Goal: Task Accomplishment & Management: Manage account settings

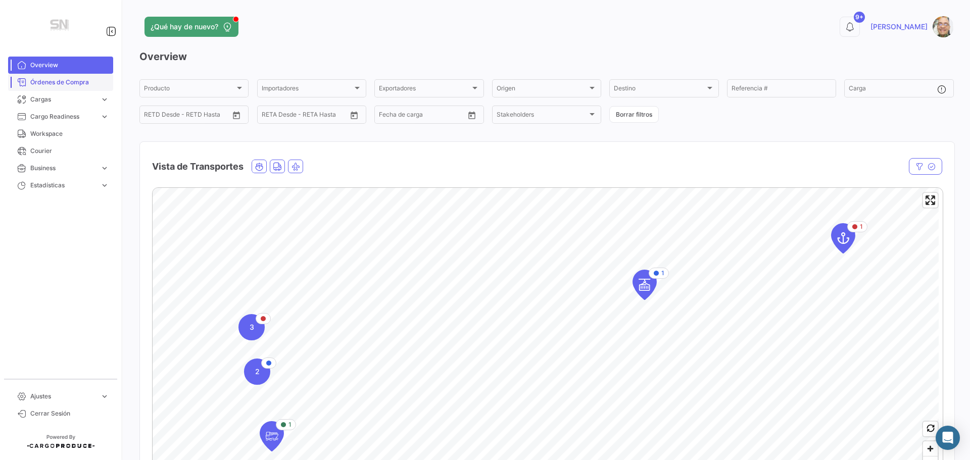
click at [65, 82] on span "Órdenes de Compra" at bounding box center [69, 82] width 79 height 9
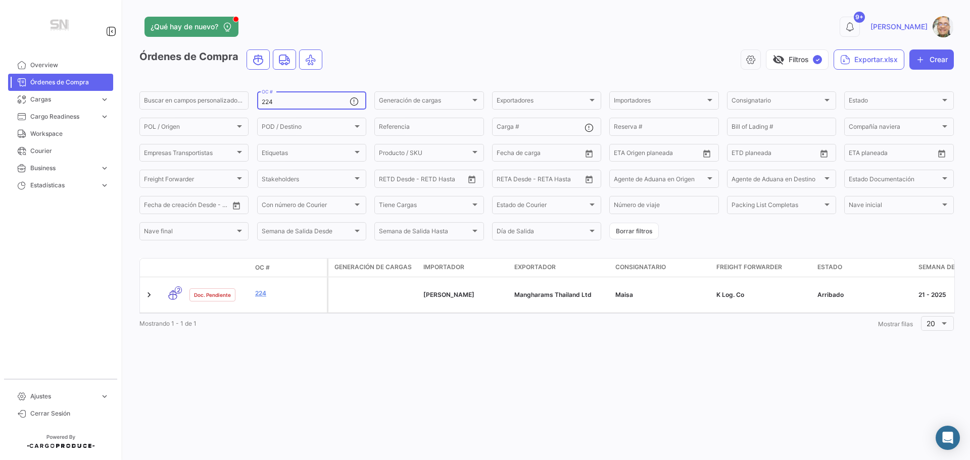
click at [308, 102] on input "224" at bounding box center [306, 102] width 88 height 7
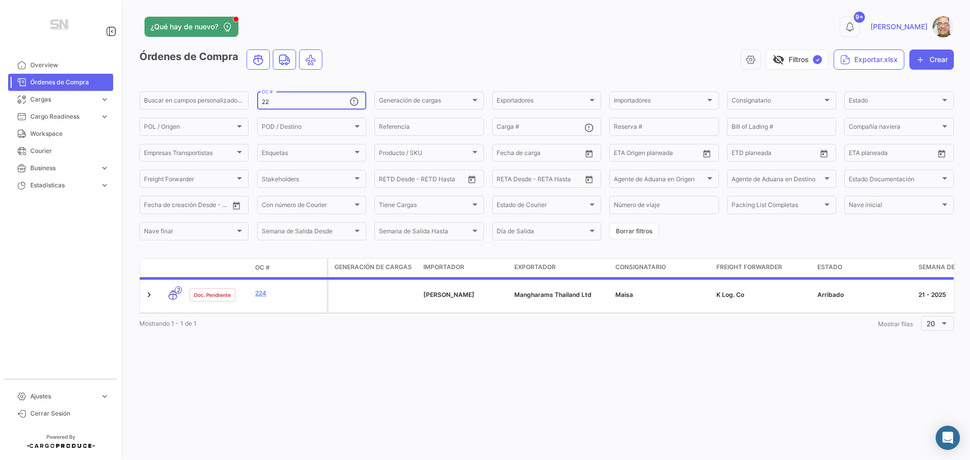
type input "2"
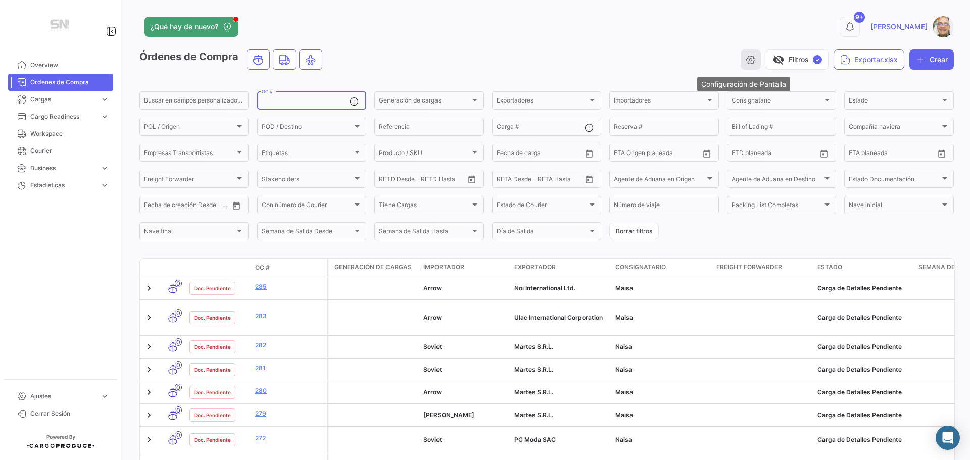
click at [746, 61] on icon "button" at bounding box center [751, 60] width 10 height 10
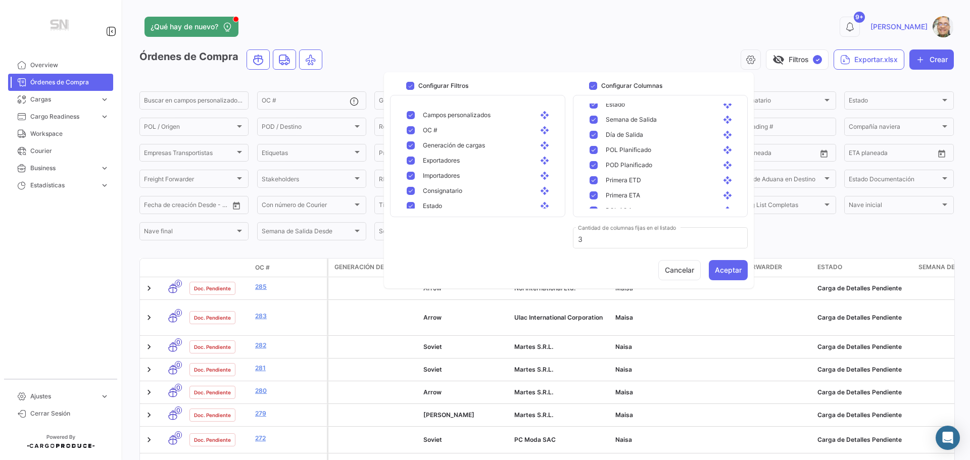
scroll to position [141, 0]
click at [697, 46] on app-header "¿Qué hay de nuevo? 9+ [PERSON_NAME]" at bounding box center [546, 32] width 815 height 33
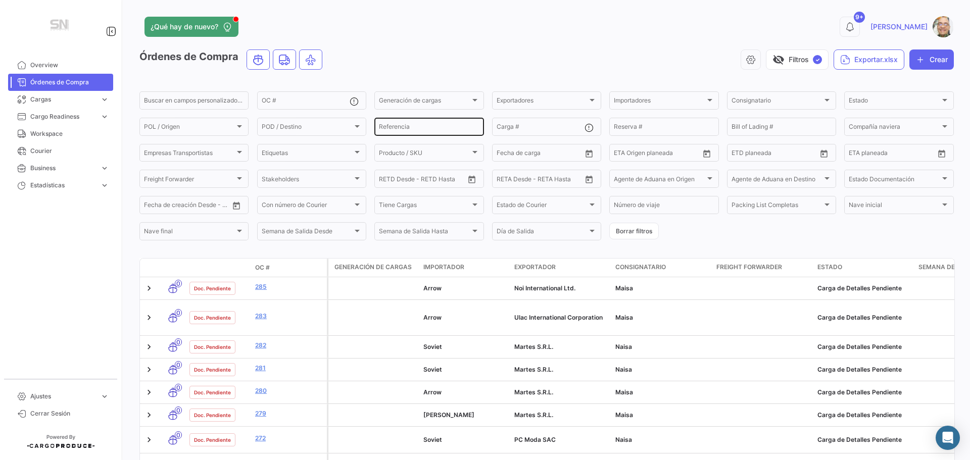
click at [442, 131] on input "Referencia" at bounding box center [429, 128] width 100 height 7
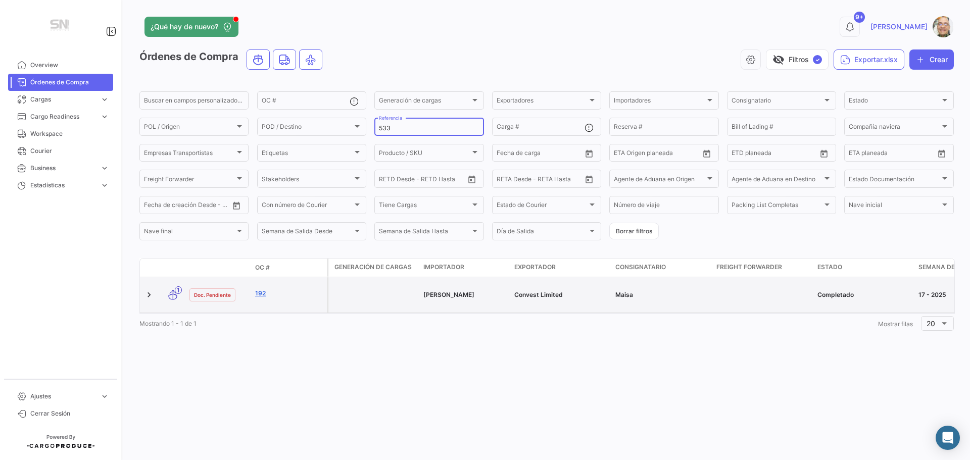
type input "533"
drag, startPoint x: 262, startPoint y: 294, endPoint x: 251, endPoint y: 297, distance: 10.9
click at [262, 294] on link "192" at bounding box center [289, 293] width 68 height 9
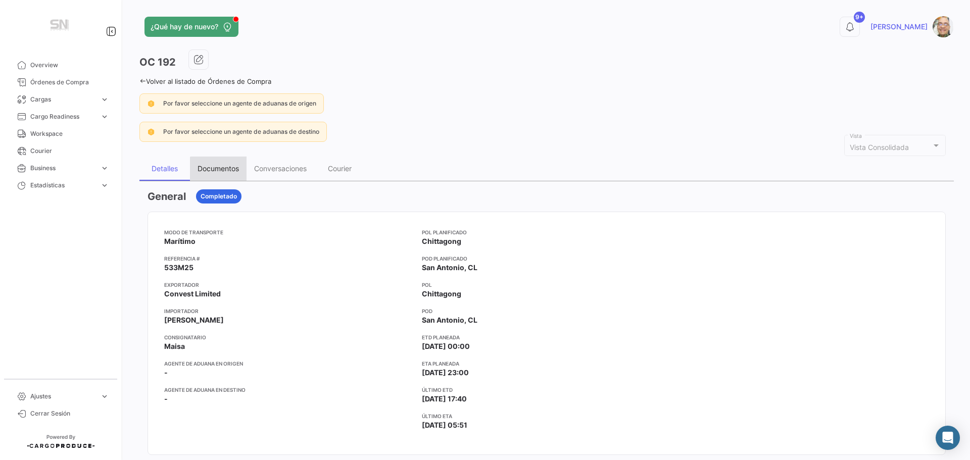
click at [230, 170] on div "Documentos" at bounding box center [218, 168] width 41 height 9
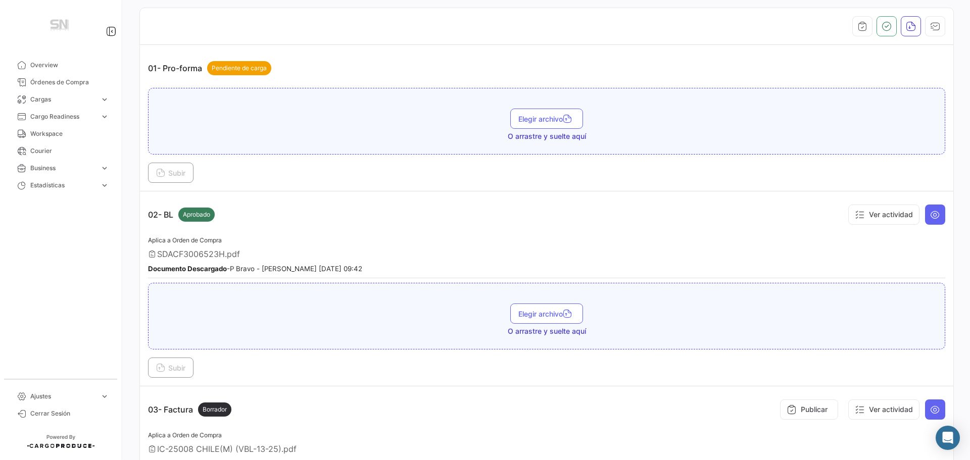
scroll to position [303, 0]
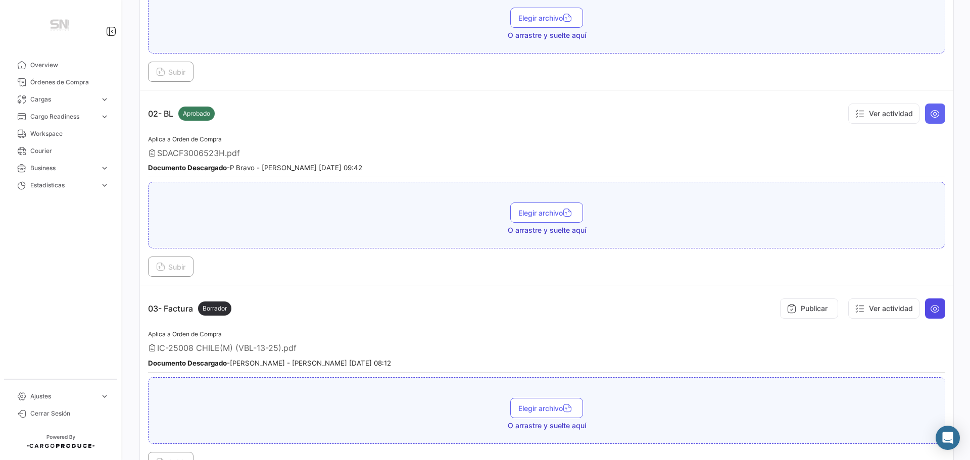
click at [937, 308] on button at bounding box center [935, 309] width 20 height 20
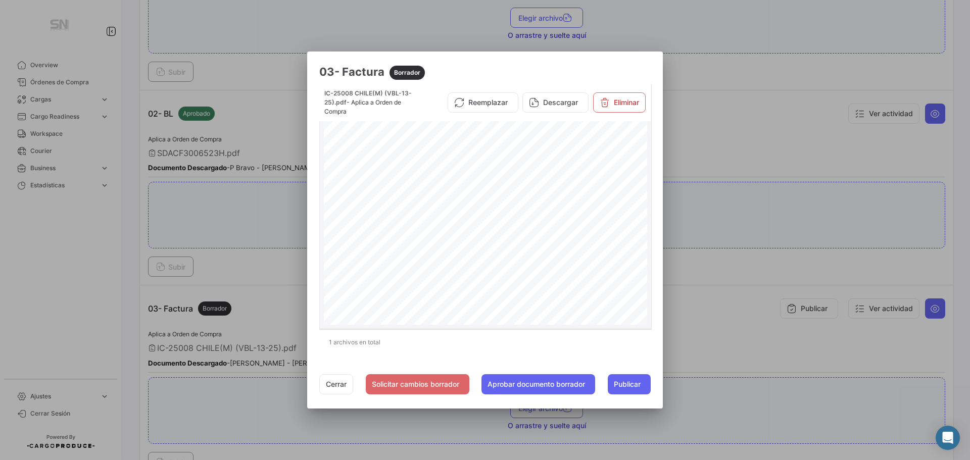
scroll to position [253, 0]
click at [342, 384] on button "Cerrar" at bounding box center [336, 384] width 34 height 20
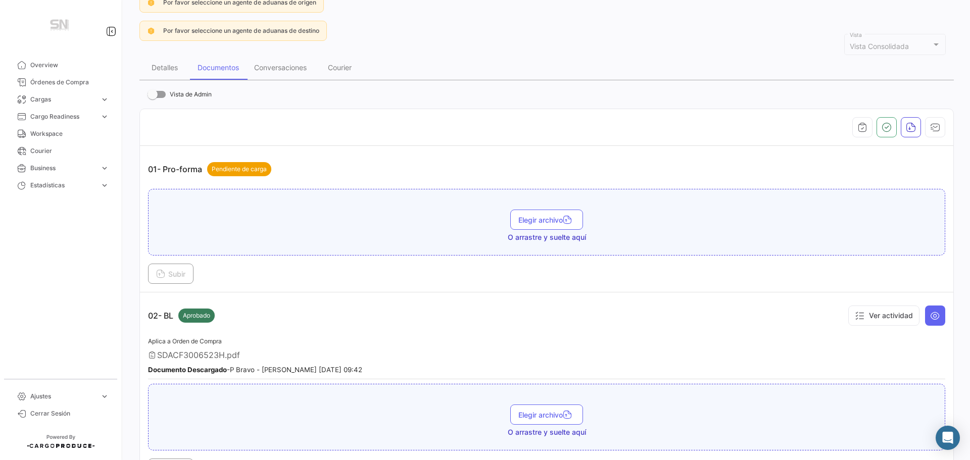
scroll to position [0, 0]
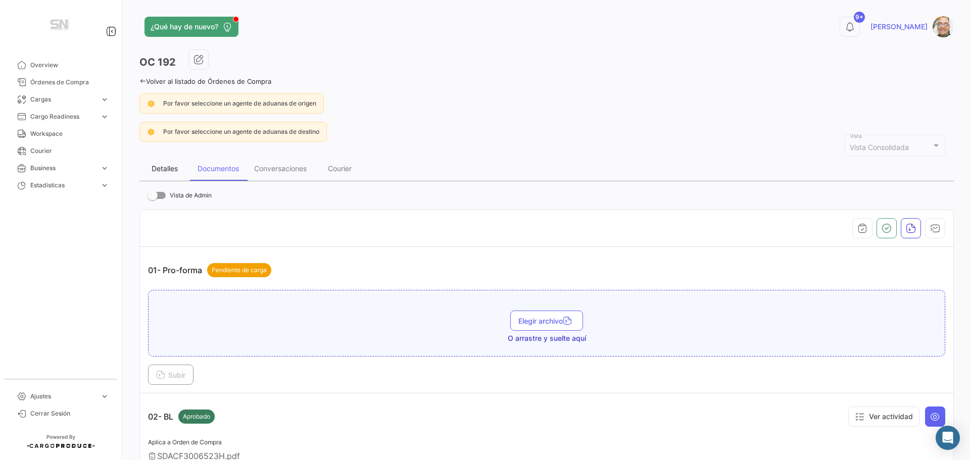
click at [162, 169] on div "Detalles" at bounding box center [165, 168] width 26 height 9
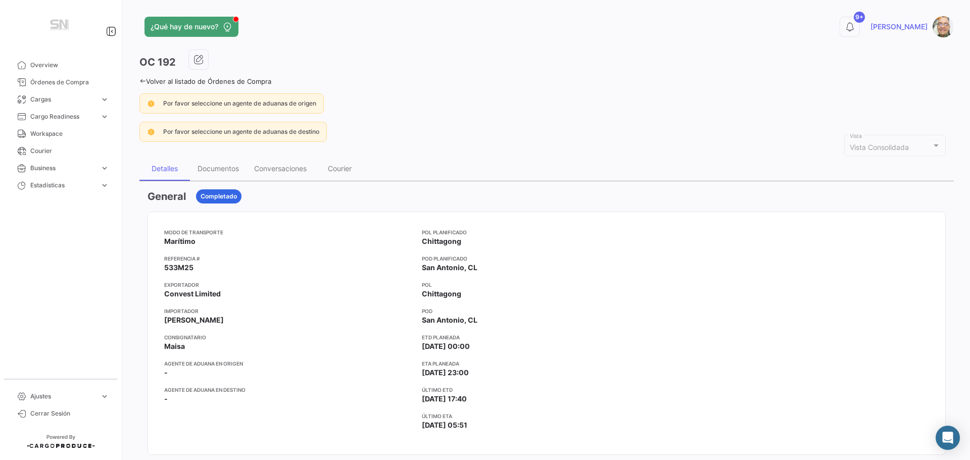
click at [140, 82] on icon at bounding box center [142, 81] width 7 height 7
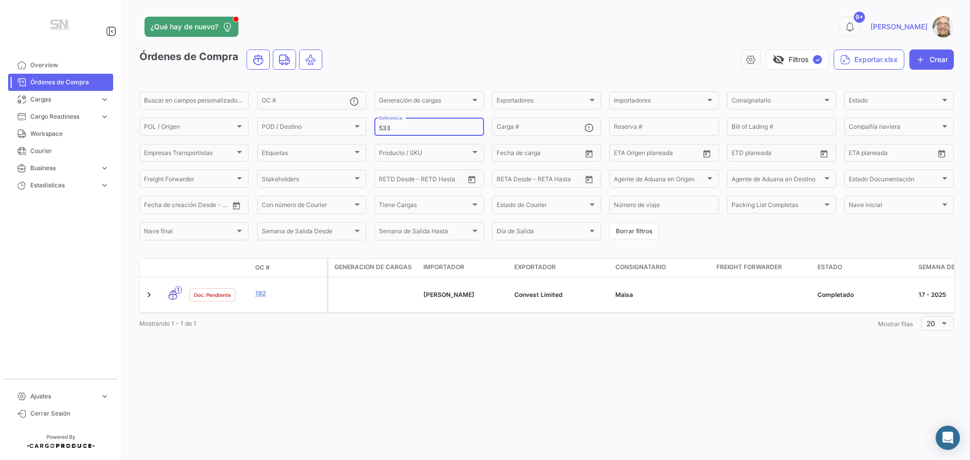
click at [402, 121] on div "533 Referencia" at bounding box center [429, 126] width 100 height 20
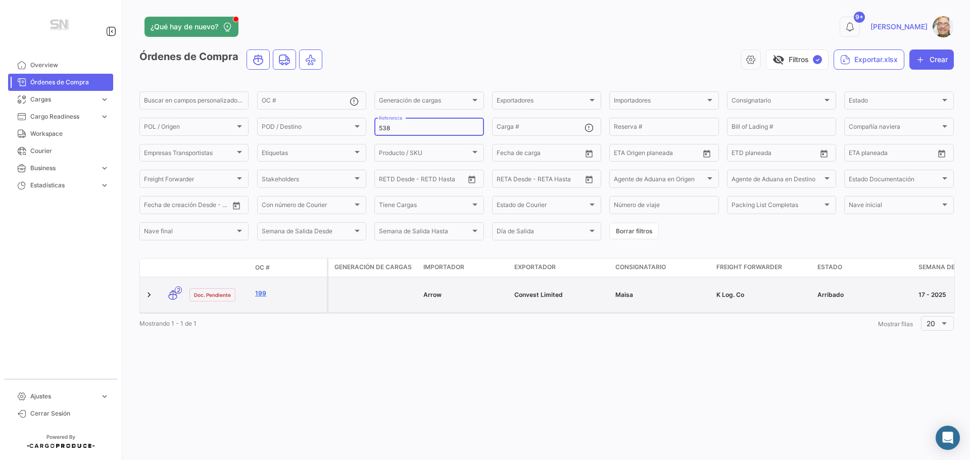
type input "538"
click at [272, 296] on link "199" at bounding box center [289, 293] width 68 height 9
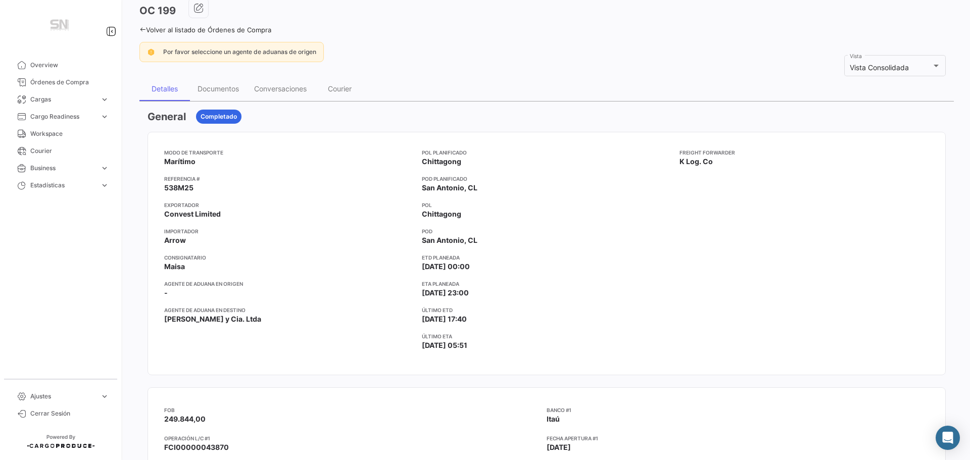
scroll to position [51, 0]
click at [223, 89] on div "Documentos" at bounding box center [218, 89] width 41 height 9
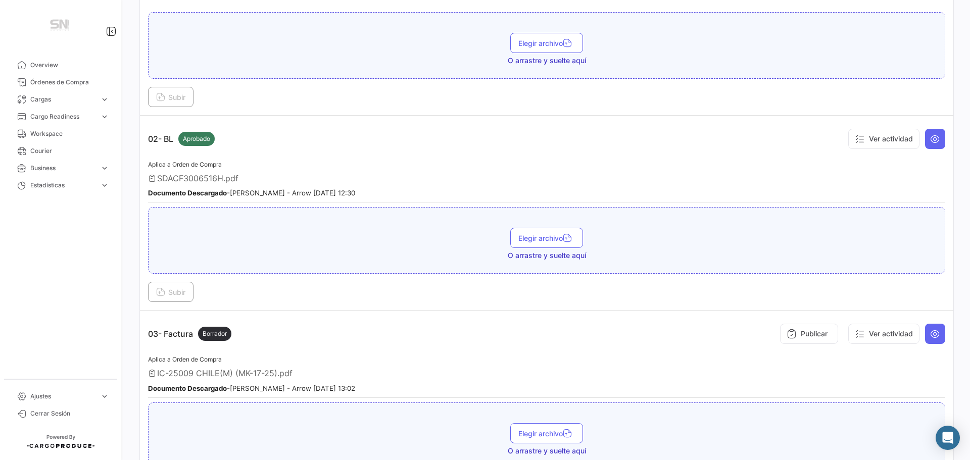
scroll to position [303, 0]
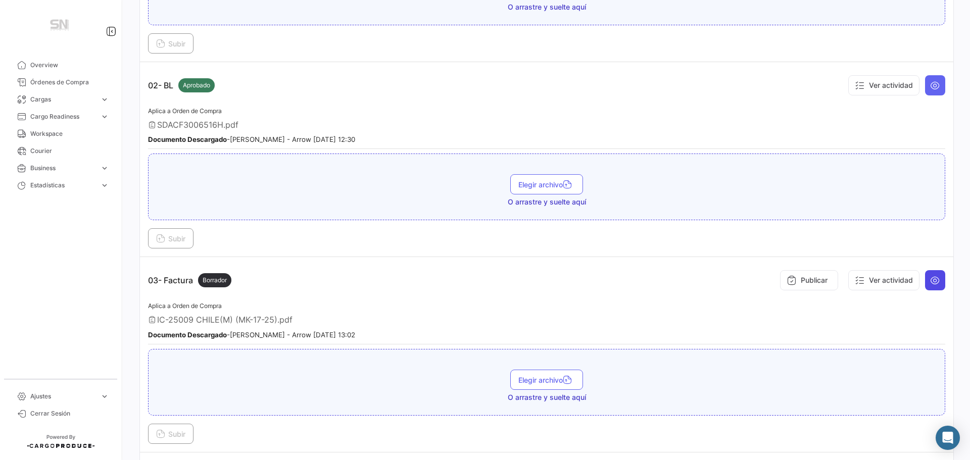
click at [935, 279] on icon at bounding box center [935, 280] width 10 height 10
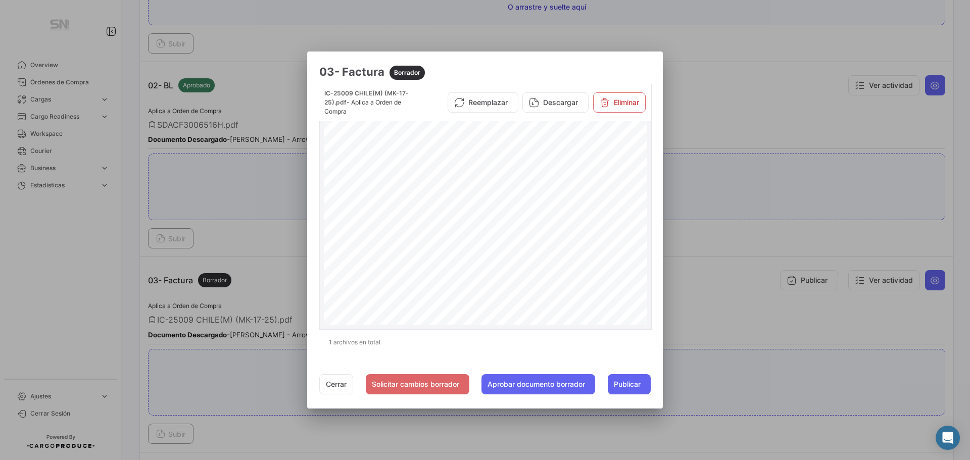
scroll to position [202, 0]
click at [327, 386] on button "Cerrar" at bounding box center [336, 384] width 34 height 20
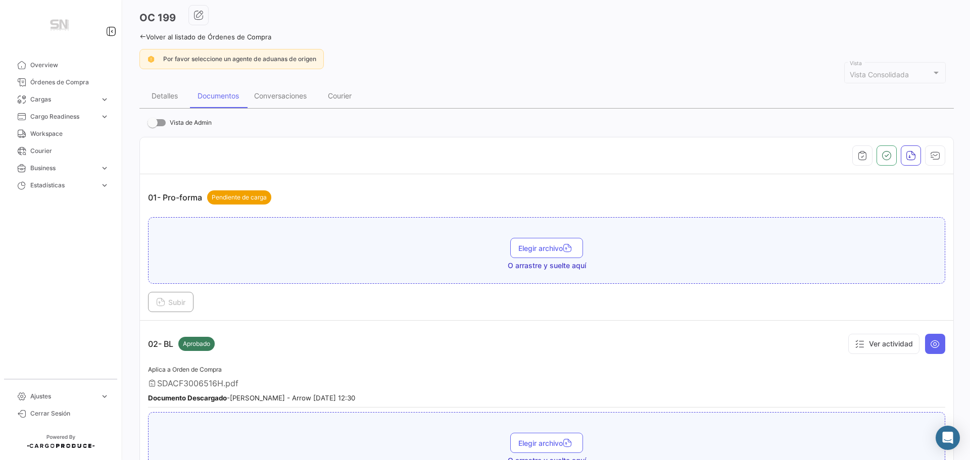
scroll to position [0, 0]
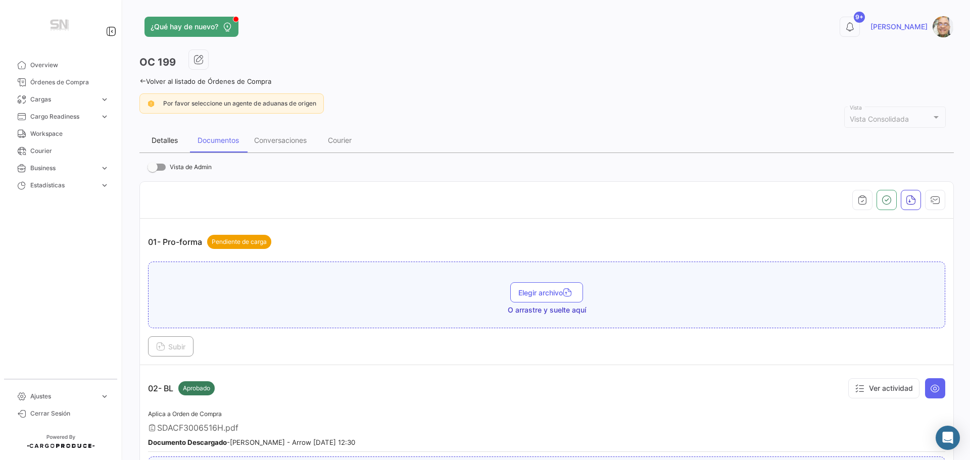
click at [171, 142] on div "Detalles" at bounding box center [165, 140] width 26 height 9
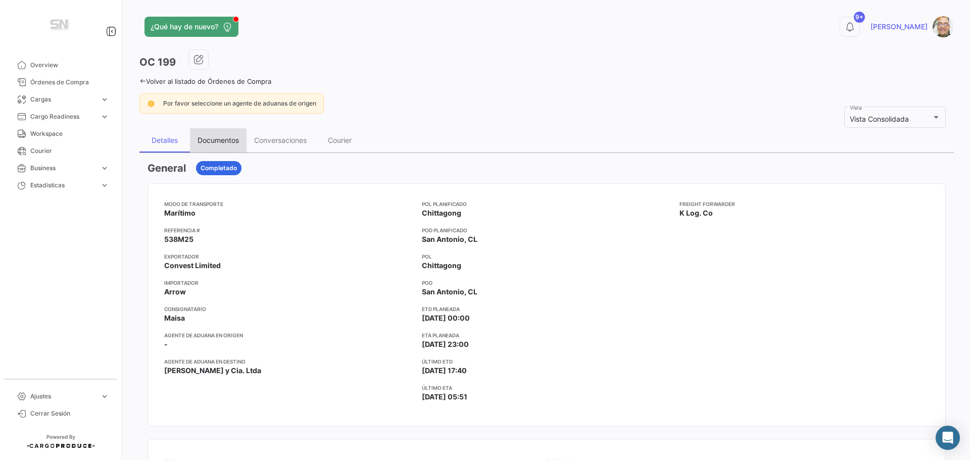
click at [235, 137] on div "Documentos" at bounding box center [218, 140] width 41 height 9
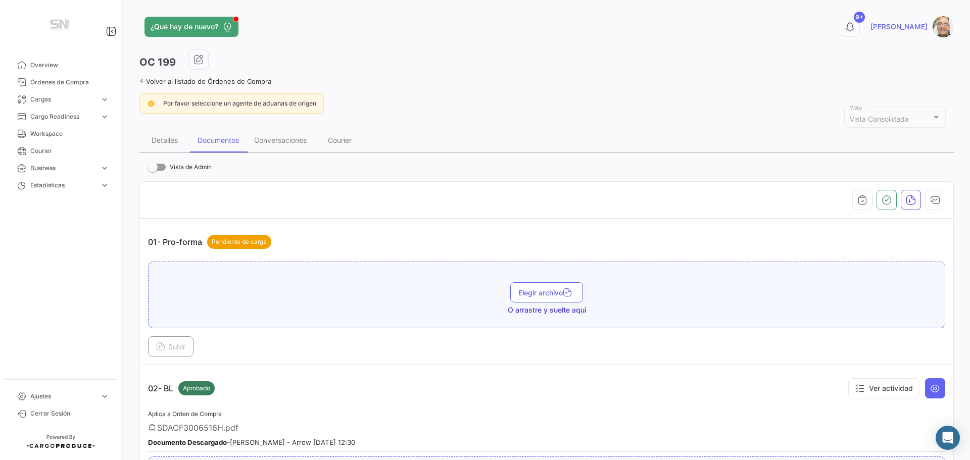
click at [145, 79] on icon at bounding box center [142, 81] width 7 height 7
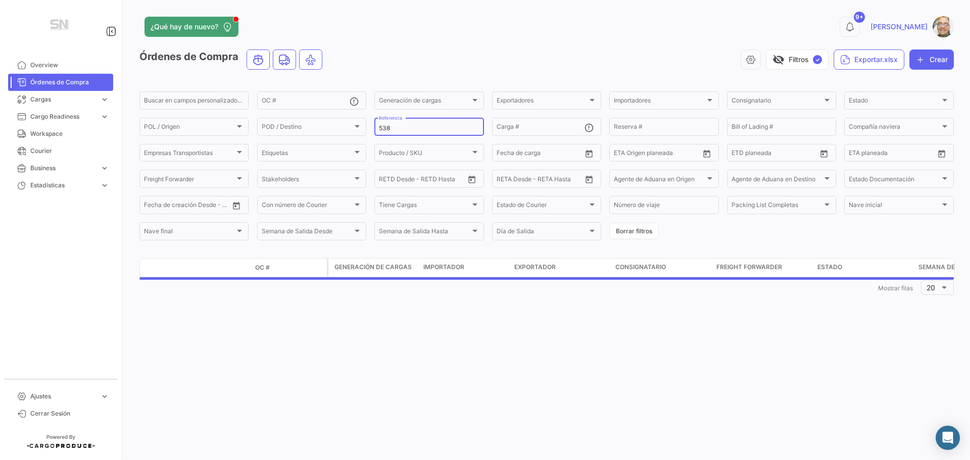
click at [421, 125] on input "538" at bounding box center [429, 128] width 100 height 7
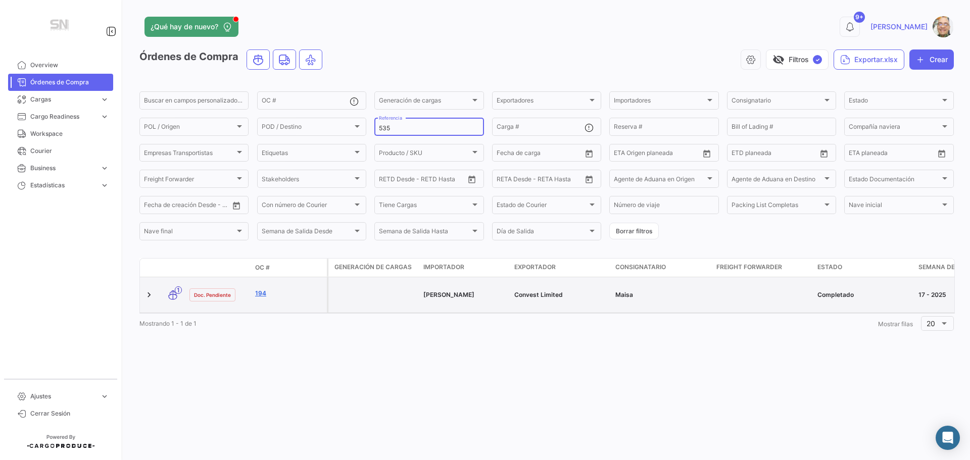
type input "535"
click at [266, 298] on link "194" at bounding box center [289, 293] width 68 height 9
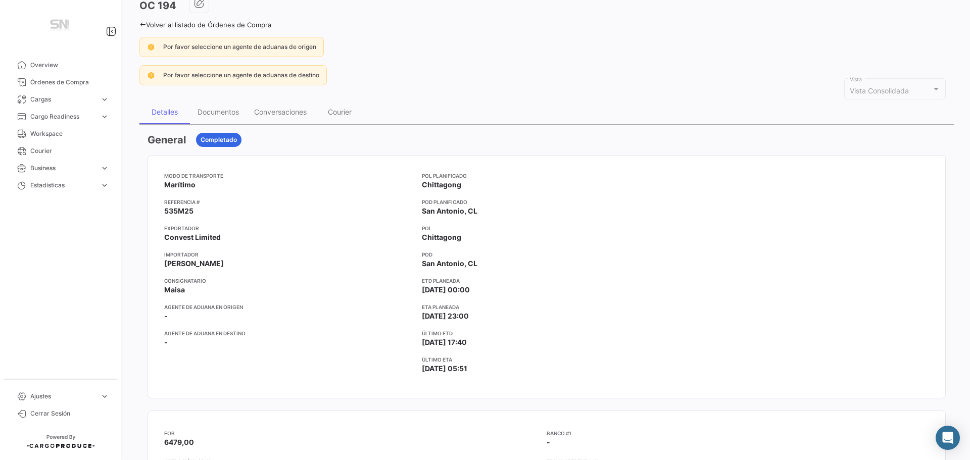
scroll to position [51, 0]
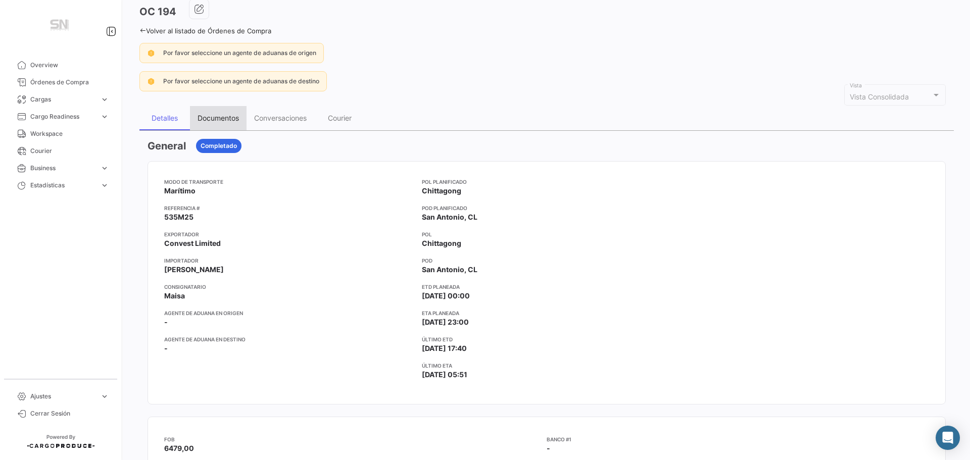
click at [219, 120] on div "Documentos" at bounding box center [218, 118] width 41 height 9
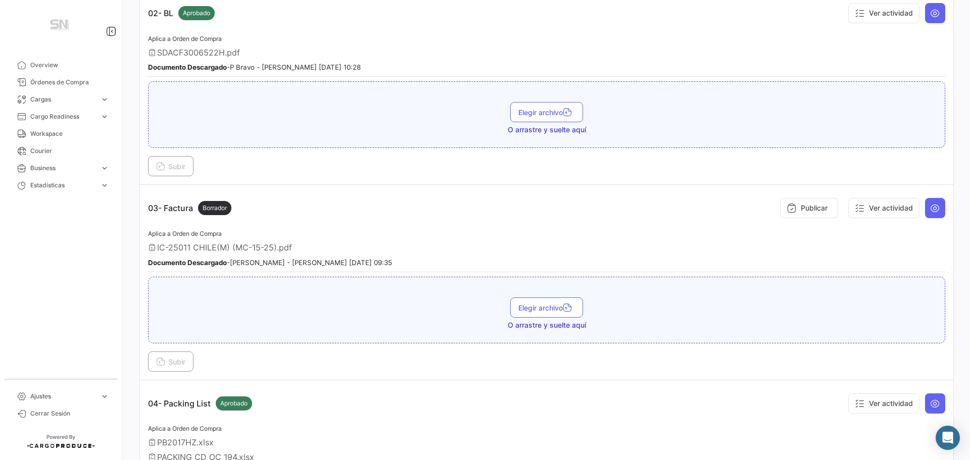
scroll to position [404, 0]
click at [938, 209] on button at bounding box center [935, 208] width 20 height 20
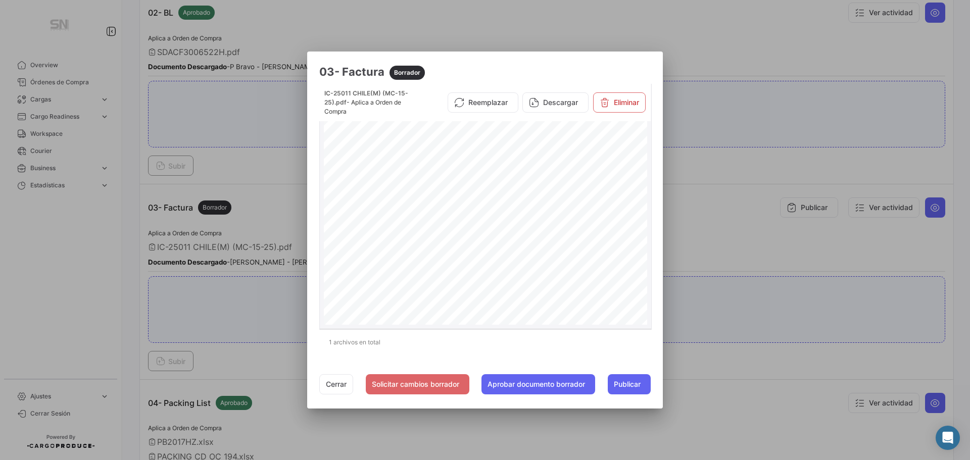
scroll to position [253, 0]
click at [329, 387] on button "Cerrar" at bounding box center [336, 384] width 34 height 20
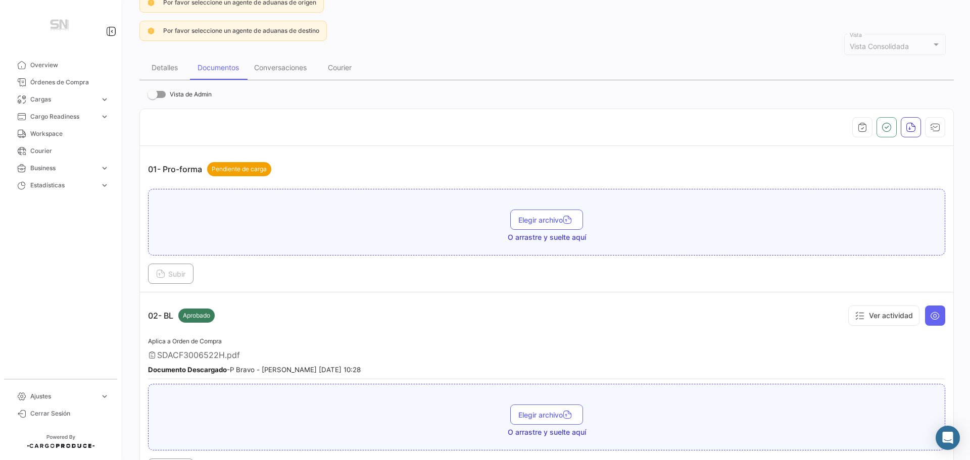
scroll to position [0, 0]
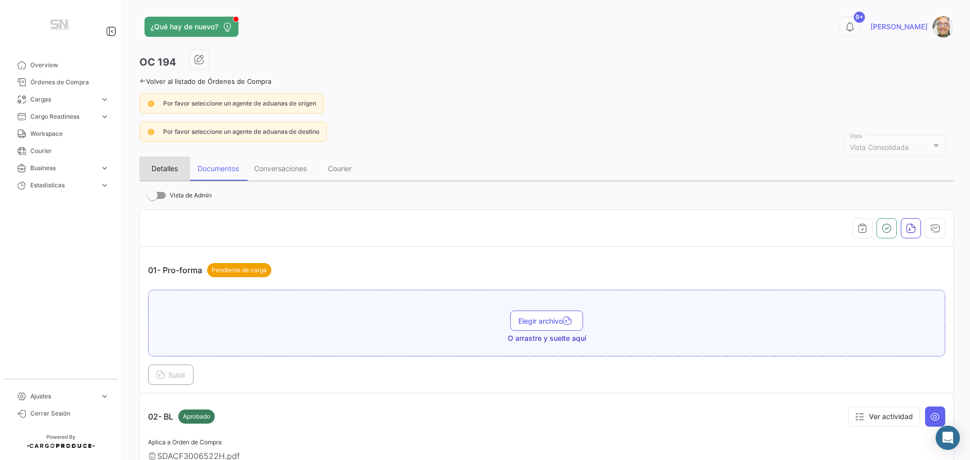
click at [171, 170] on div "Detalles" at bounding box center [165, 168] width 26 height 9
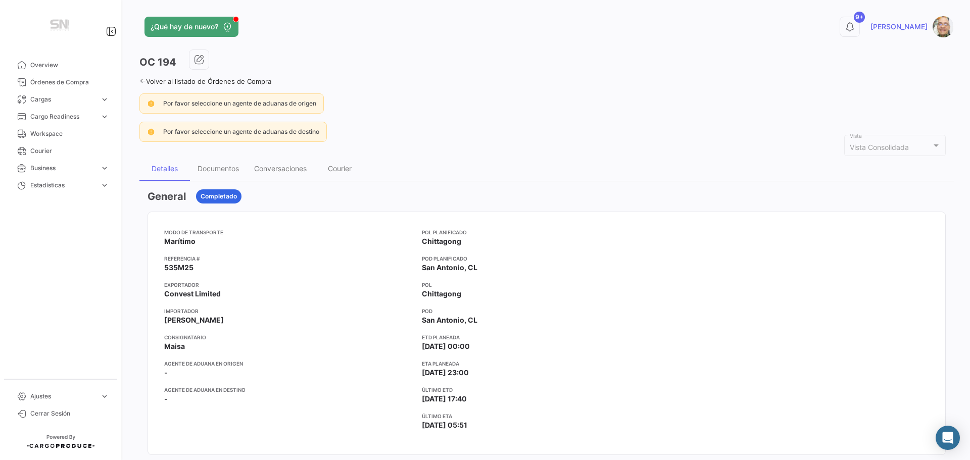
click at [144, 80] on icon at bounding box center [142, 81] width 7 height 7
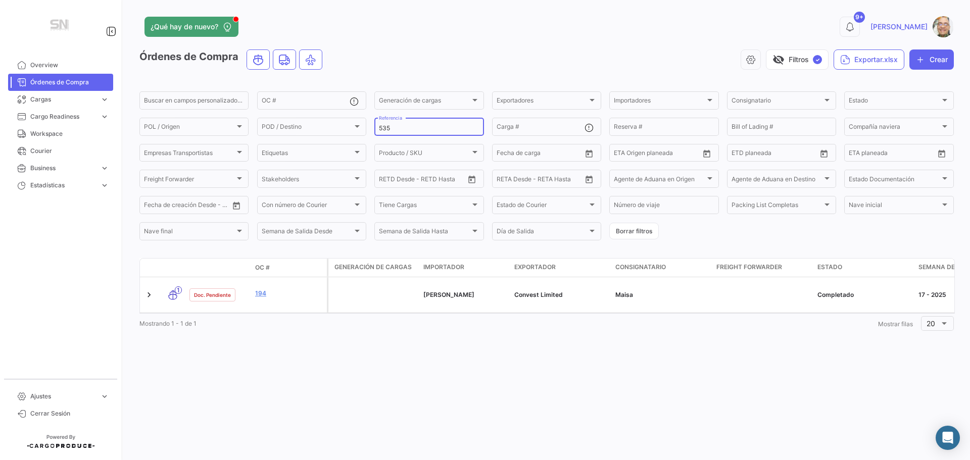
click at [393, 127] on input "535" at bounding box center [429, 128] width 100 height 7
type input "5"
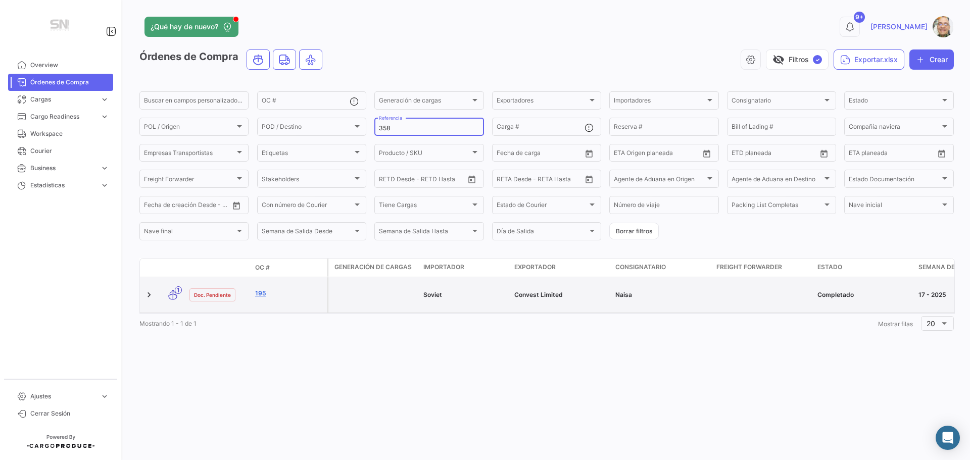
type input "358"
click at [283, 294] on link "195" at bounding box center [289, 293] width 68 height 9
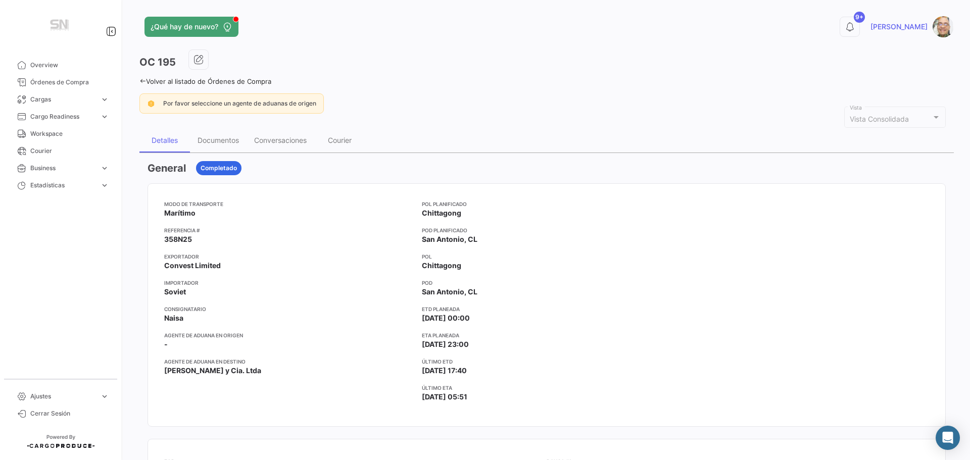
click at [145, 80] on icon at bounding box center [142, 81] width 7 height 7
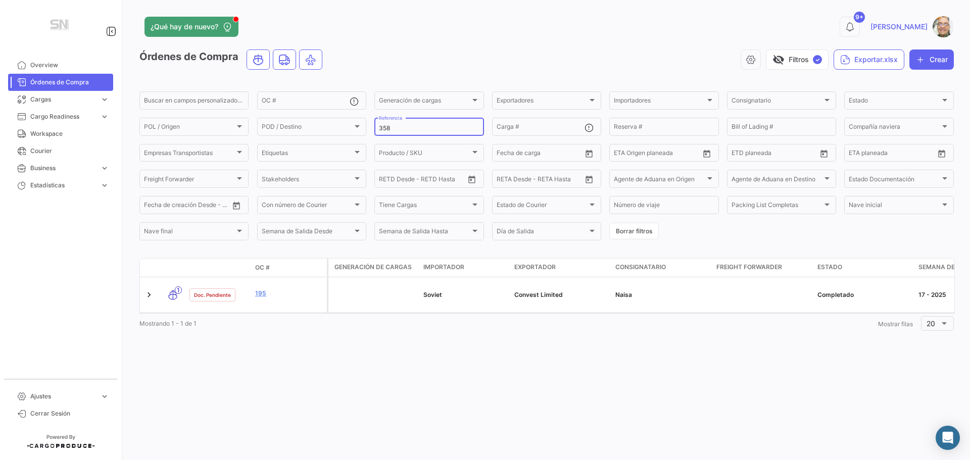
click at [402, 128] on input "358" at bounding box center [429, 128] width 100 height 7
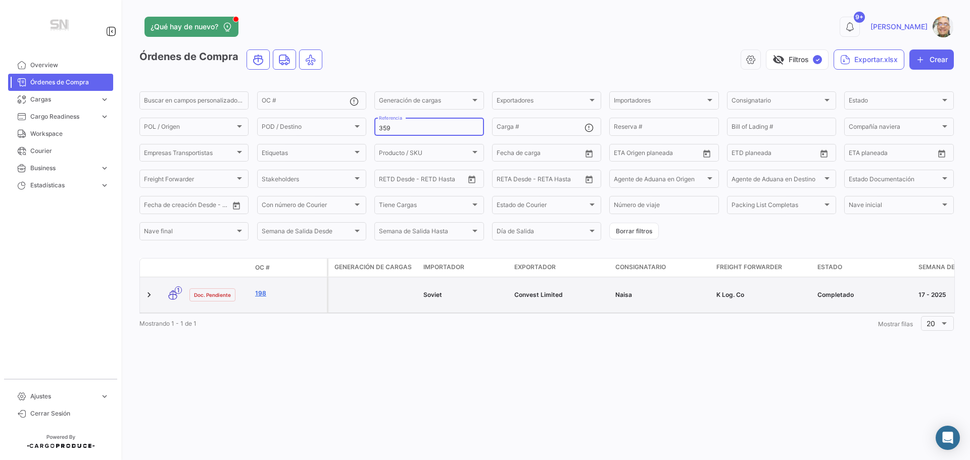
type input "359"
click at [283, 293] on link "198" at bounding box center [289, 293] width 68 height 9
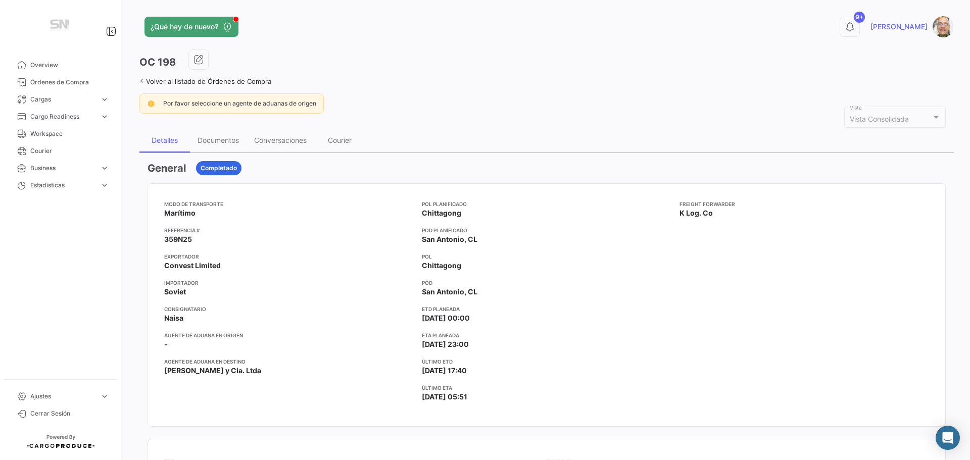
click at [141, 81] on icon at bounding box center [142, 81] width 7 height 7
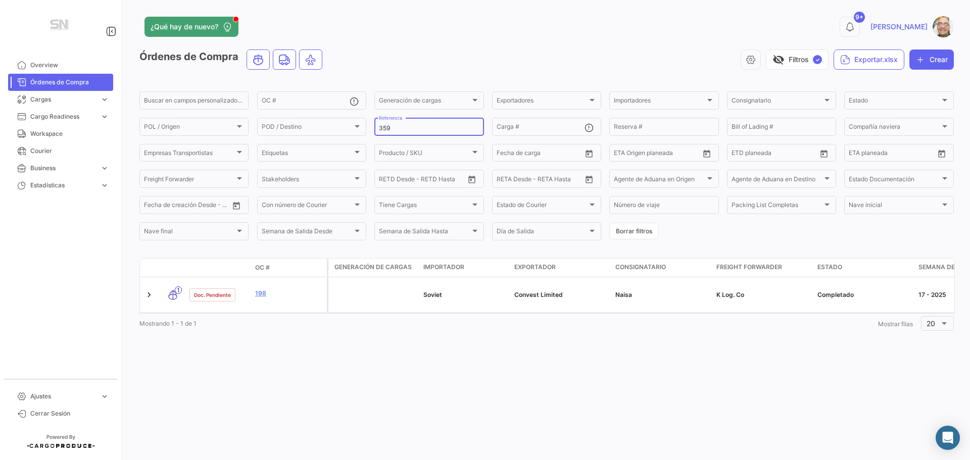
click at [402, 129] on input "359" at bounding box center [429, 128] width 100 height 7
type input "3"
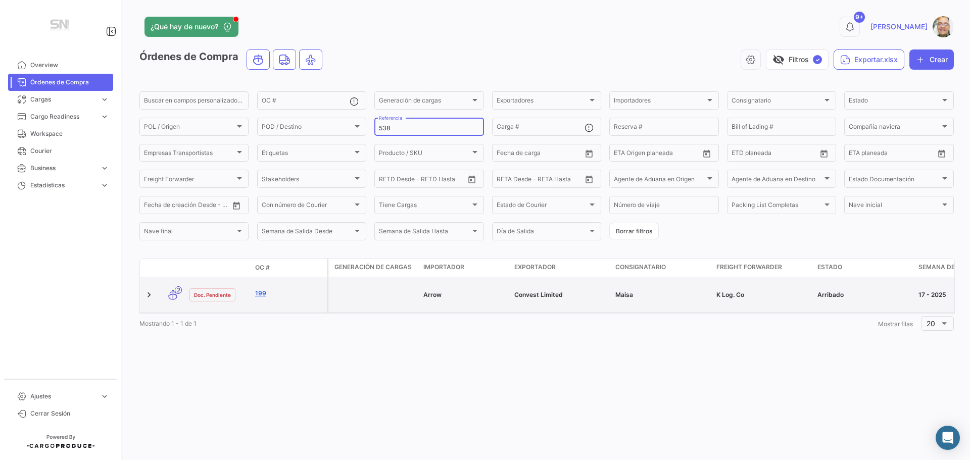
type input "538"
click at [269, 298] on link "199" at bounding box center [289, 293] width 68 height 9
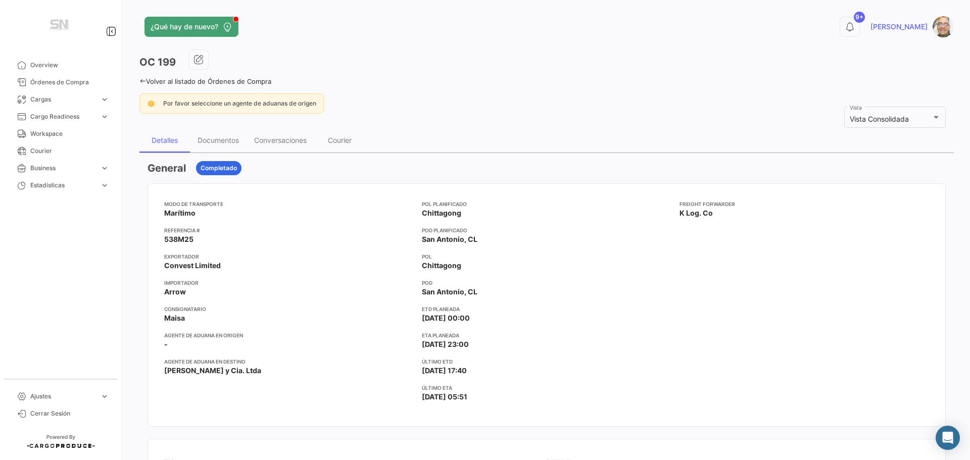
click at [140, 83] on icon at bounding box center [142, 81] width 7 height 7
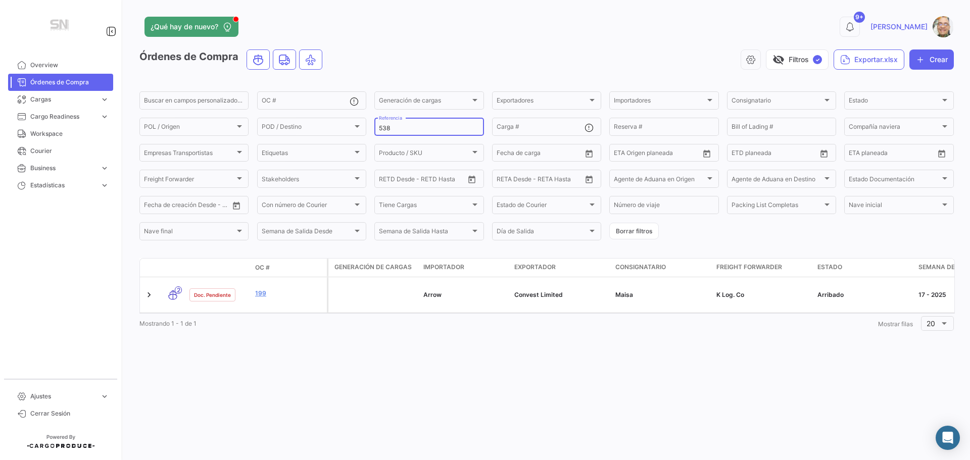
click at [401, 128] on input "538" at bounding box center [429, 128] width 100 height 7
type input "5"
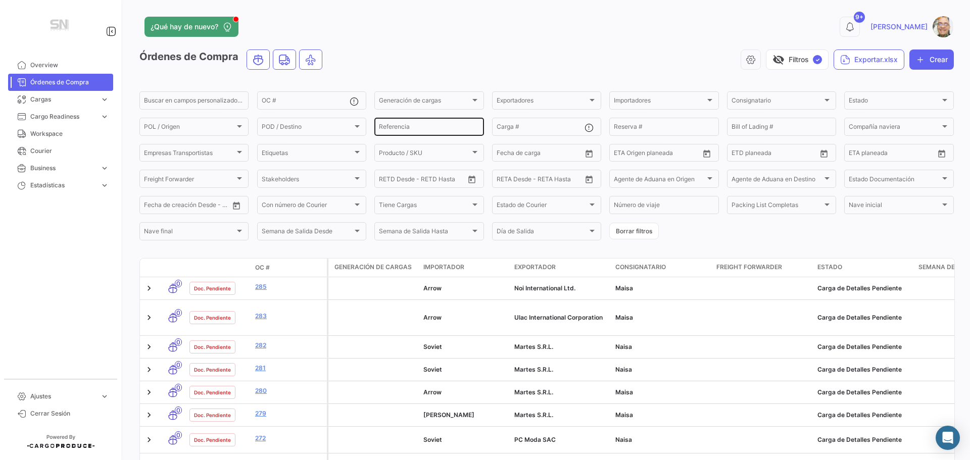
click at [432, 129] on input "Referencia" at bounding box center [429, 128] width 100 height 7
type input "538"
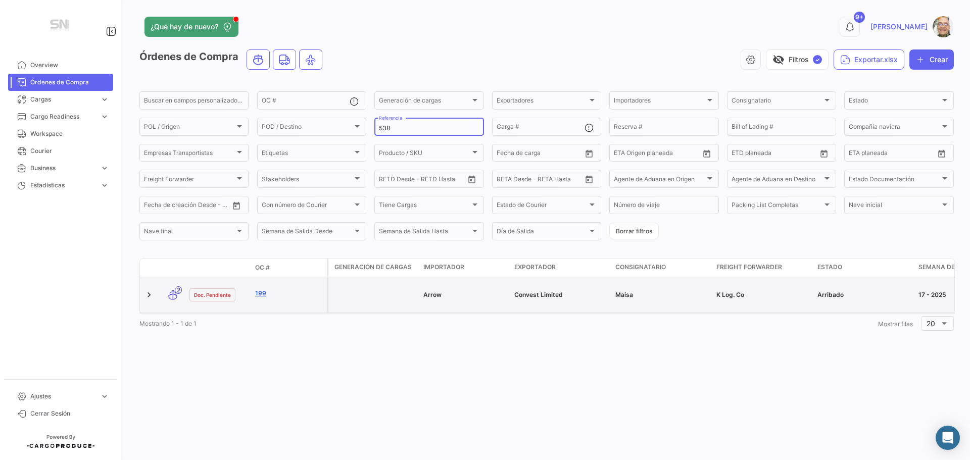
click at [292, 295] on link "199" at bounding box center [289, 293] width 68 height 9
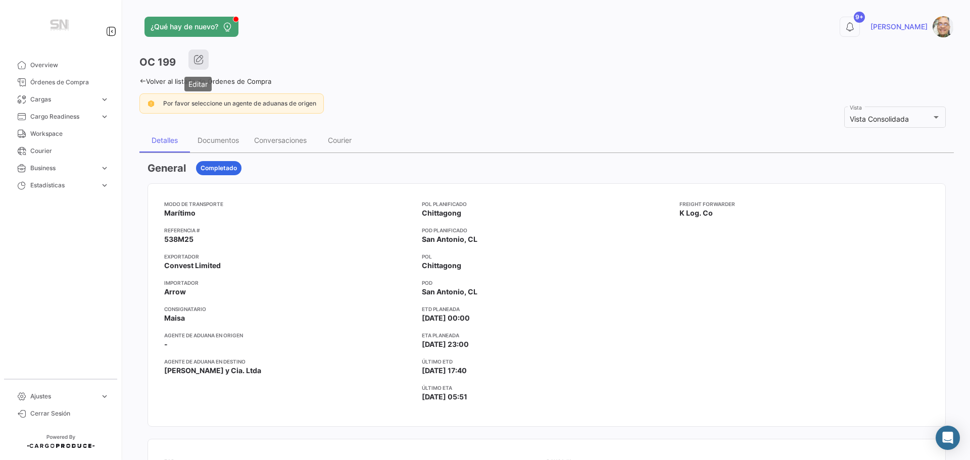
click at [201, 59] on icon "button" at bounding box center [199, 60] width 10 height 10
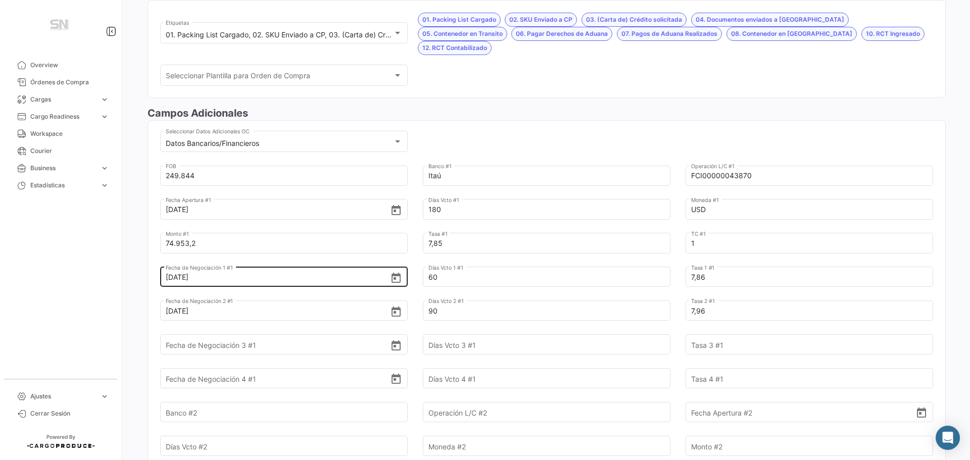
scroll to position [253, 0]
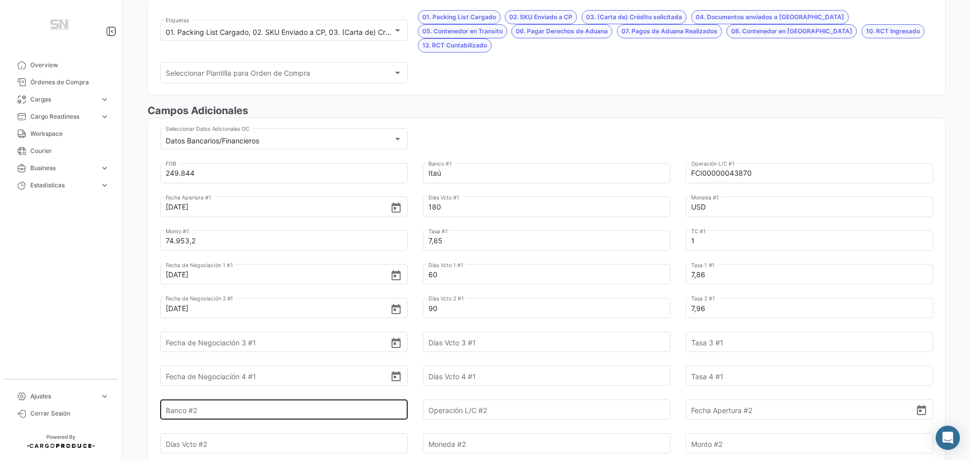
click at [284, 401] on input "Banco #2" at bounding box center [278, 409] width 225 height 35
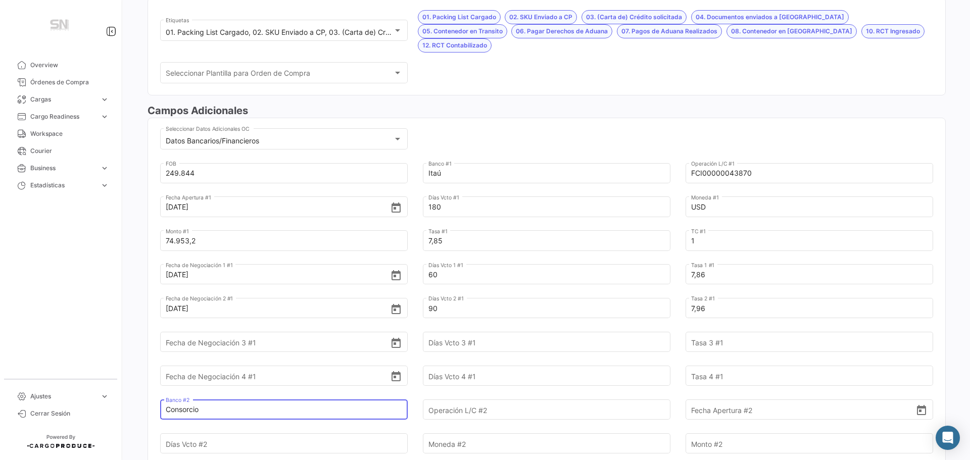
type input "Consorcio"
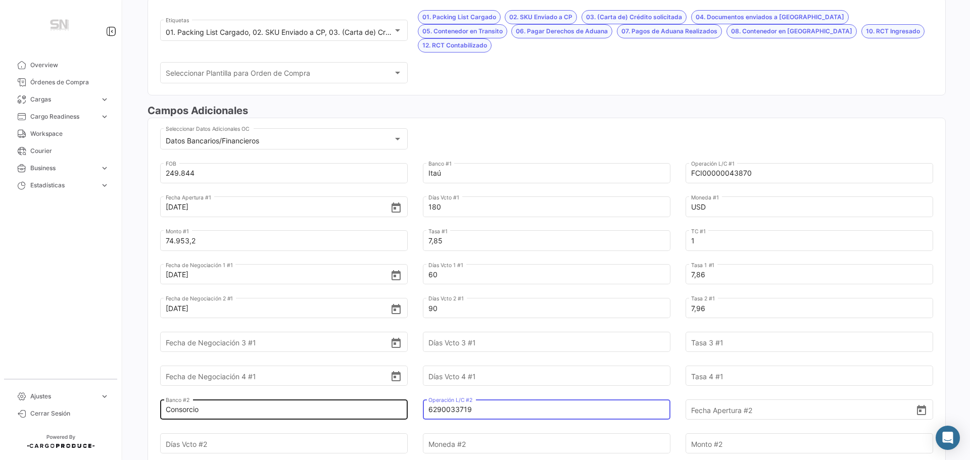
type input "6290033719"
type input "[DATE]"
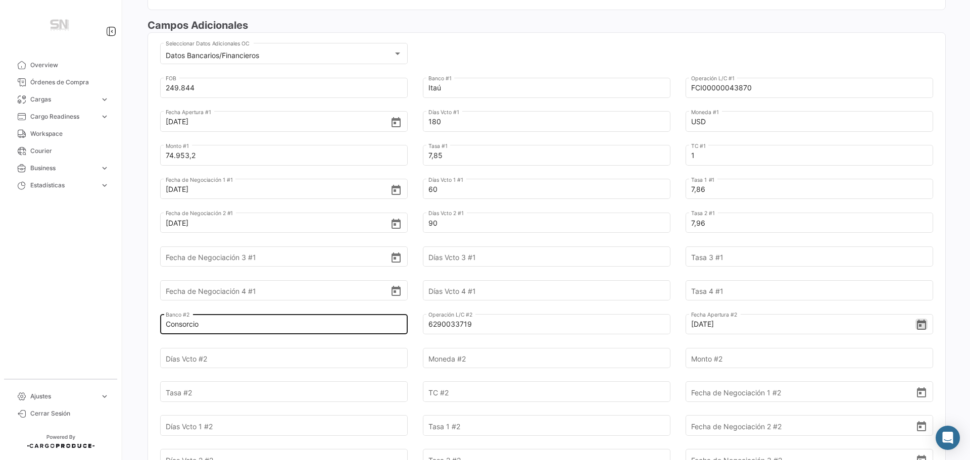
scroll to position [354, 0]
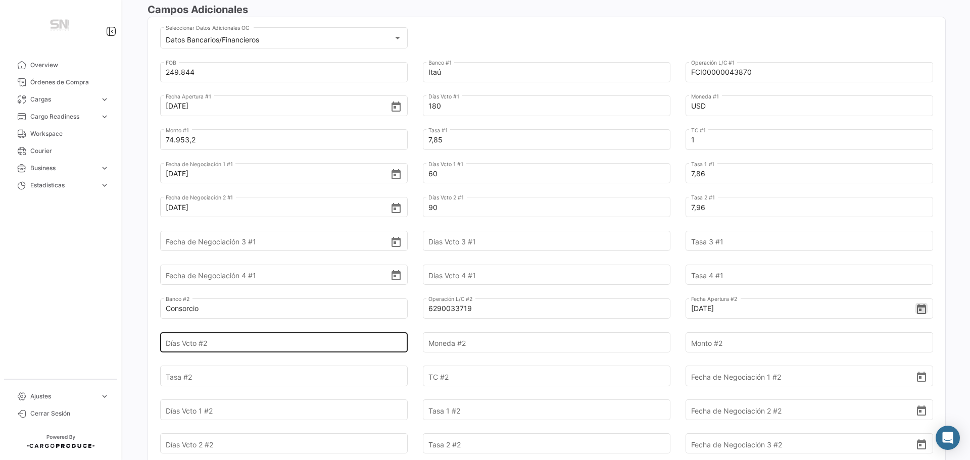
click at [239, 329] on input "Días Vcto #2" at bounding box center [278, 342] width 225 height 35
type input "180"
type input "u"
type input "USD"
type input "174.890,80"
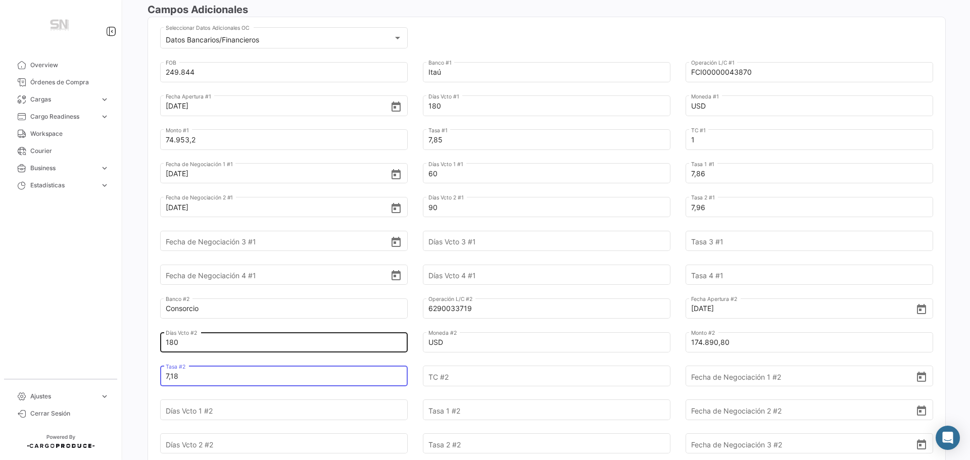
type input "7,18"
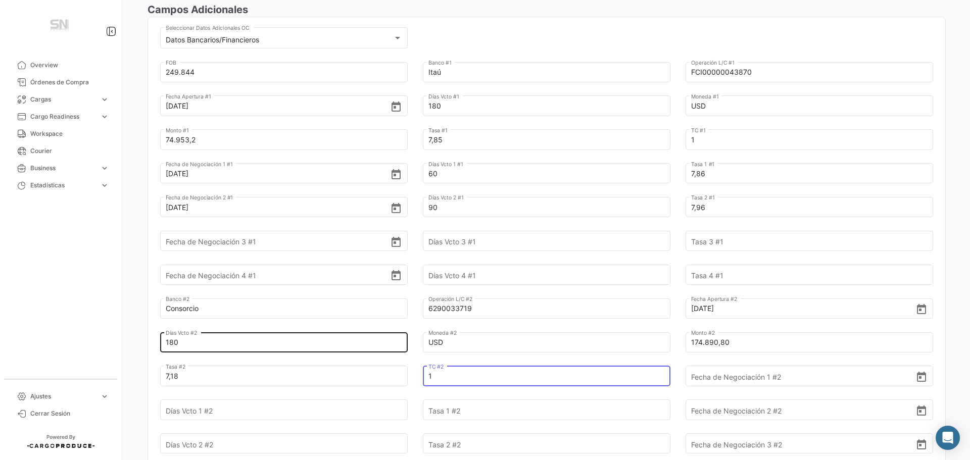
type input "1"
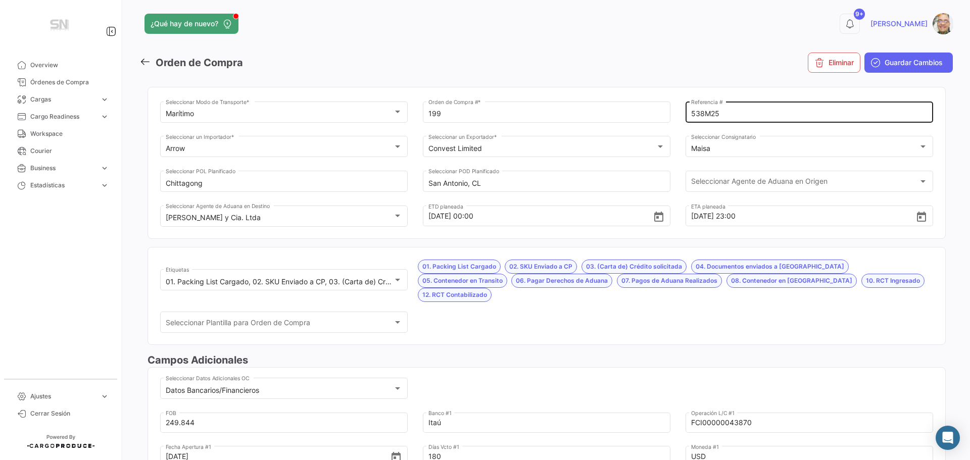
scroll to position [0, 0]
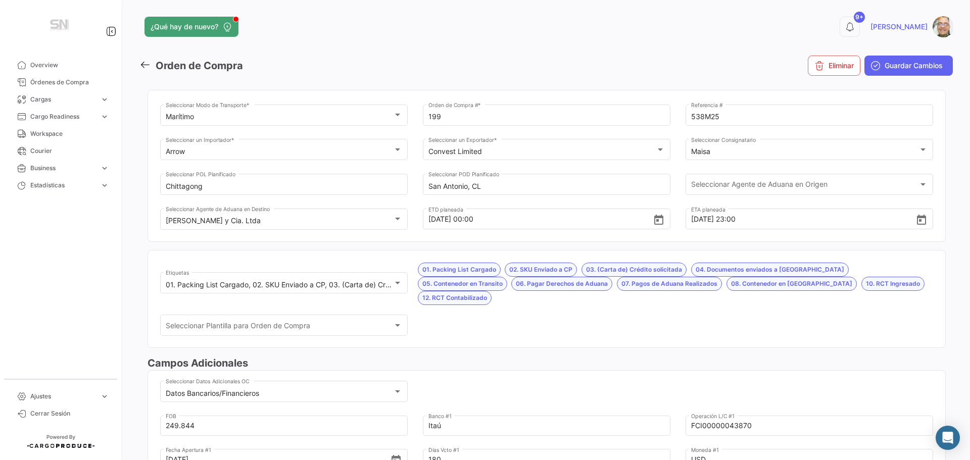
click at [902, 63] on span "Guardar Cambios" at bounding box center [914, 66] width 58 height 10
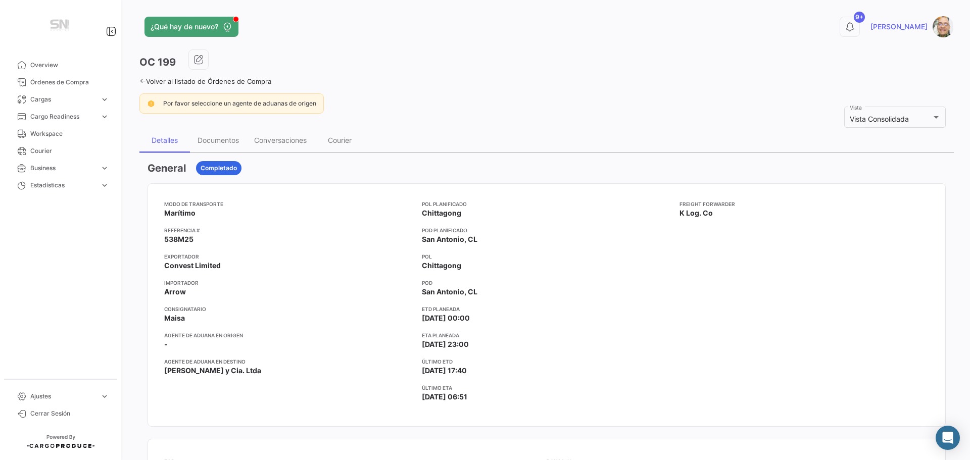
click at [146, 78] on icon at bounding box center [142, 81] width 7 height 7
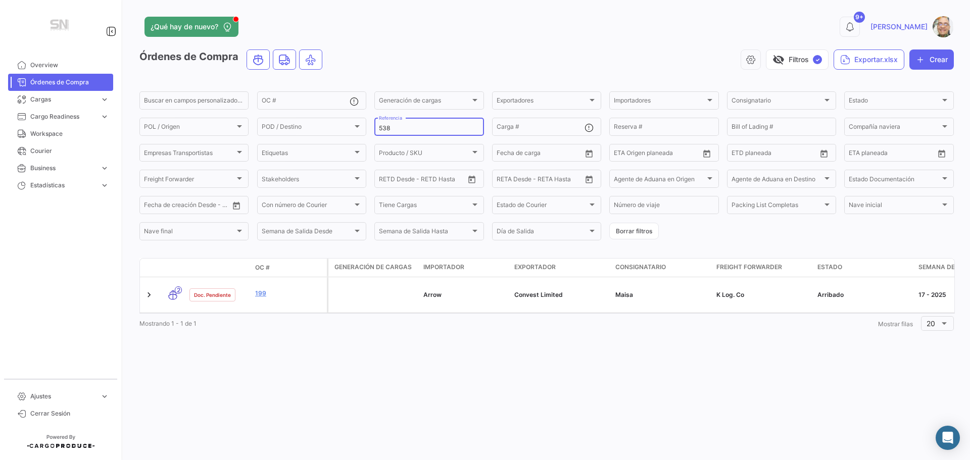
click at [410, 131] on input "538" at bounding box center [429, 128] width 100 height 7
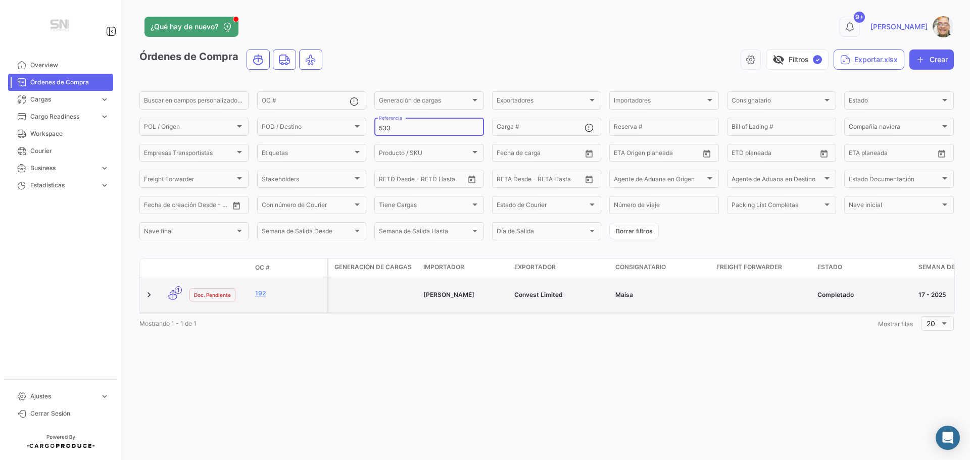
type input "533"
click at [313, 300] on div "192" at bounding box center [289, 295] width 68 height 12
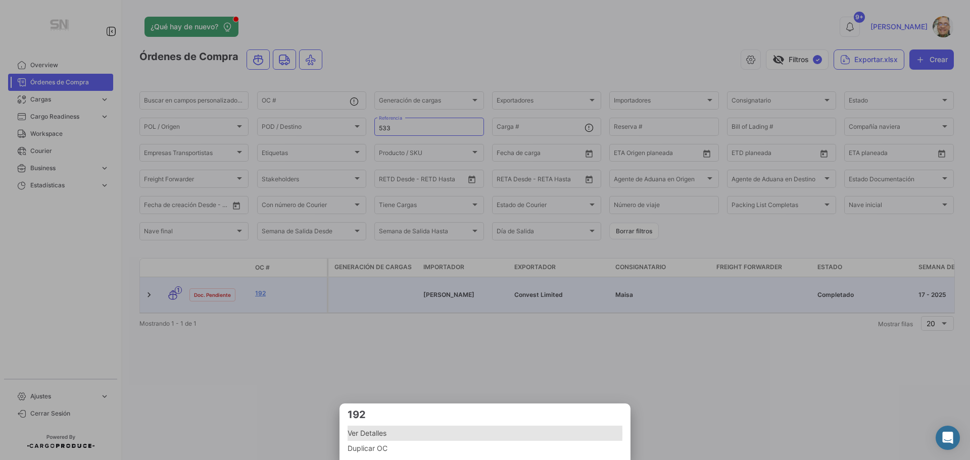
click at [378, 434] on span "Ver Detalles" at bounding box center [485, 433] width 275 height 12
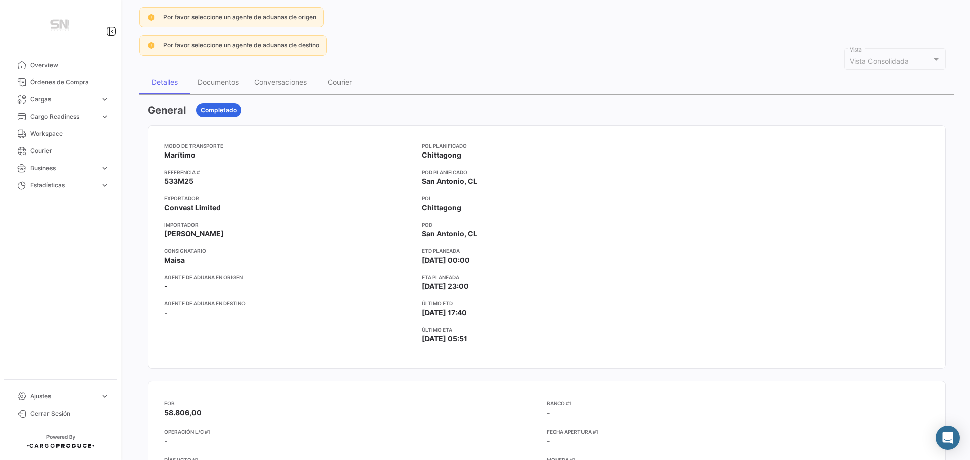
scroll to position [51, 0]
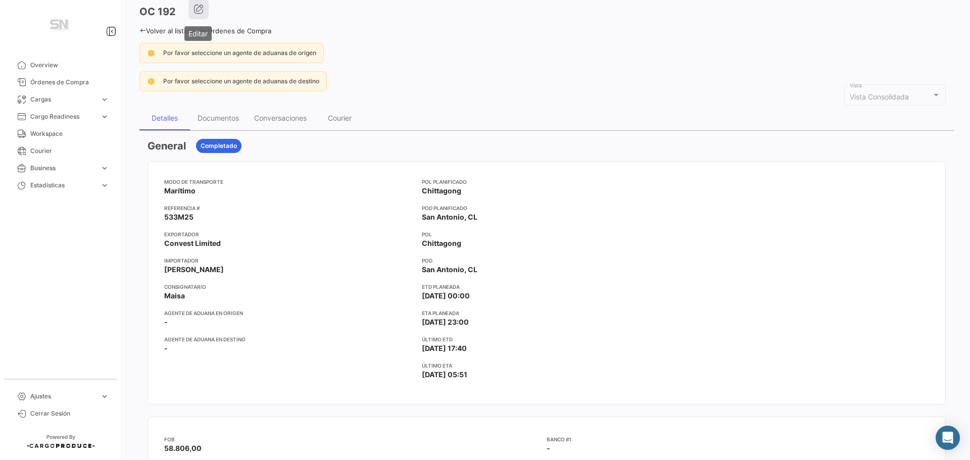
click at [197, 6] on icon "button" at bounding box center [199, 9] width 10 height 10
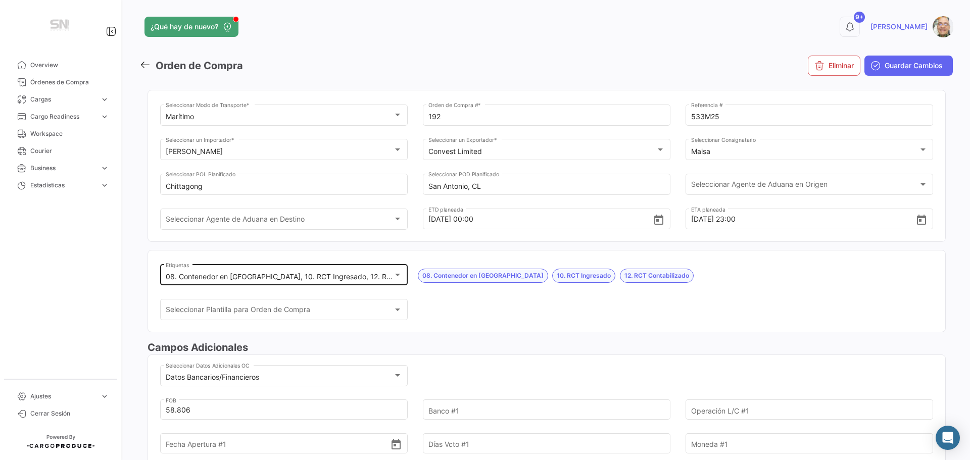
click at [398, 278] on div at bounding box center [397, 275] width 9 height 8
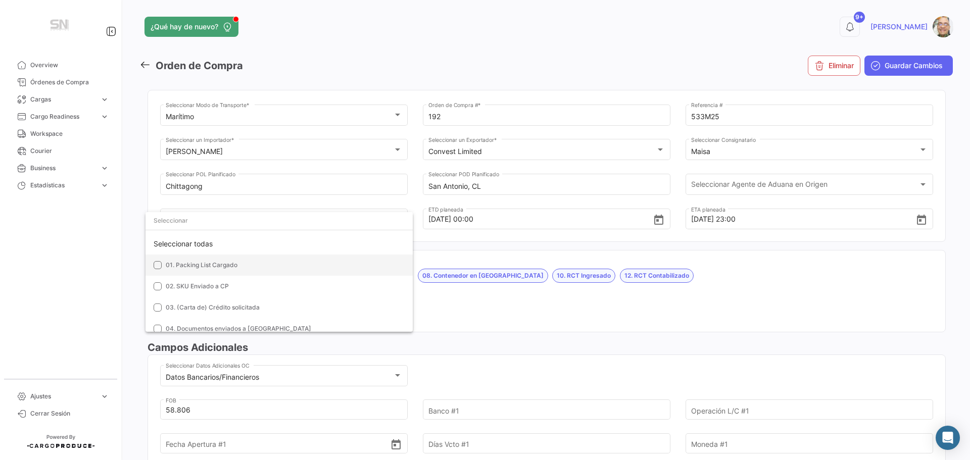
click at [163, 263] on mat-option "01. Packing List Cargado" at bounding box center [279, 265] width 267 height 21
click at [164, 288] on mat-option "02. SKU Enviado a CP" at bounding box center [279, 286] width 267 height 21
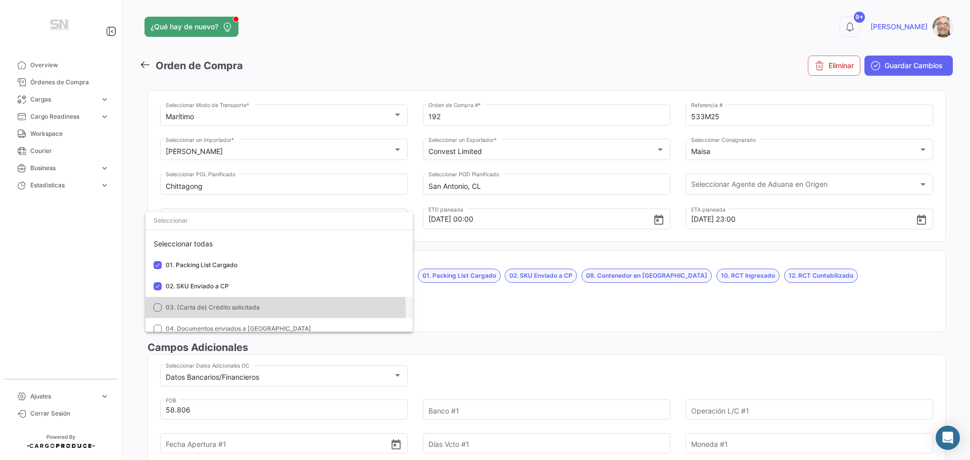
click at [157, 311] on mat-pseudo-checkbox at bounding box center [158, 308] width 8 height 8
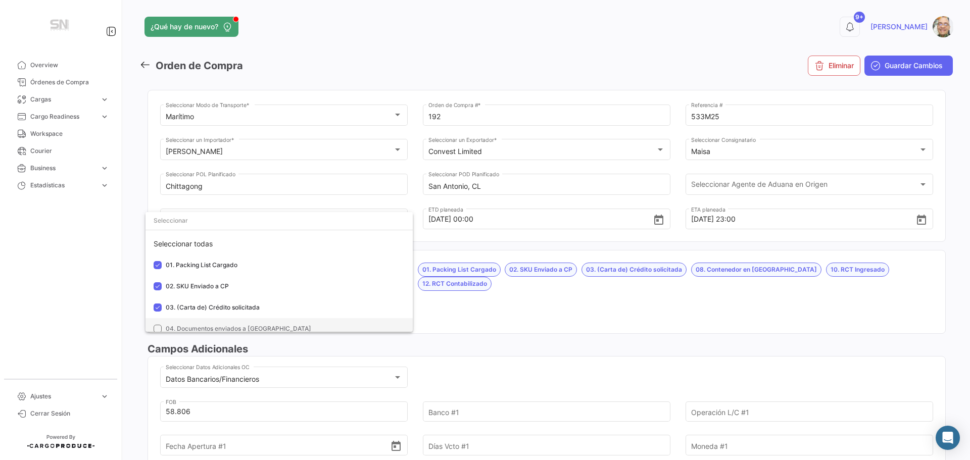
click at [160, 328] on mat-pseudo-checkbox at bounding box center [158, 329] width 8 height 8
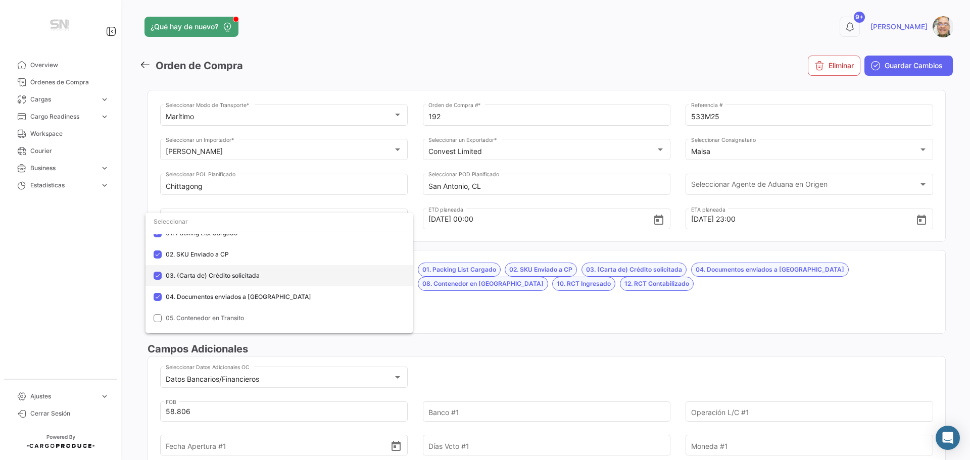
scroll to position [51, 0]
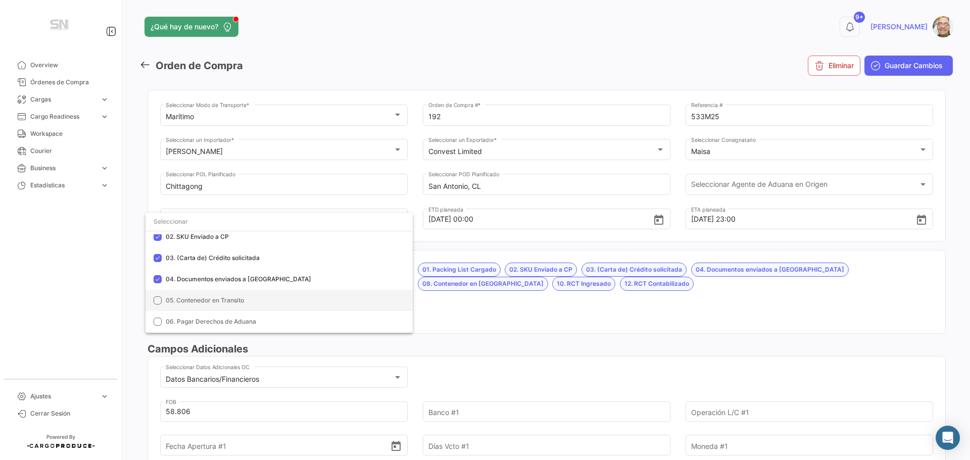
click at [158, 301] on mat-pseudo-checkbox at bounding box center [158, 301] width 8 height 8
click at [158, 322] on mat-pseudo-checkbox at bounding box center [158, 322] width 8 height 8
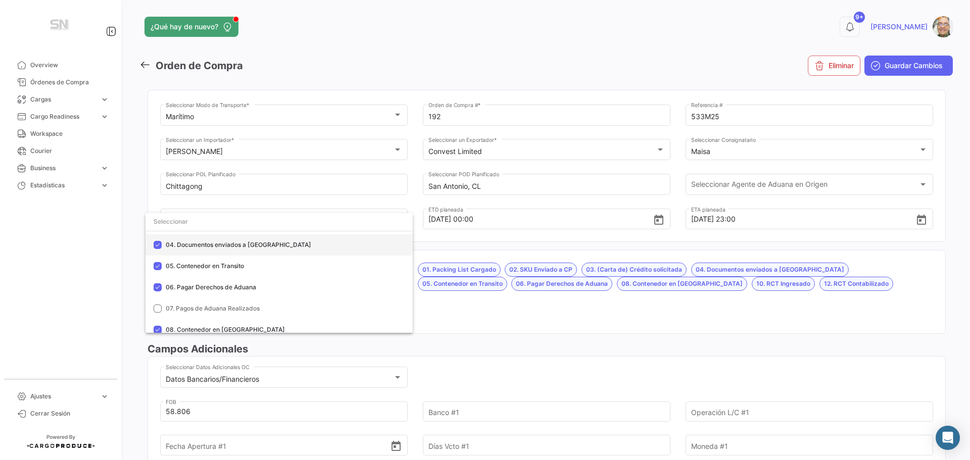
scroll to position [101, 0]
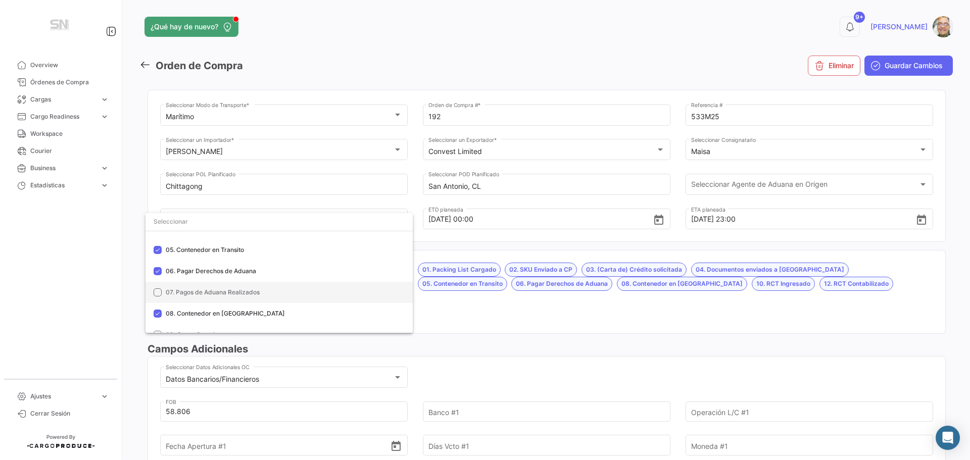
click at [157, 296] on mat-pseudo-checkbox at bounding box center [158, 293] width 8 height 8
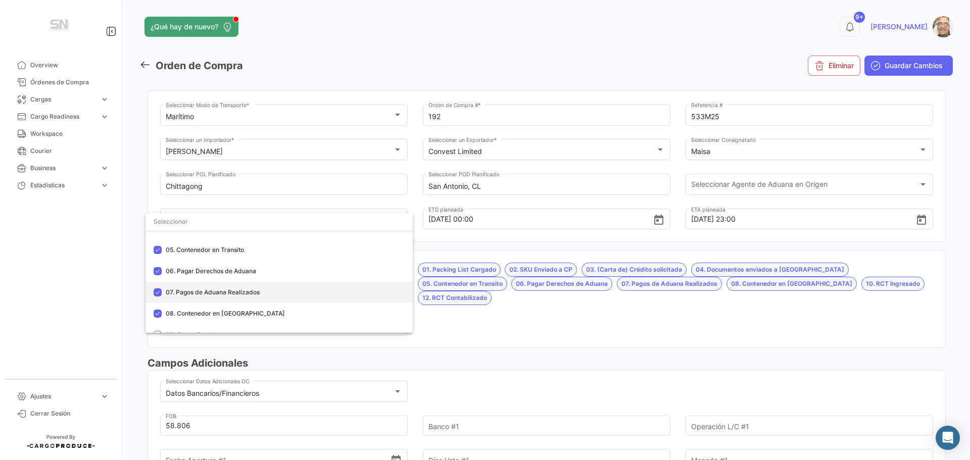
scroll to position [152, 0]
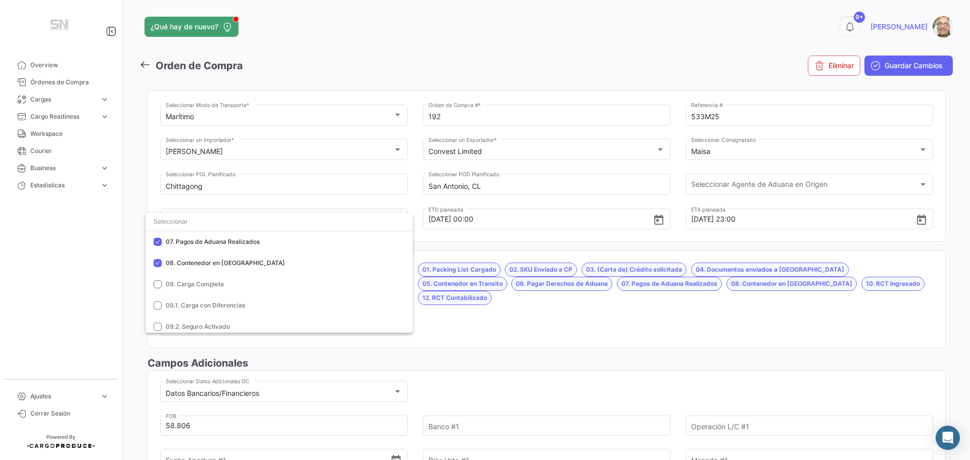
click at [440, 313] on div at bounding box center [485, 230] width 970 height 460
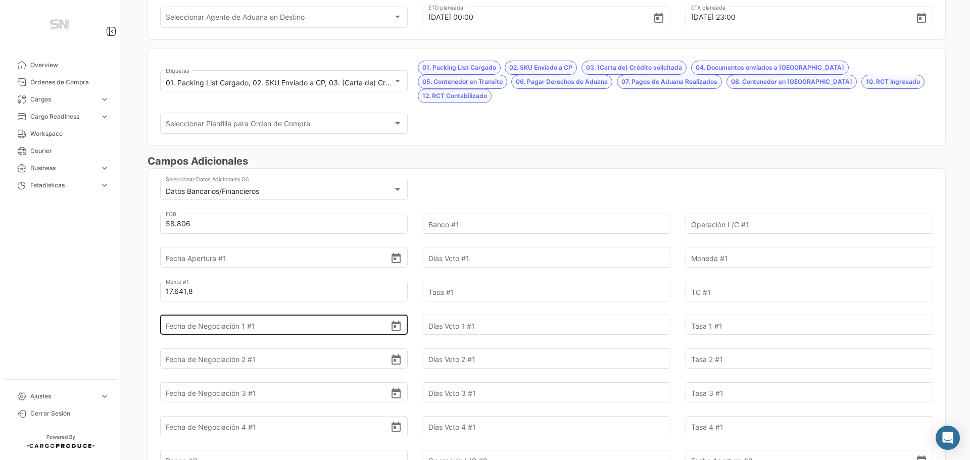
scroll to position [253, 0]
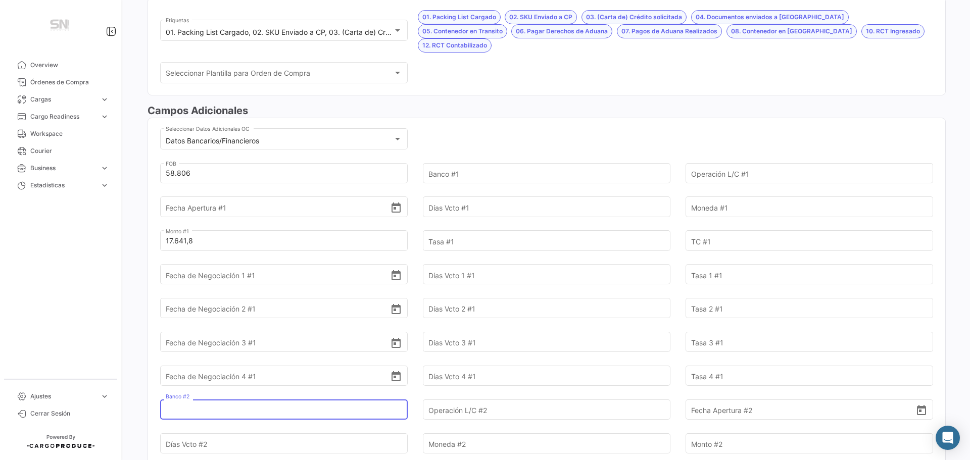
click at [244, 395] on input "Banco #2" at bounding box center [278, 409] width 225 height 35
type input "Consorcio"
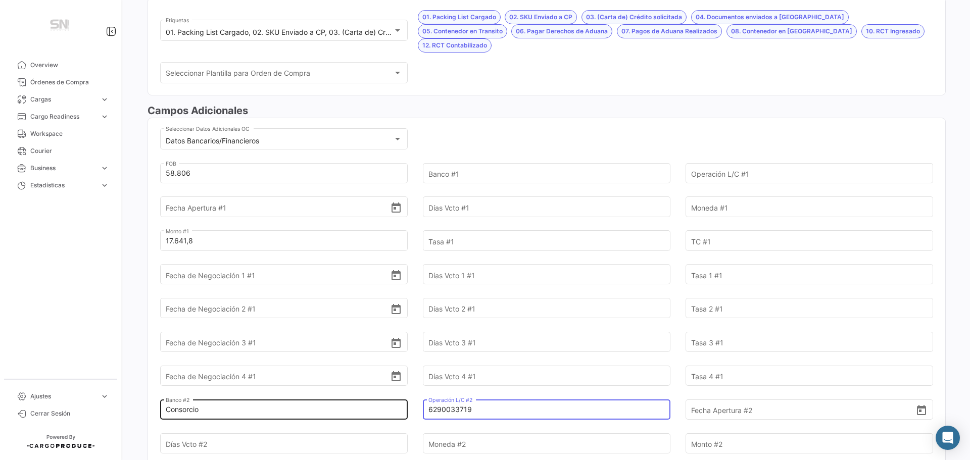
type input "6290033719"
type input "[DATE]"
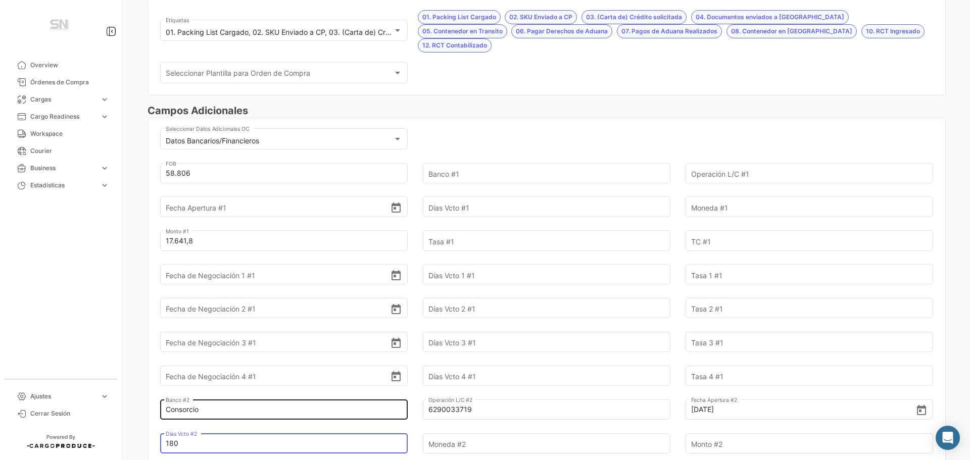
type input "180"
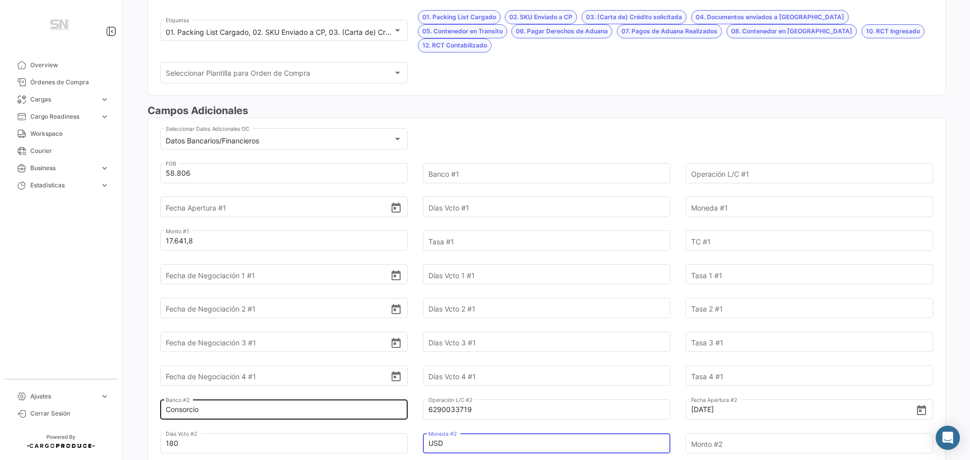
type input "USD"
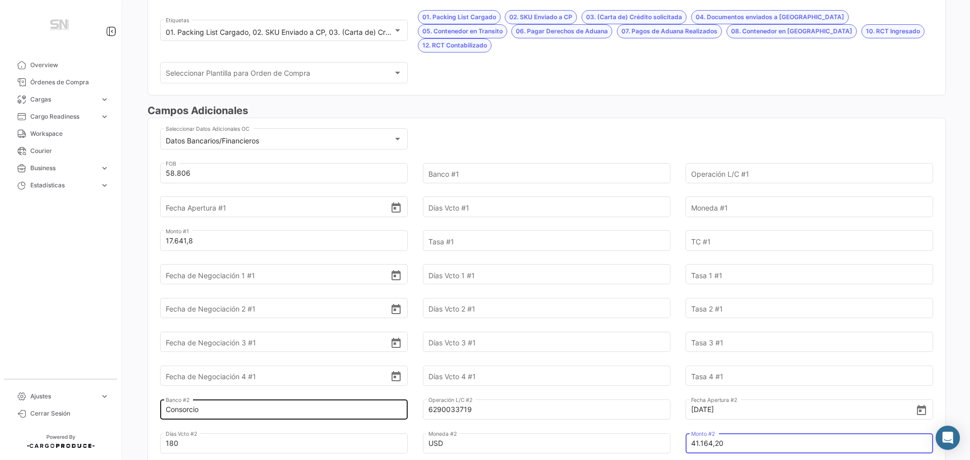
type input "41.164,20"
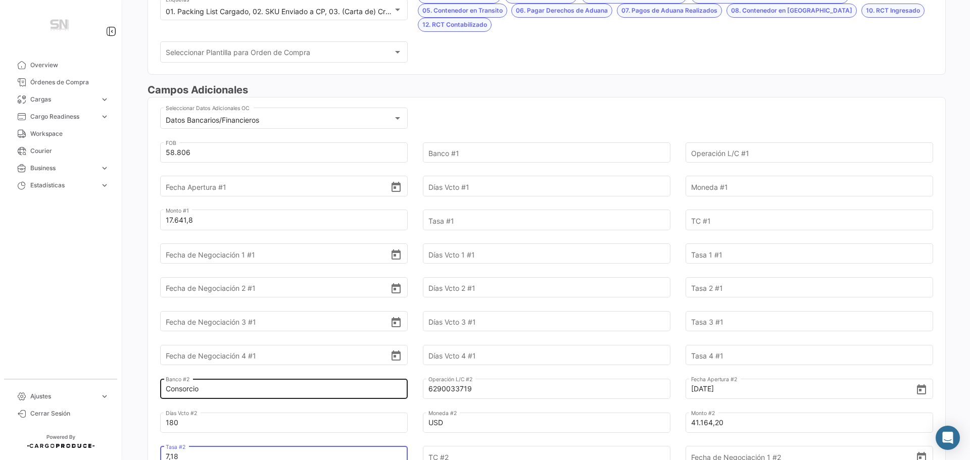
type input "7,18"
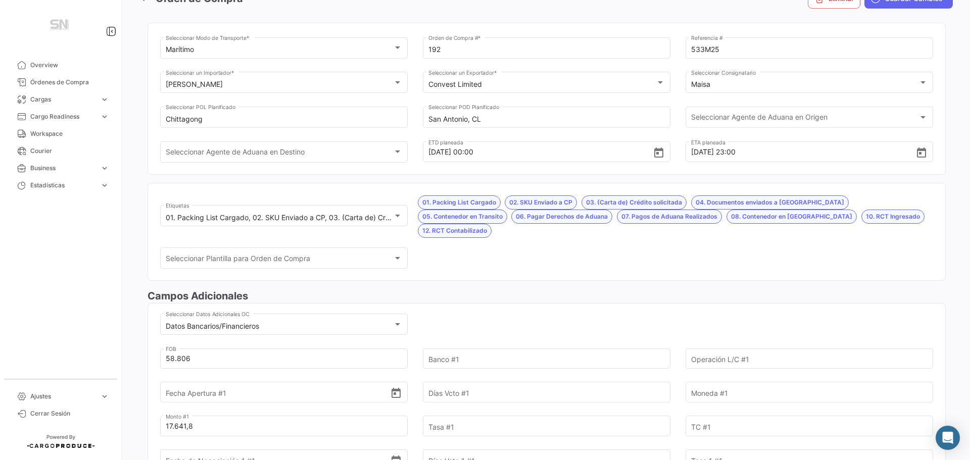
scroll to position [0, 0]
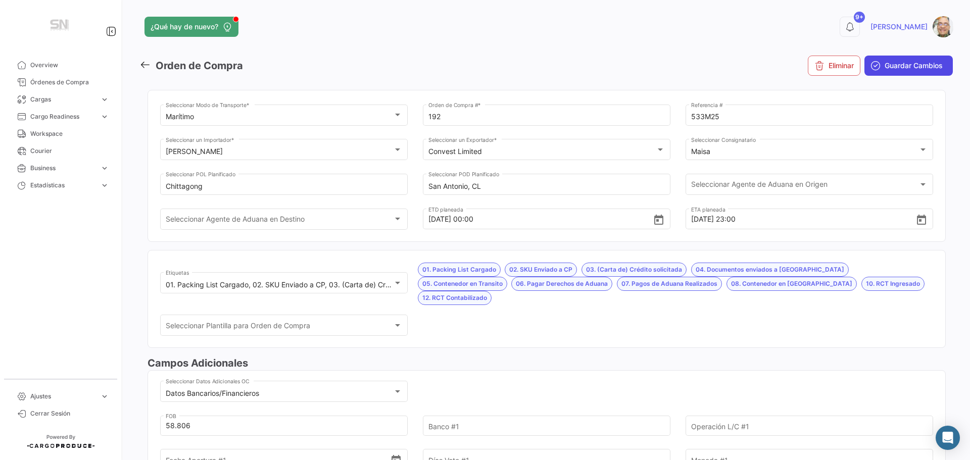
type input "1"
click at [889, 68] on span "Guardar Cambios" at bounding box center [914, 66] width 58 height 10
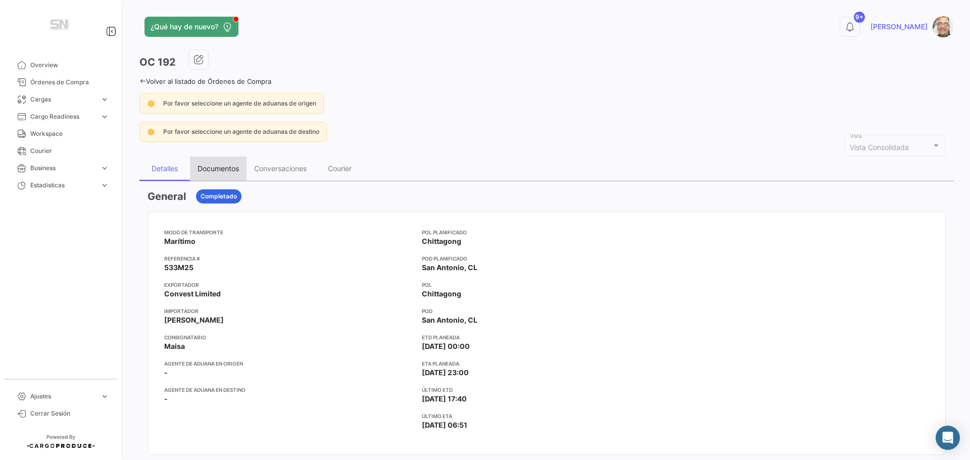
click at [221, 167] on div "Documentos" at bounding box center [218, 168] width 41 height 9
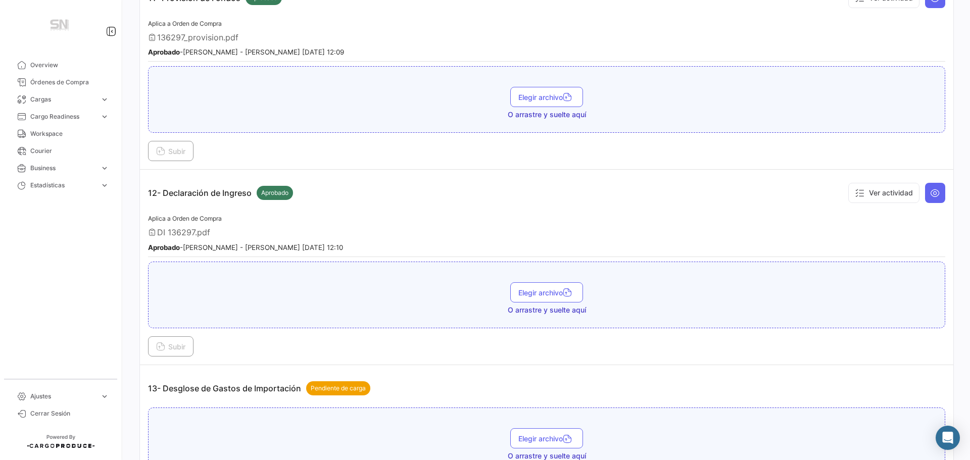
scroll to position [2274, 0]
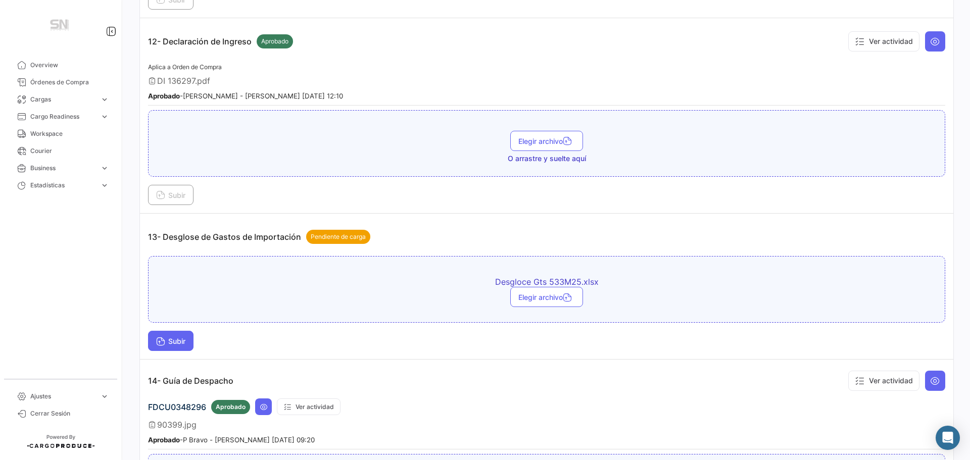
click at [180, 345] on span "Subir" at bounding box center [170, 341] width 29 height 9
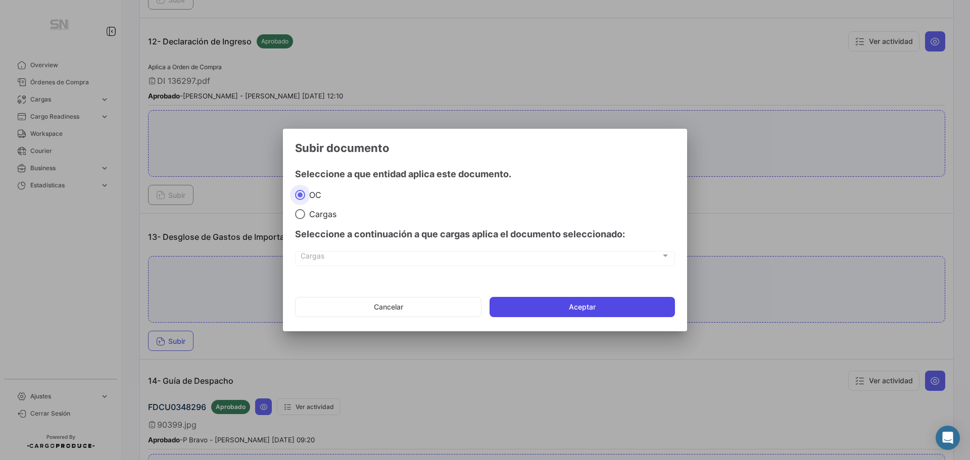
click at [545, 299] on button "Aceptar" at bounding box center [582, 307] width 185 height 20
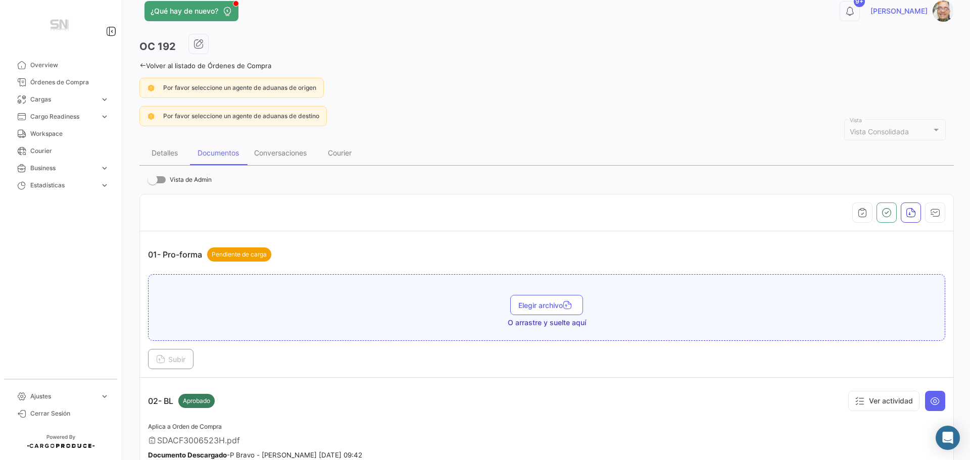
scroll to position [0, 0]
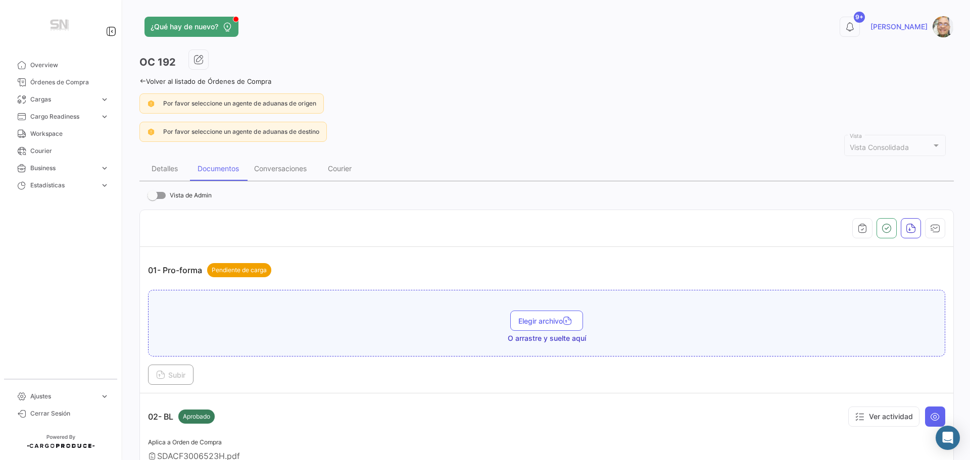
click at [139, 81] on icon at bounding box center [142, 81] width 7 height 7
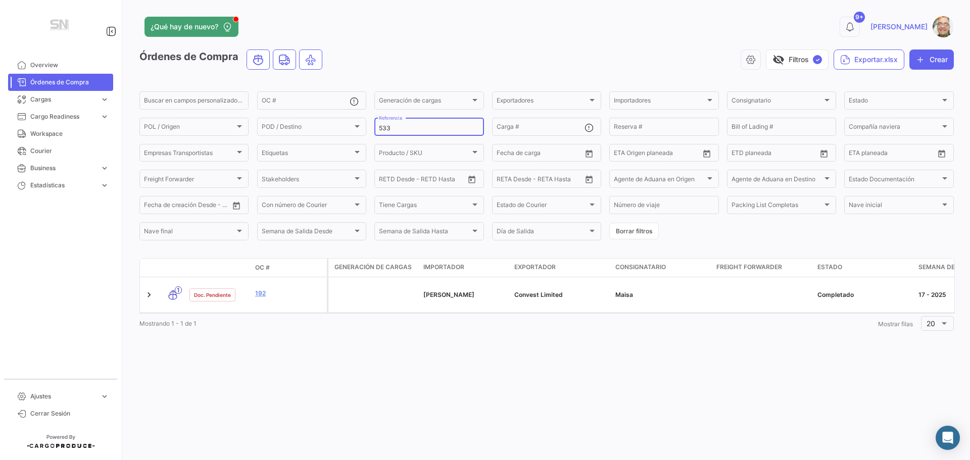
click at [404, 131] on input "533" at bounding box center [429, 128] width 100 height 7
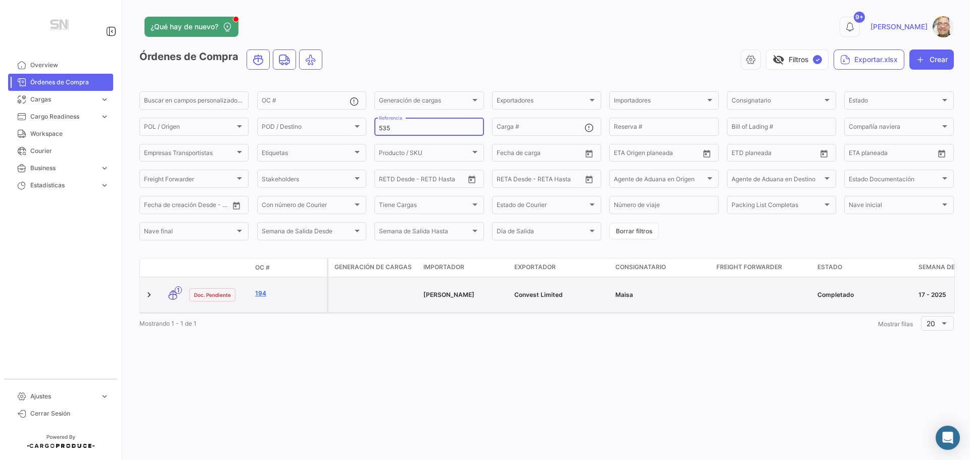
type input "535"
click at [296, 298] on link "194" at bounding box center [289, 293] width 68 height 9
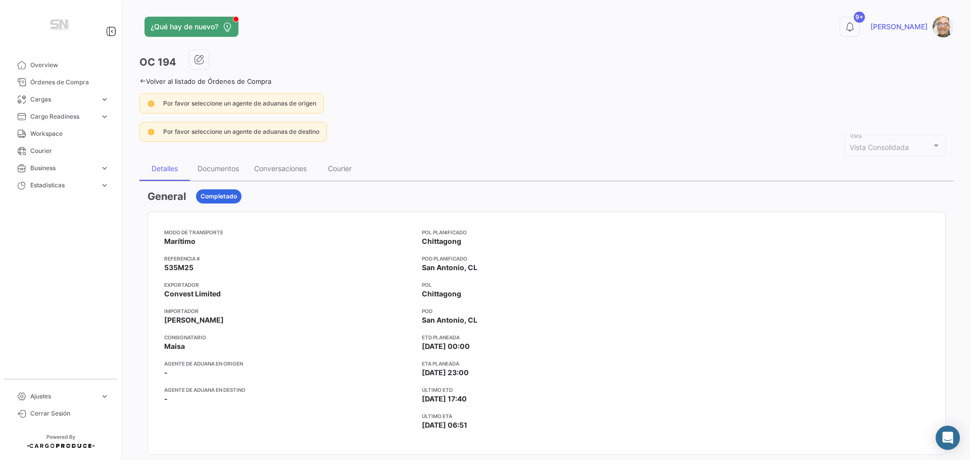
click at [141, 80] on icon at bounding box center [142, 81] width 7 height 7
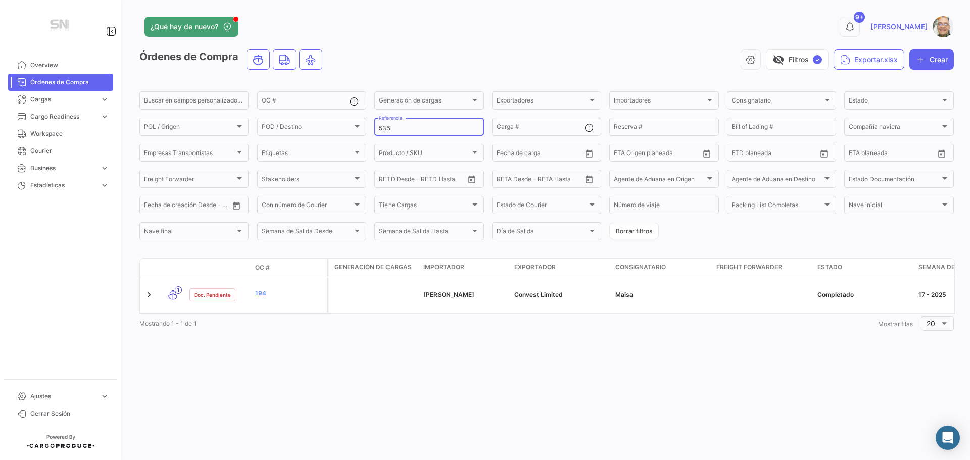
click at [412, 130] on input "535" at bounding box center [429, 128] width 100 height 7
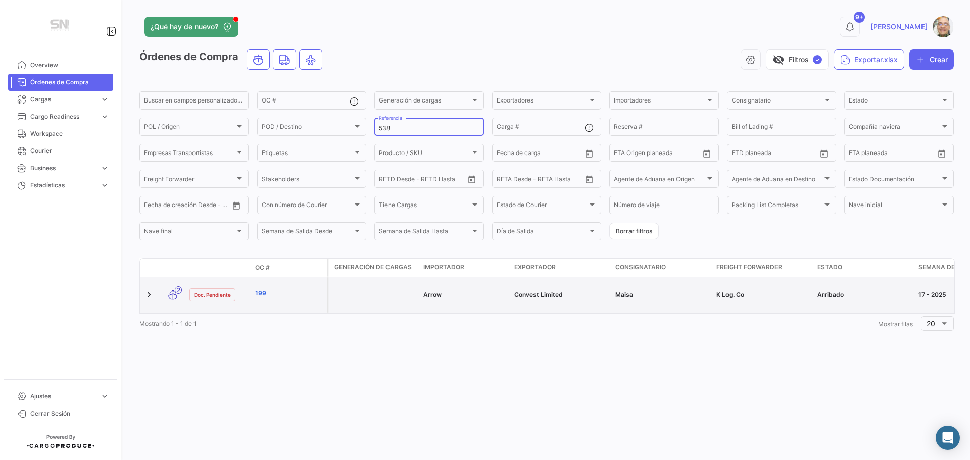
type input "538"
click at [280, 293] on link "199" at bounding box center [289, 293] width 68 height 9
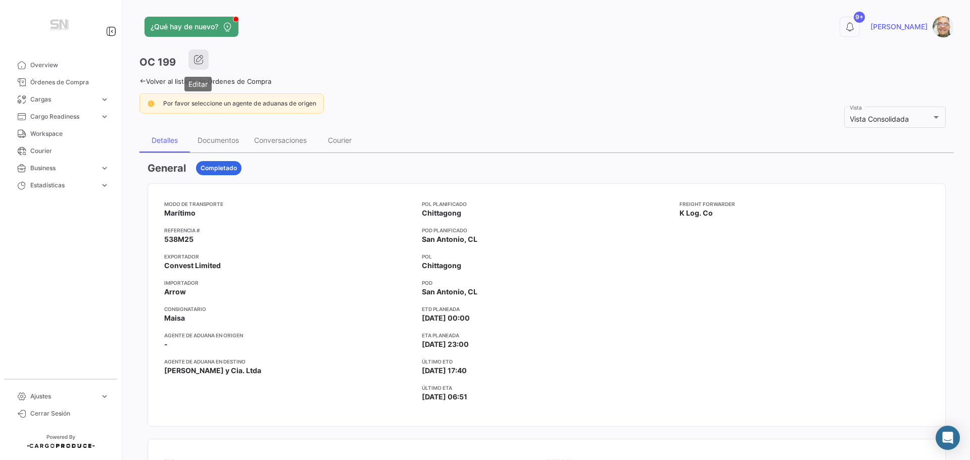
click at [195, 64] on icon "button" at bounding box center [199, 60] width 10 height 10
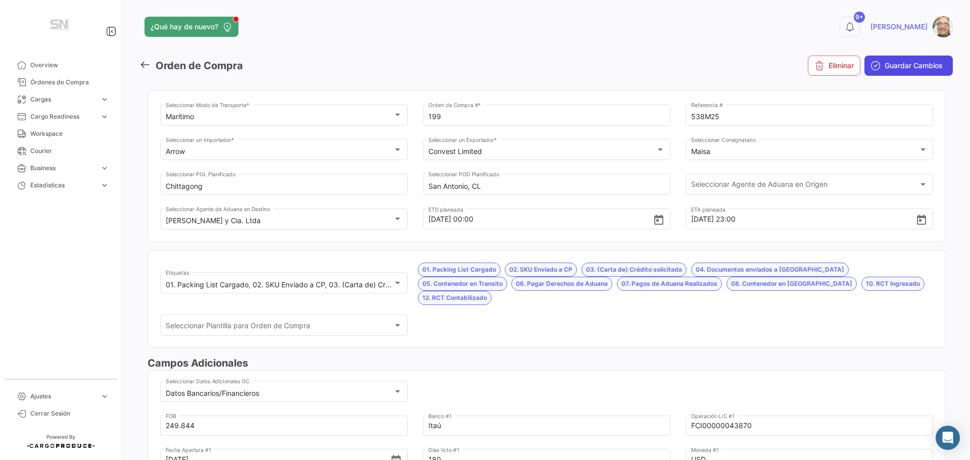
click at [906, 67] on span "Guardar Cambios" at bounding box center [914, 66] width 58 height 10
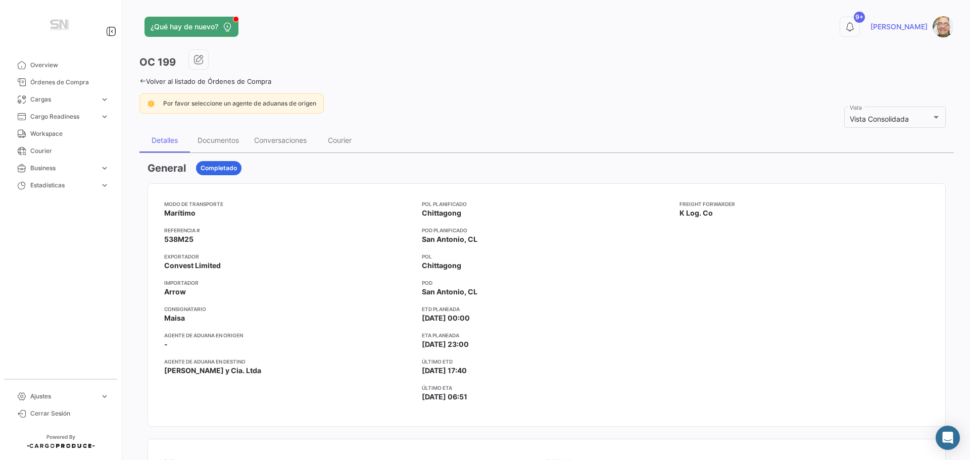
click at [142, 84] on icon at bounding box center [142, 81] width 7 height 7
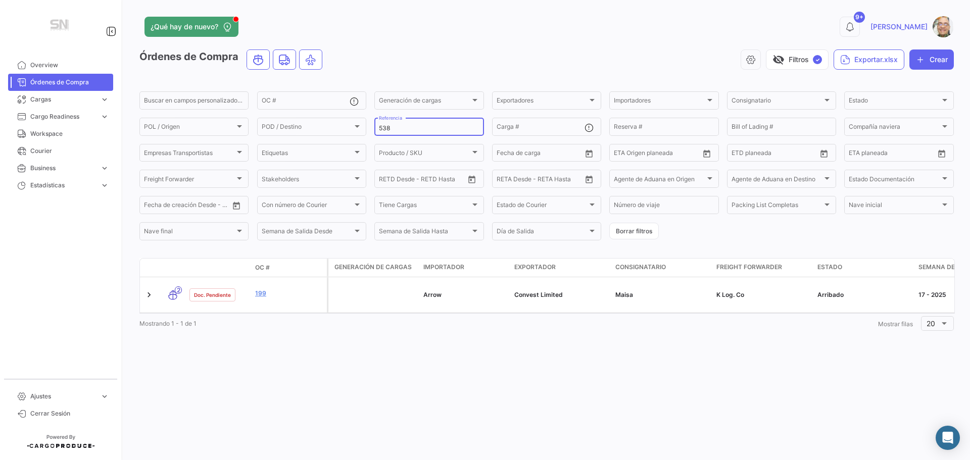
click at [401, 128] on input "538" at bounding box center [429, 128] width 100 height 7
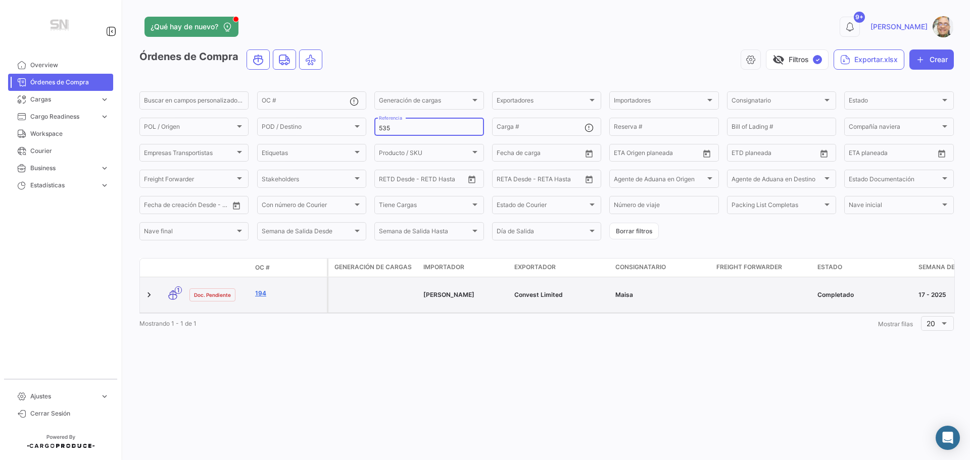
type input "535"
click at [295, 295] on link "194" at bounding box center [289, 293] width 68 height 9
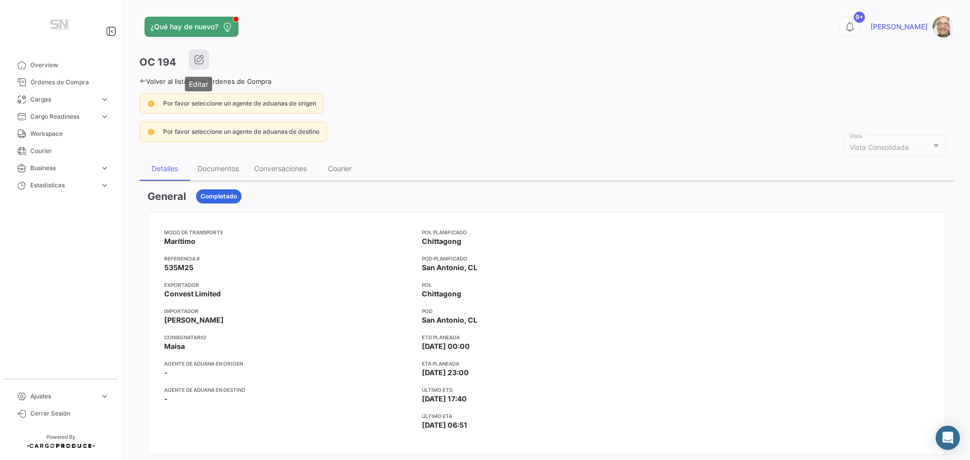
click at [200, 57] on icon "button" at bounding box center [199, 60] width 10 height 10
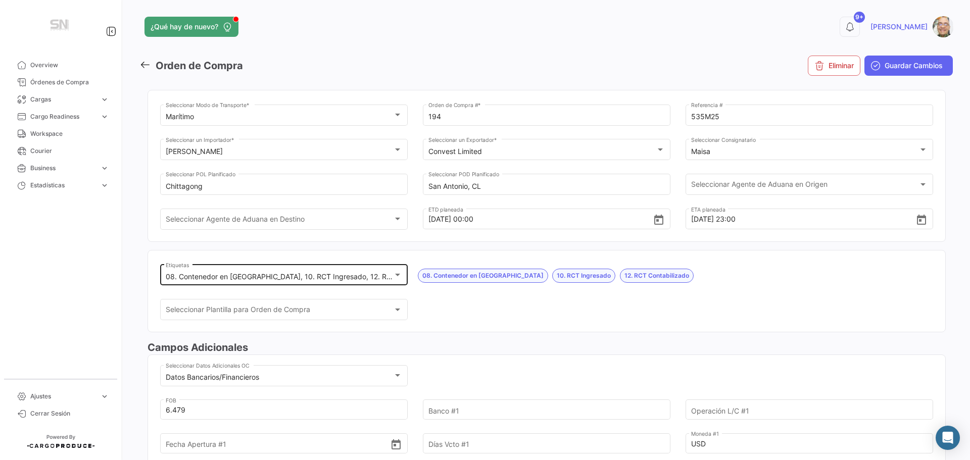
click at [399, 275] on div at bounding box center [397, 275] width 9 height 8
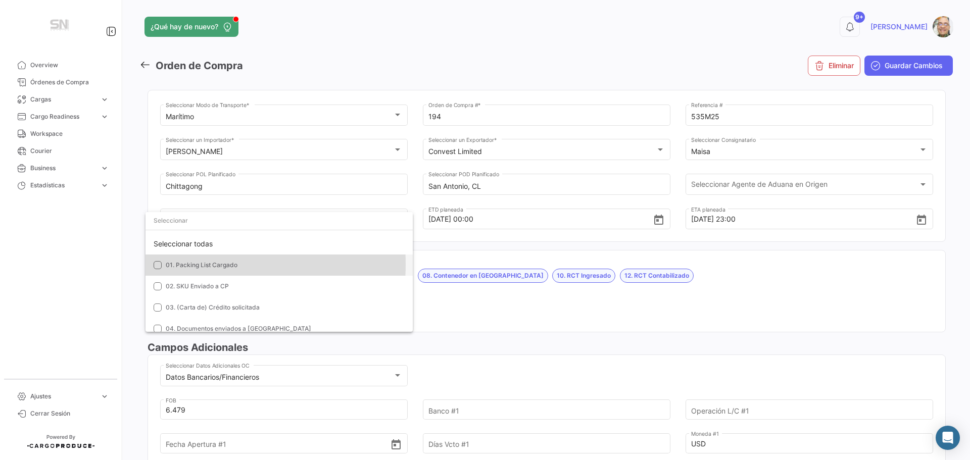
click at [158, 264] on mat-pseudo-checkbox at bounding box center [158, 265] width 8 height 8
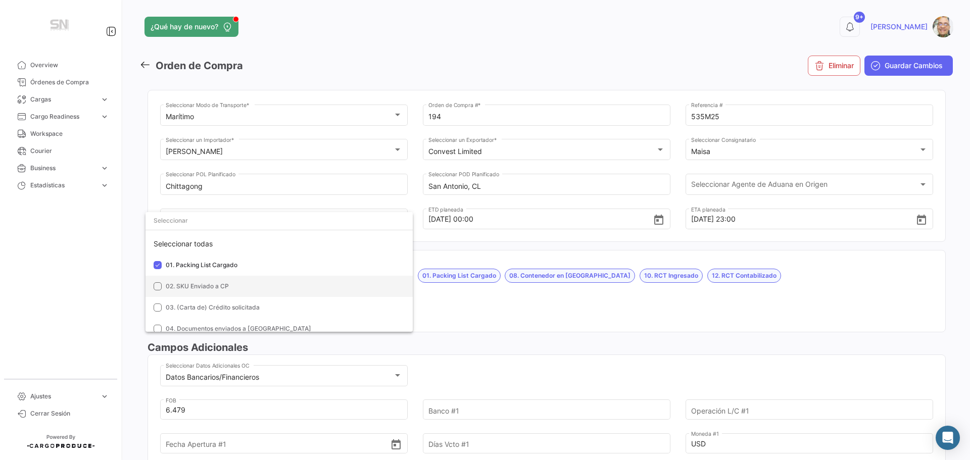
click at [157, 287] on mat-pseudo-checkbox at bounding box center [158, 286] width 8 height 8
click at [155, 308] on mat-pseudo-checkbox at bounding box center [158, 308] width 8 height 8
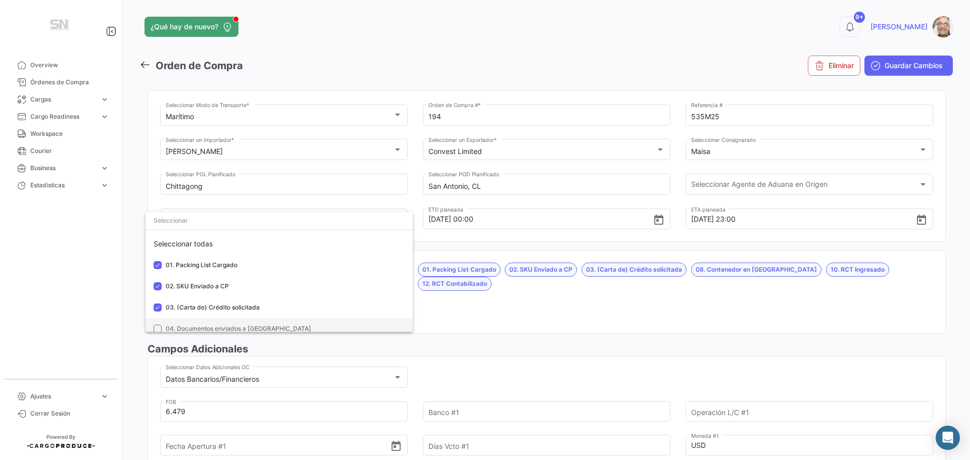
click at [158, 327] on mat-pseudo-checkbox at bounding box center [158, 329] width 8 height 8
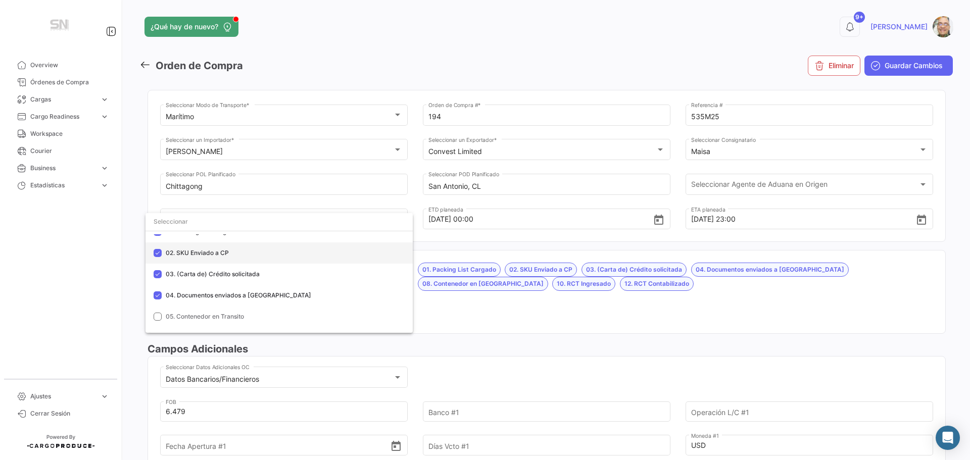
scroll to position [51, 0]
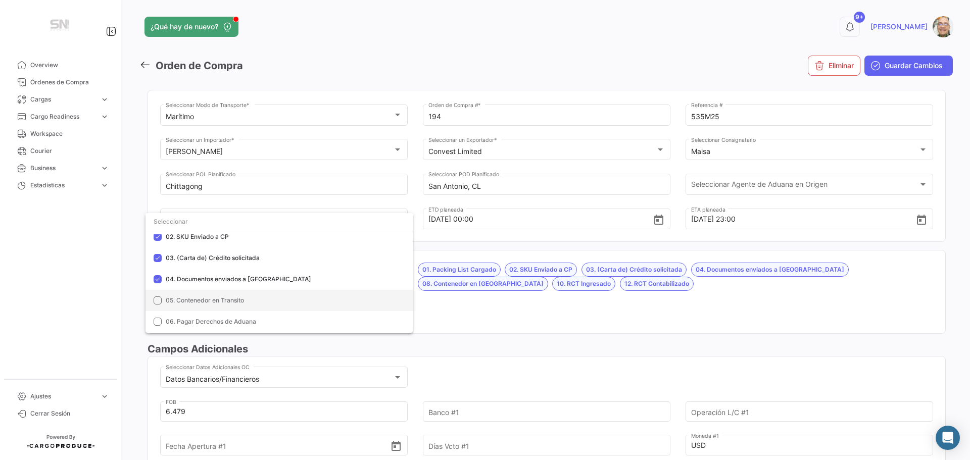
click at [158, 302] on mat-pseudo-checkbox at bounding box center [158, 301] width 8 height 8
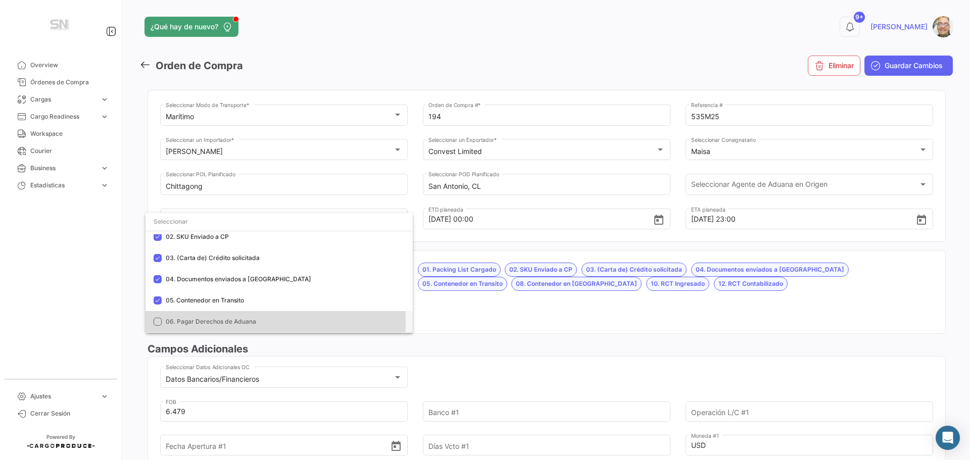
click at [156, 321] on mat-pseudo-checkbox at bounding box center [158, 322] width 8 height 8
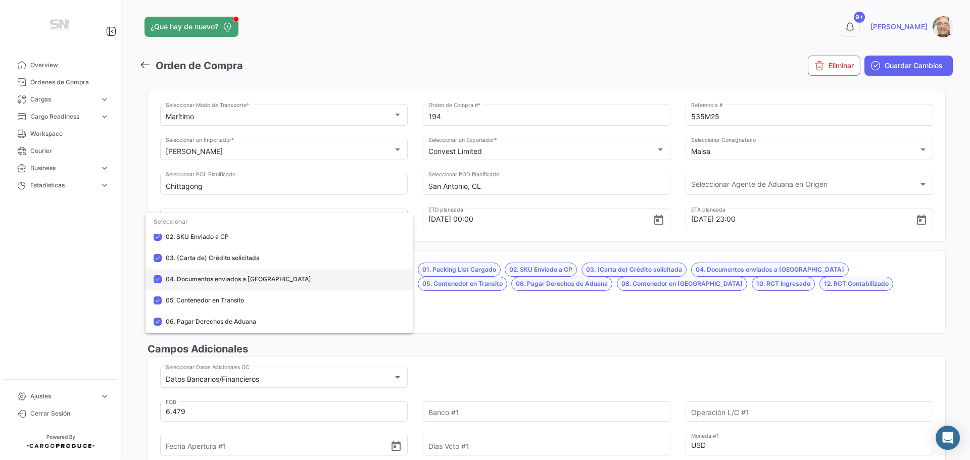
scroll to position [101, 0]
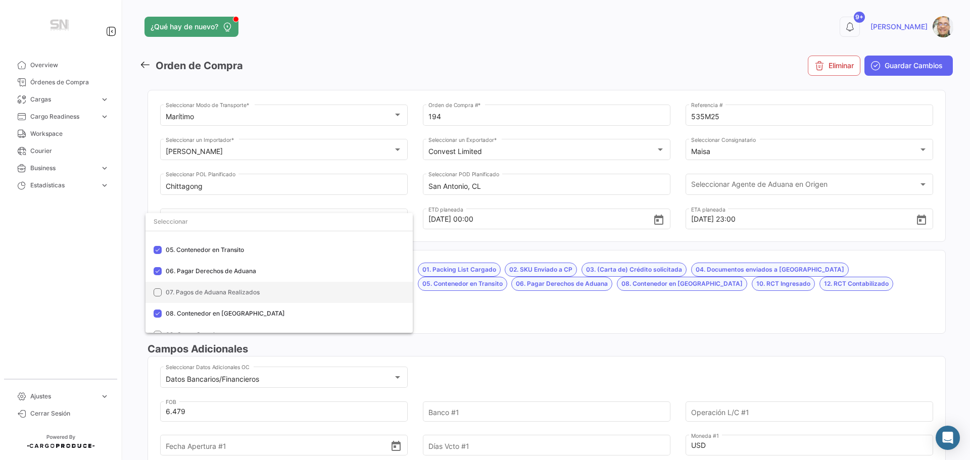
click at [157, 293] on mat-pseudo-checkbox at bounding box center [158, 293] width 8 height 8
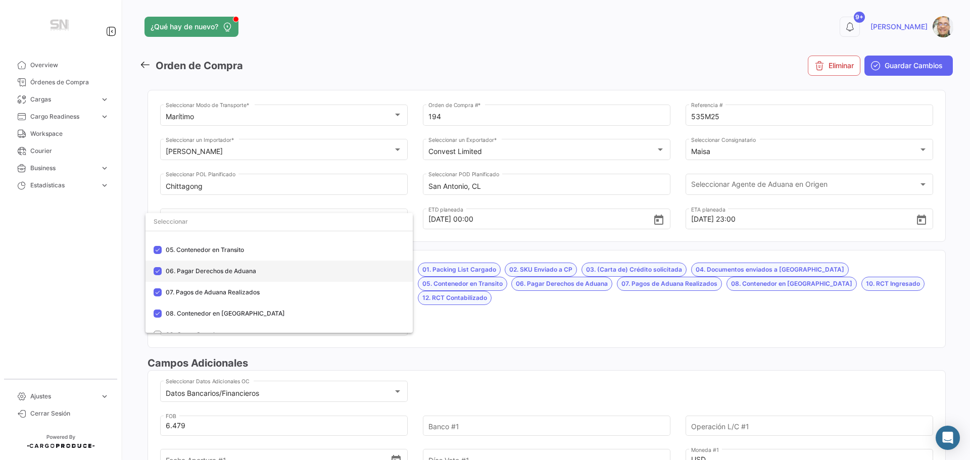
scroll to position [152, 0]
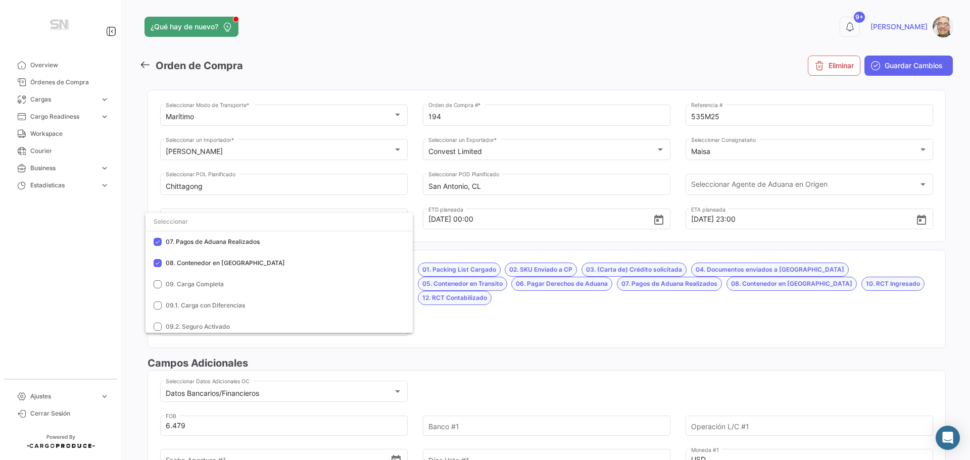
click at [467, 319] on div at bounding box center [485, 230] width 970 height 460
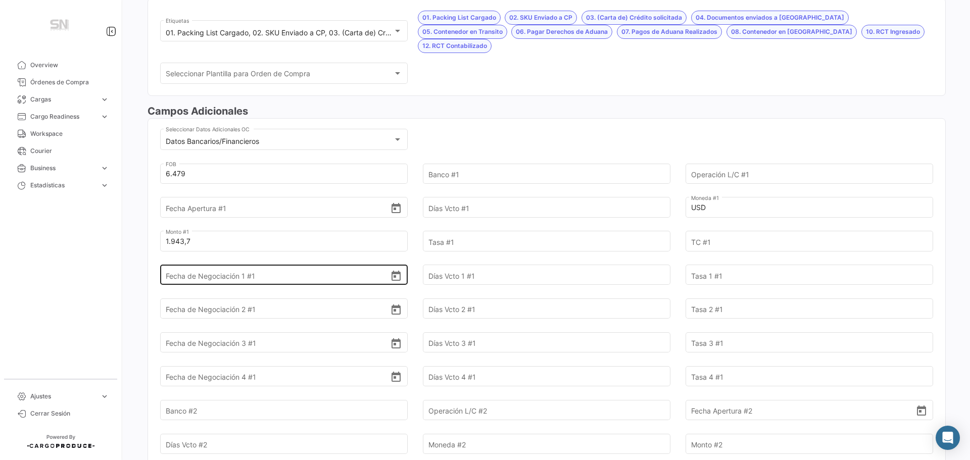
scroll to position [253, 0]
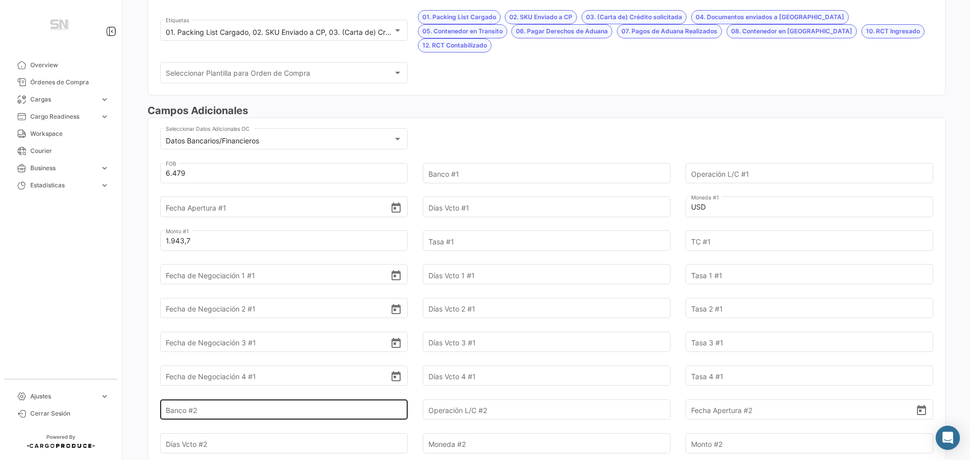
click at [197, 397] on input "Banco #2" at bounding box center [278, 409] width 225 height 35
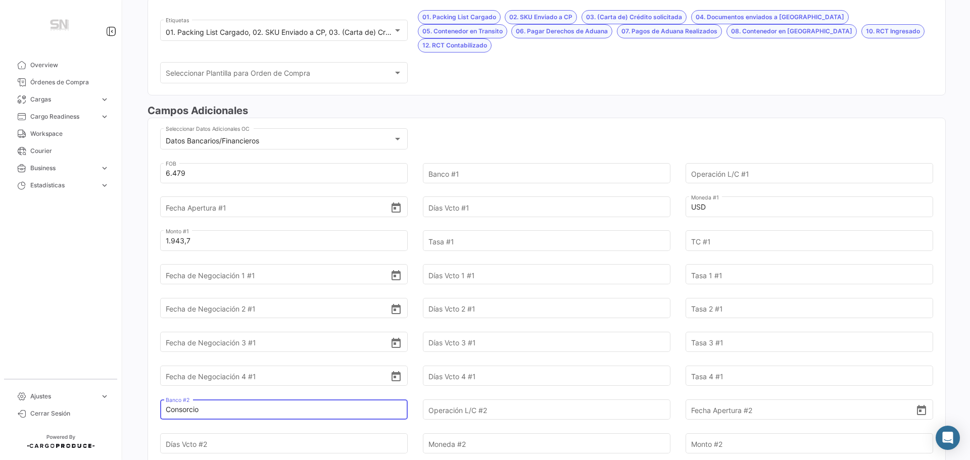
type input "Consorcio"
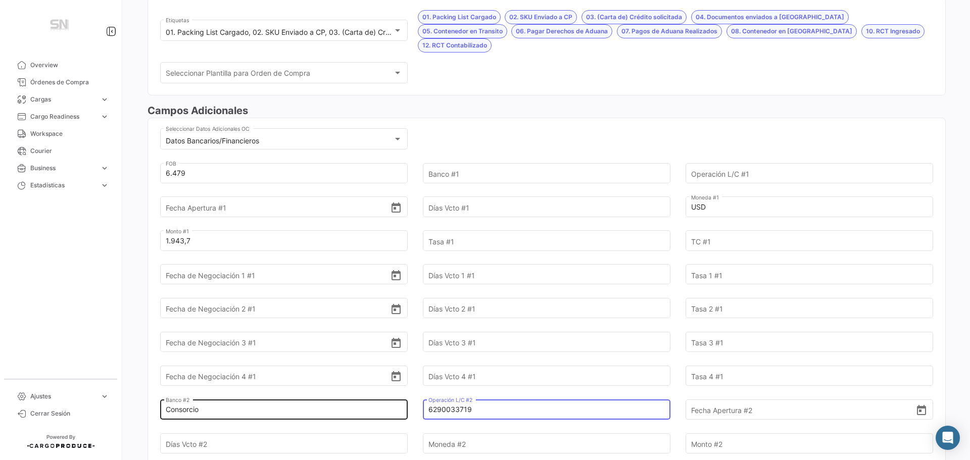
type input "6290033719"
type input "[DATE]"
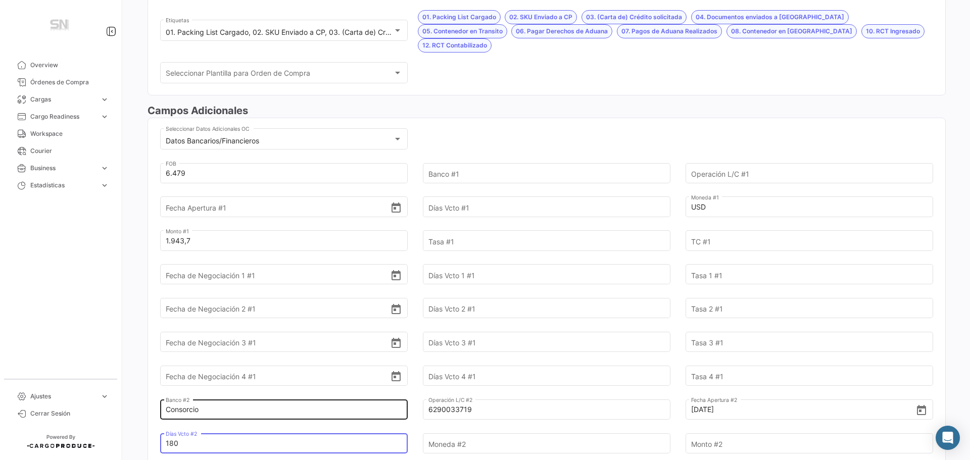
type input "180"
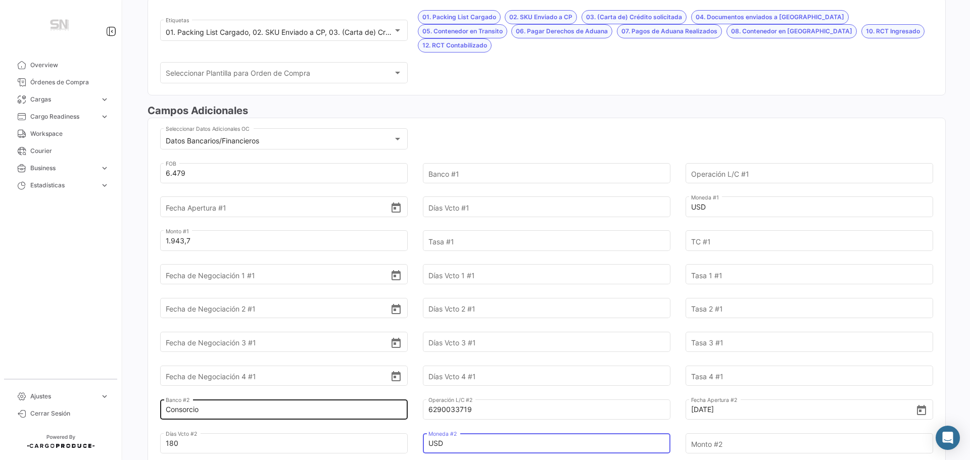
type input "USD"
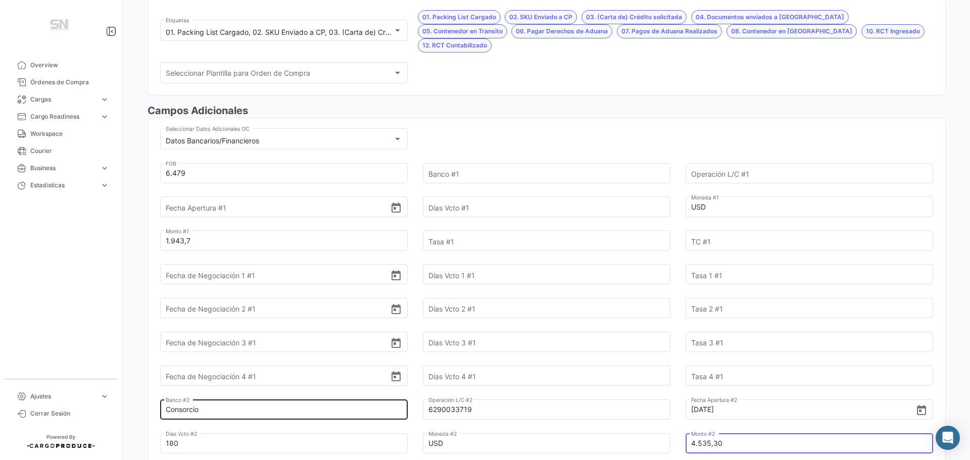
type input "4.535,30"
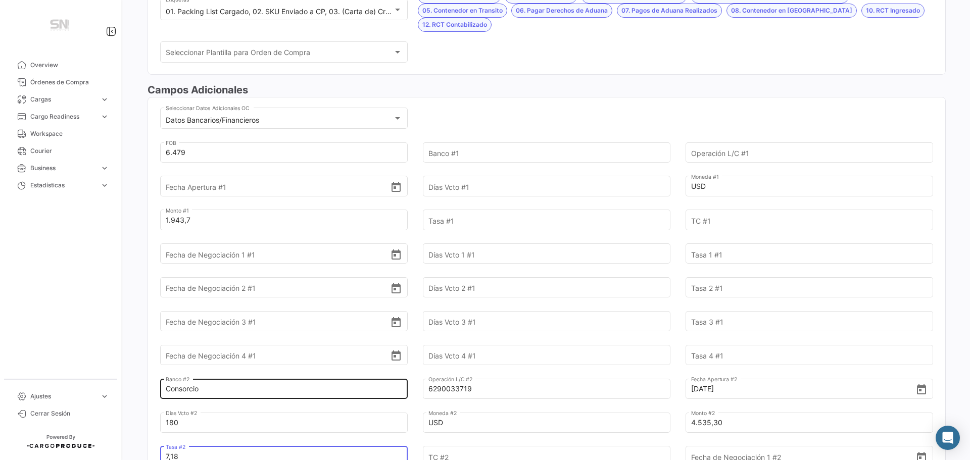
type input "7,18"
type input "1"
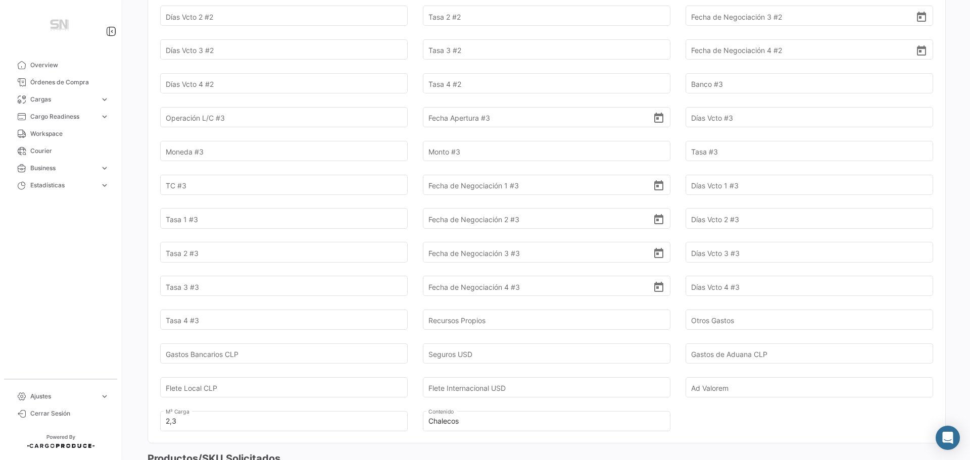
scroll to position [779, 0]
click at [474, 377] on input "Flete Internacional USD" at bounding box center [541, 390] width 225 height 35
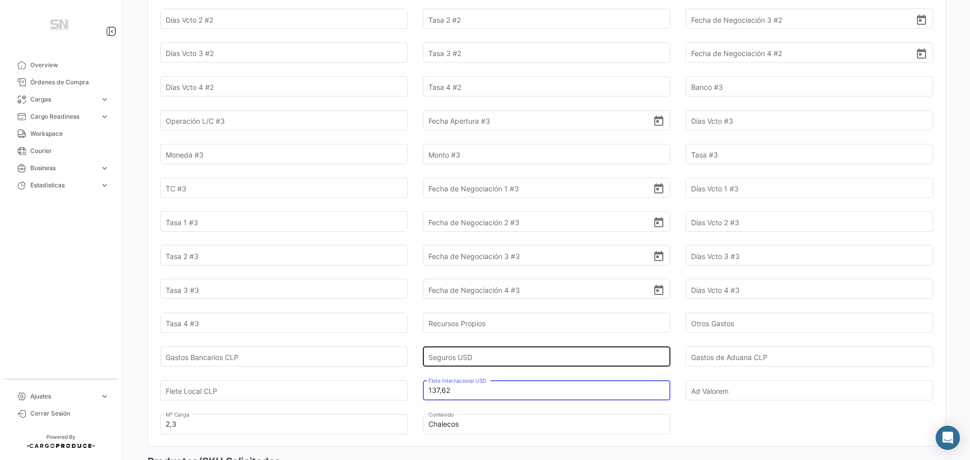
type input "137,62"
click at [488, 344] on input "Seguros USD" at bounding box center [541, 356] width 225 height 35
type input "7,28"
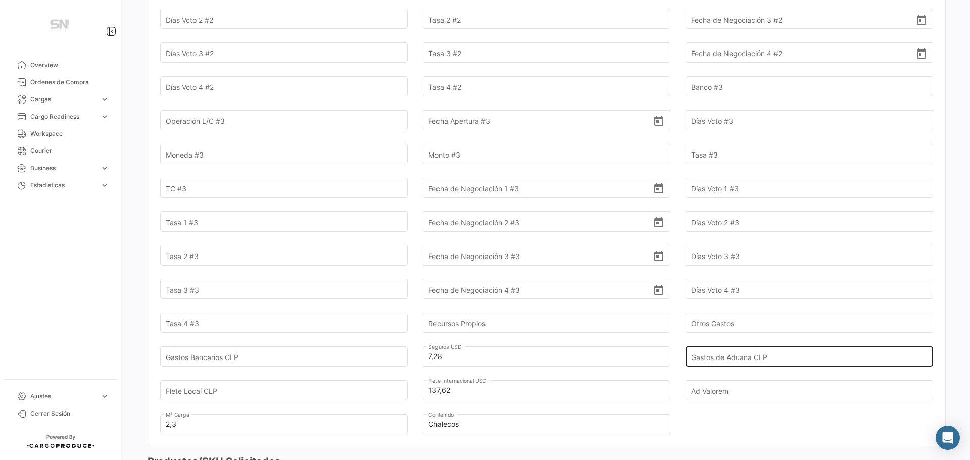
click at [797, 341] on input "Gastos de Aduana CLP" at bounding box center [803, 356] width 225 height 35
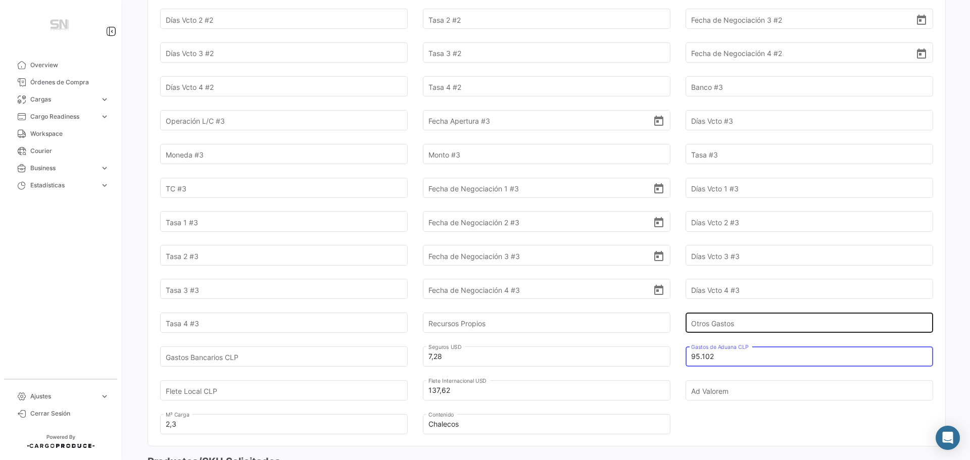
type input "95.102"
click at [792, 306] on input "Otros Gastos" at bounding box center [803, 323] width 225 height 35
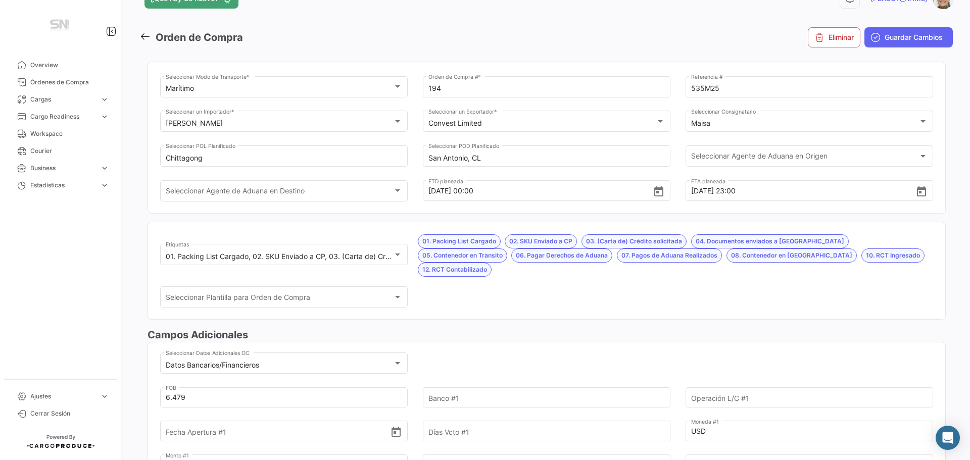
scroll to position [21, 0]
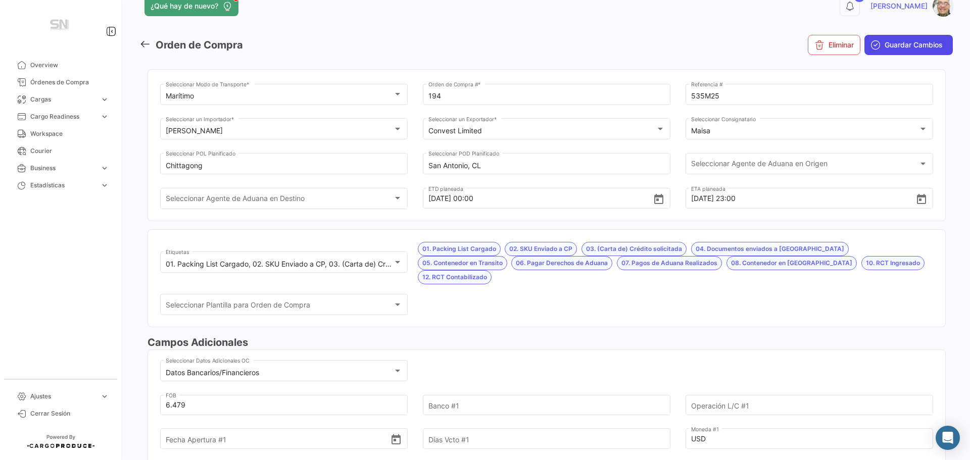
click at [923, 52] on button "Guardar Cambios" at bounding box center [909, 45] width 88 height 20
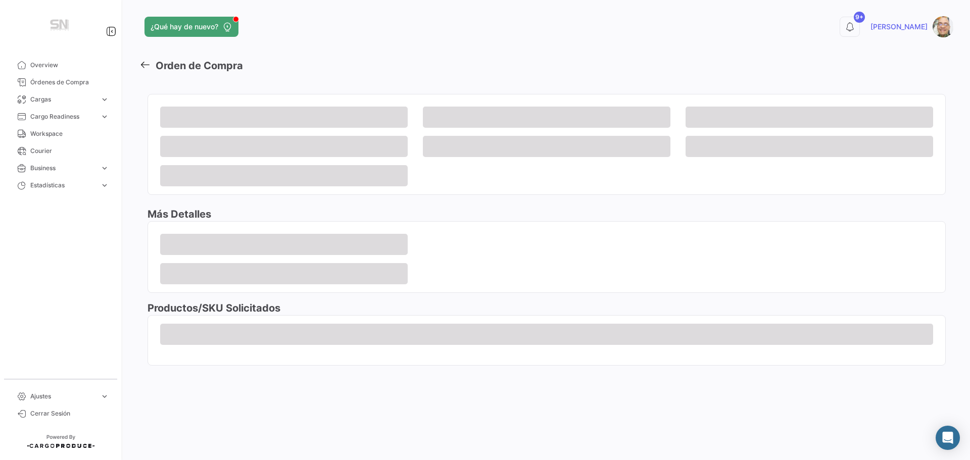
scroll to position [0, 0]
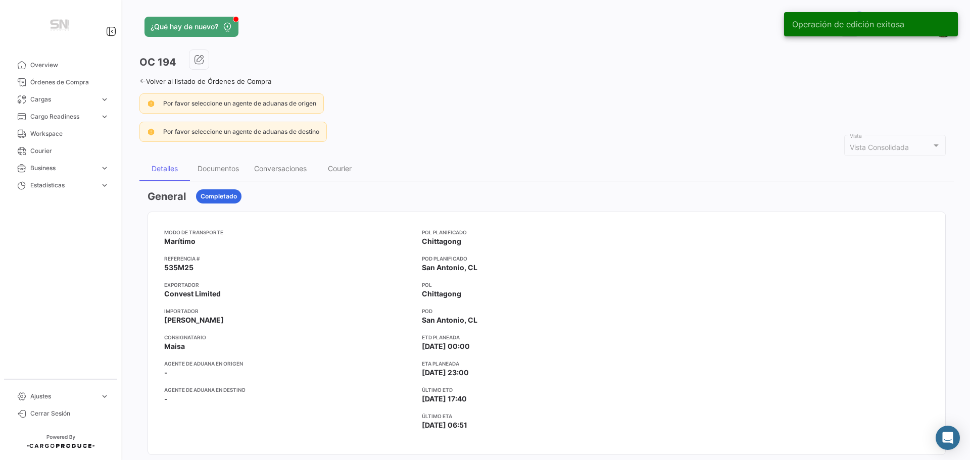
click at [140, 81] on icon at bounding box center [142, 81] width 7 height 7
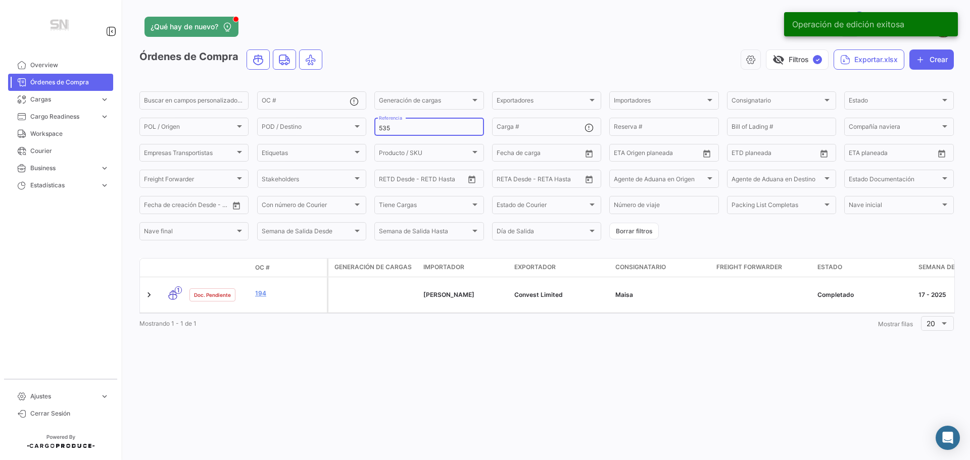
click at [413, 131] on input "535" at bounding box center [429, 128] width 100 height 7
type input "5"
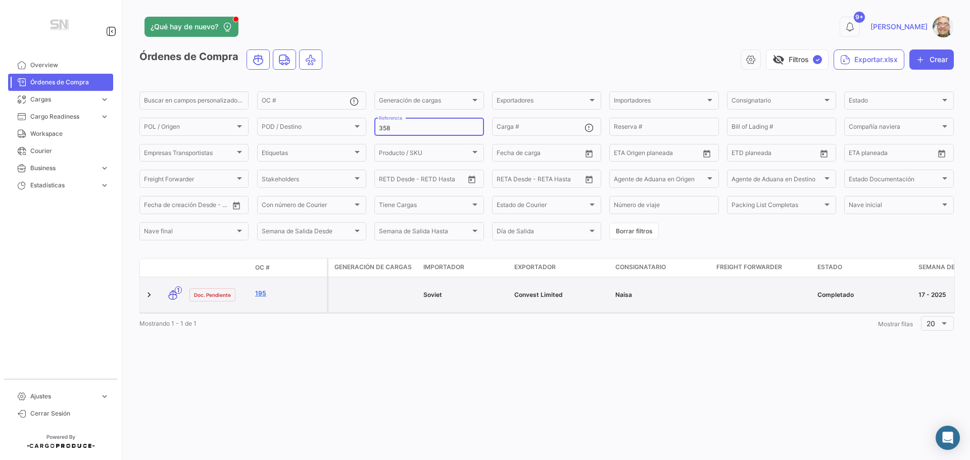
type input "358"
click at [297, 293] on link "195" at bounding box center [289, 293] width 68 height 9
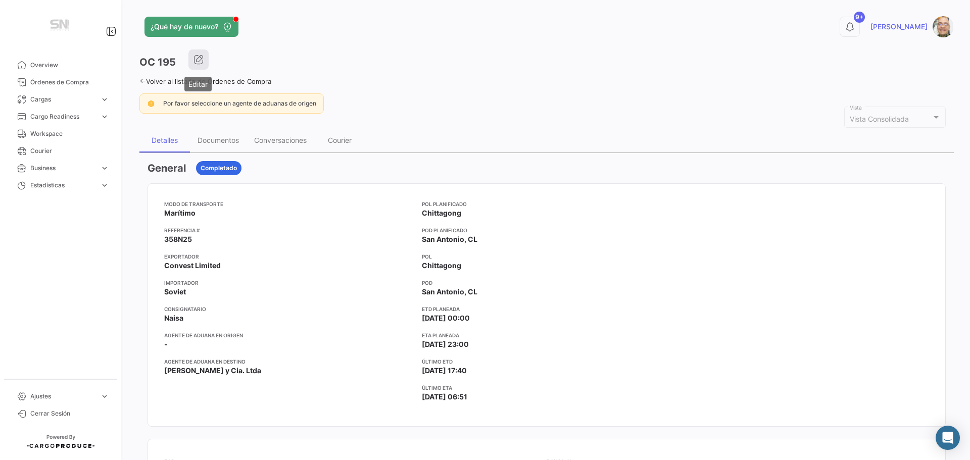
click at [195, 64] on icon "button" at bounding box center [199, 60] width 10 height 10
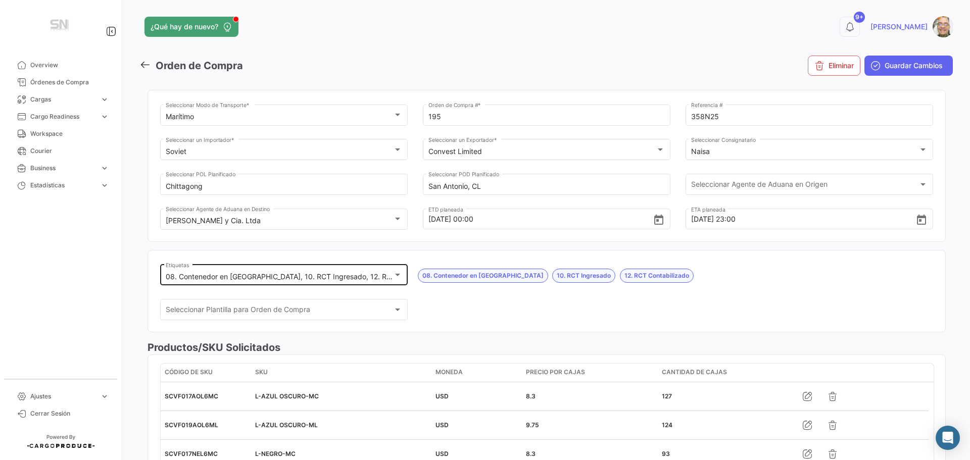
click at [397, 274] on div at bounding box center [397, 275] width 5 height 3
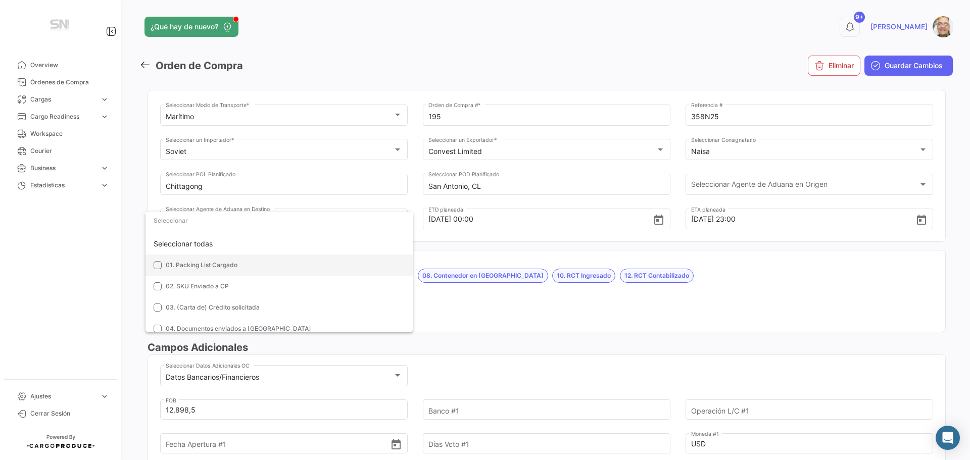
click at [164, 264] on mat-option "01. Packing List Cargado" at bounding box center [279, 265] width 267 height 21
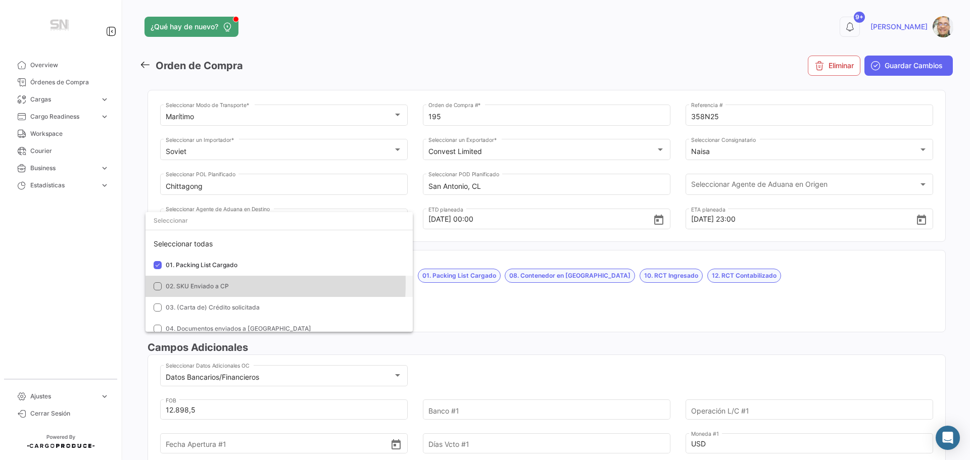
click at [158, 284] on mat-pseudo-checkbox at bounding box center [158, 286] width 8 height 8
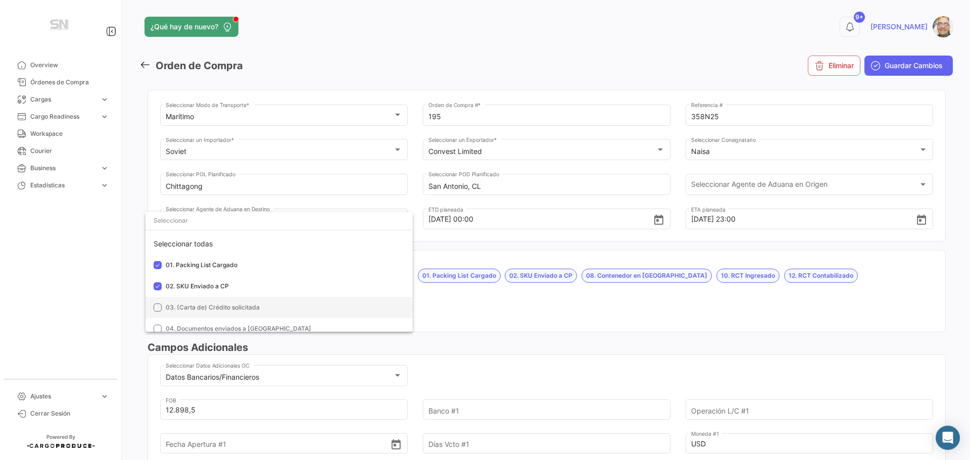
click at [158, 302] on mat-option "03. (Carta de) Crédito solicitada" at bounding box center [279, 307] width 267 height 21
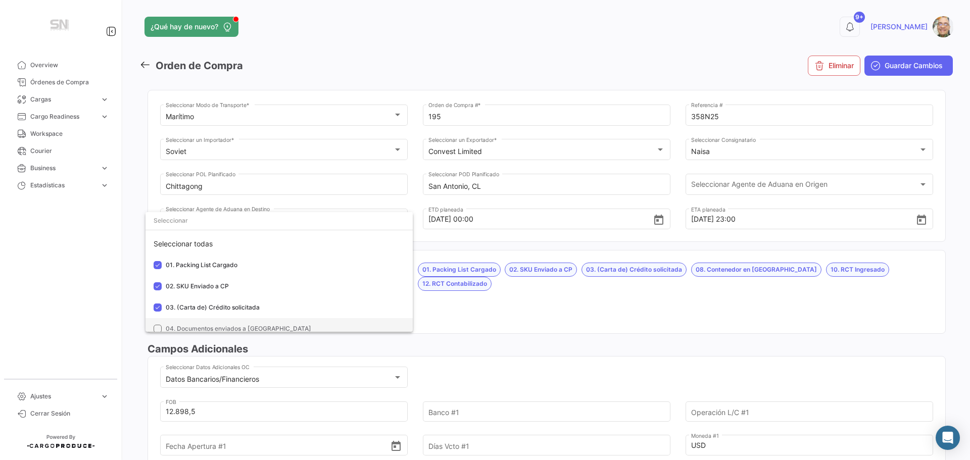
click at [160, 325] on mat-pseudo-checkbox at bounding box center [158, 329] width 8 height 8
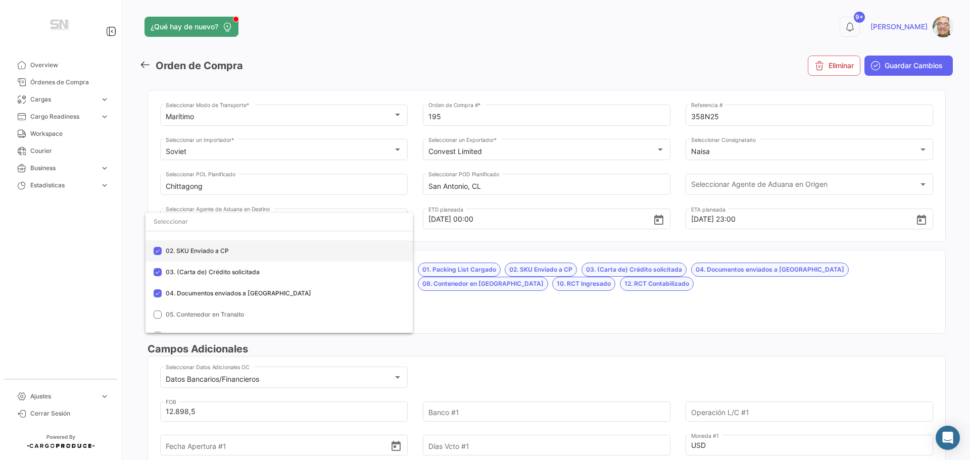
scroll to position [51, 0]
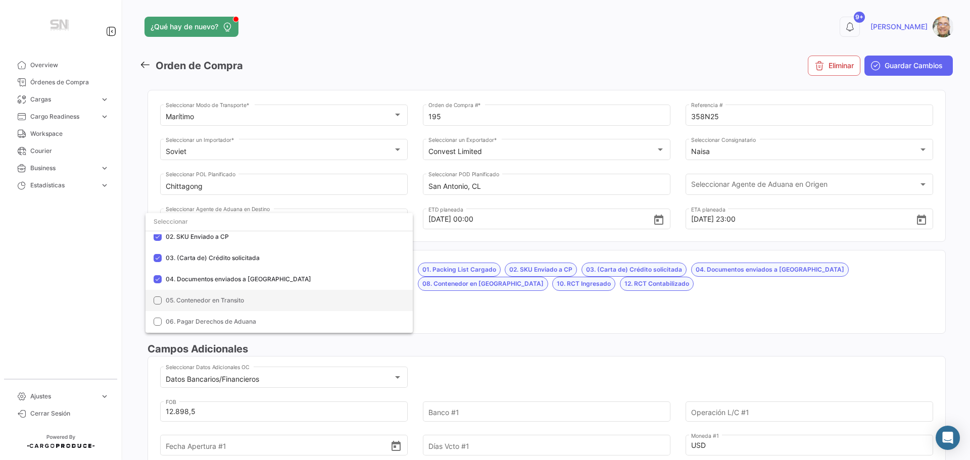
click at [155, 303] on mat-pseudo-checkbox at bounding box center [158, 301] width 8 height 8
click at [153, 322] on mat-option "06. Pagar Derechos de Aduana" at bounding box center [279, 321] width 267 height 21
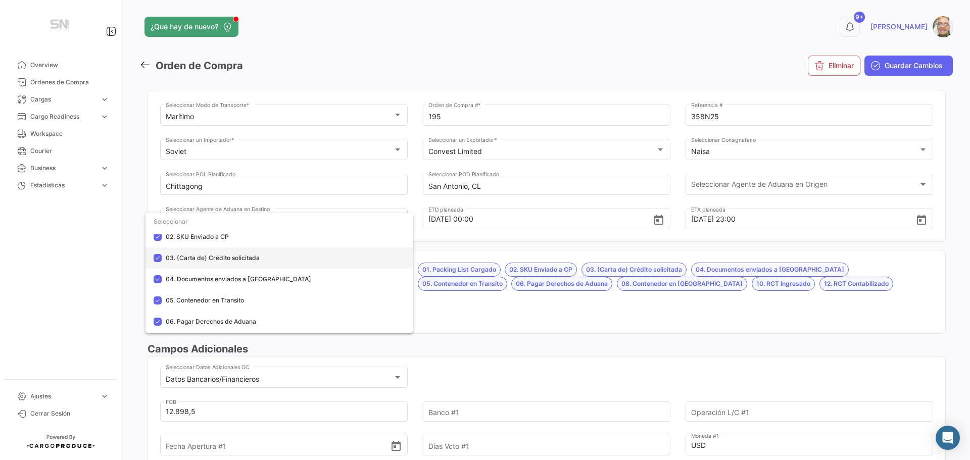
scroll to position [101, 0]
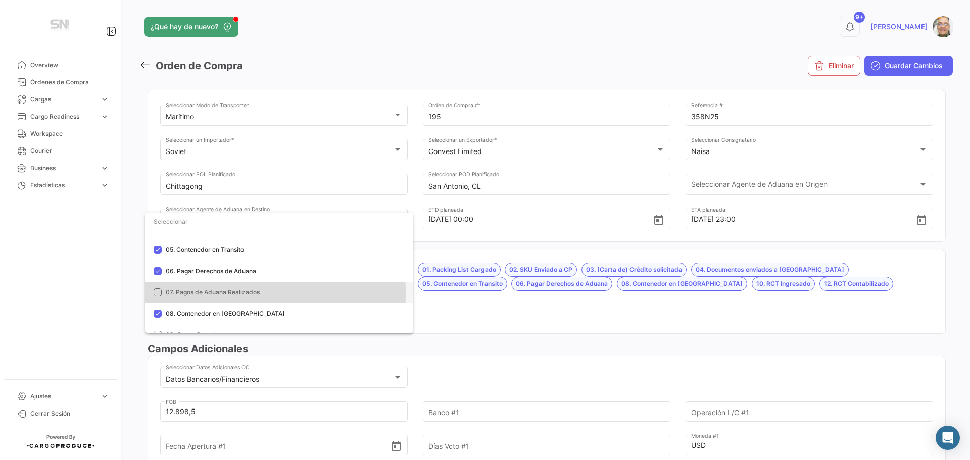
click at [159, 293] on mat-pseudo-checkbox at bounding box center [158, 293] width 8 height 8
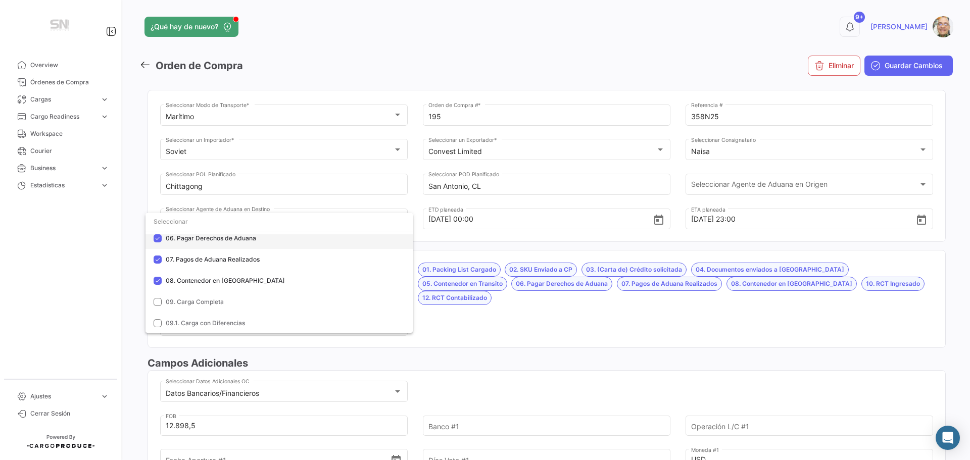
scroll to position [152, 0]
click at [437, 308] on div at bounding box center [485, 230] width 970 height 460
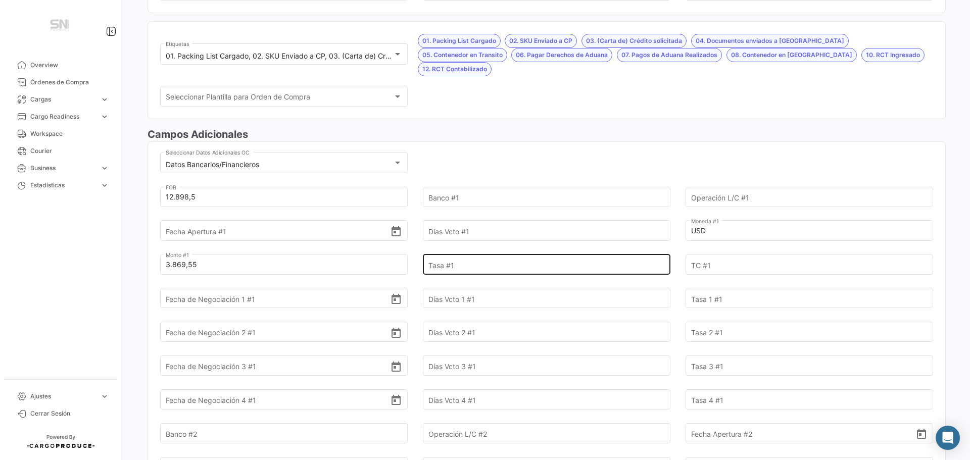
scroll to position [253, 0]
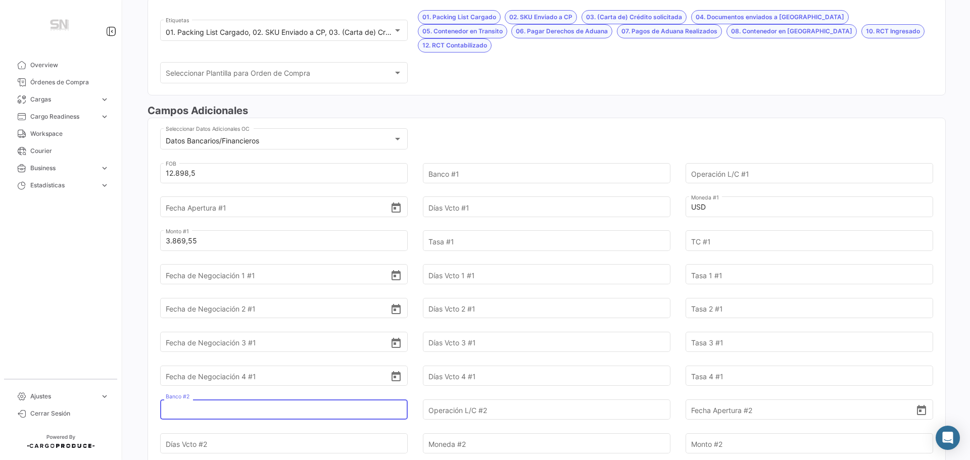
click at [238, 397] on input "Banco #2" at bounding box center [278, 409] width 225 height 35
type input "Consorcio"
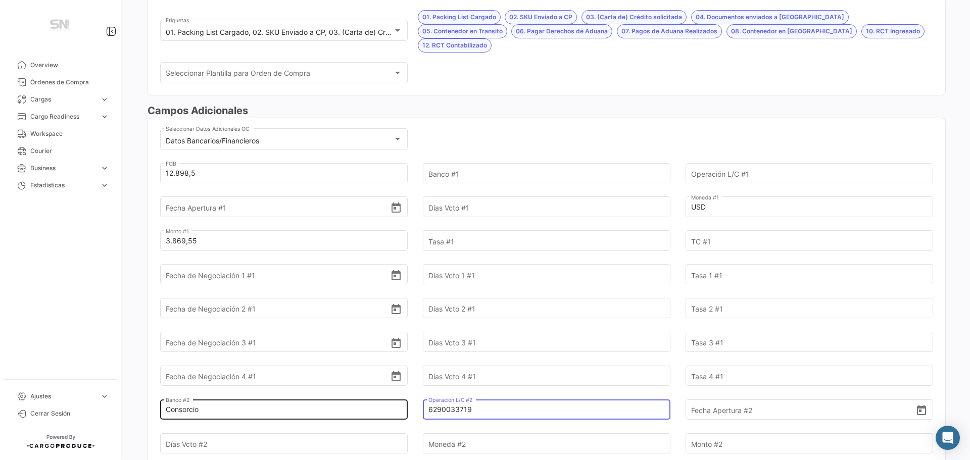
type input "6290033719"
type input "[DATE]"
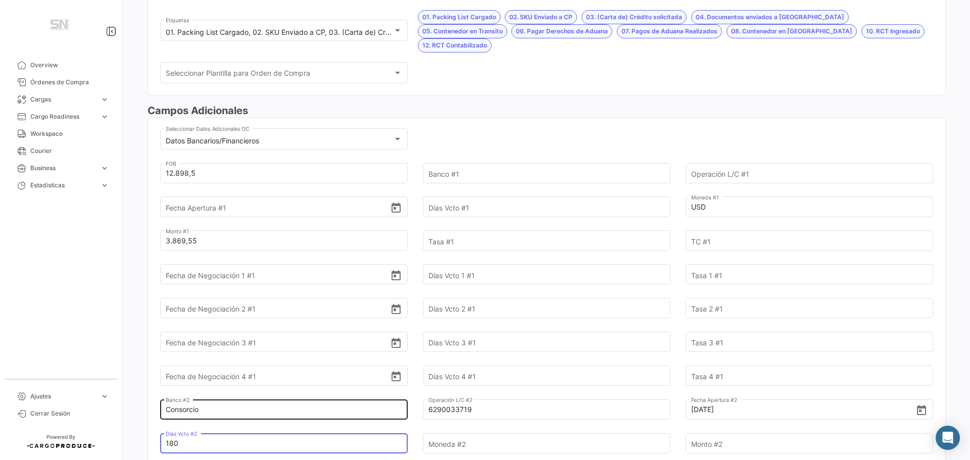
type input "180"
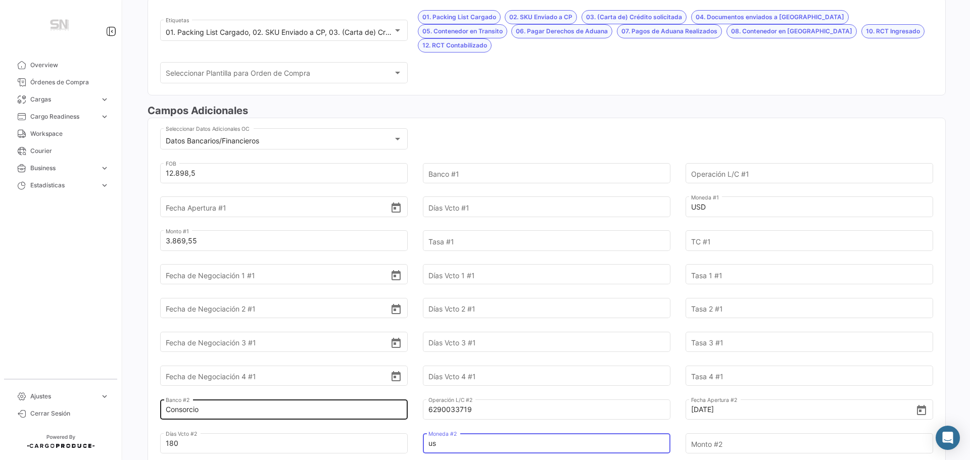
type input "u"
type input "USD"
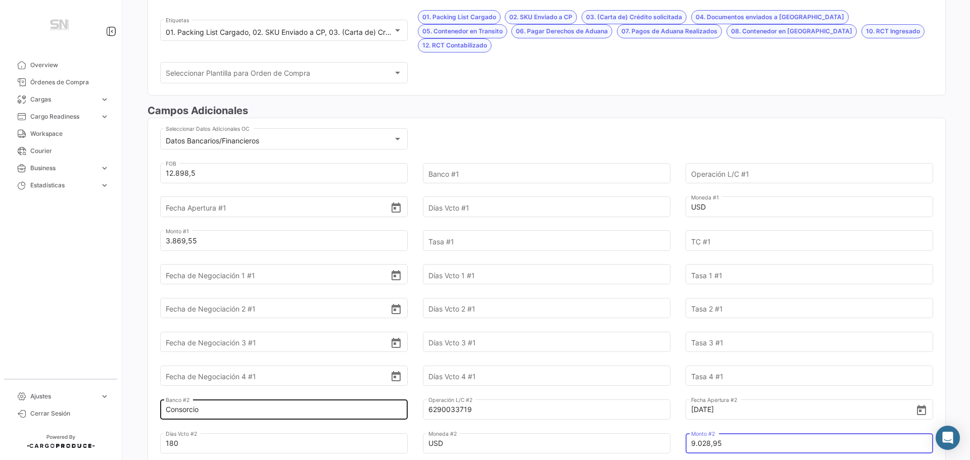
type input "9.028,95"
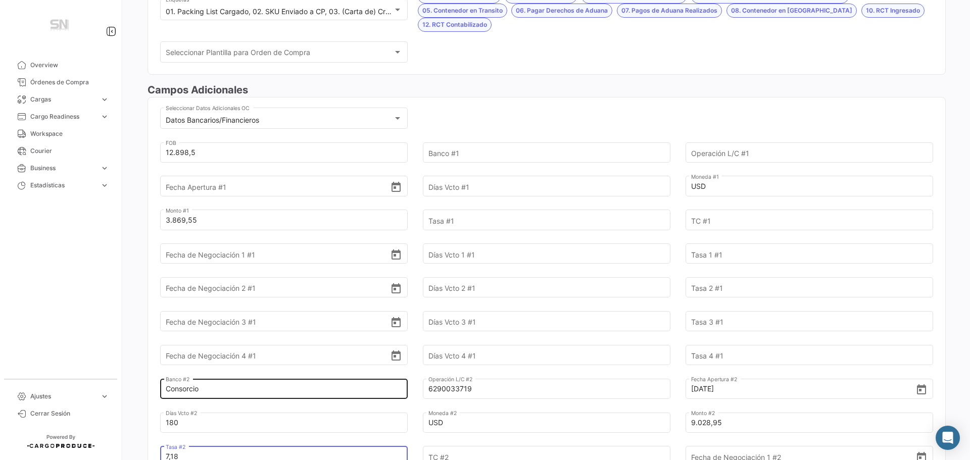
type input "7,18"
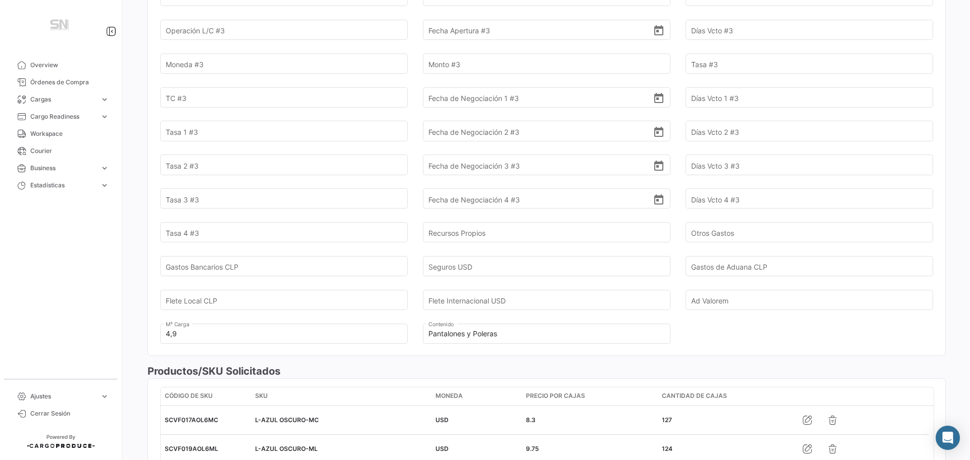
scroll to position [880, 0]
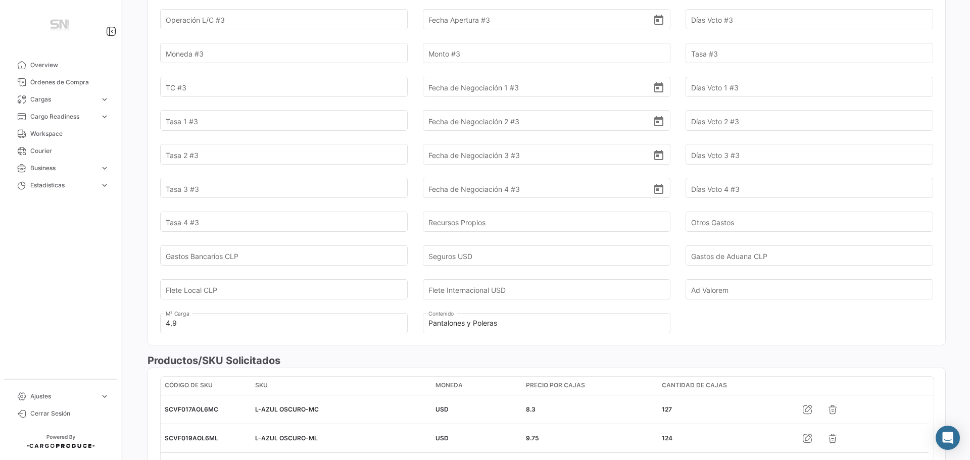
type input "1"
click at [496, 273] on input "Flete Internacional USD" at bounding box center [541, 289] width 225 height 35
type input "293,19"
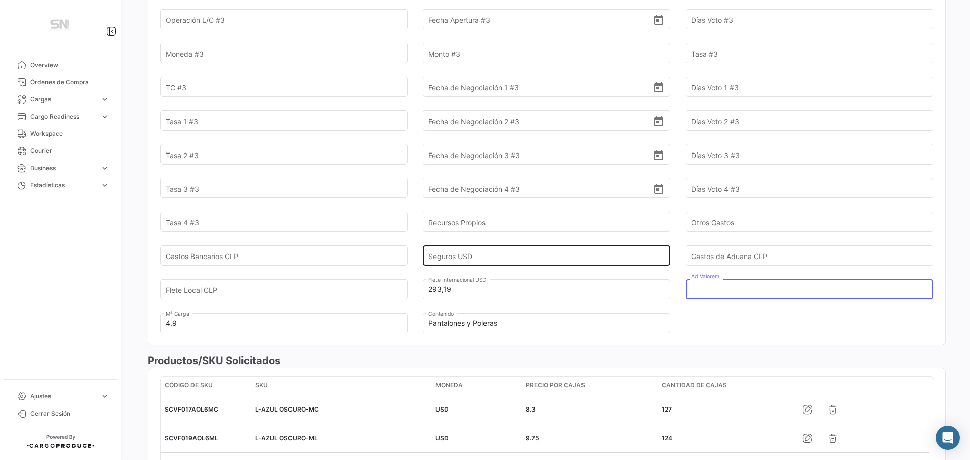
click at [478, 243] on input "Seguros USD" at bounding box center [541, 255] width 225 height 35
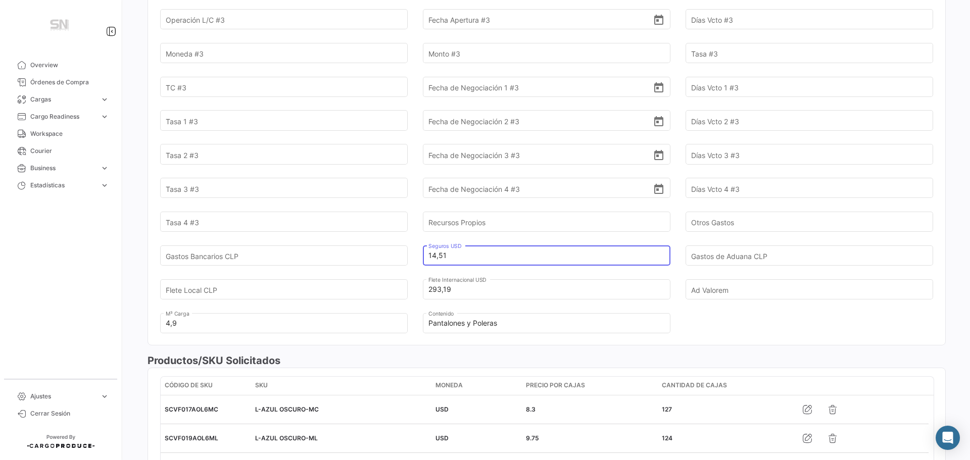
type input "14,51"
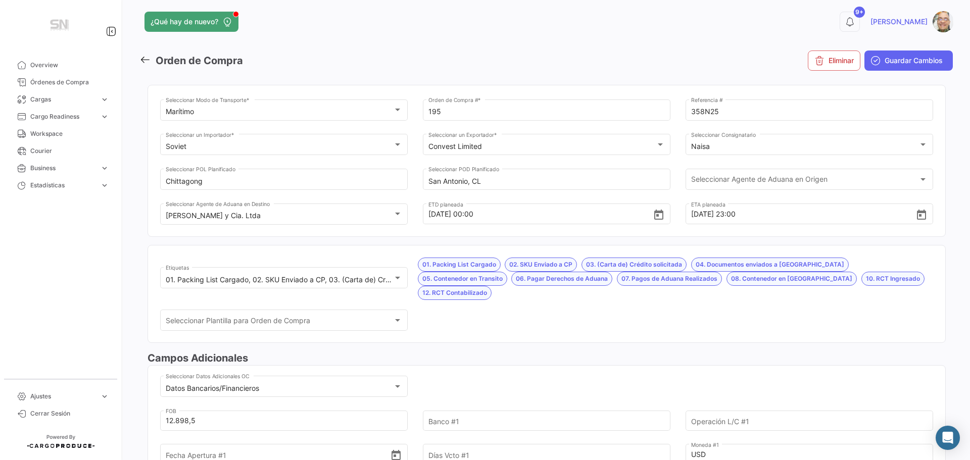
scroll to position [0, 0]
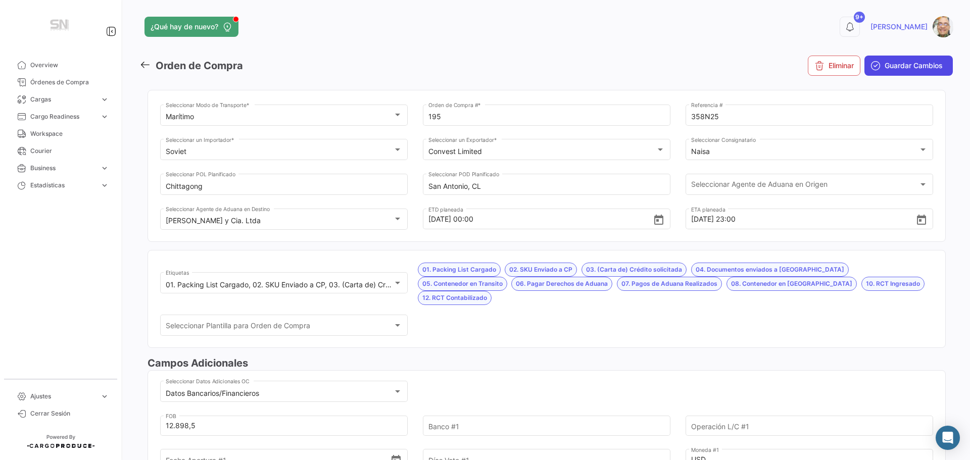
click at [894, 65] on span "Guardar Cambios" at bounding box center [914, 66] width 58 height 10
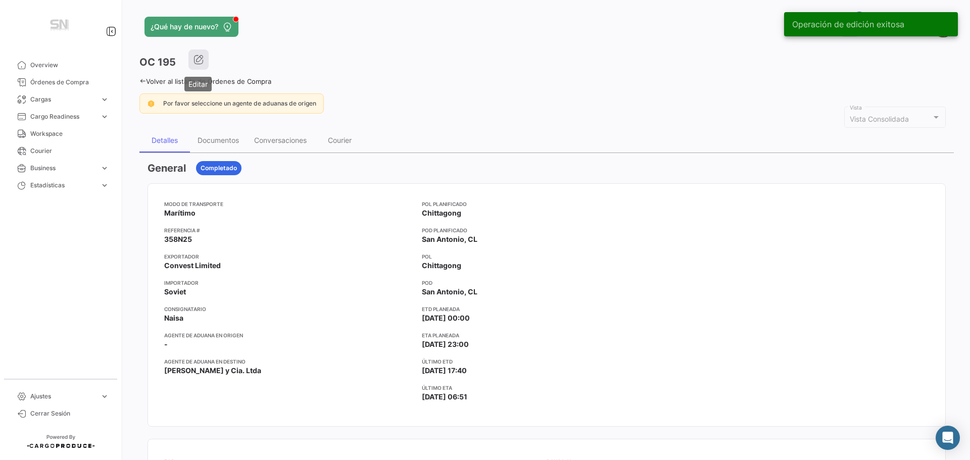
click at [202, 65] on button "button" at bounding box center [198, 60] width 20 height 20
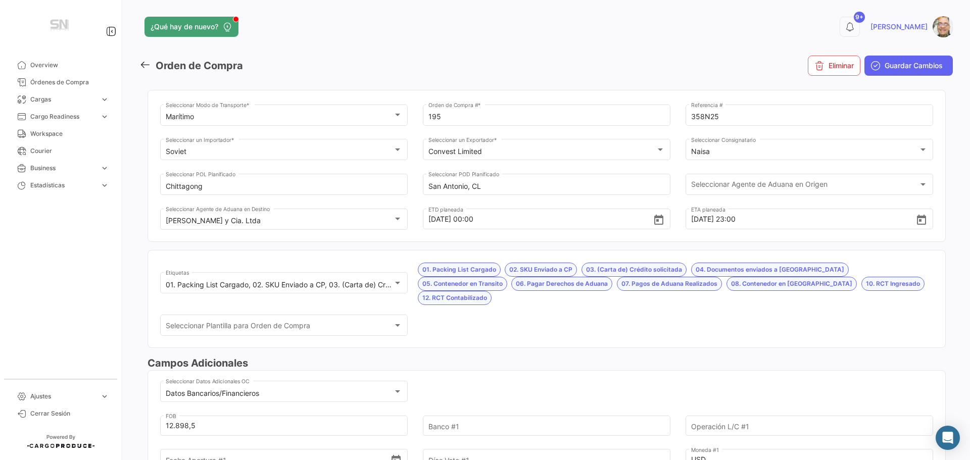
click at [147, 71] on link at bounding box center [147, 66] width 16 height 15
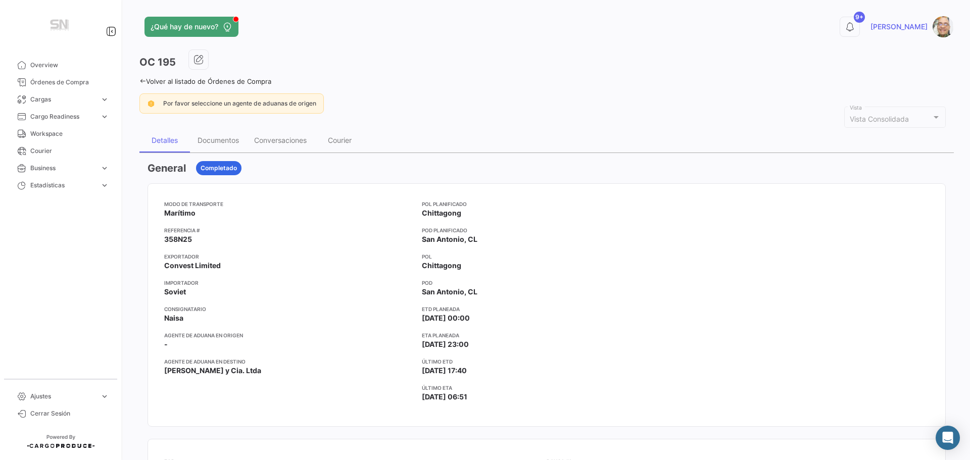
click at [142, 79] on icon at bounding box center [142, 81] width 7 height 7
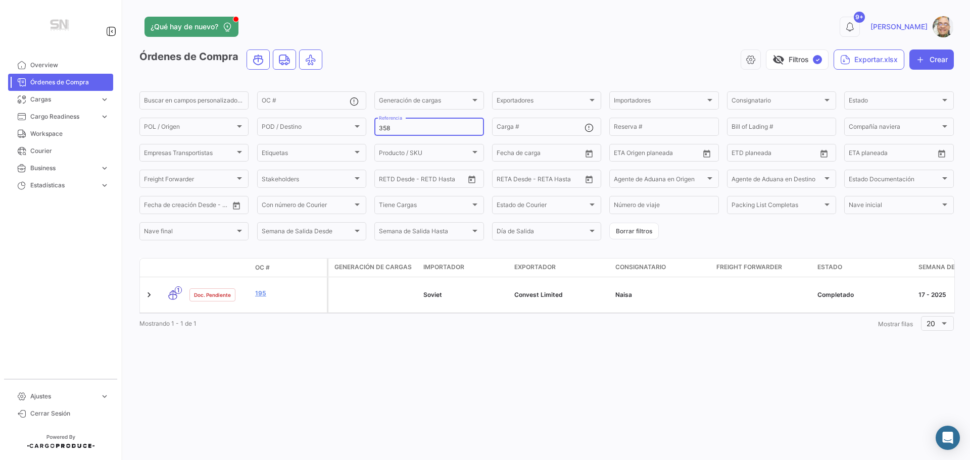
click at [415, 131] on input "358" at bounding box center [429, 128] width 100 height 7
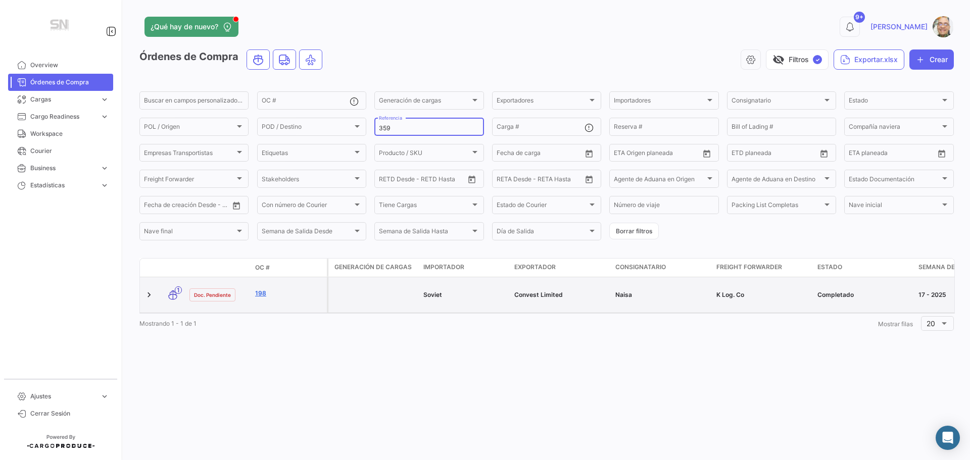
type input "359"
click at [279, 294] on link "198" at bounding box center [289, 293] width 68 height 9
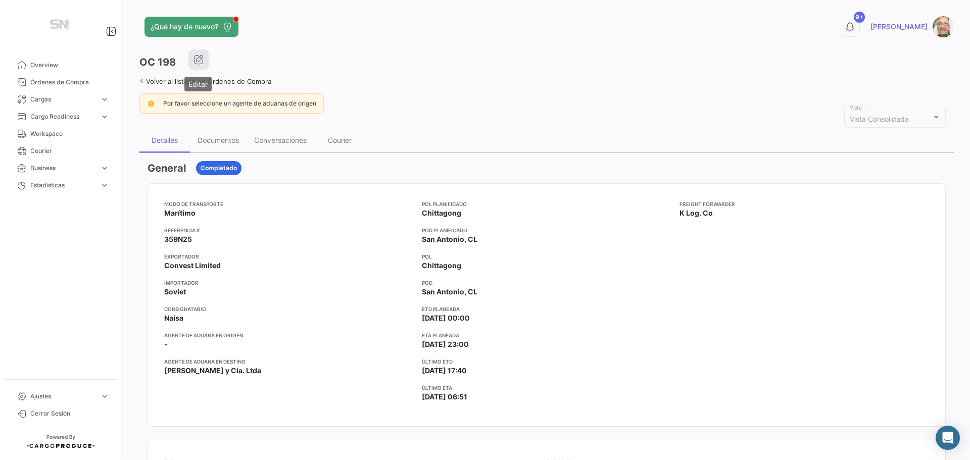
click at [205, 66] on button "button" at bounding box center [198, 60] width 20 height 20
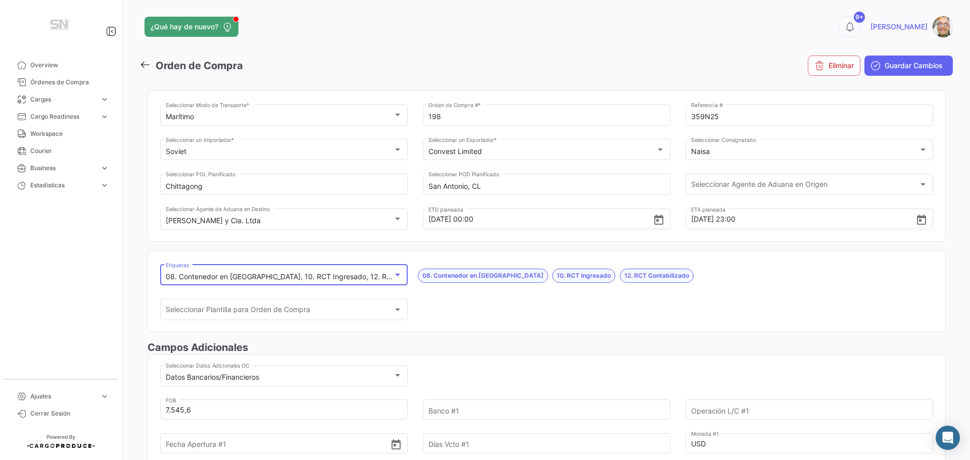
click at [397, 275] on div at bounding box center [397, 275] width 5 height 3
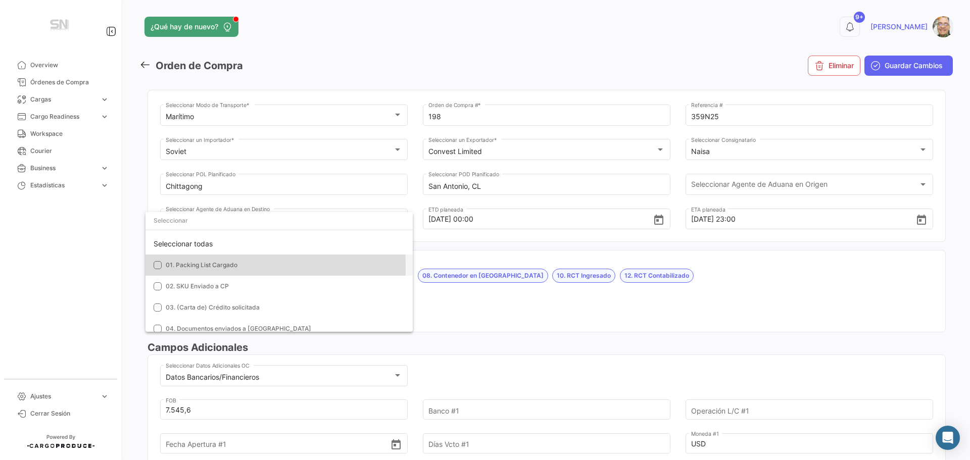
click at [155, 268] on mat-pseudo-checkbox at bounding box center [158, 265] width 8 height 8
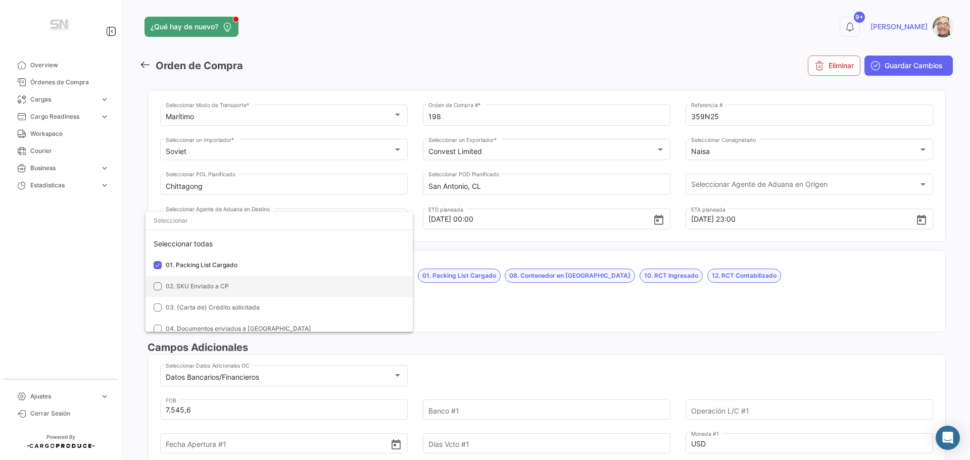
click at [160, 283] on mat-pseudo-checkbox at bounding box center [158, 286] width 8 height 8
click at [157, 308] on mat-pseudo-checkbox at bounding box center [158, 308] width 8 height 8
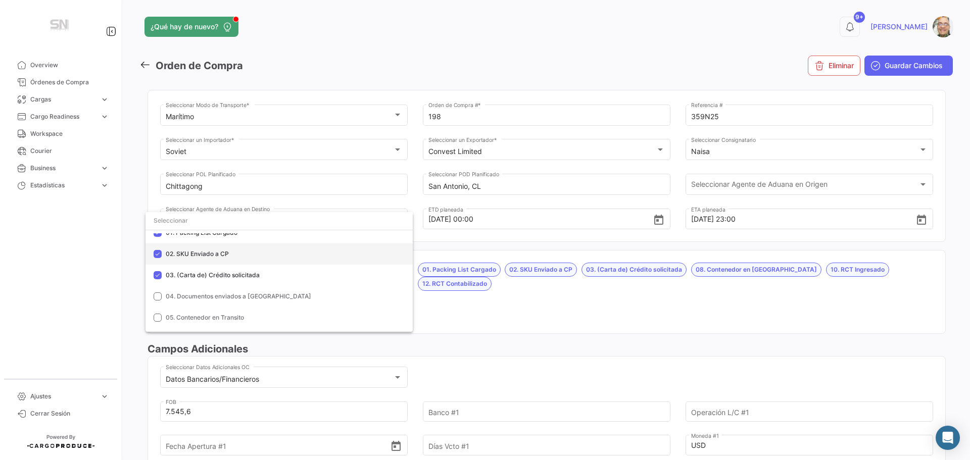
scroll to position [51, 0]
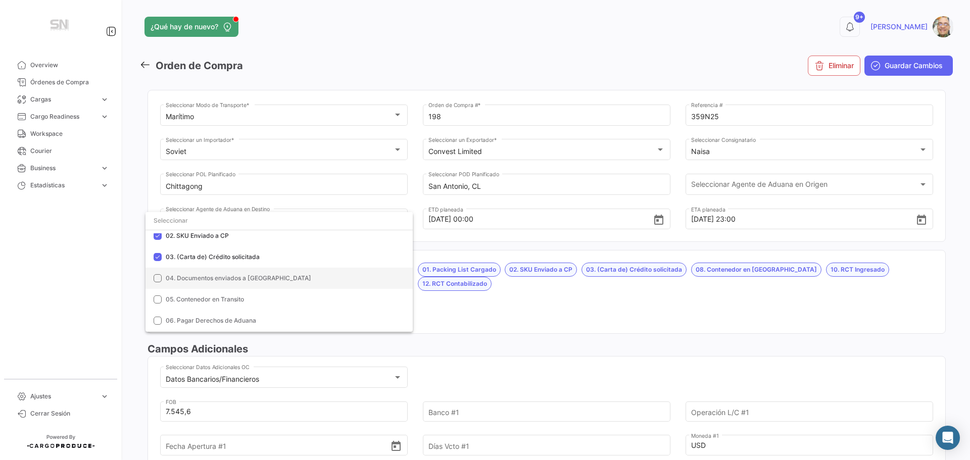
click at [158, 283] on mat-option "04. Documentos enviados a [GEOGRAPHIC_DATA]" at bounding box center [279, 278] width 267 height 21
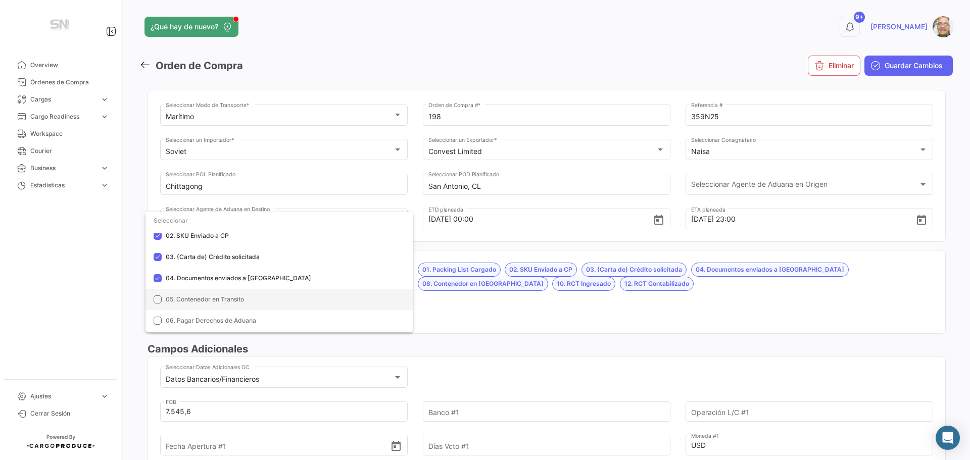
click at [156, 301] on mat-pseudo-checkbox at bounding box center [158, 300] width 8 height 8
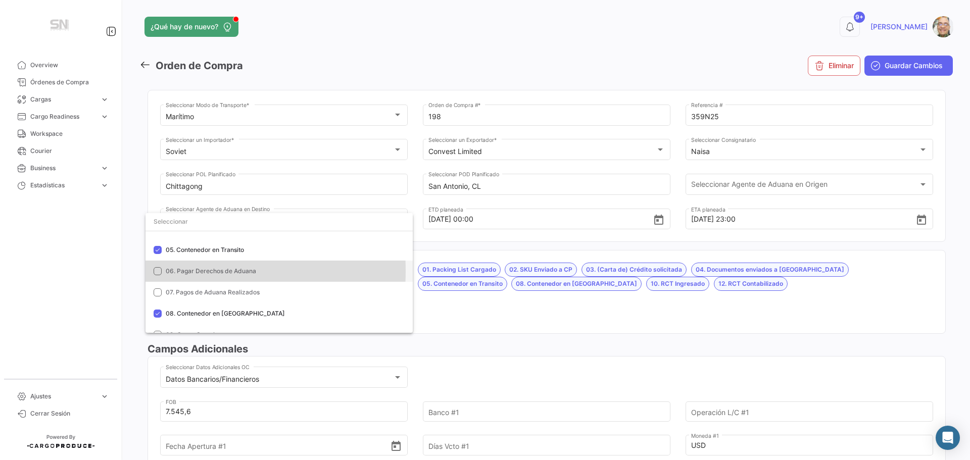
click at [155, 271] on mat-pseudo-checkbox at bounding box center [158, 271] width 8 height 8
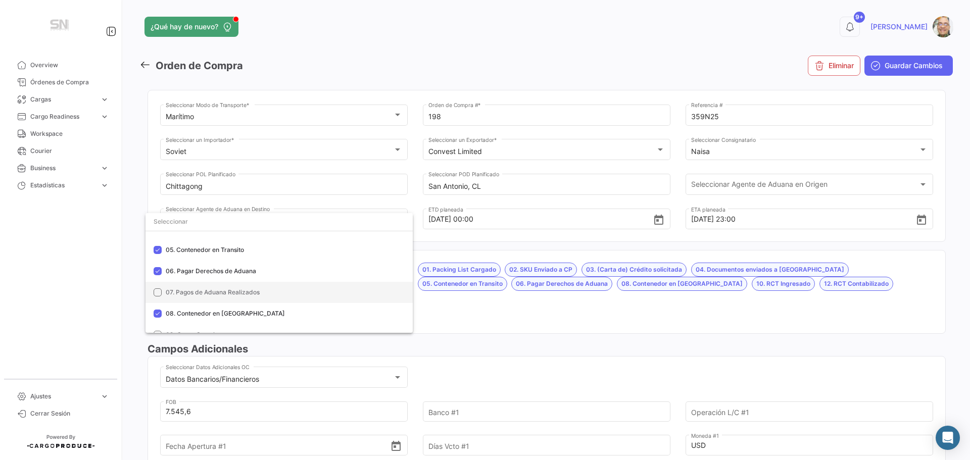
drag, startPoint x: 157, startPoint y: 291, endPoint x: 162, endPoint y: 293, distance: 5.4
click at [157, 291] on mat-pseudo-checkbox at bounding box center [158, 293] width 8 height 8
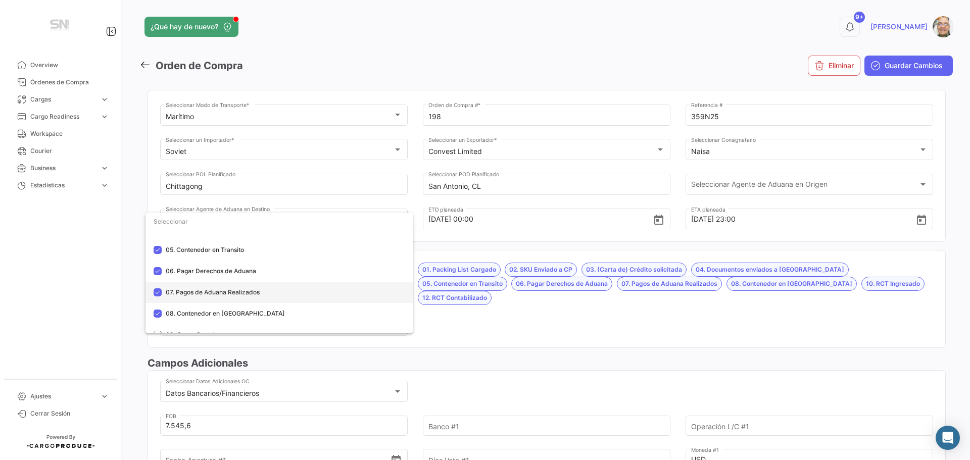
scroll to position [152, 0]
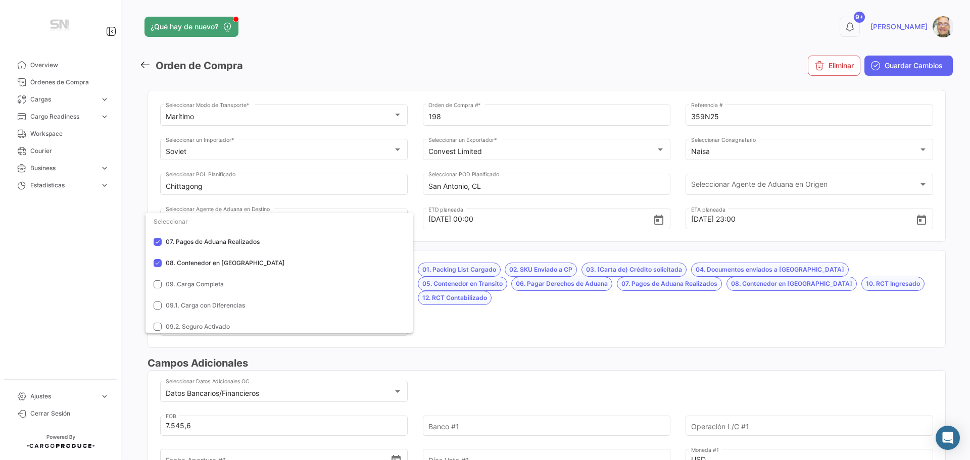
click at [462, 305] on div at bounding box center [485, 230] width 970 height 460
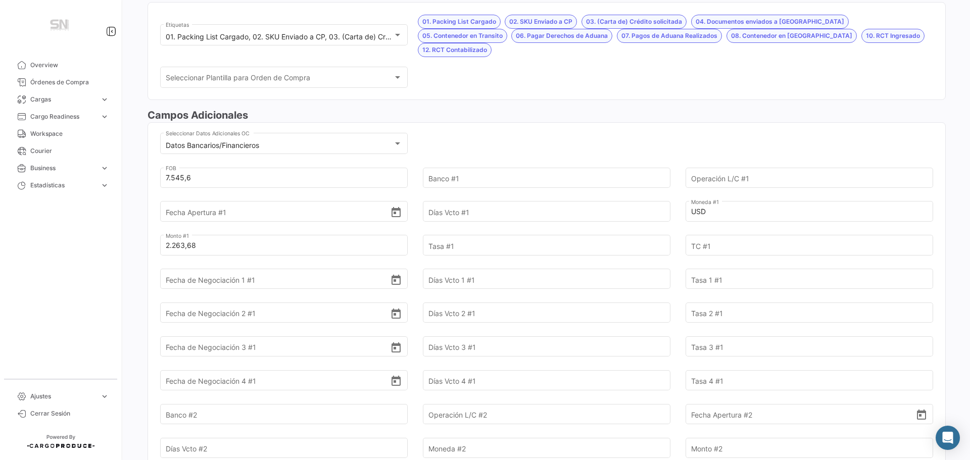
scroll to position [253, 0]
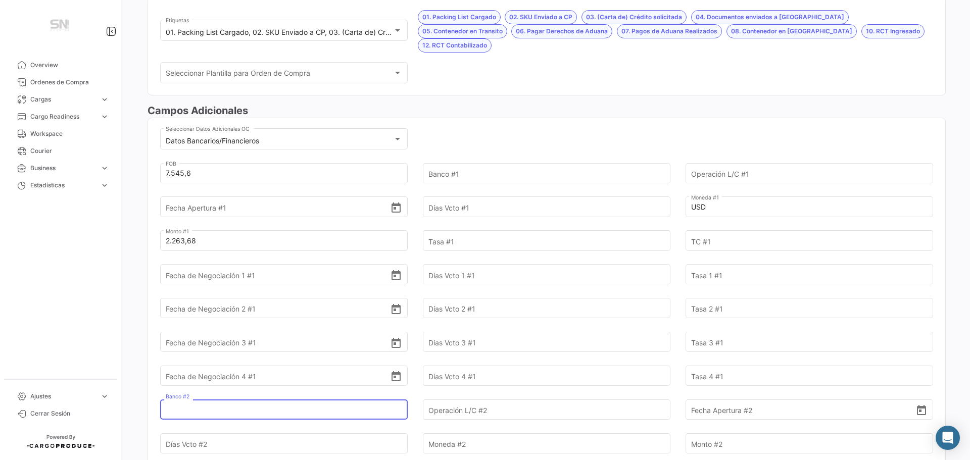
click at [219, 396] on input "Banco #2" at bounding box center [278, 409] width 225 height 35
type input "Consorcio"
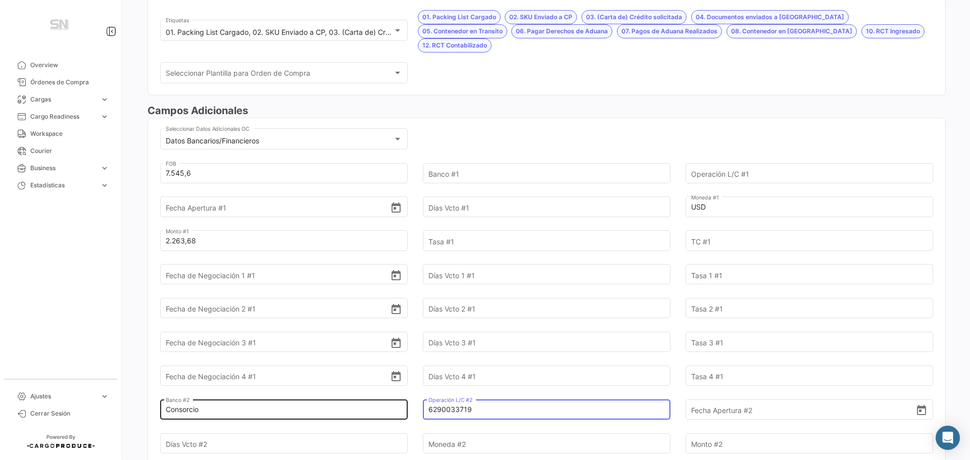
type input "6290033719"
type input "[DATE]"
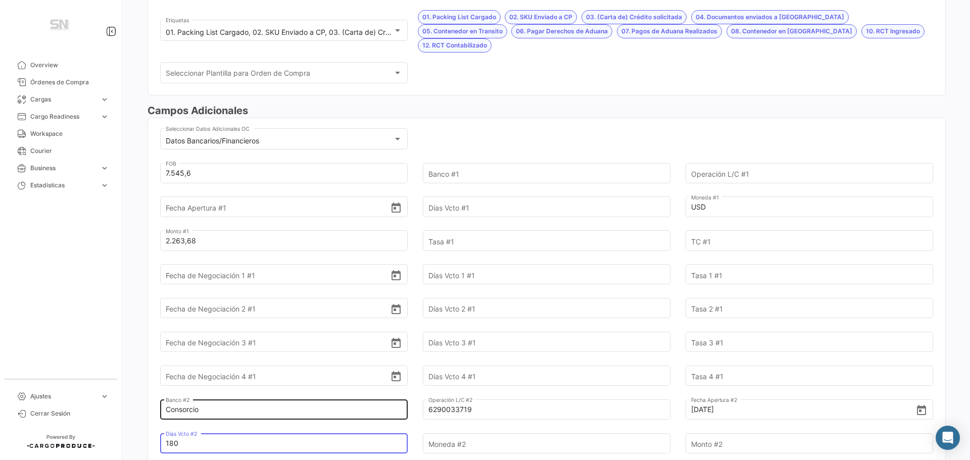
type input "180"
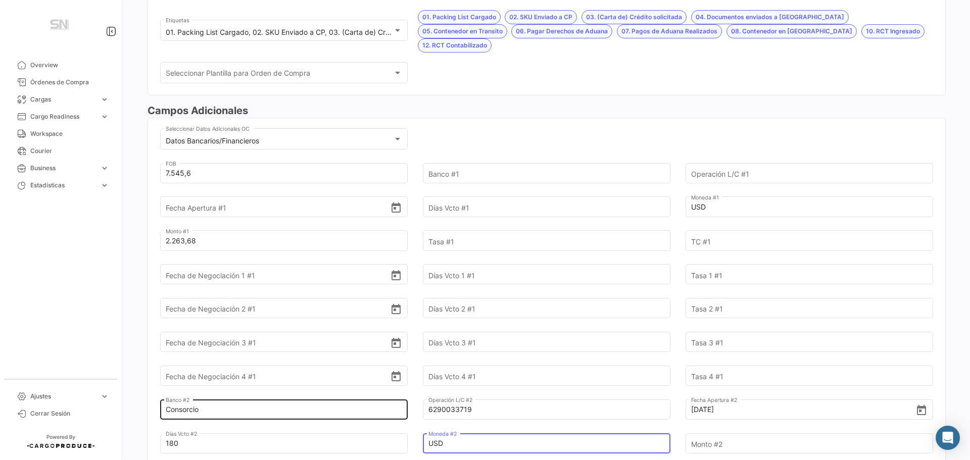
type input "USD"
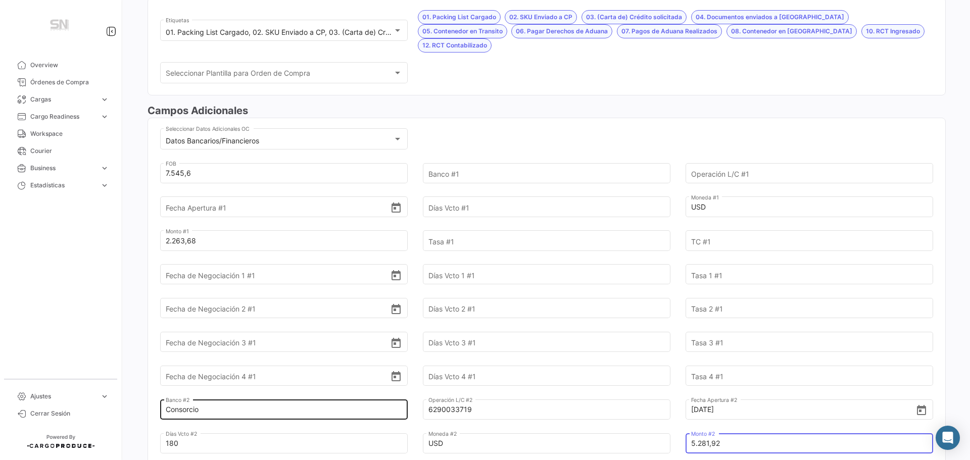
type input "5.281,92"
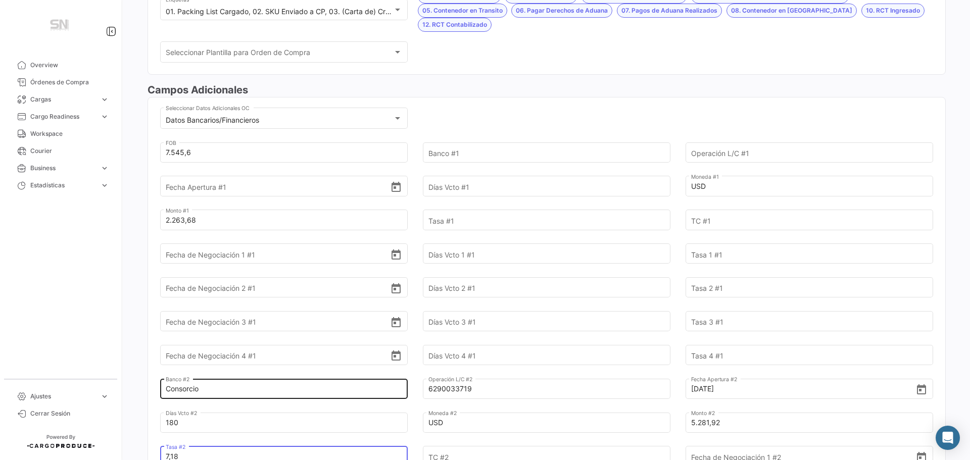
type input "7,18"
type input "1"
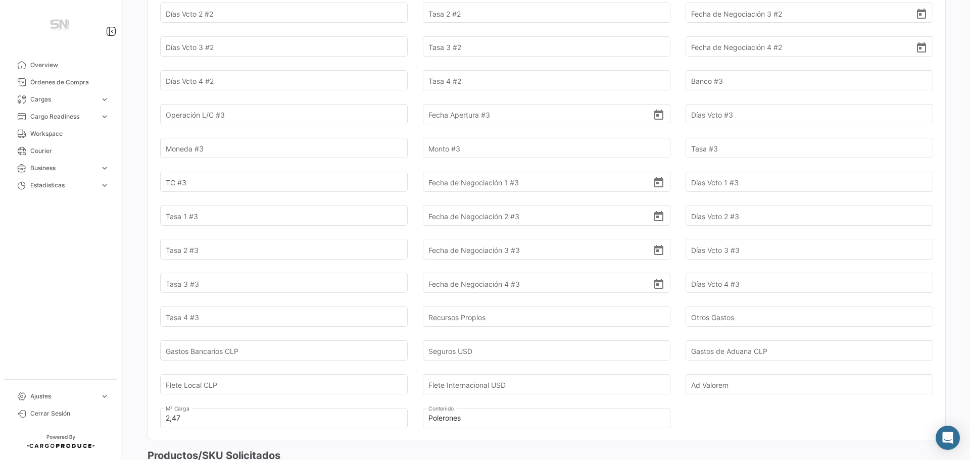
scroll to position [880, 0]
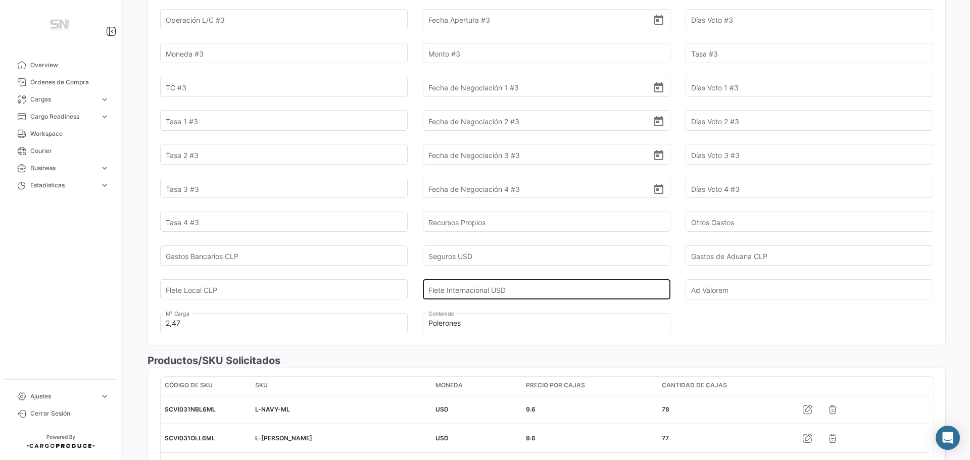
click at [471, 276] on input "Flete Internacional USD" at bounding box center [541, 289] width 225 height 35
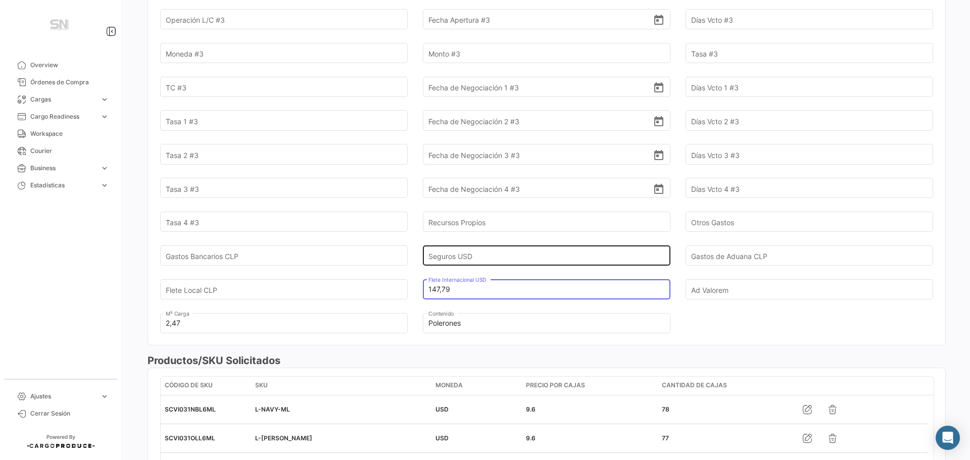
type input "147,79"
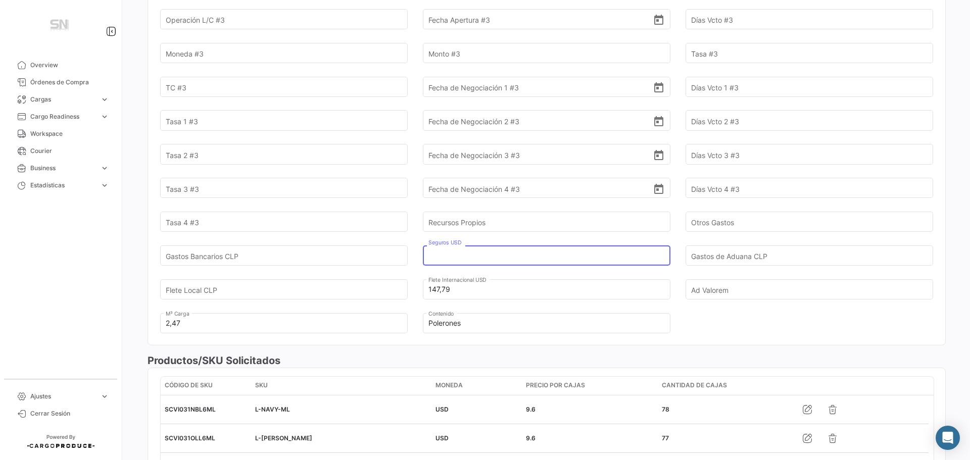
click at [475, 240] on input "Seguros USD" at bounding box center [541, 255] width 225 height 35
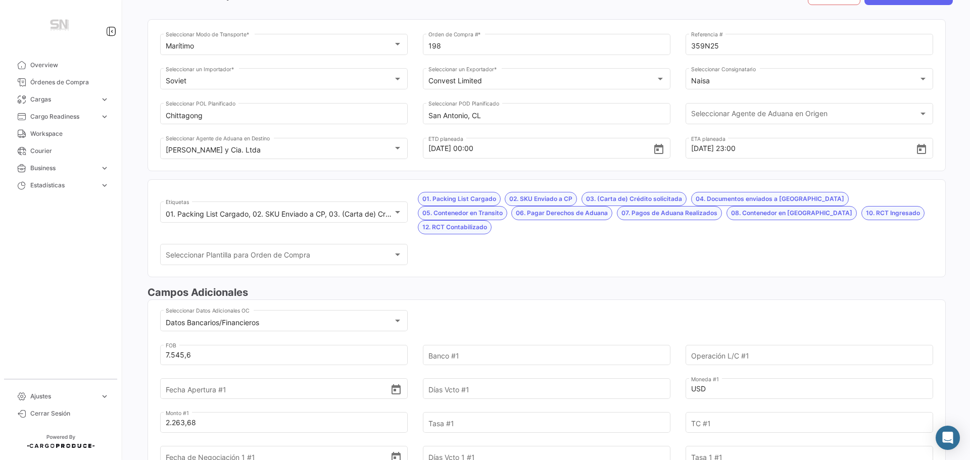
scroll to position [0, 0]
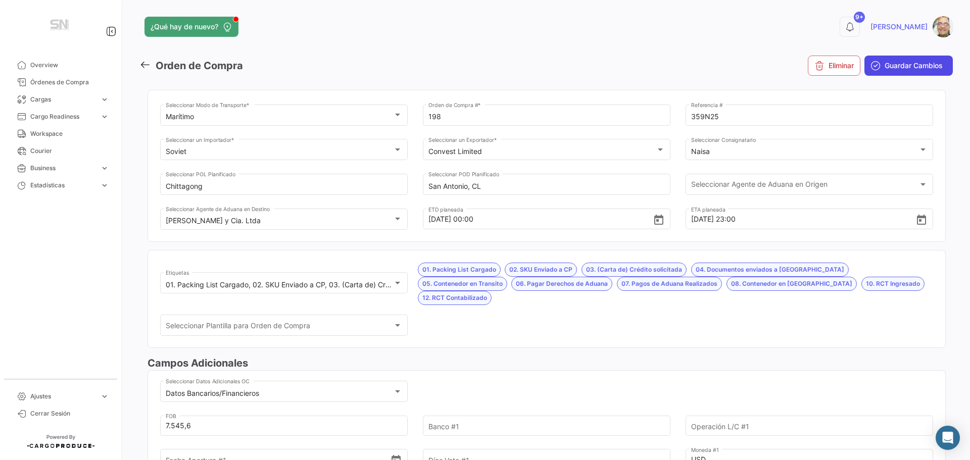
type input "8,46"
click at [889, 67] on span "Guardar Cambios" at bounding box center [914, 66] width 58 height 10
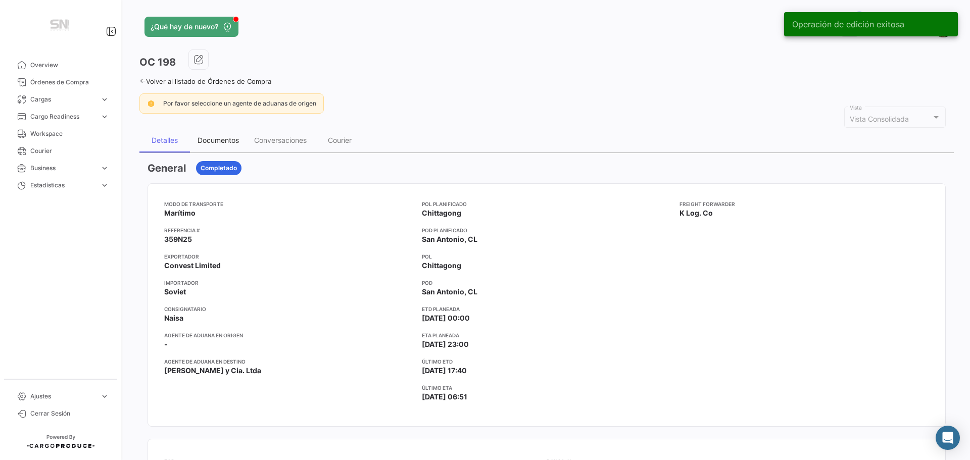
click at [228, 143] on div "Documentos" at bounding box center [218, 140] width 41 height 9
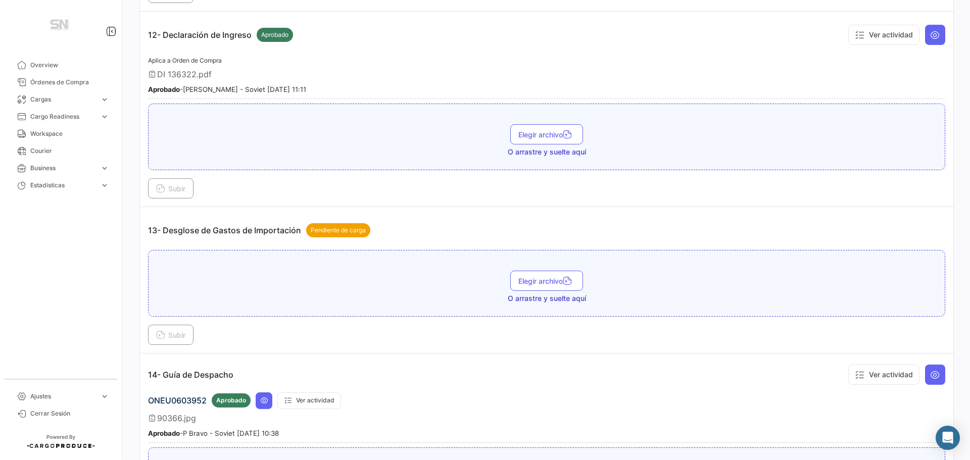
scroll to position [2223, 0]
click at [166, 336] on span "Subir" at bounding box center [170, 334] width 29 height 9
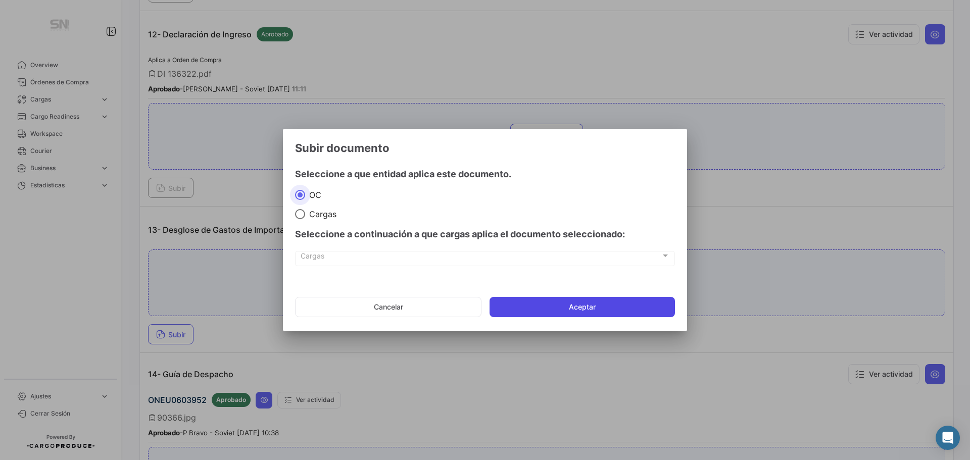
click at [641, 310] on button "Aceptar" at bounding box center [582, 307] width 185 height 20
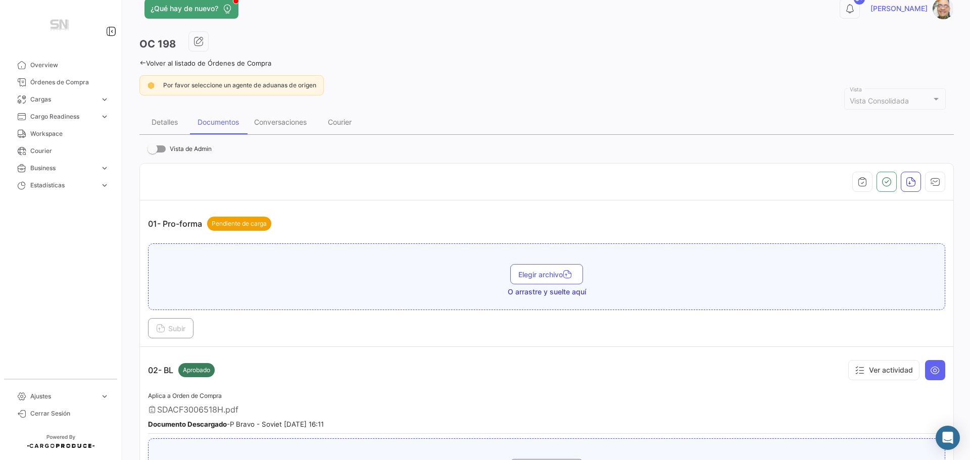
scroll to position [0, 0]
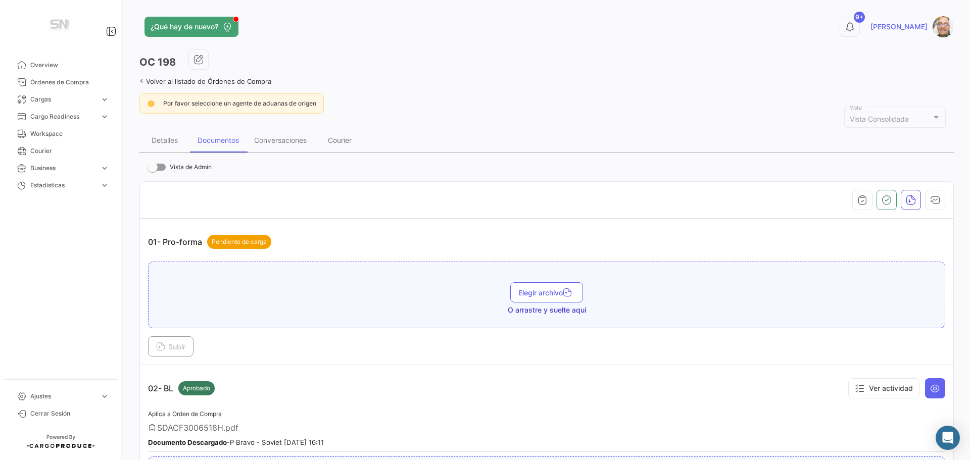
click at [138, 81] on div "¿Qué hay de nuevo? 9+ [PERSON_NAME] OC 198 Volver al listado de Órdenes de Comp…" at bounding box center [546, 230] width 847 height 460
click at [142, 81] on icon at bounding box center [142, 81] width 7 height 7
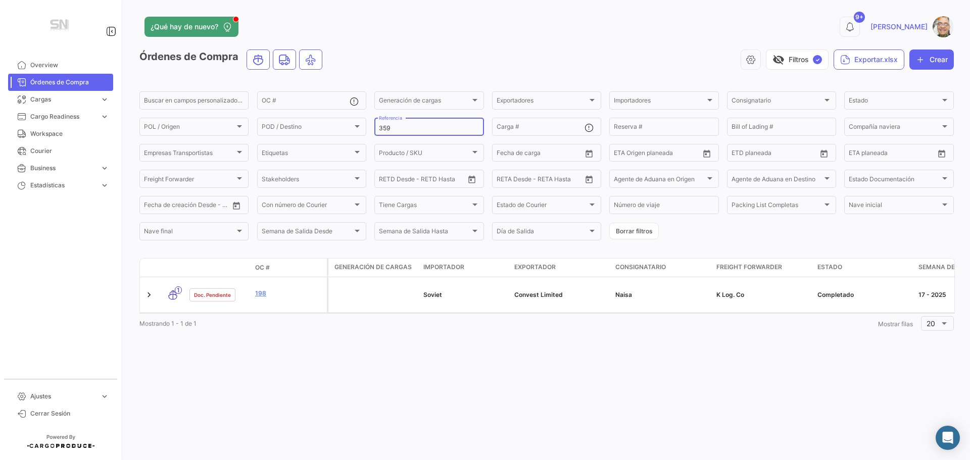
click at [393, 128] on input "359" at bounding box center [429, 128] width 100 height 7
type input "3"
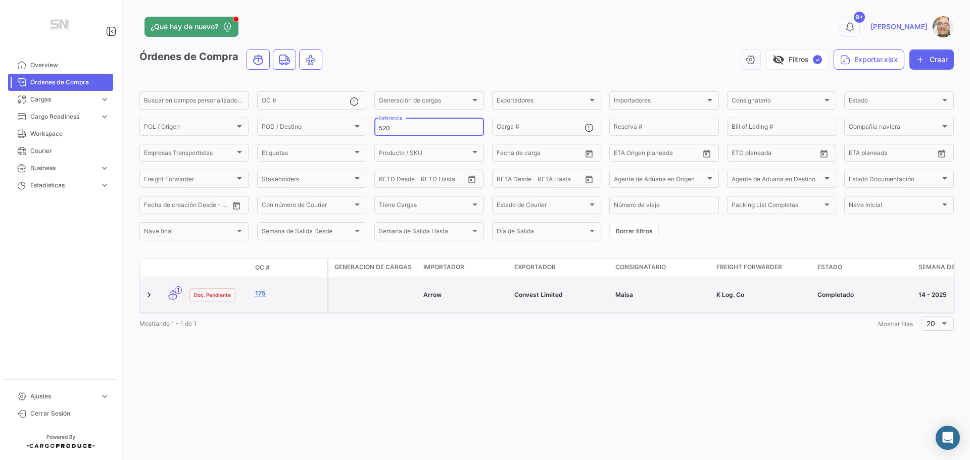
type input "520"
click at [288, 293] on link "175" at bounding box center [289, 293] width 68 height 9
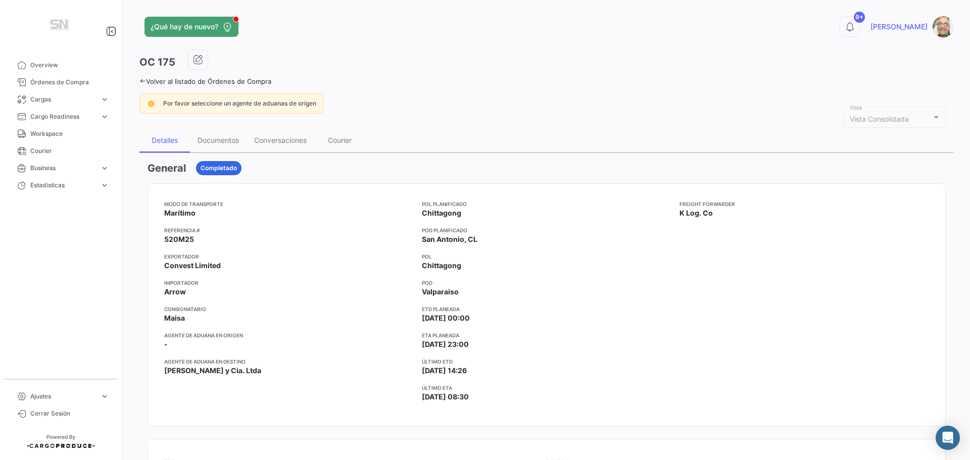
click at [141, 80] on icon at bounding box center [142, 81] width 7 height 7
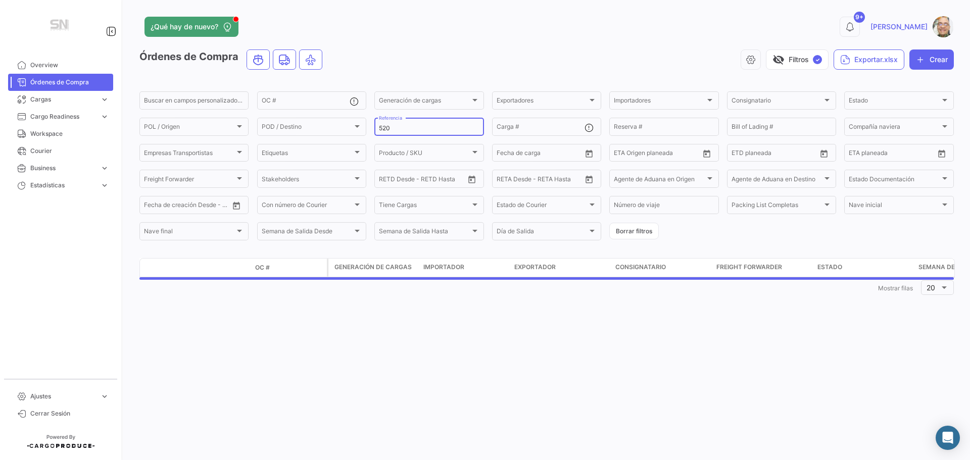
click at [398, 131] on input "520" at bounding box center [429, 128] width 100 height 7
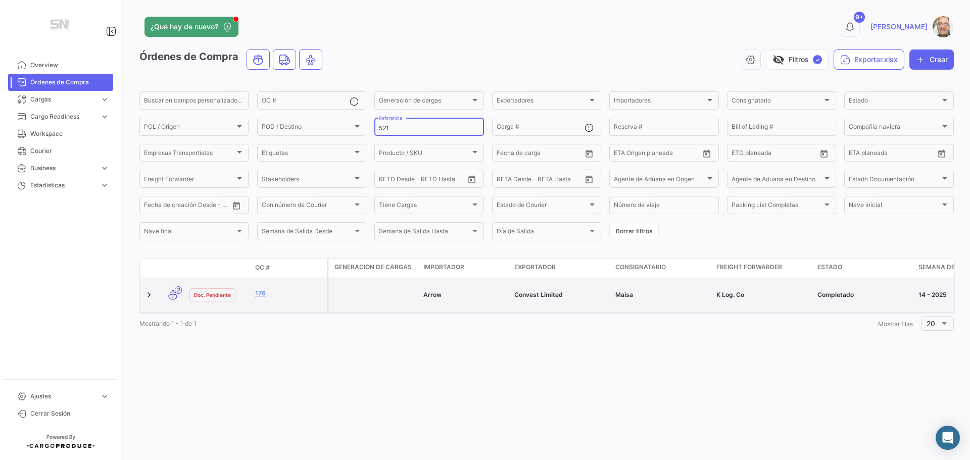
type input "521"
click at [272, 300] on div "176" at bounding box center [289, 295] width 68 height 12
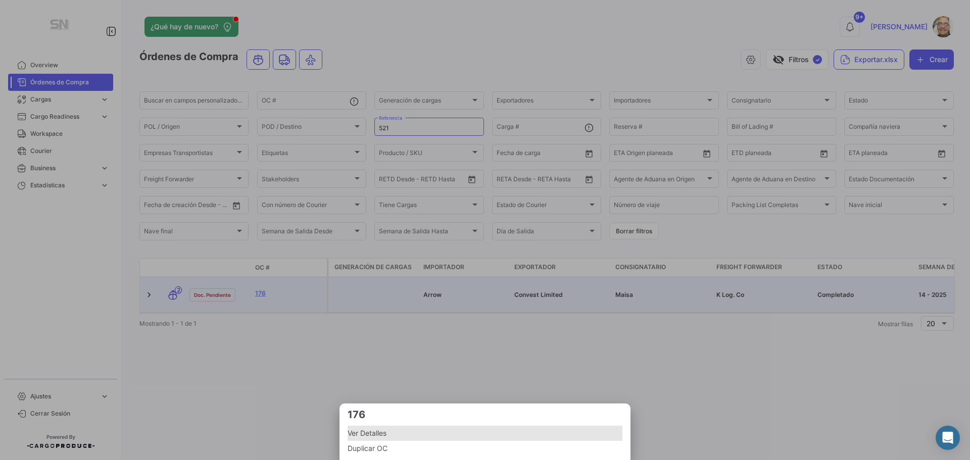
click at [378, 437] on span "Ver Detalles" at bounding box center [485, 433] width 275 height 12
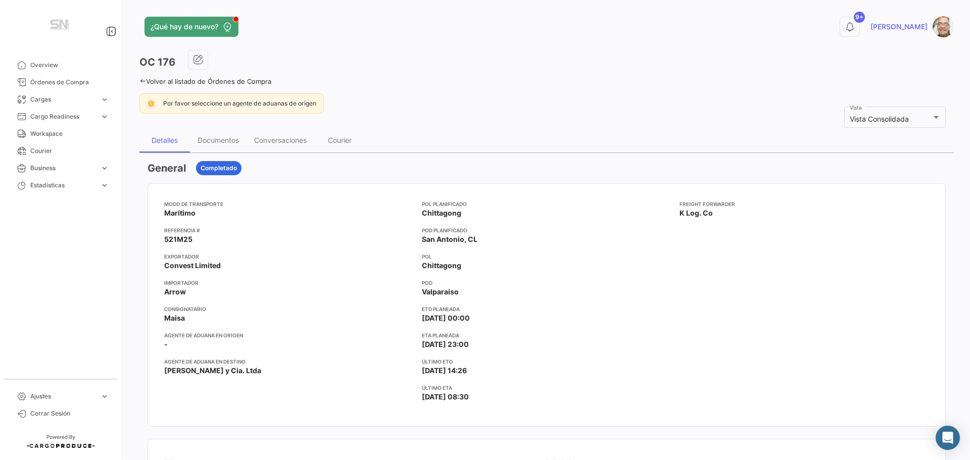
click at [144, 81] on icon at bounding box center [142, 81] width 7 height 7
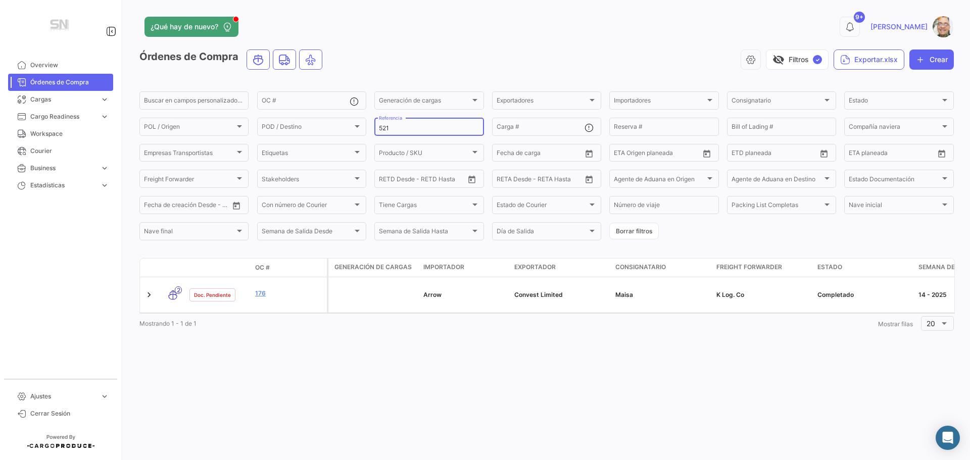
click at [411, 127] on input "521" at bounding box center [429, 128] width 100 height 7
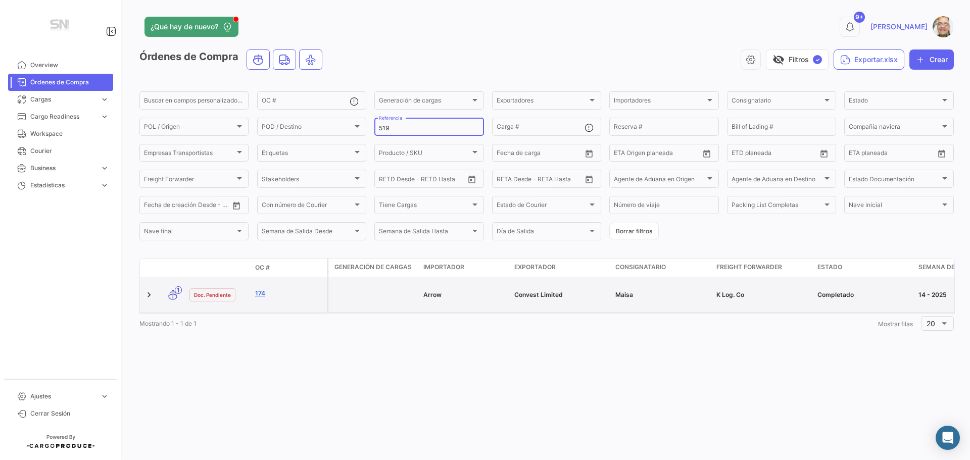
type input "519"
click at [271, 296] on link "174" at bounding box center [289, 293] width 68 height 9
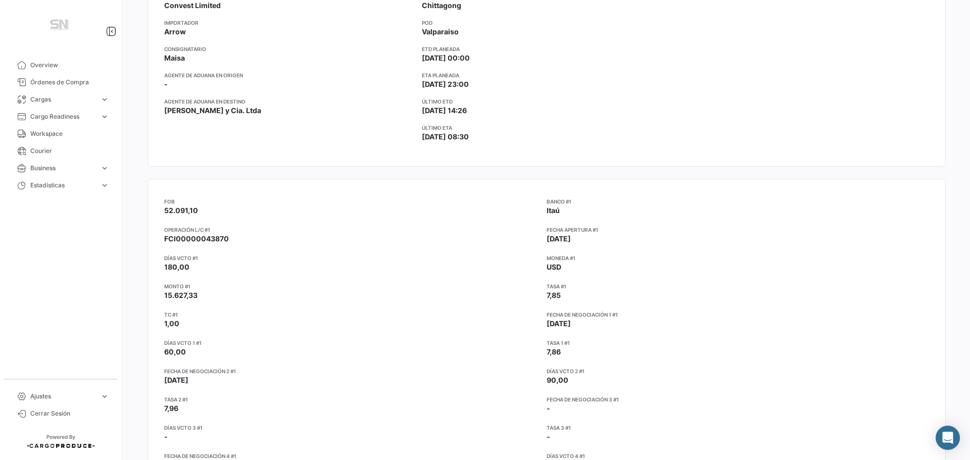
scroll to position [354, 0]
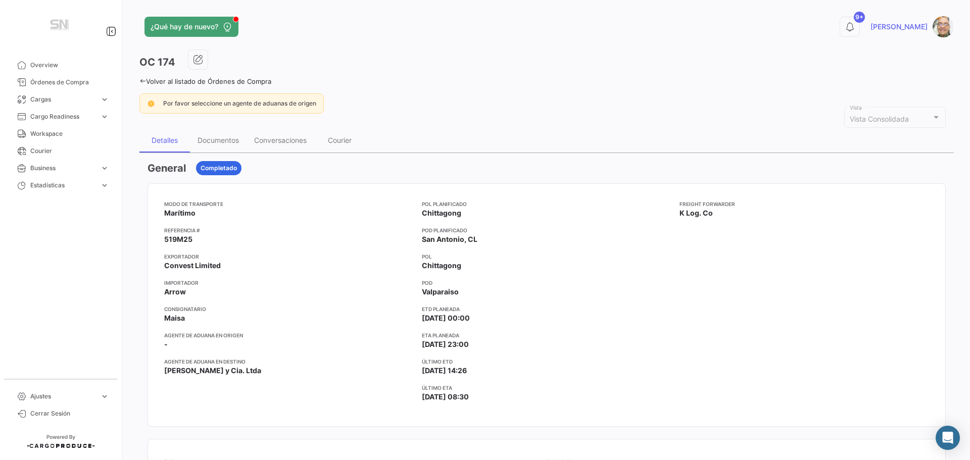
click at [140, 80] on icon at bounding box center [142, 81] width 7 height 7
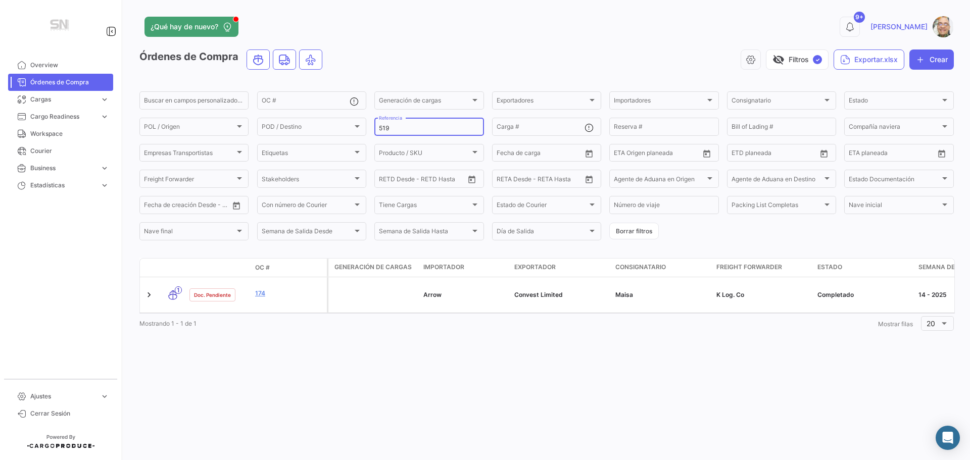
click at [401, 129] on input "519" at bounding box center [429, 128] width 100 height 7
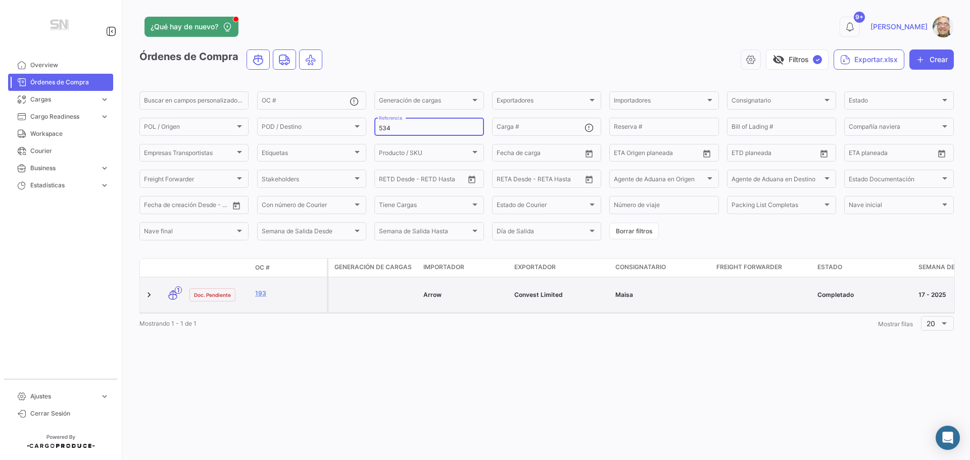
type input "534"
click at [278, 299] on div "193" at bounding box center [289, 295] width 68 height 12
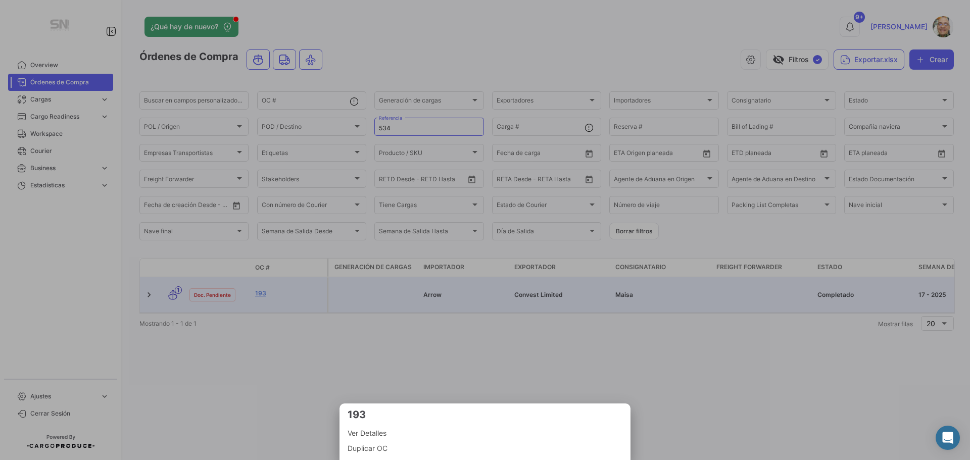
click at [368, 438] on span "Ver Detalles" at bounding box center [485, 433] width 275 height 12
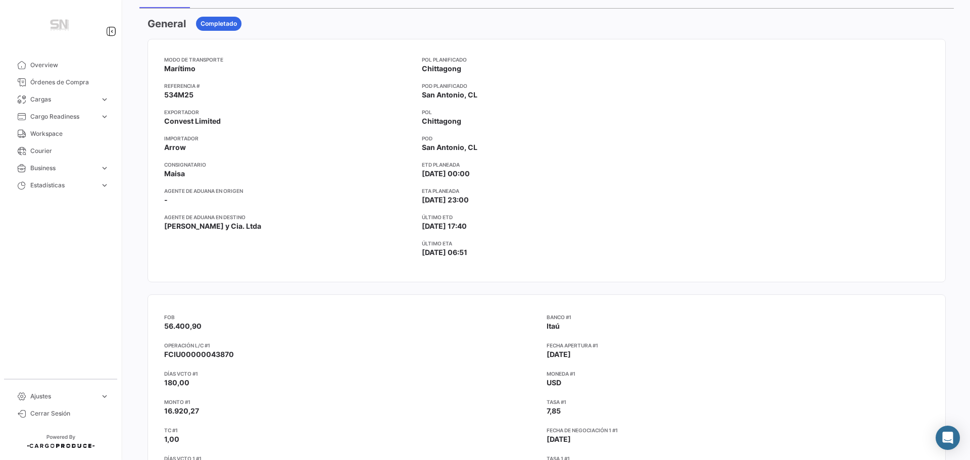
scroll to position [51, 0]
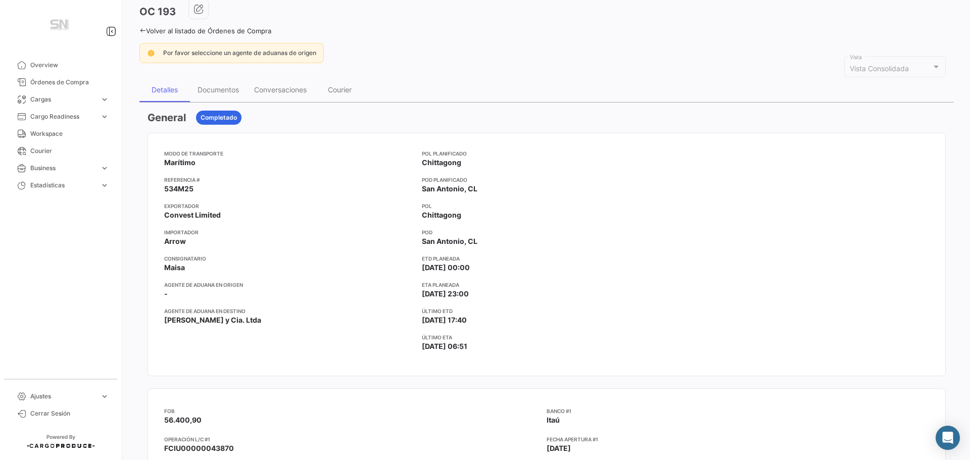
click at [141, 30] on icon at bounding box center [142, 30] width 7 height 7
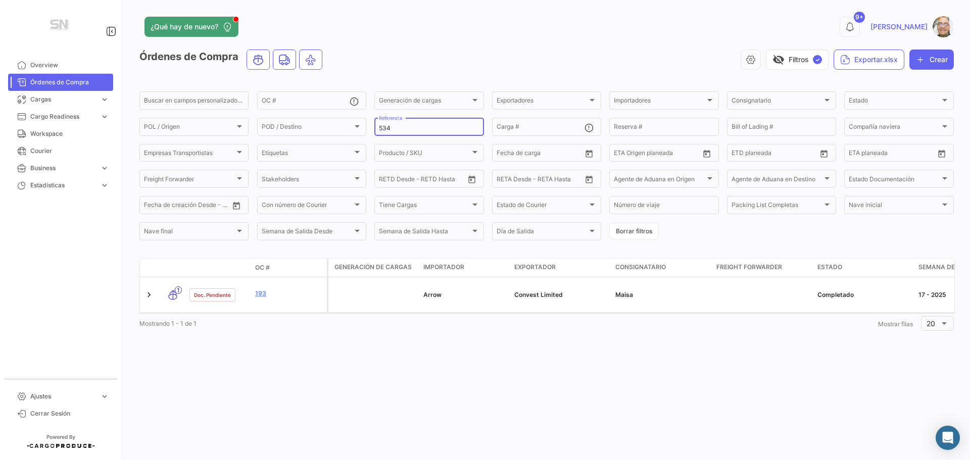
click at [392, 126] on input "534" at bounding box center [429, 128] width 100 height 7
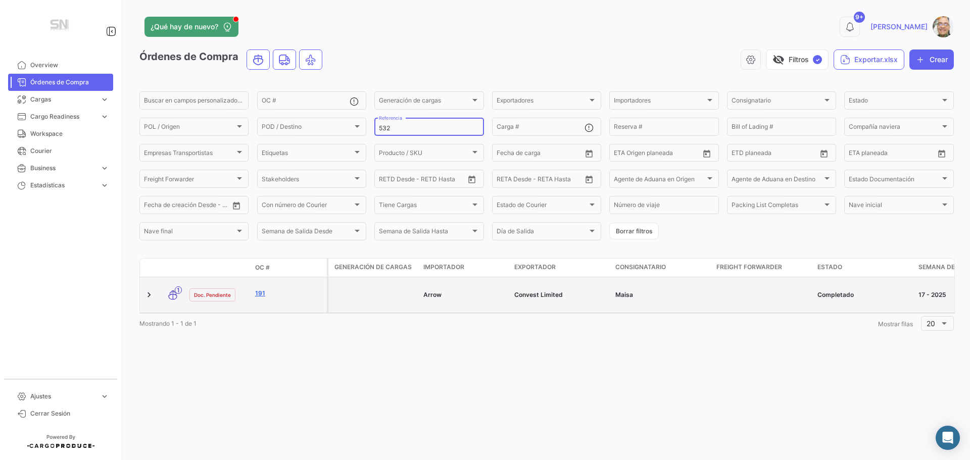
type input "532"
click at [280, 293] on link "191" at bounding box center [289, 293] width 68 height 9
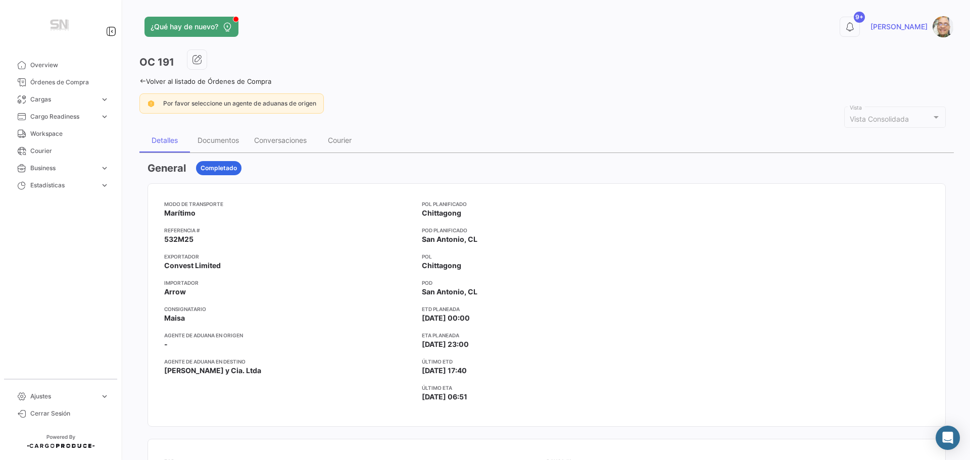
click at [142, 81] on icon at bounding box center [142, 81] width 7 height 7
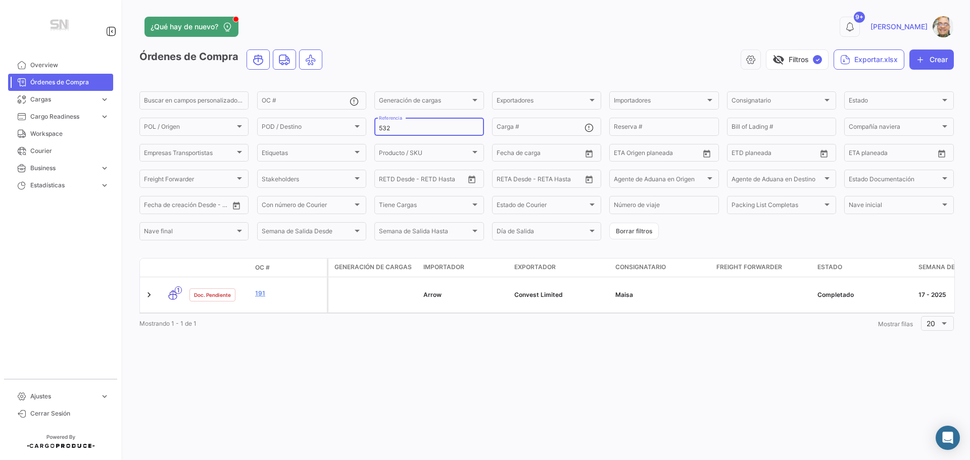
click at [398, 129] on input "532" at bounding box center [429, 128] width 100 height 7
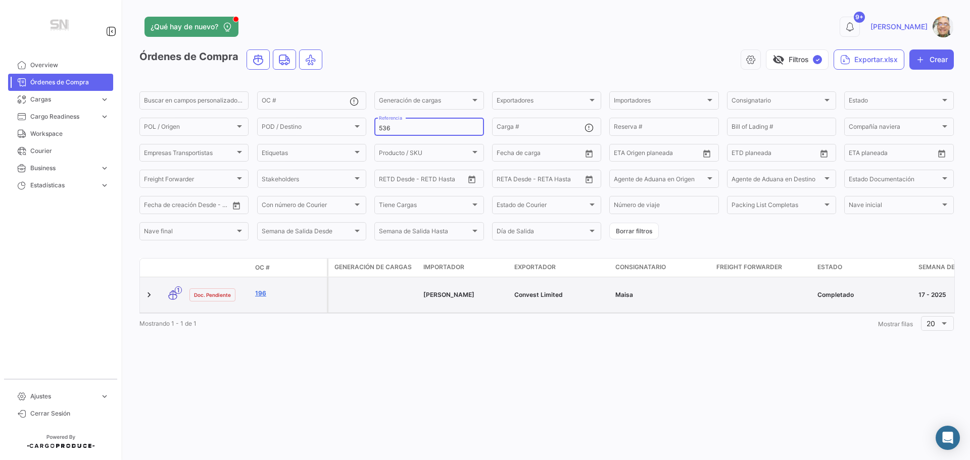
type input "536"
click at [293, 297] on link "196" at bounding box center [289, 293] width 68 height 9
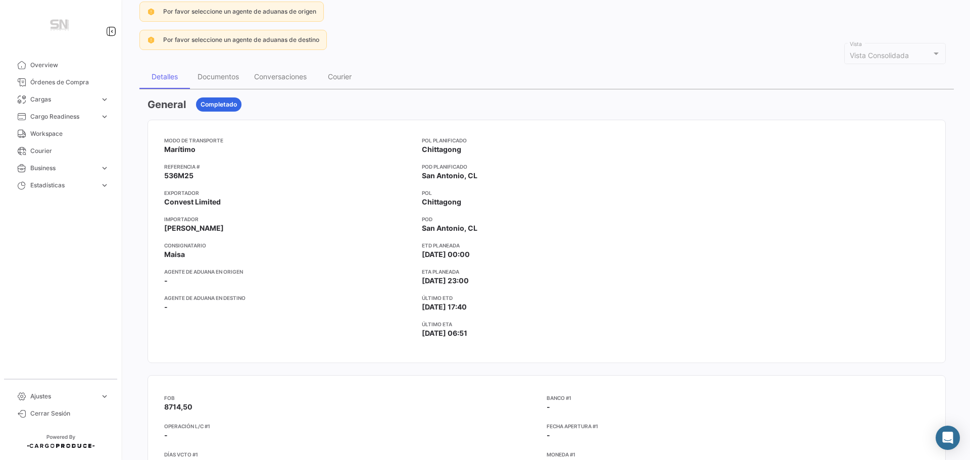
scroll to position [51, 0]
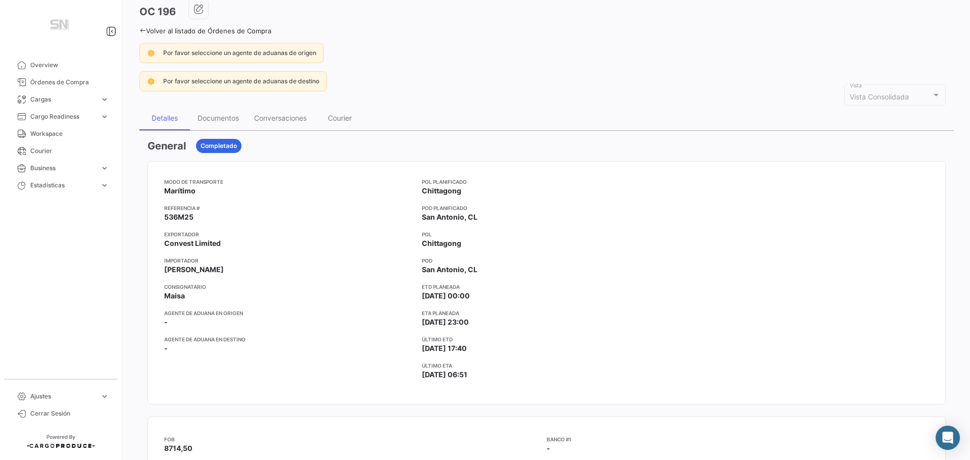
click at [142, 30] on icon at bounding box center [142, 30] width 7 height 7
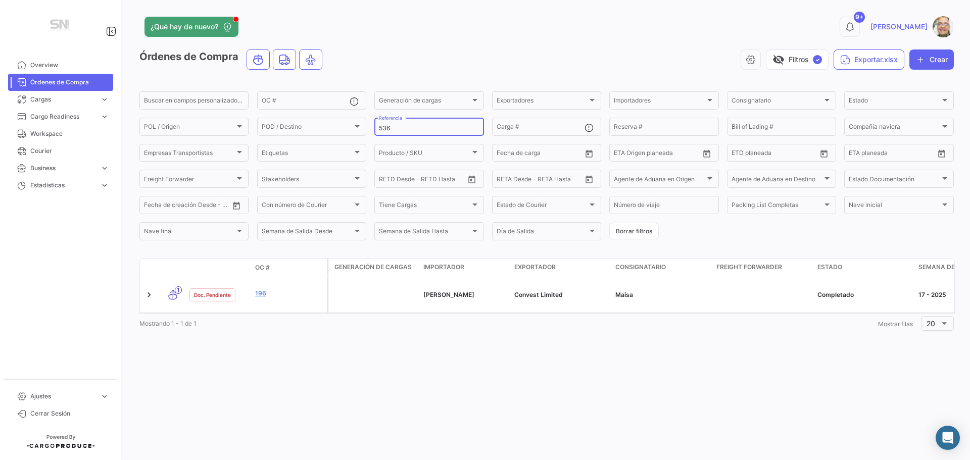
click at [423, 128] on input "536" at bounding box center [429, 128] width 100 height 7
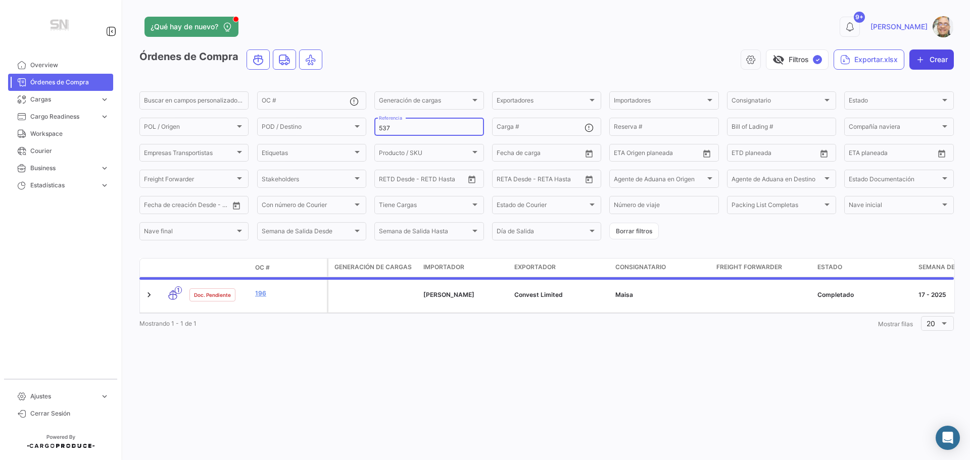
type input "537"
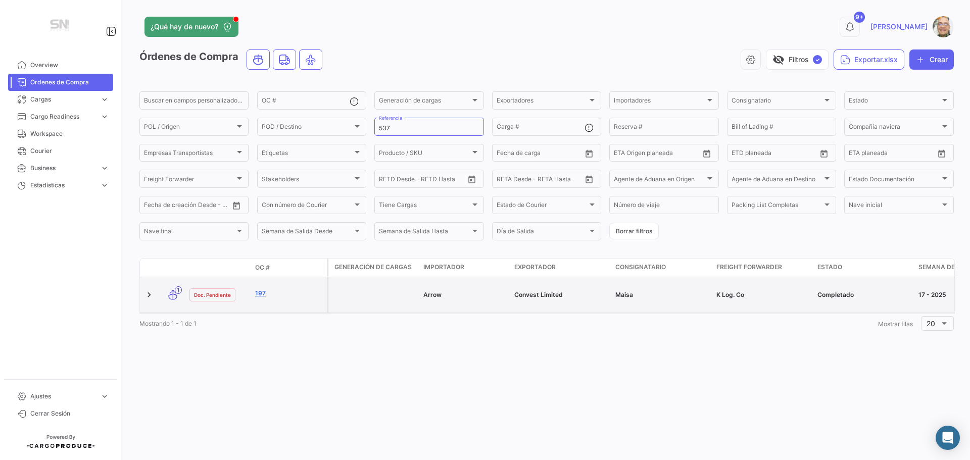
click at [293, 292] on link "197" at bounding box center [289, 293] width 68 height 9
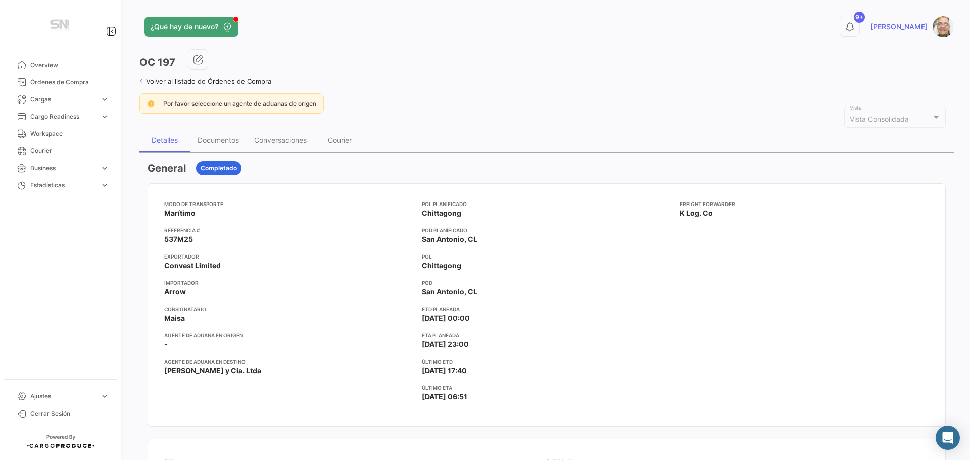
click at [142, 79] on icon at bounding box center [142, 81] width 7 height 7
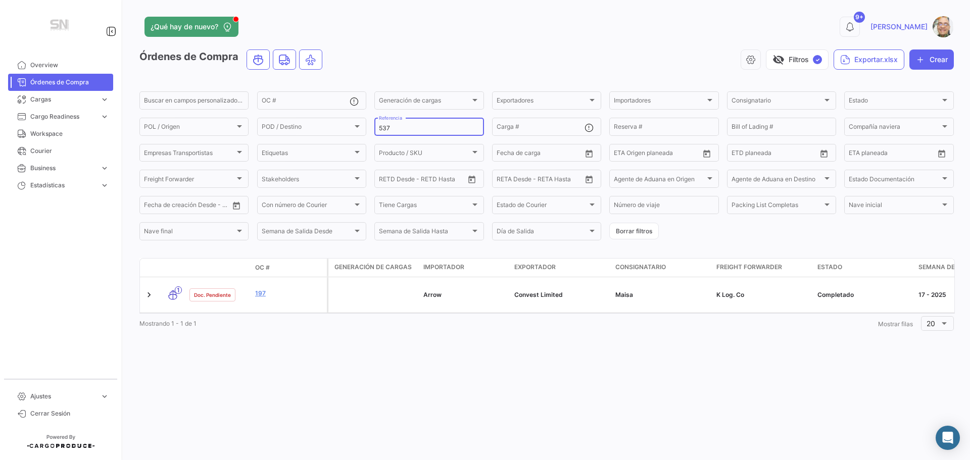
click at [405, 129] on input "537" at bounding box center [429, 128] width 100 height 7
type input "5"
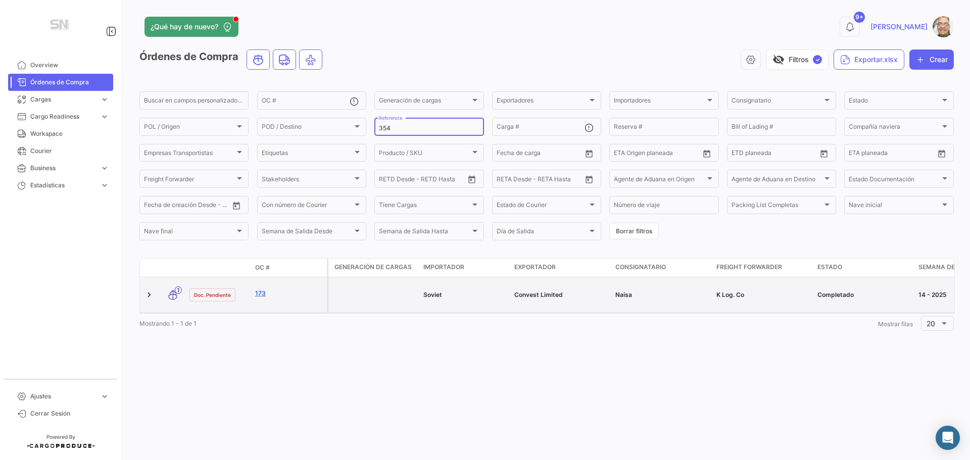
type input "354"
click at [276, 294] on link "173" at bounding box center [289, 293] width 68 height 9
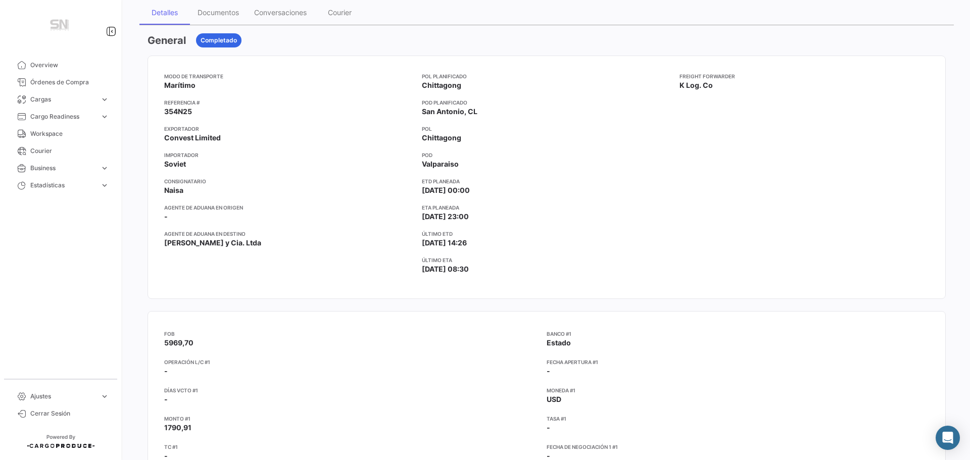
scroll to position [51, 0]
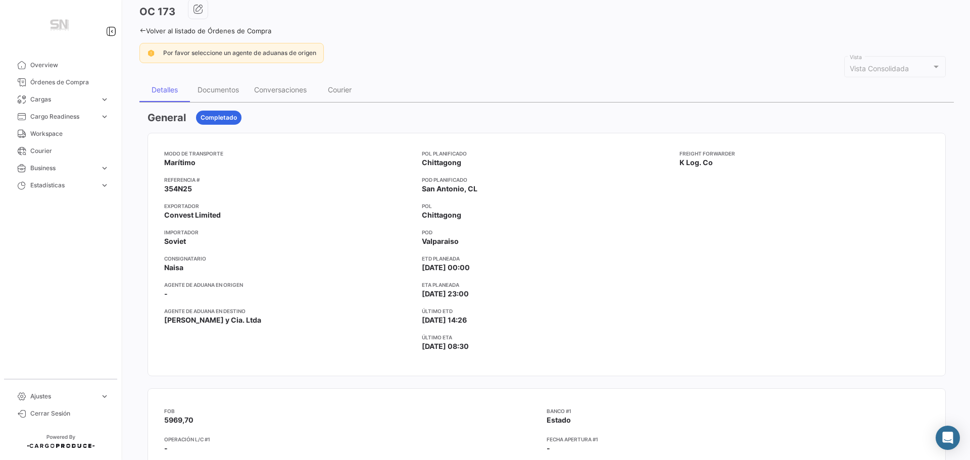
click at [146, 30] on icon at bounding box center [142, 30] width 7 height 7
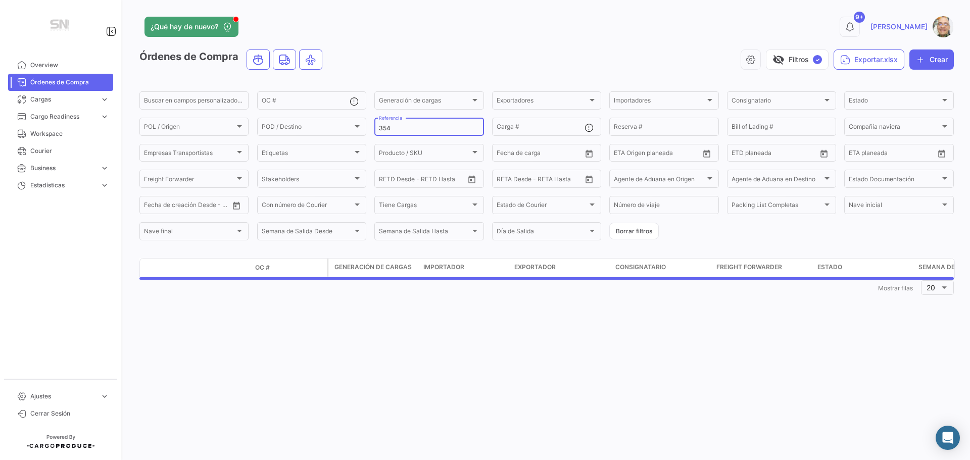
click at [392, 127] on input "354" at bounding box center [429, 128] width 100 height 7
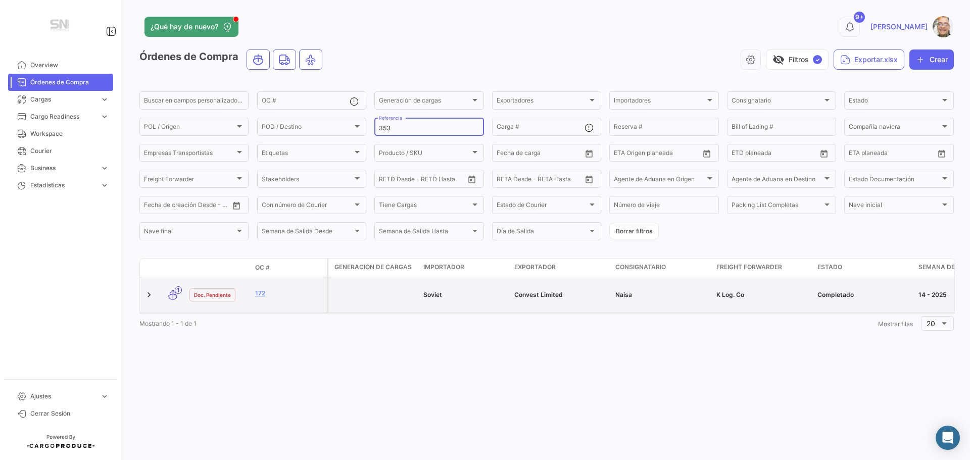
type input "353"
click at [275, 300] on div "172" at bounding box center [289, 295] width 68 height 12
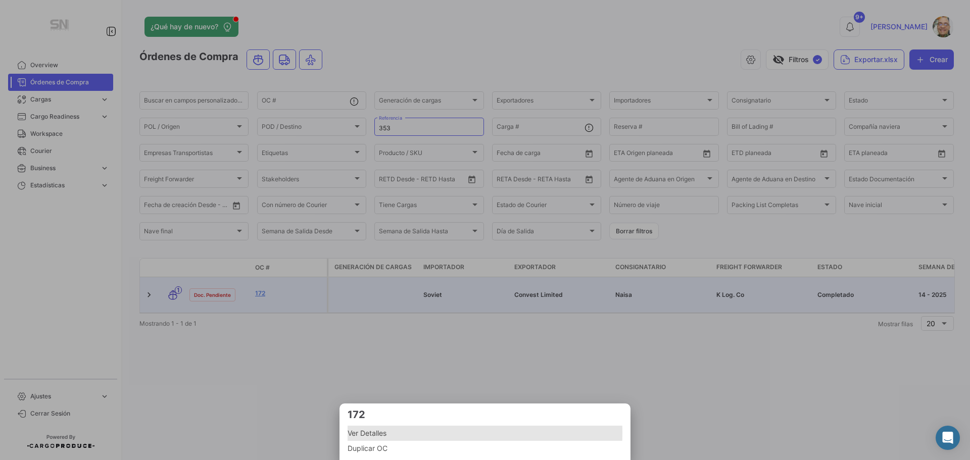
click at [395, 433] on span "Ver Detalles" at bounding box center [485, 433] width 275 height 12
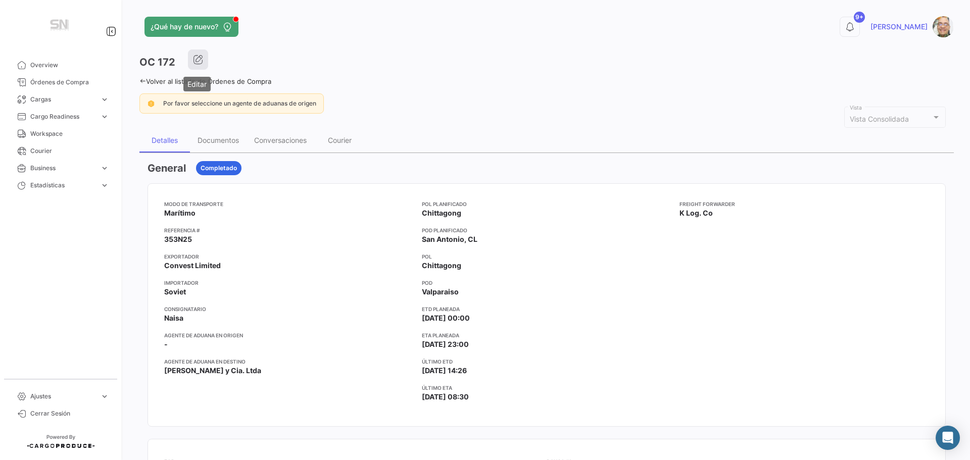
click at [201, 61] on icon "button" at bounding box center [198, 60] width 10 height 10
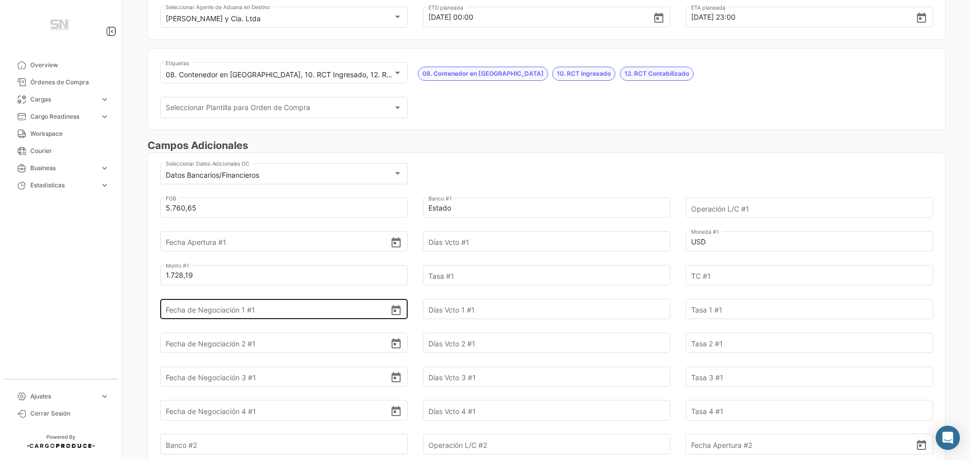
scroll to position [253, 0]
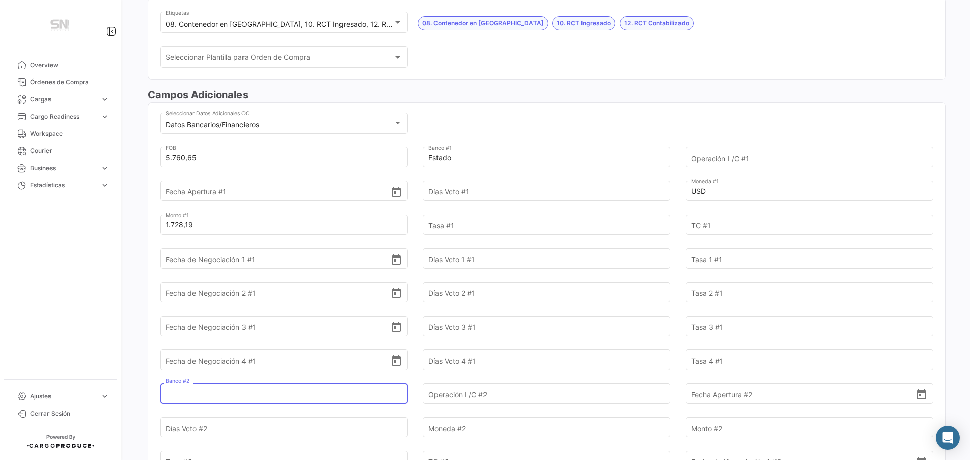
click at [251, 394] on input "Banco #2" at bounding box center [278, 393] width 225 height 35
type input "Internacional"
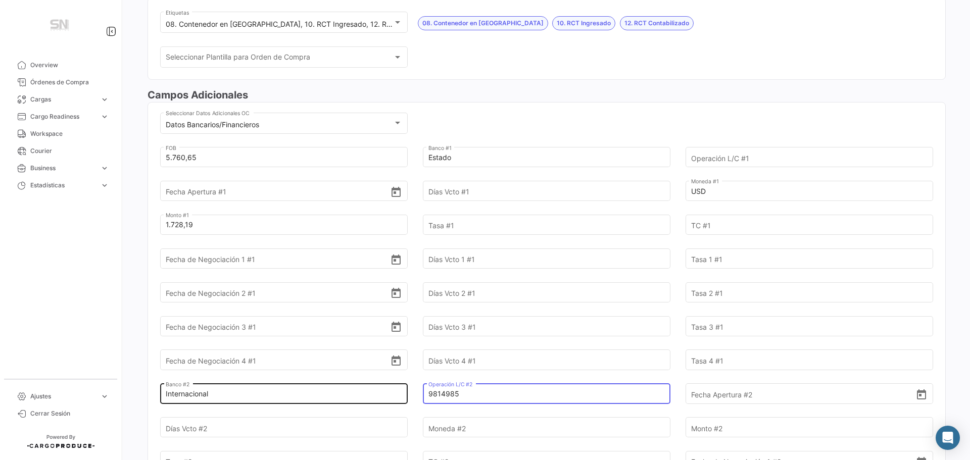
type input "9814985"
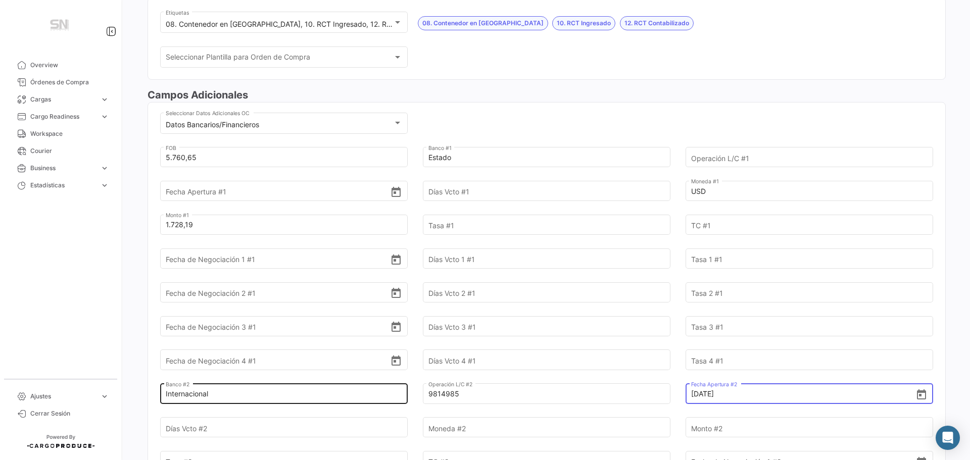
type input "18/6/2025"
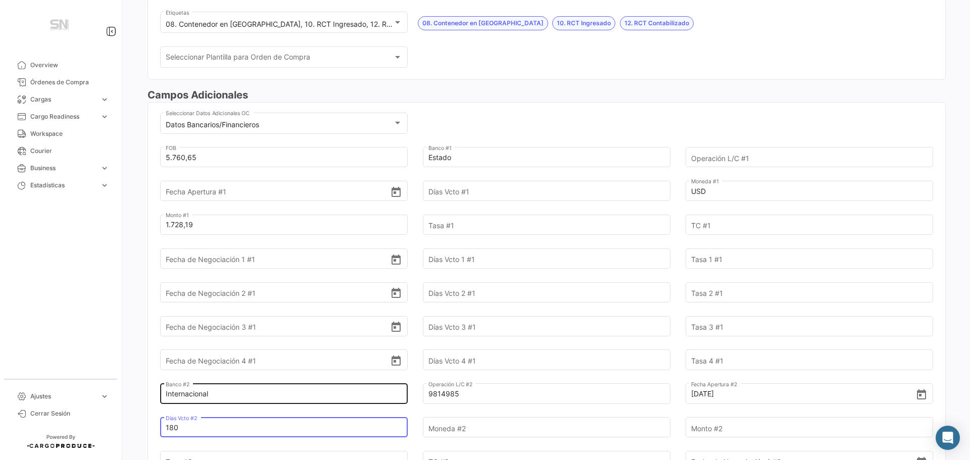
type input "180"
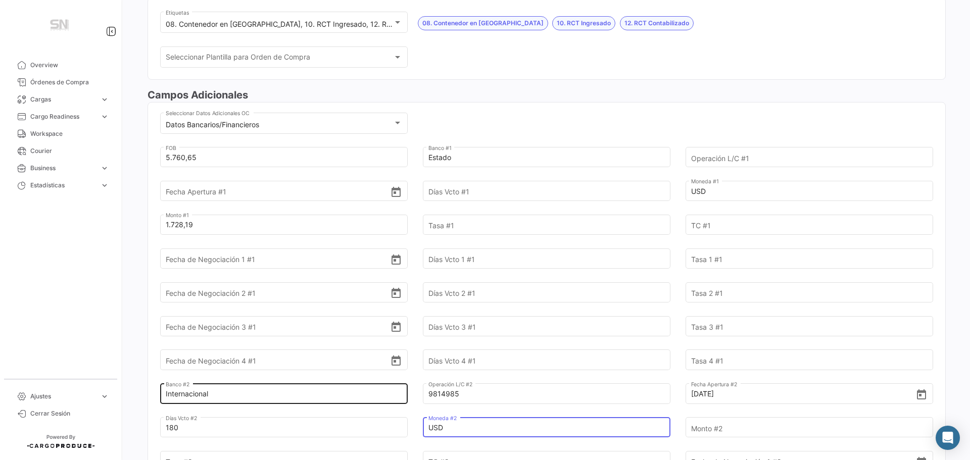
type input "USD"
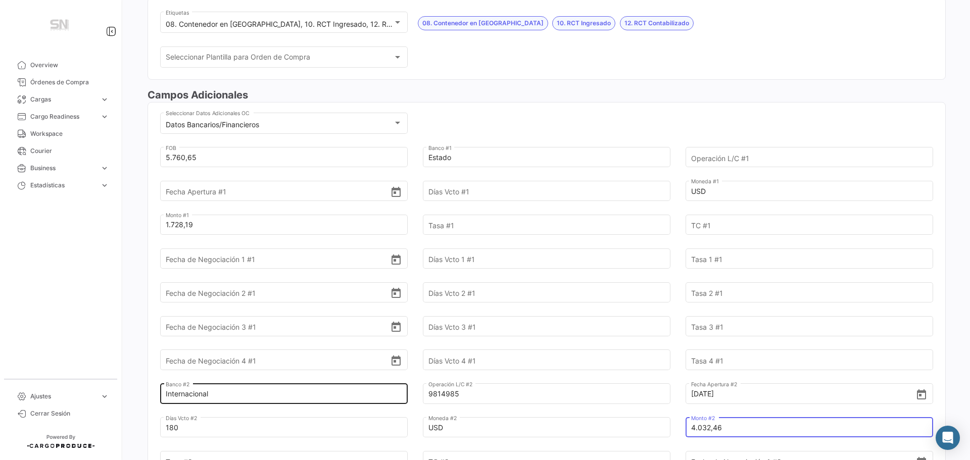
type input "4.032,46"
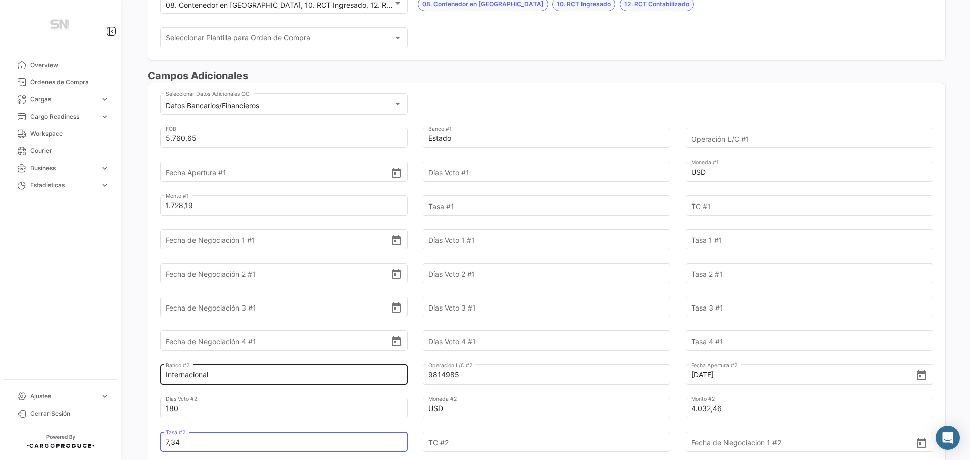
type input "7,34"
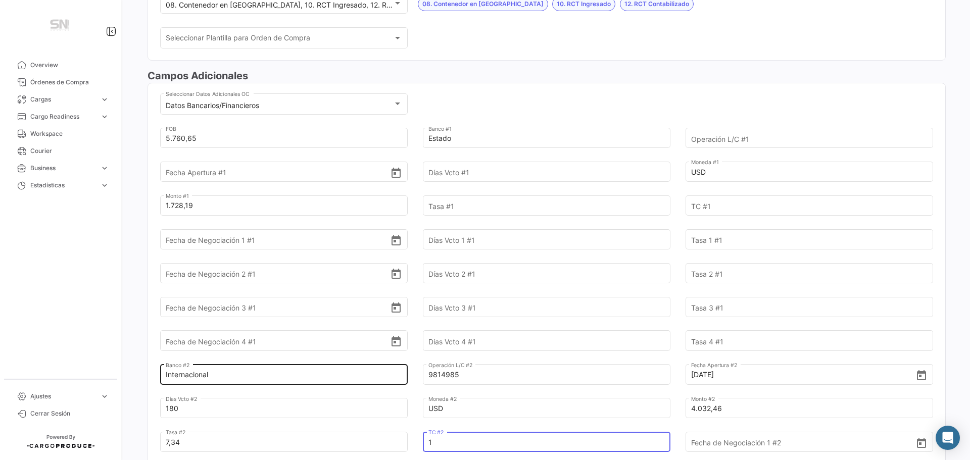
type input "1"
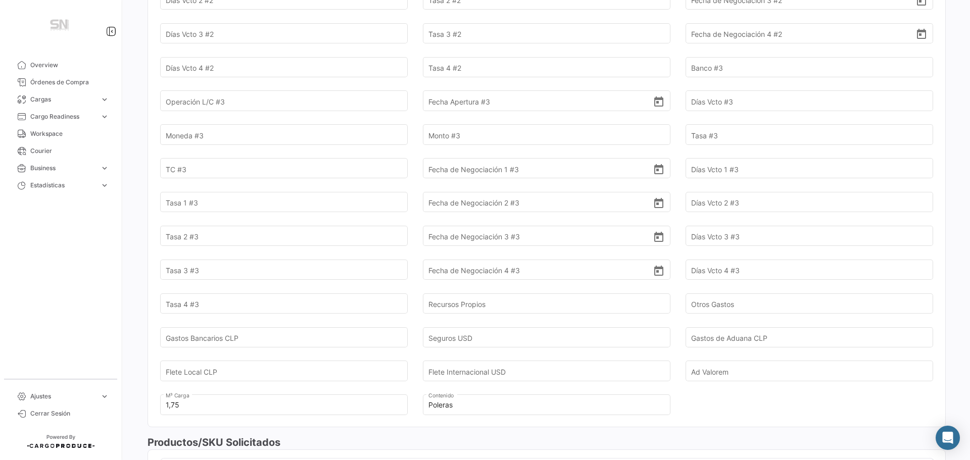
scroll to position [777, 0]
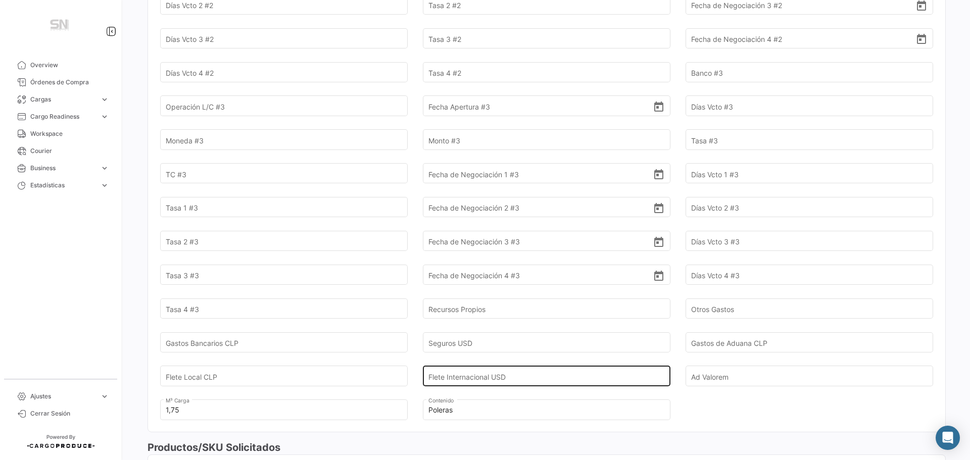
click at [478, 377] on input "Flete Internacional USD" at bounding box center [541, 376] width 225 height 35
type input "214,42"
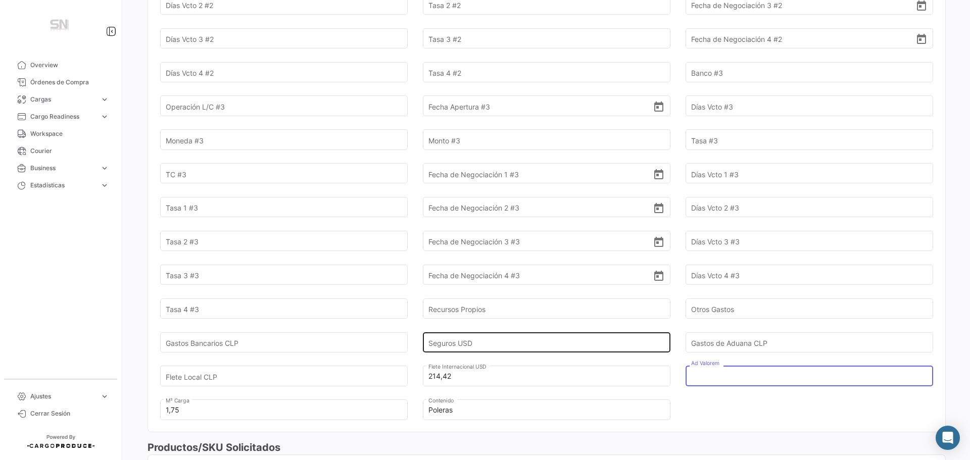
click at [467, 343] on input "Seguros USD" at bounding box center [541, 342] width 225 height 35
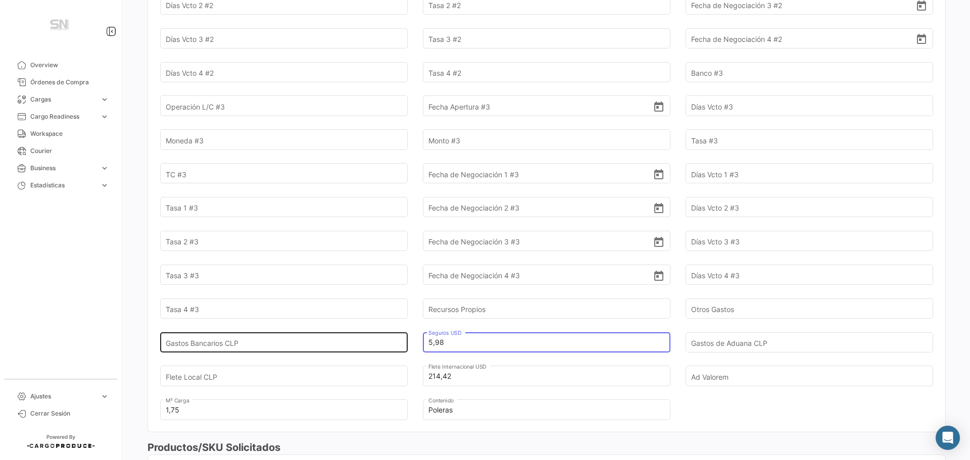
type input "5,98"
click at [303, 338] on input "Gastos Bancarios CLP" at bounding box center [278, 342] width 225 height 35
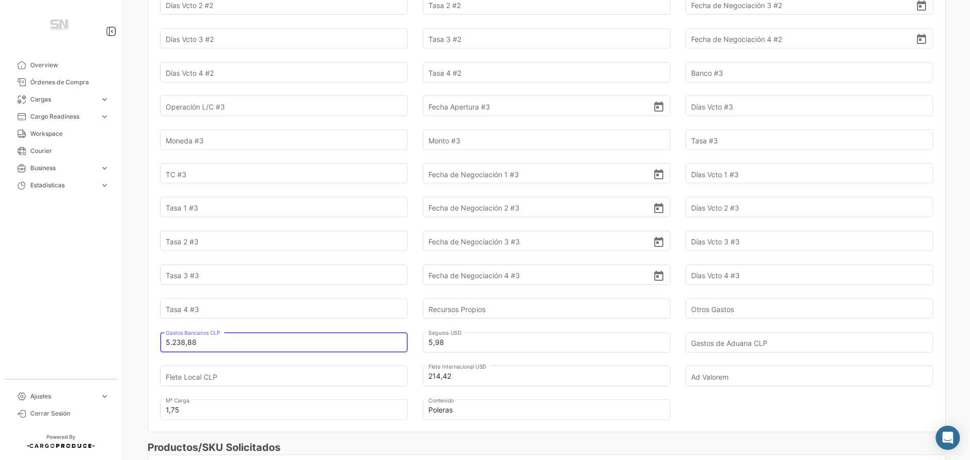
type input "5.238,88"
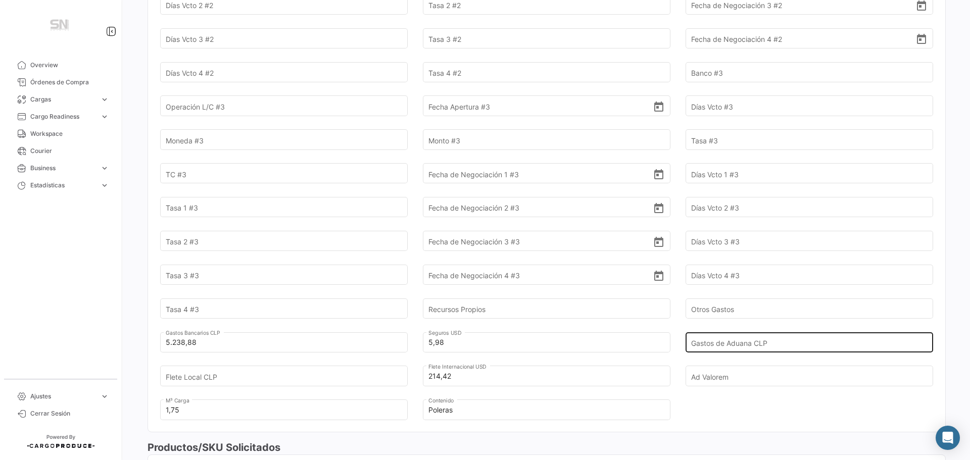
click at [753, 345] on input "Gastos de Aduana CLP" at bounding box center [803, 342] width 225 height 35
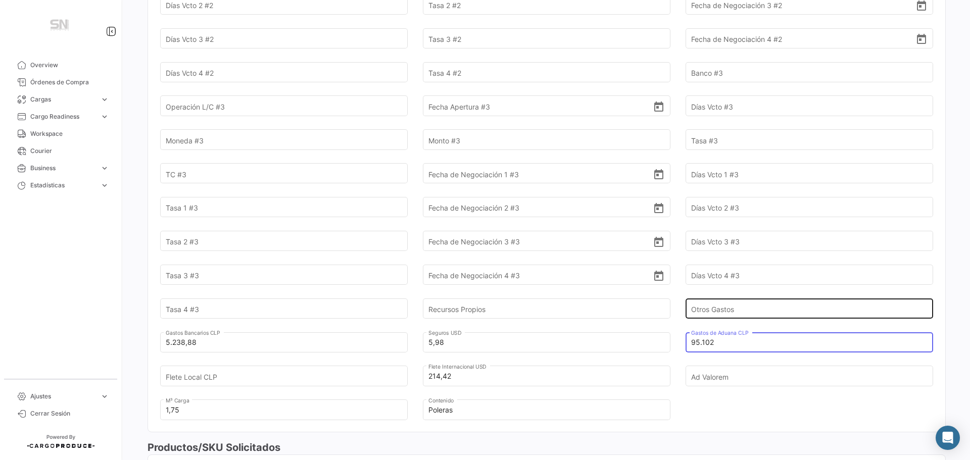
type input "95.102"
click at [787, 304] on input "Otros Gastos" at bounding box center [803, 308] width 225 height 35
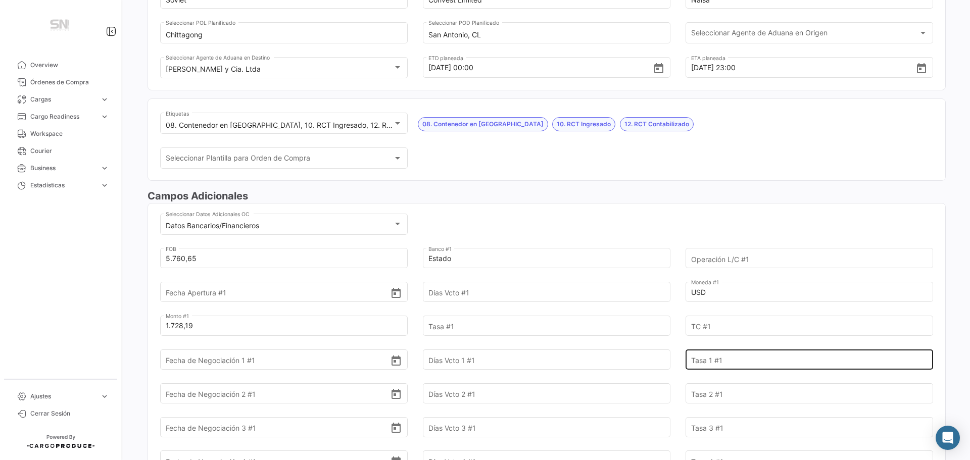
scroll to position [0, 0]
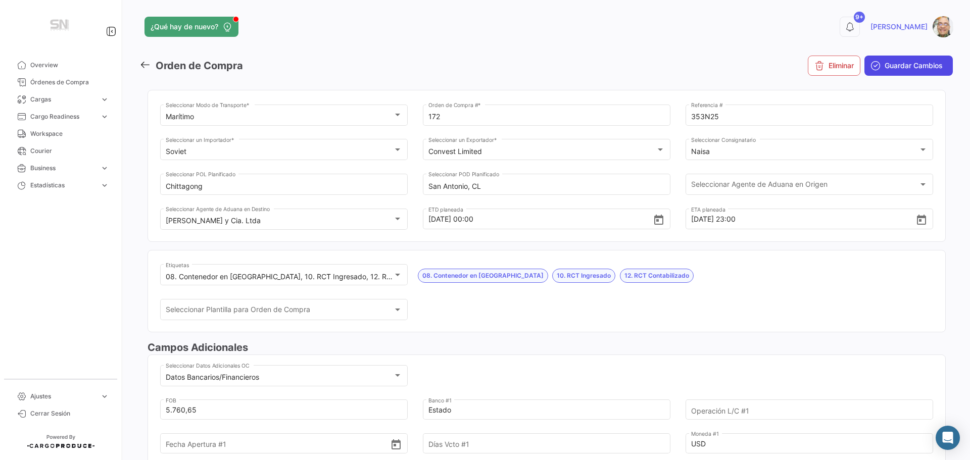
click at [888, 68] on span "Guardar Cambios" at bounding box center [914, 66] width 58 height 10
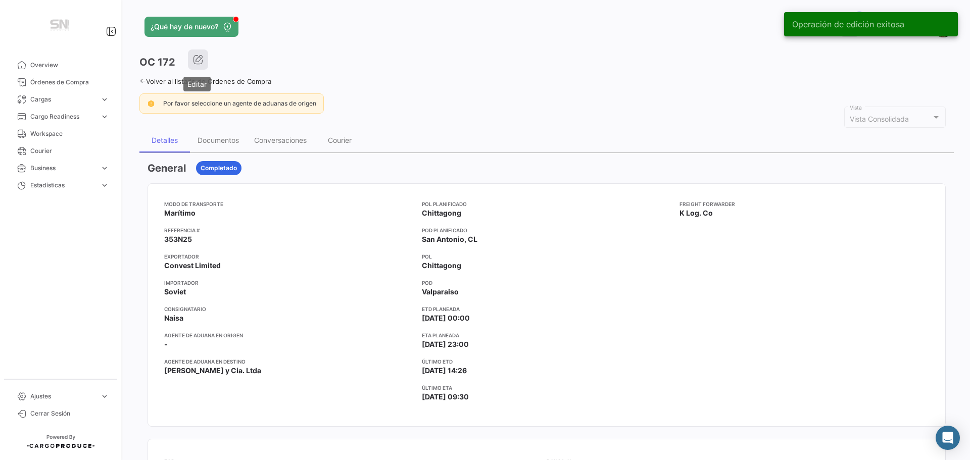
click at [194, 58] on icon "button" at bounding box center [198, 60] width 10 height 10
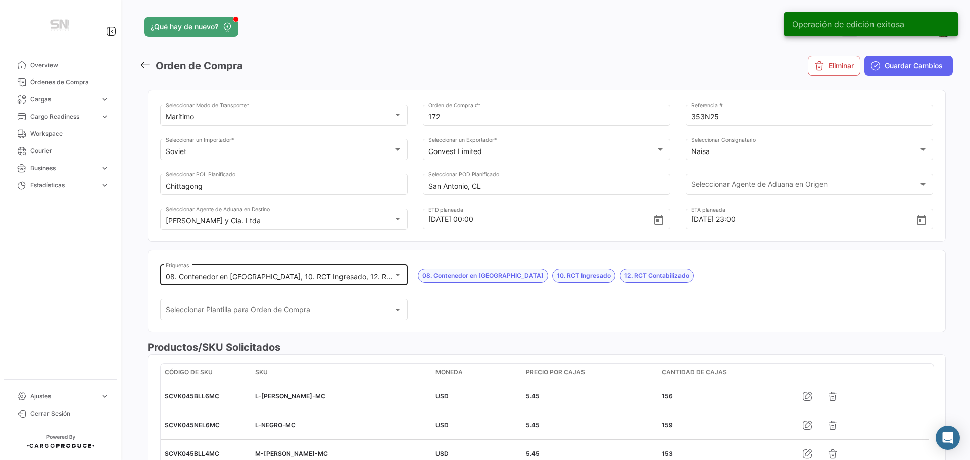
click at [401, 274] on div "08. Contenedor en Bodega, 10. RCT Ingresado, 12. RCT Contabilizado Etiquetas" at bounding box center [284, 274] width 248 height 23
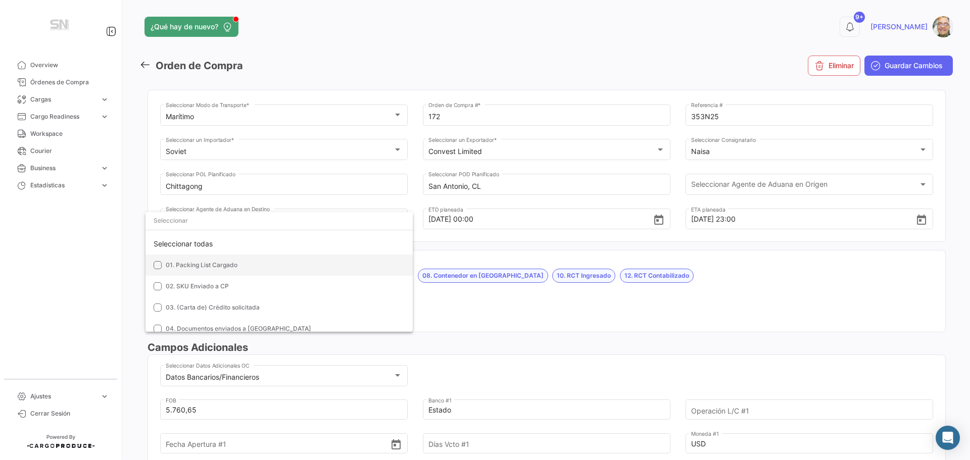
click at [161, 264] on mat-pseudo-checkbox at bounding box center [158, 265] width 8 height 8
click at [161, 284] on mat-pseudo-checkbox at bounding box center [158, 286] width 8 height 8
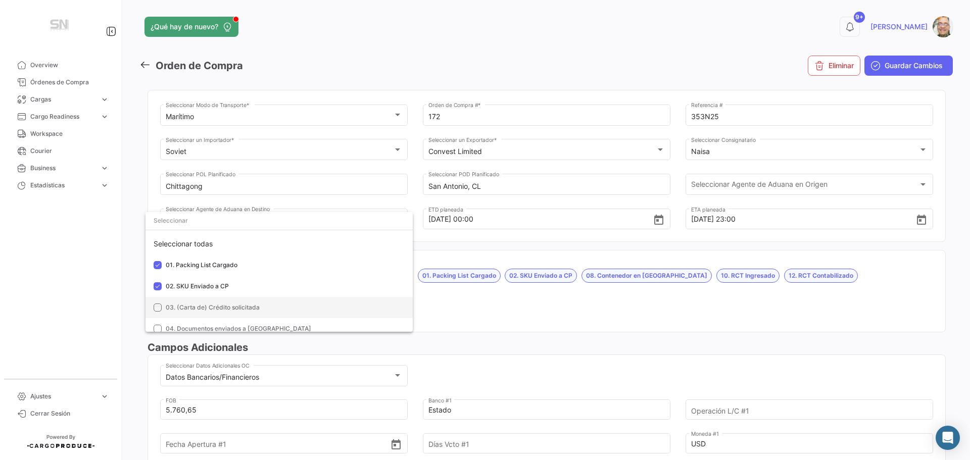
click at [161, 309] on mat-pseudo-checkbox at bounding box center [158, 308] width 8 height 8
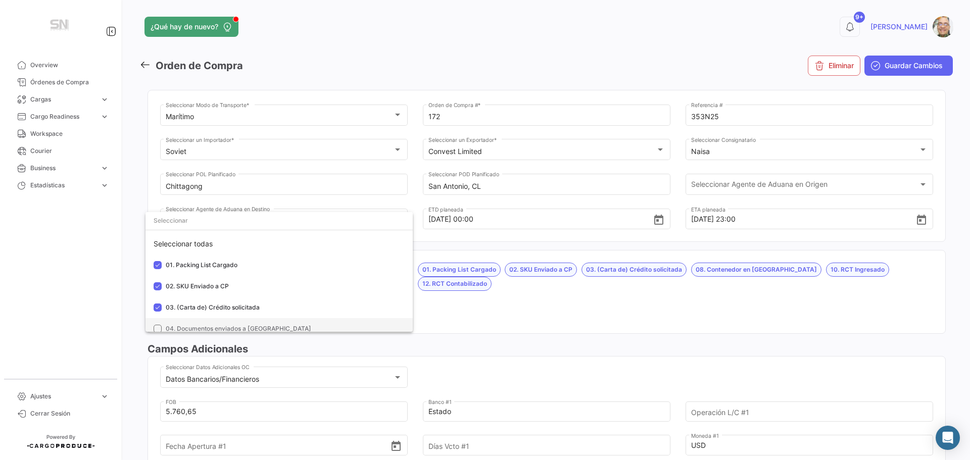
click at [156, 326] on mat-pseudo-checkbox at bounding box center [158, 329] width 8 height 8
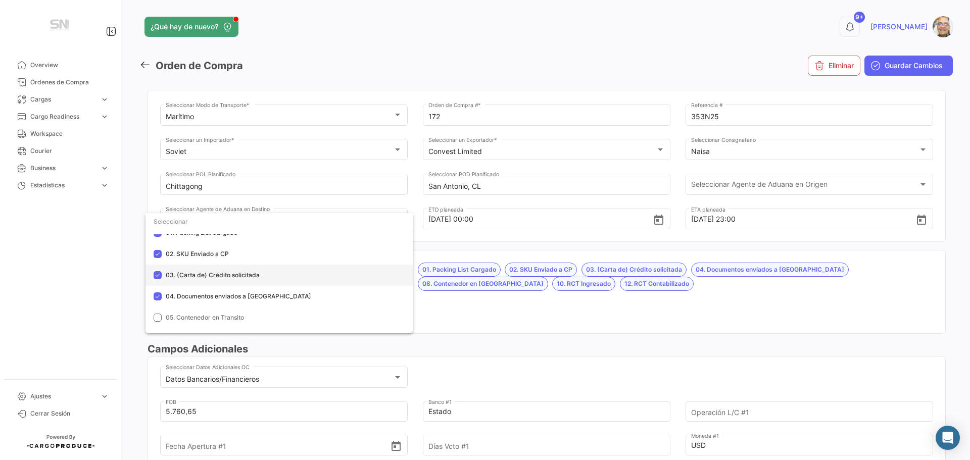
scroll to position [51, 0]
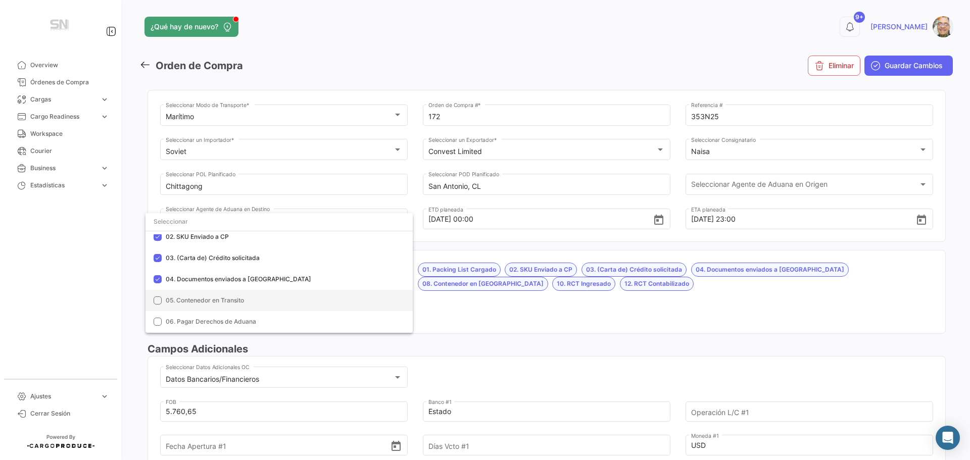
click at [161, 300] on mat-pseudo-checkbox at bounding box center [158, 301] width 8 height 8
click at [157, 321] on mat-pseudo-checkbox at bounding box center [158, 322] width 8 height 8
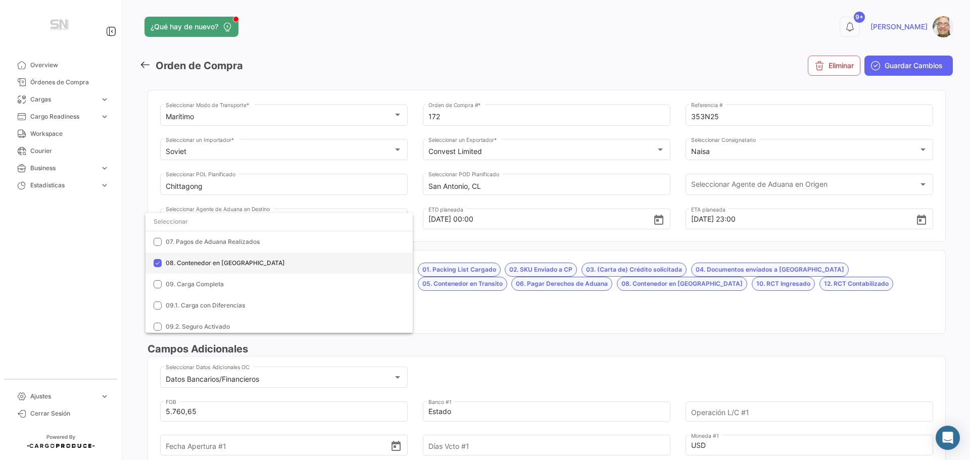
scroll to position [101, 0]
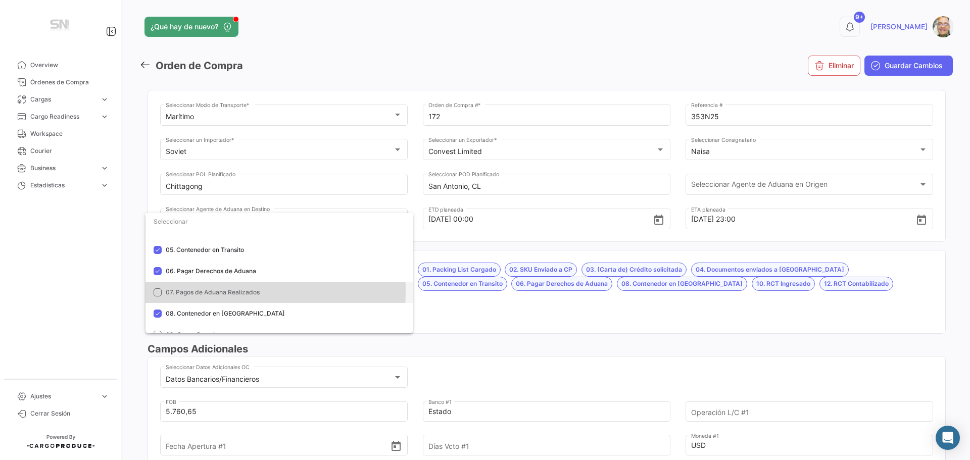
click at [157, 291] on mat-pseudo-checkbox at bounding box center [158, 293] width 8 height 8
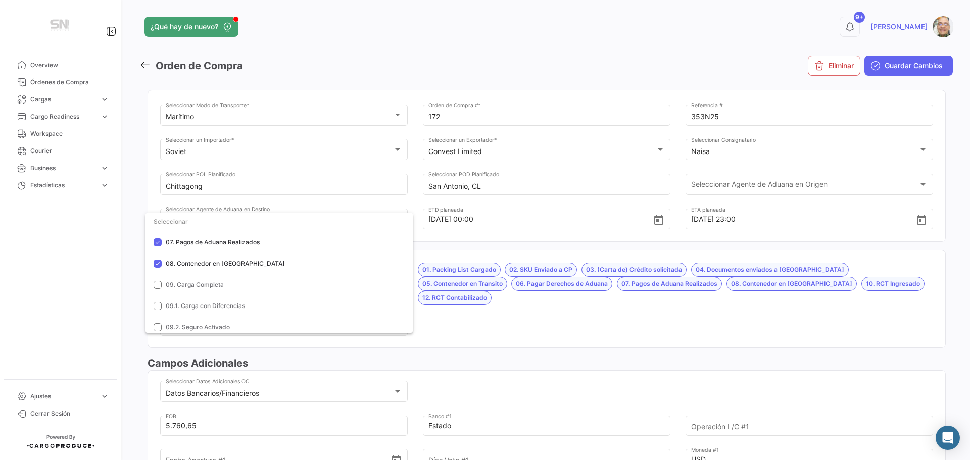
scroll to position [152, 0]
click at [579, 321] on div at bounding box center [485, 230] width 970 height 460
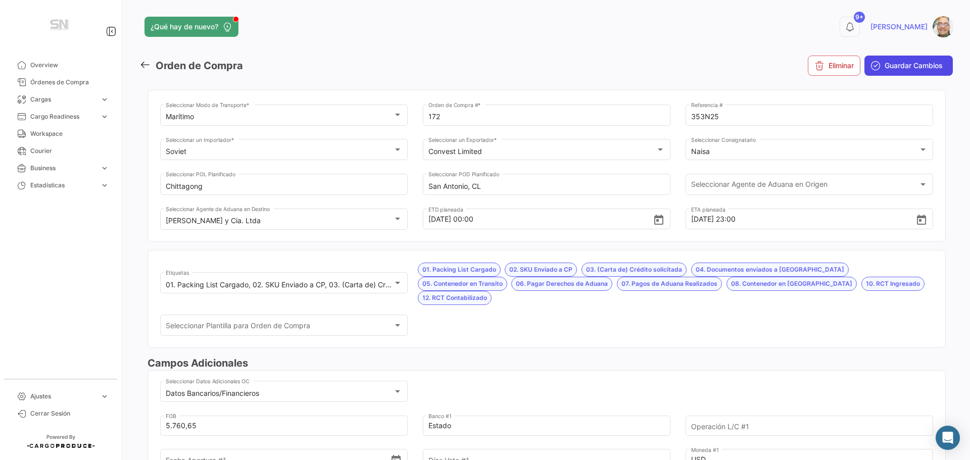
click at [877, 68] on button "Guardar Cambios" at bounding box center [909, 66] width 88 height 20
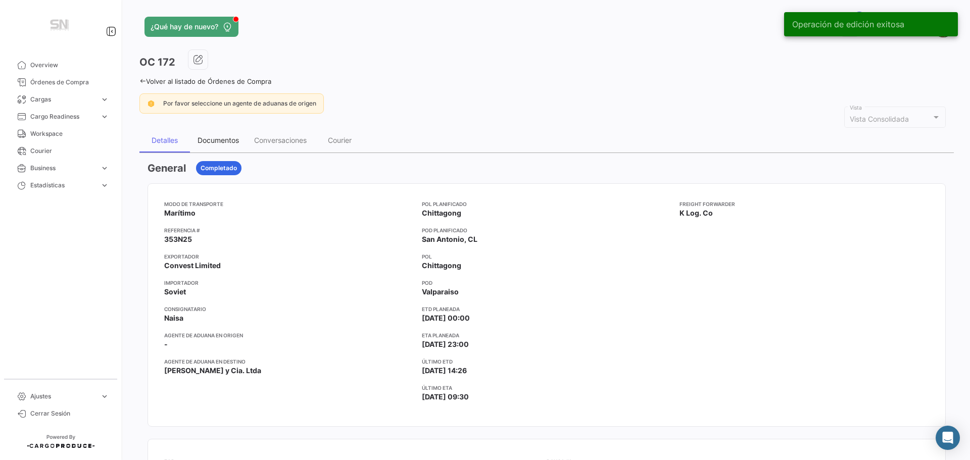
click at [217, 141] on div "Documentos" at bounding box center [218, 140] width 41 height 9
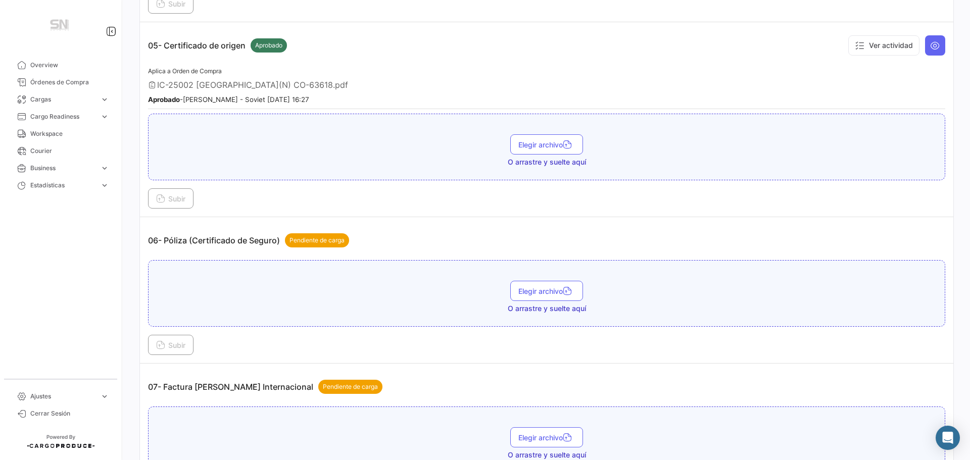
scroll to position [960, 0]
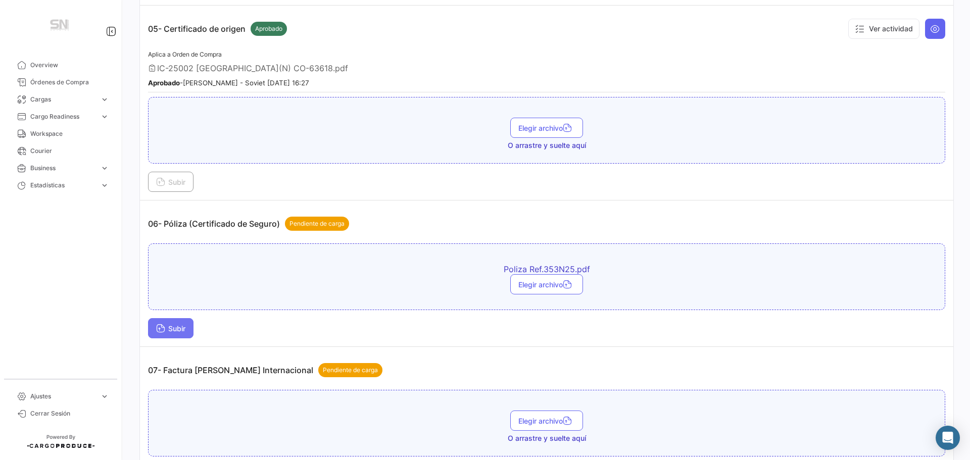
click at [185, 332] on span "Subir" at bounding box center [170, 328] width 29 height 9
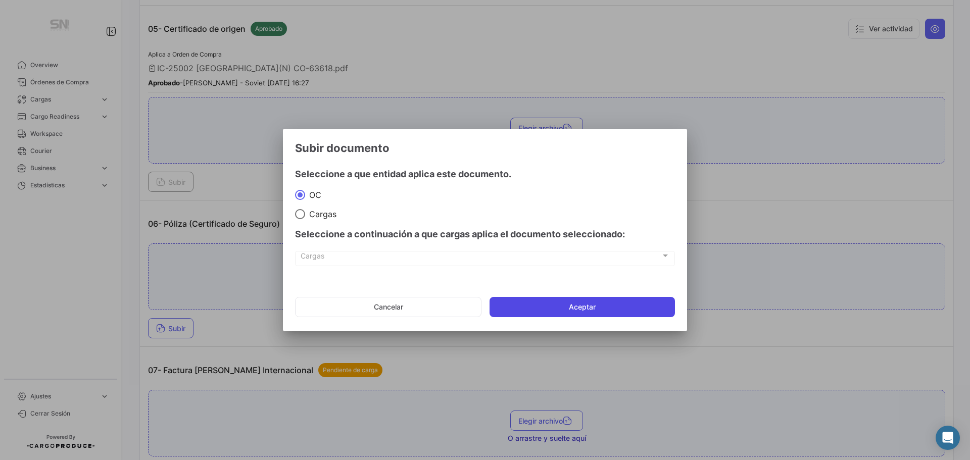
click at [609, 306] on button "Aceptar" at bounding box center [582, 307] width 185 height 20
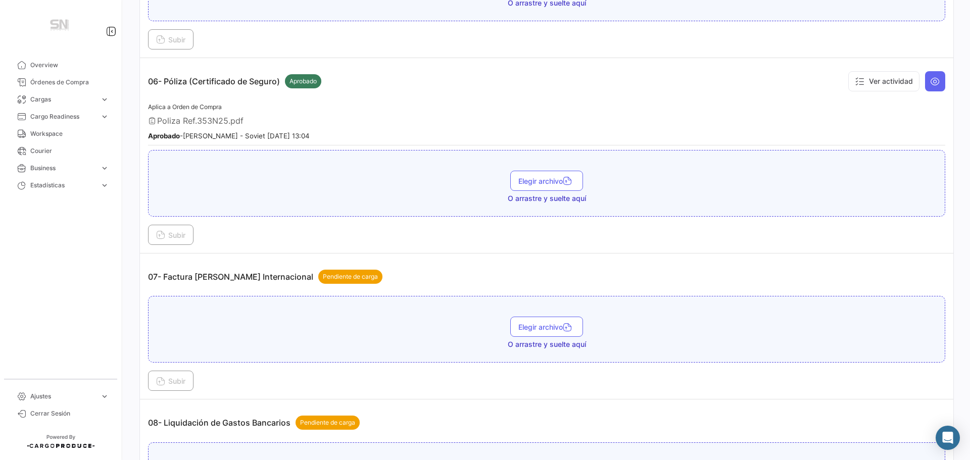
scroll to position [1162, 0]
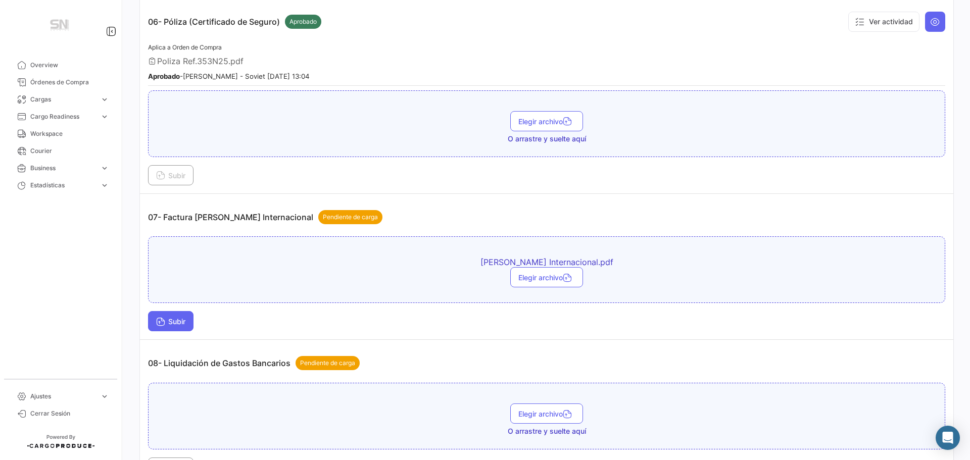
click at [164, 324] on icon at bounding box center [160, 322] width 9 height 9
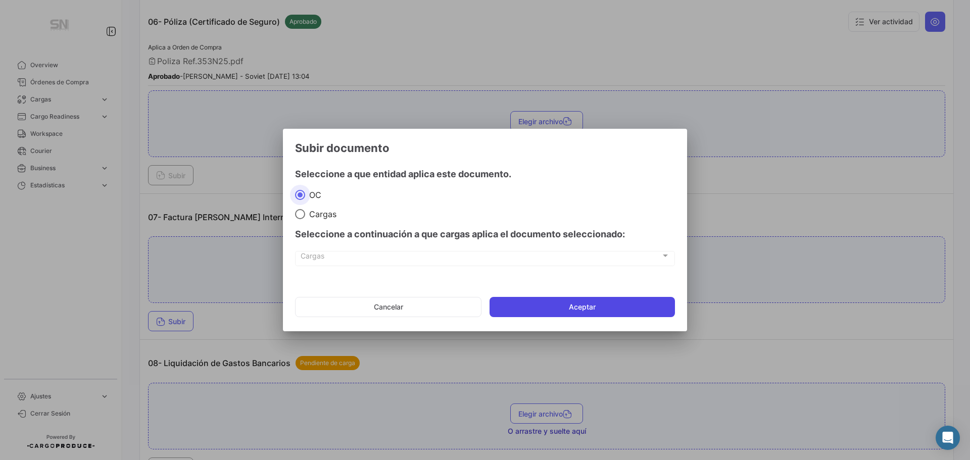
click at [540, 309] on button "Aceptar" at bounding box center [582, 307] width 185 height 20
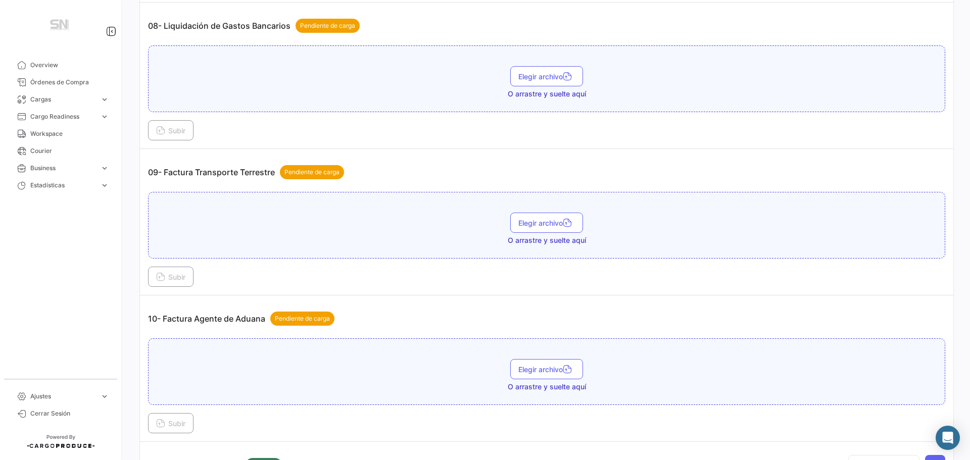
scroll to position [1566, 0]
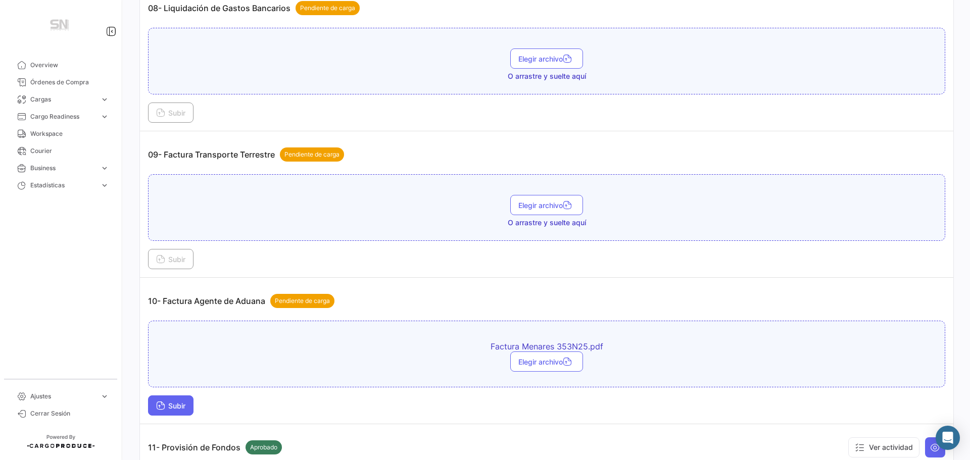
click at [170, 405] on span "Subir" at bounding box center [170, 406] width 29 height 9
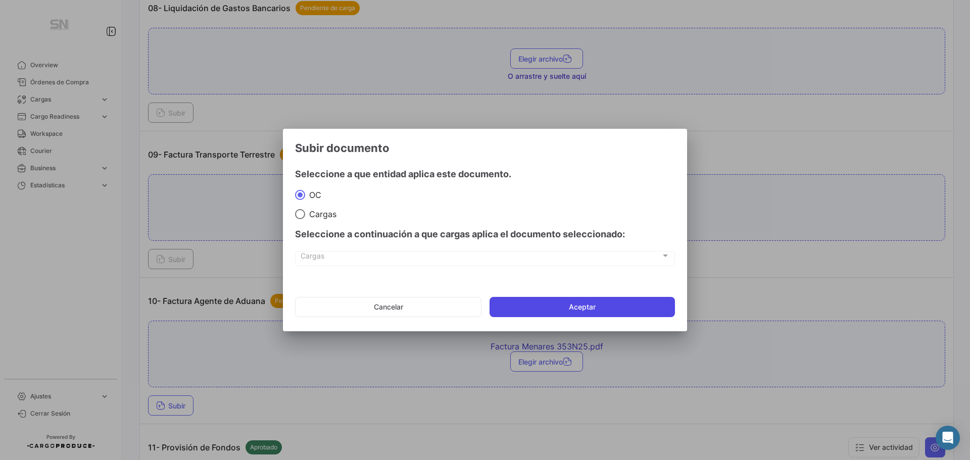
click at [581, 309] on button "Aceptar" at bounding box center [582, 307] width 185 height 20
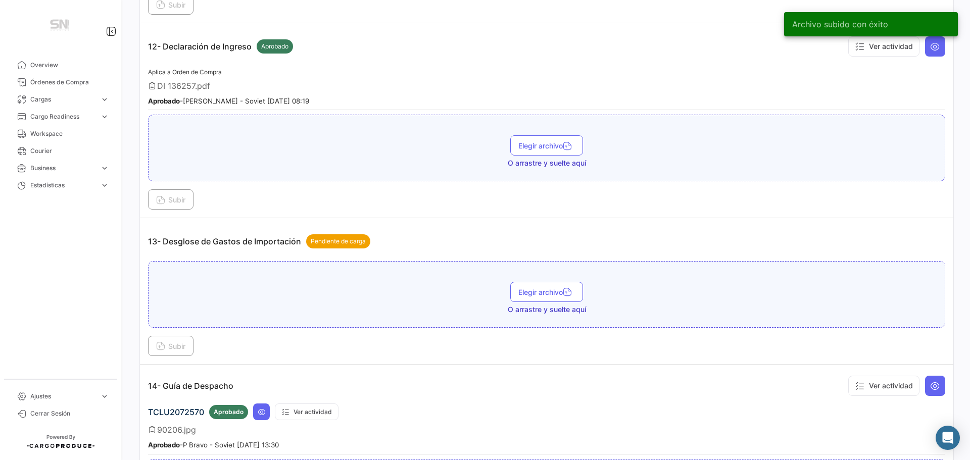
scroll to position [2173, 0]
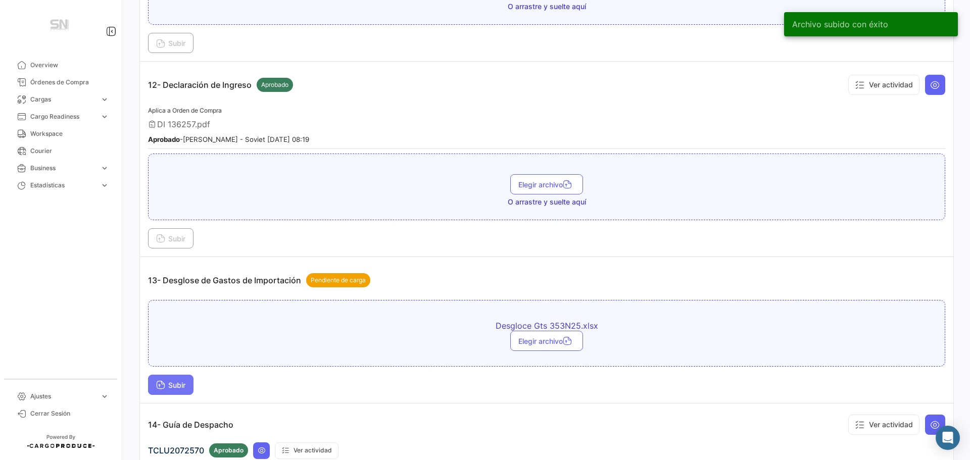
click at [166, 391] on button "Subir" at bounding box center [170, 385] width 45 height 20
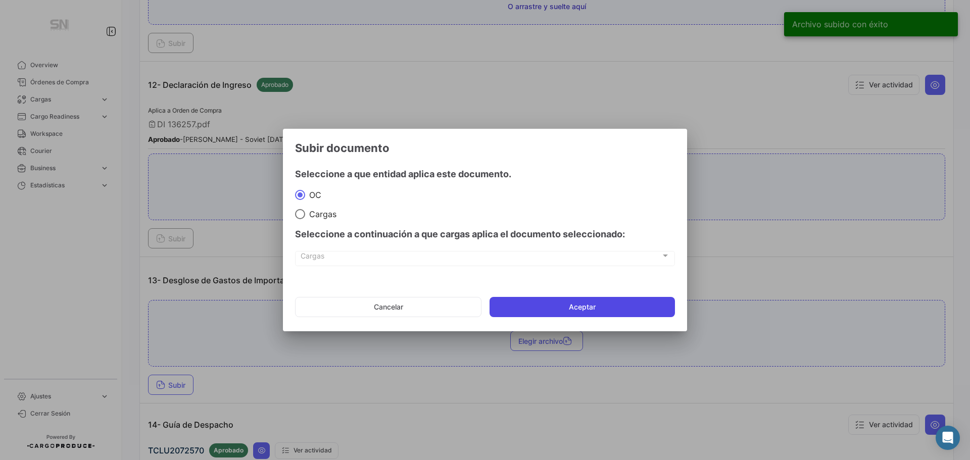
click at [546, 311] on button "Aceptar" at bounding box center [582, 307] width 185 height 20
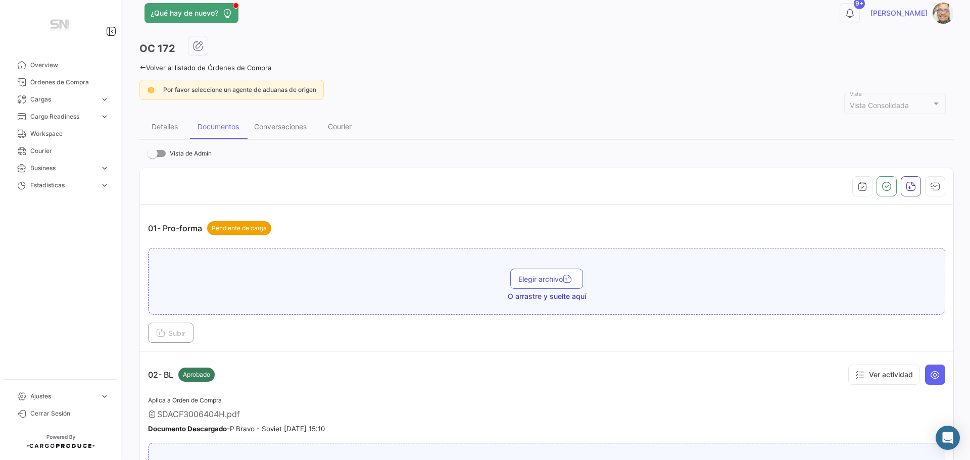
scroll to position [0, 0]
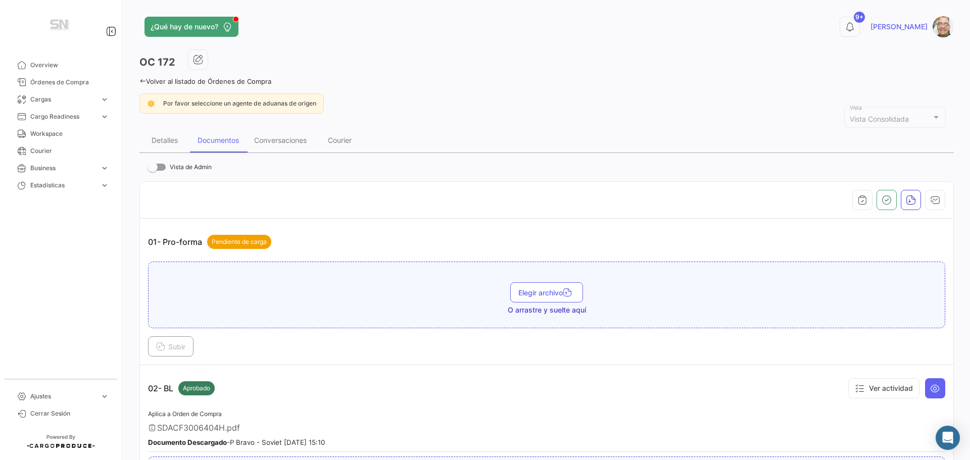
click at [142, 82] on icon at bounding box center [142, 81] width 7 height 7
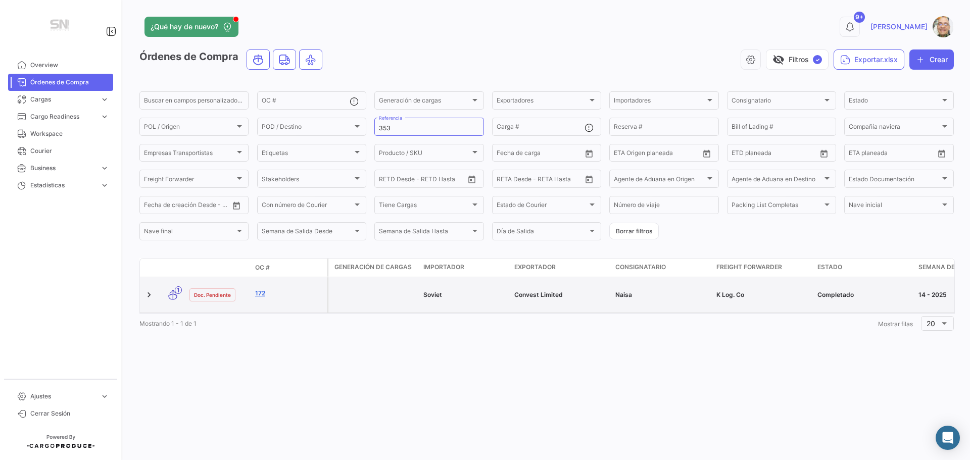
click at [297, 296] on link "172" at bounding box center [289, 293] width 68 height 9
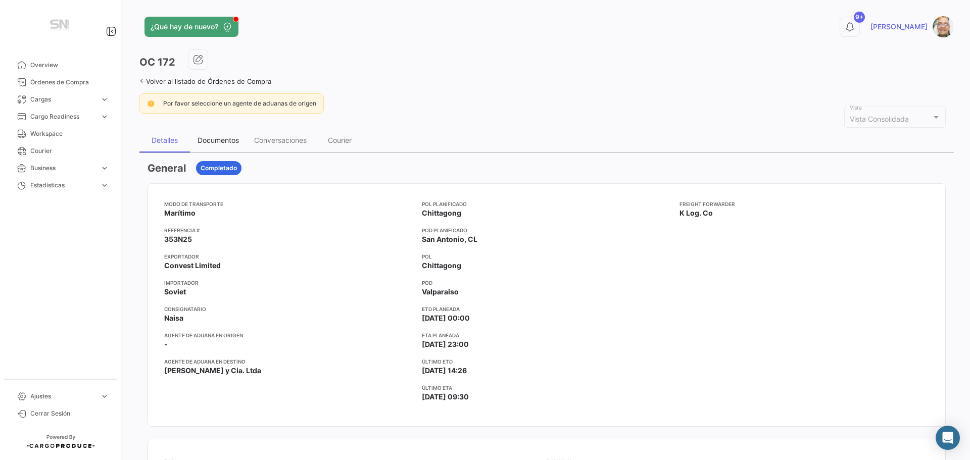
click at [210, 139] on div "Documentos" at bounding box center [218, 140] width 41 height 9
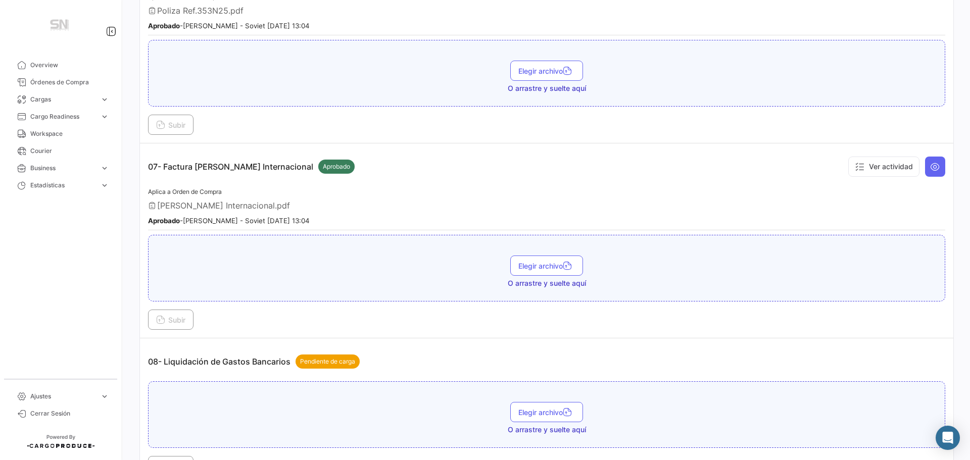
scroll to position [1314, 0]
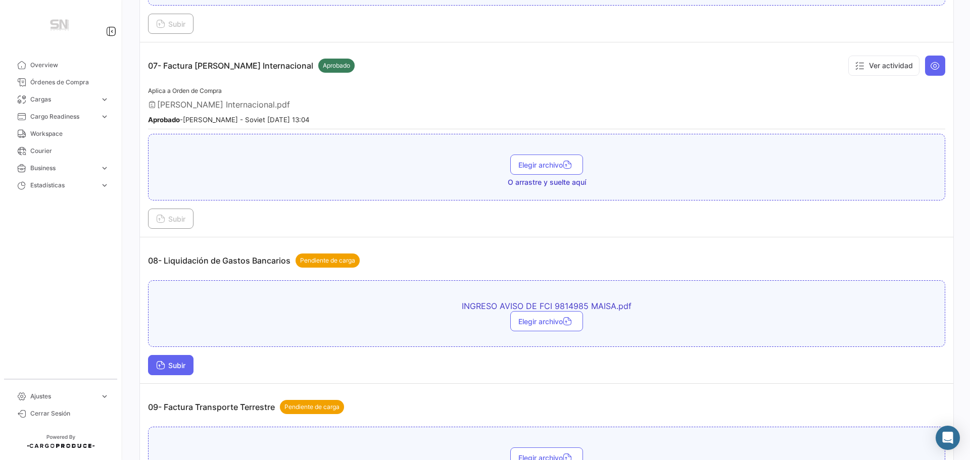
click at [179, 367] on span "Subir" at bounding box center [170, 365] width 29 height 9
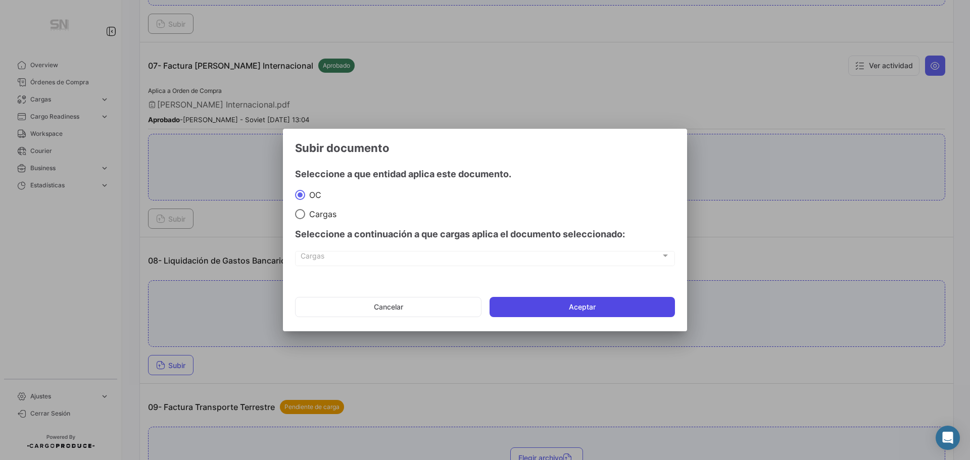
click at [533, 304] on button "Aceptar" at bounding box center [582, 307] width 185 height 20
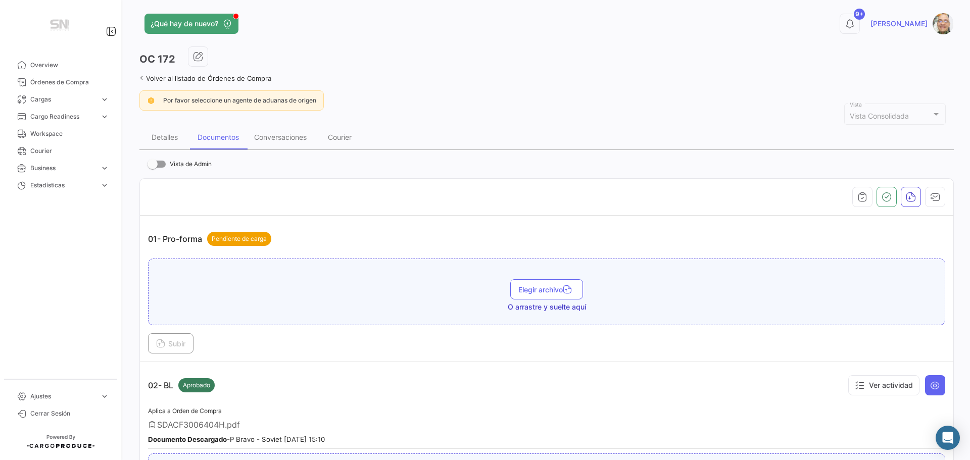
scroll to position [0, 0]
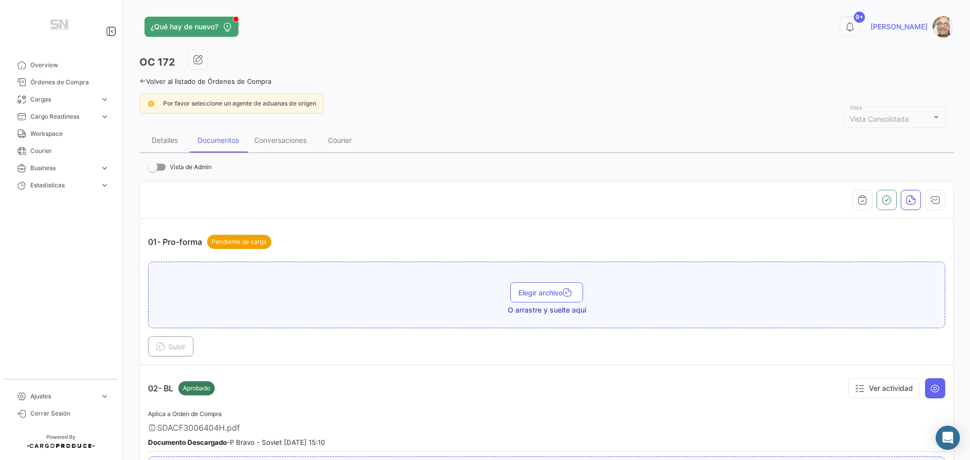
click at [145, 84] on icon at bounding box center [142, 81] width 7 height 7
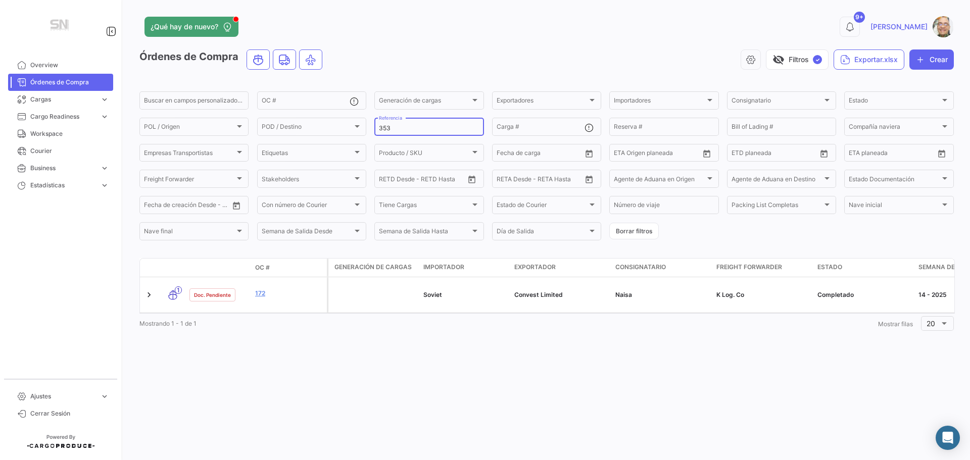
click at [393, 130] on input "353" at bounding box center [429, 128] width 100 height 7
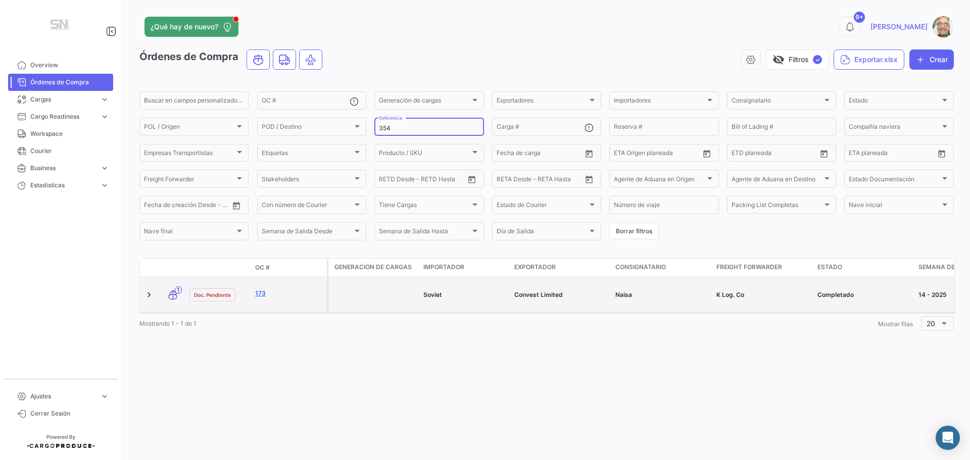
type input "354"
click at [290, 297] on link "173" at bounding box center [289, 293] width 68 height 9
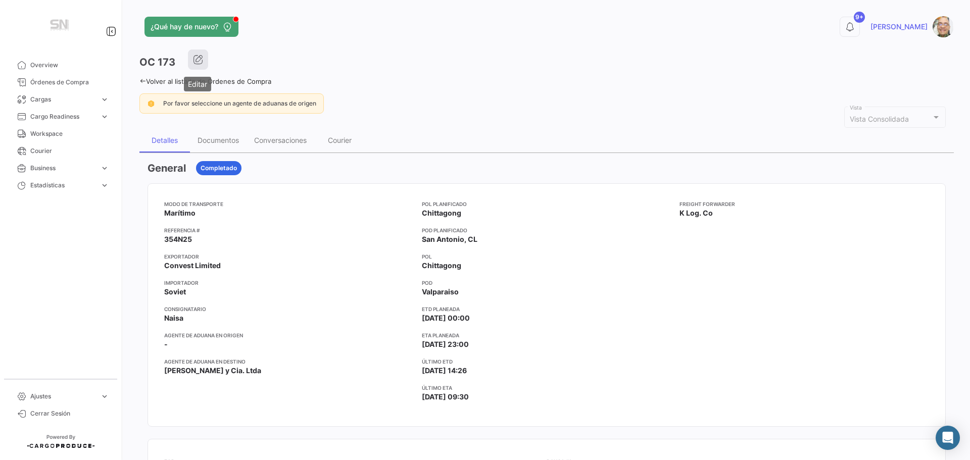
click at [203, 58] on button "button" at bounding box center [198, 60] width 20 height 20
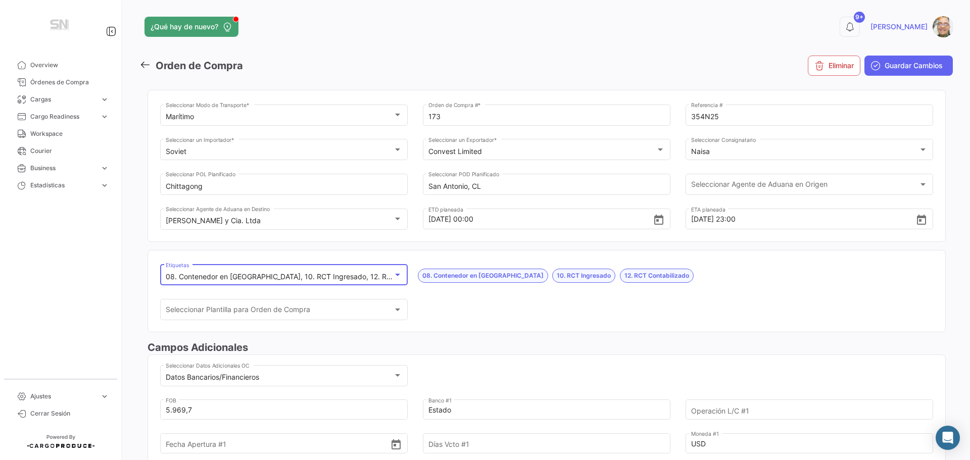
click at [395, 276] on div at bounding box center [397, 275] width 5 height 3
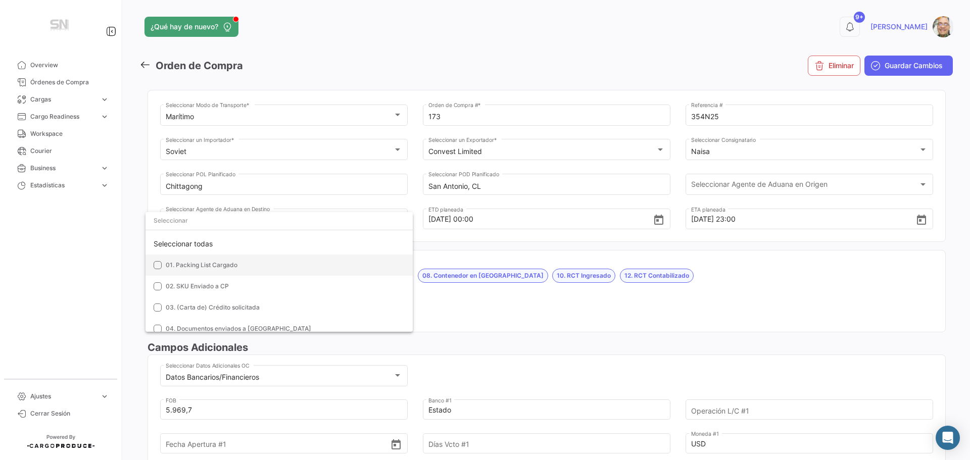
click at [159, 266] on mat-pseudo-checkbox at bounding box center [158, 265] width 8 height 8
click at [158, 285] on mat-pseudo-checkbox at bounding box center [158, 286] width 8 height 8
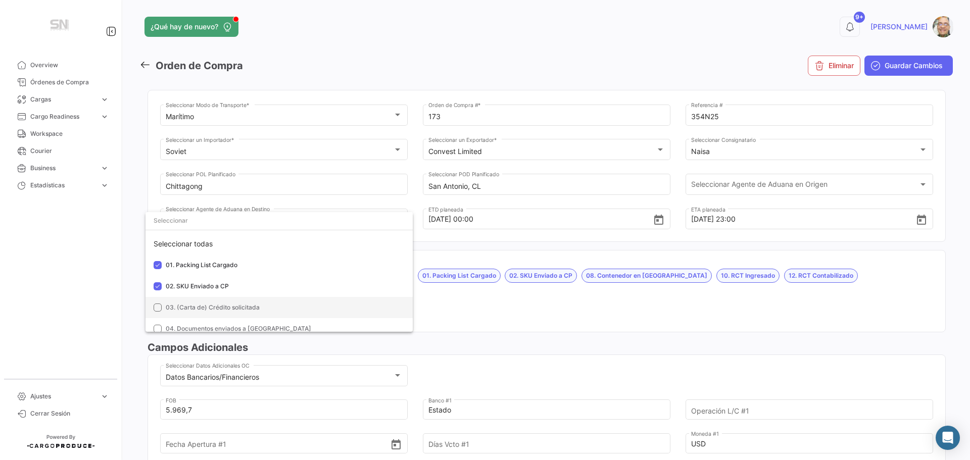
click at [155, 306] on mat-pseudo-checkbox at bounding box center [158, 308] width 8 height 8
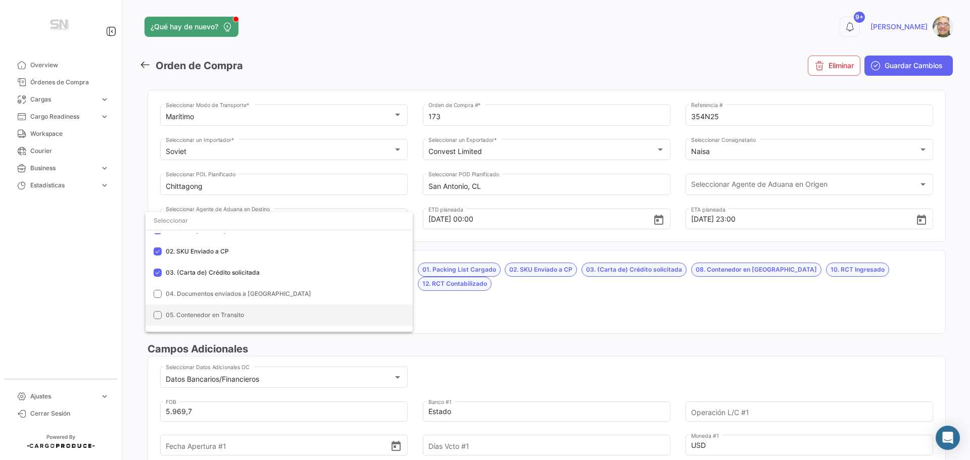
scroll to position [51, 0]
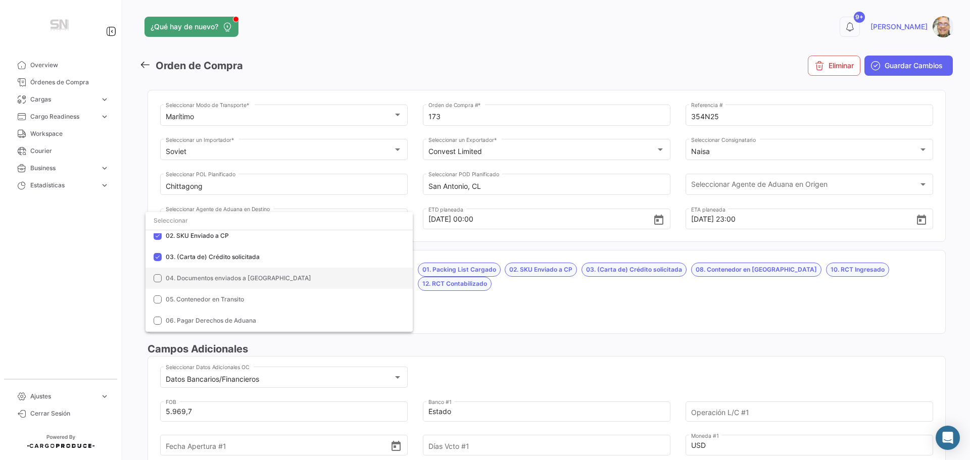
click at [157, 278] on mat-pseudo-checkbox at bounding box center [158, 278] width 8 height 8
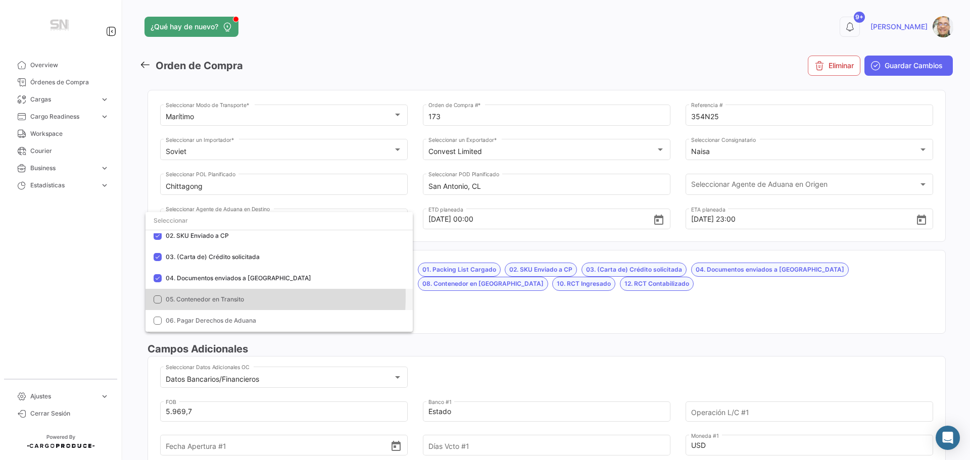
click at [157, 296] on mat-pseudo-checkbox at bounding box center [158, 300] width 8 height 8
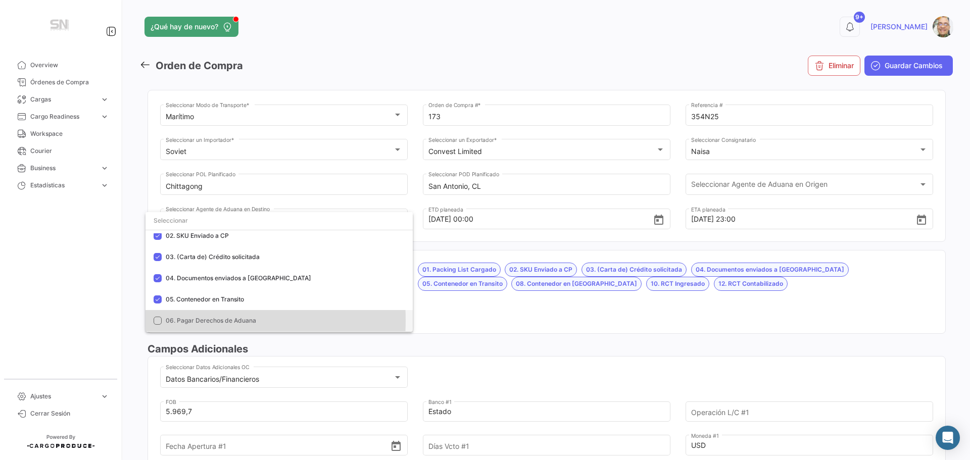
click at [161, 321] on mat-pseudo-checkbox at bounding box center [158, 321] width 8 height 8
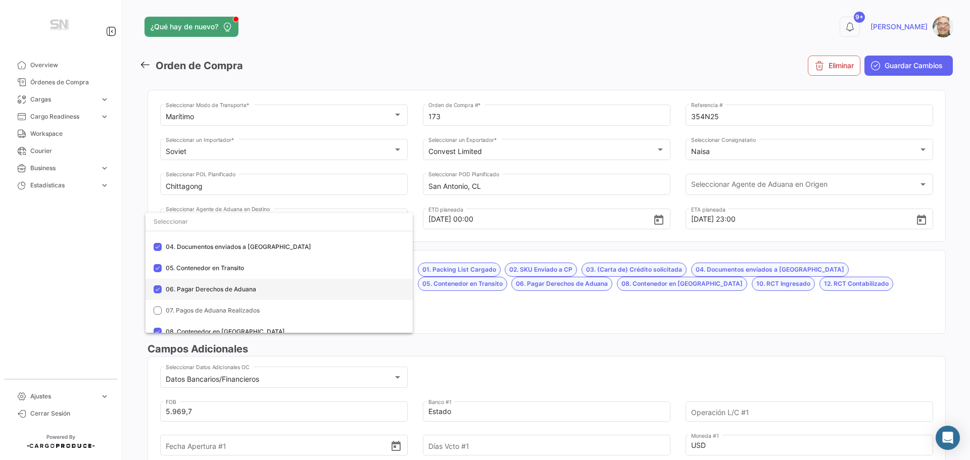
scroll to position [101, 0]
click at [162, 296] on mat-option "07. Pagos de Aduana Realizados" at bounding box center [279, 292] width 267 height 21
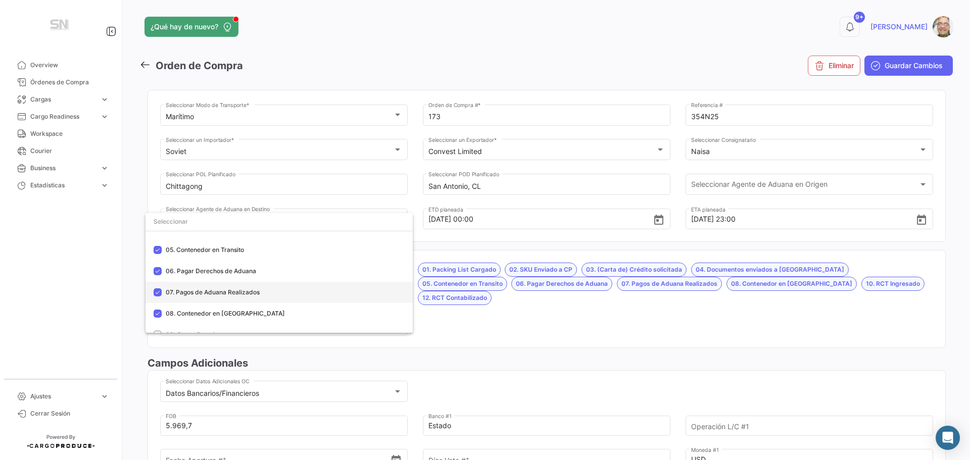
scroll to position [152, 0]
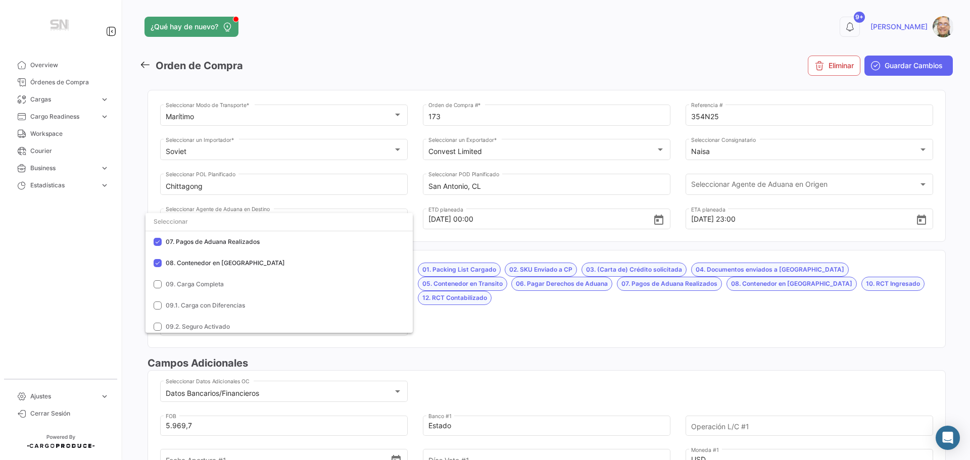
click at [486, 317] on div at bounding box center [485, 230] width 970 height 460
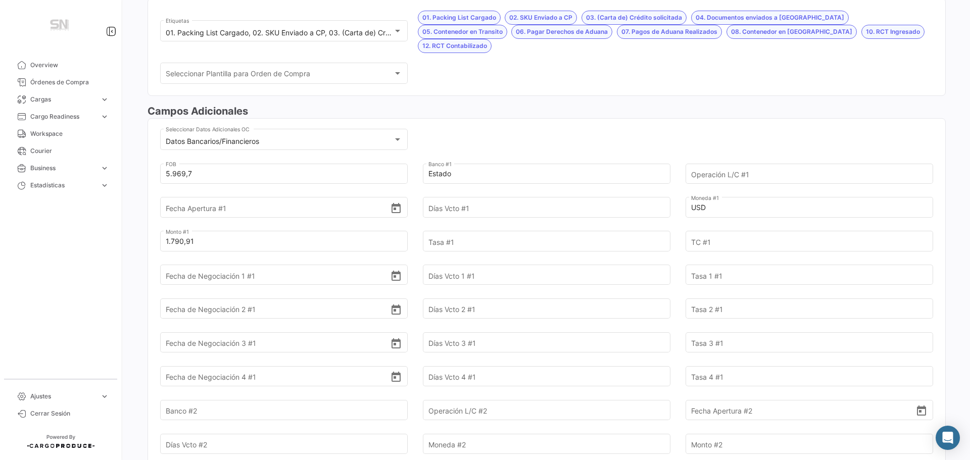
scroll to position [253, 0]
click at [220, 394] on input "Banco #2" at bounding box center [278, 409] width 225 height 35
type input "Internacional"
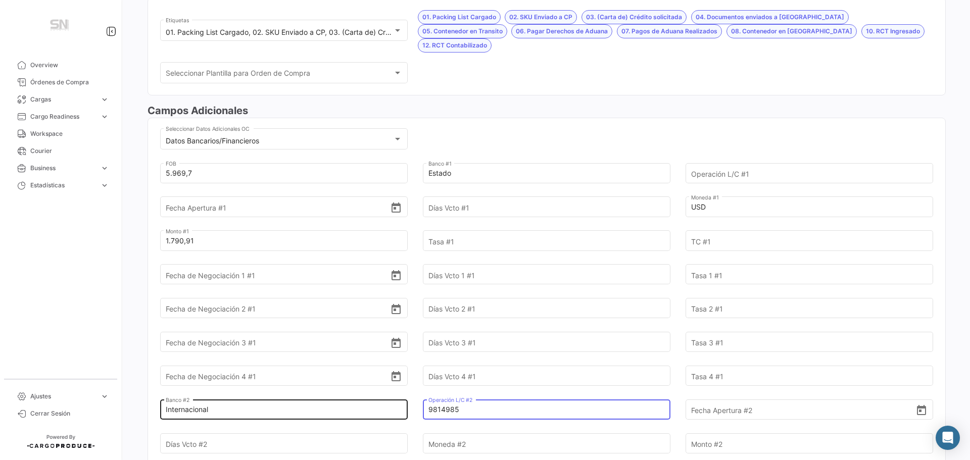
type input "9814985"
type input "18/6/2025"
type input "180"
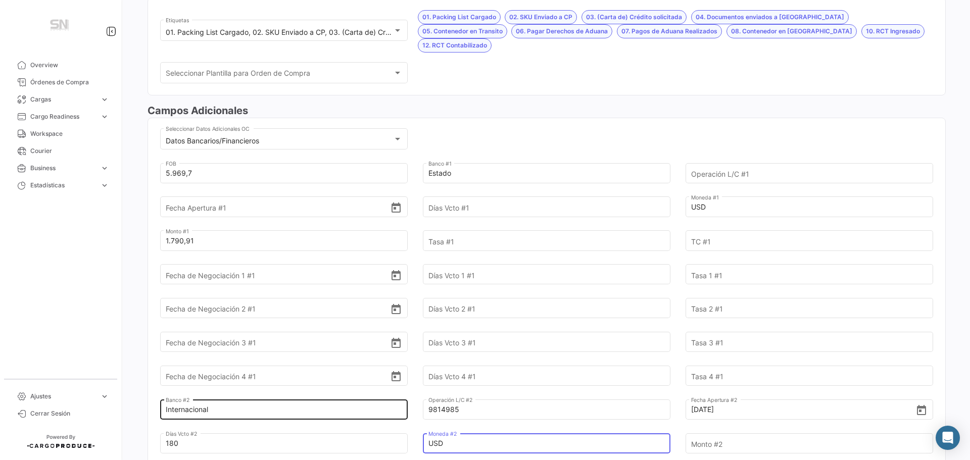
type input "USD"
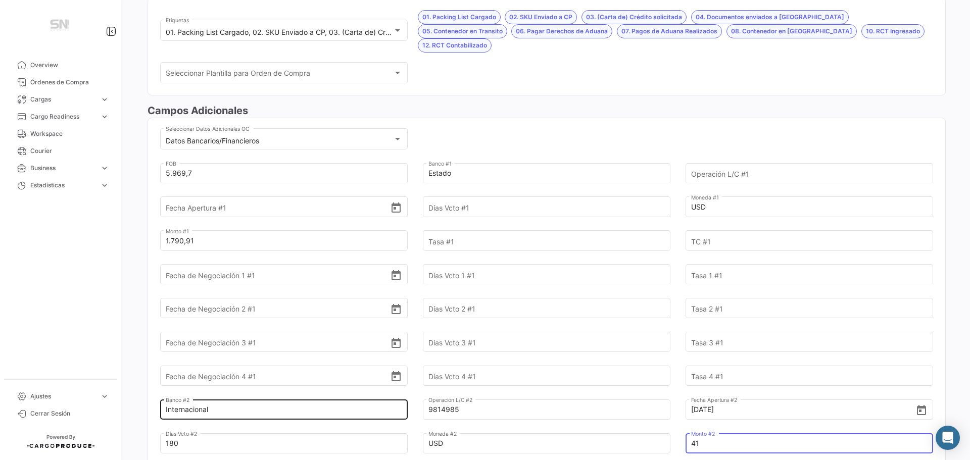
type input "4"
type input "4.178,79"
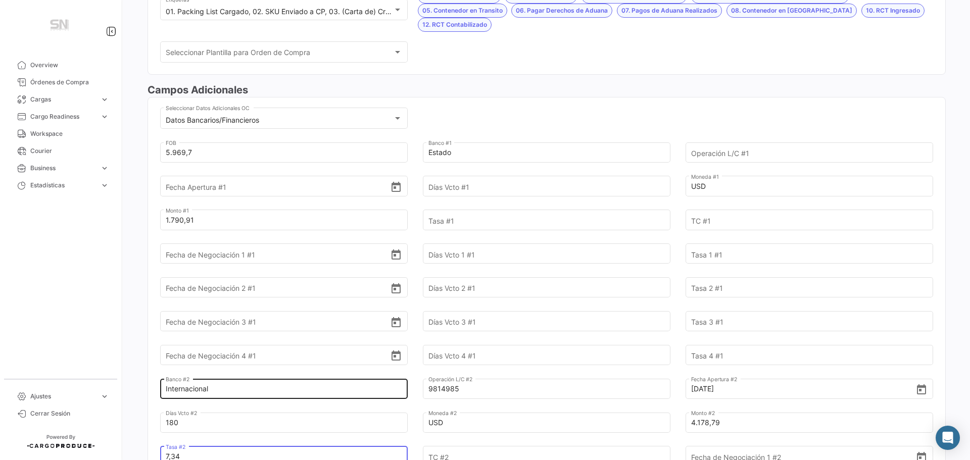
type input "7,34"
type input "1"
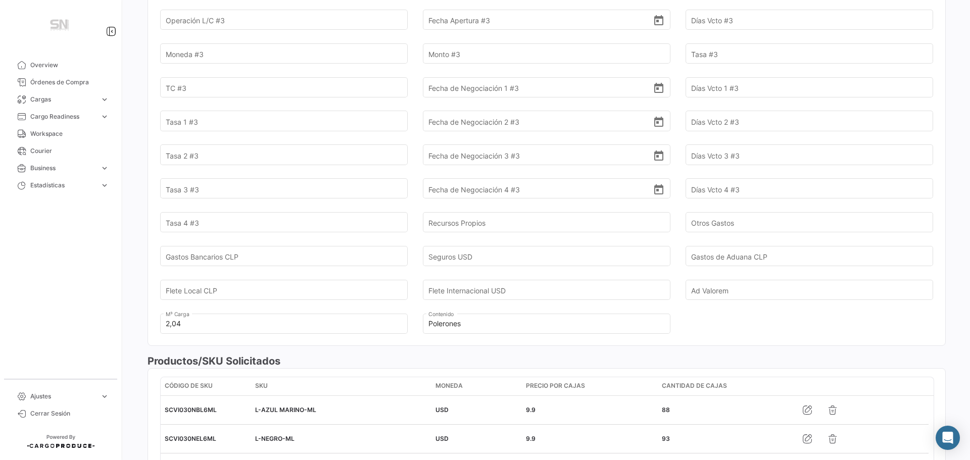
scroll to position [880, 0]
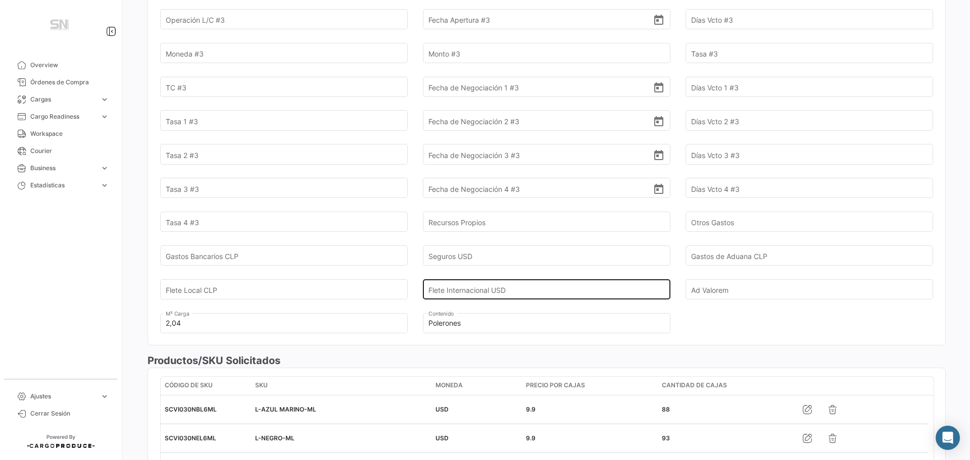
click at [478, 279] on input "Flete Internacional USD" at bounding box center [541, 289] width 225 height 35
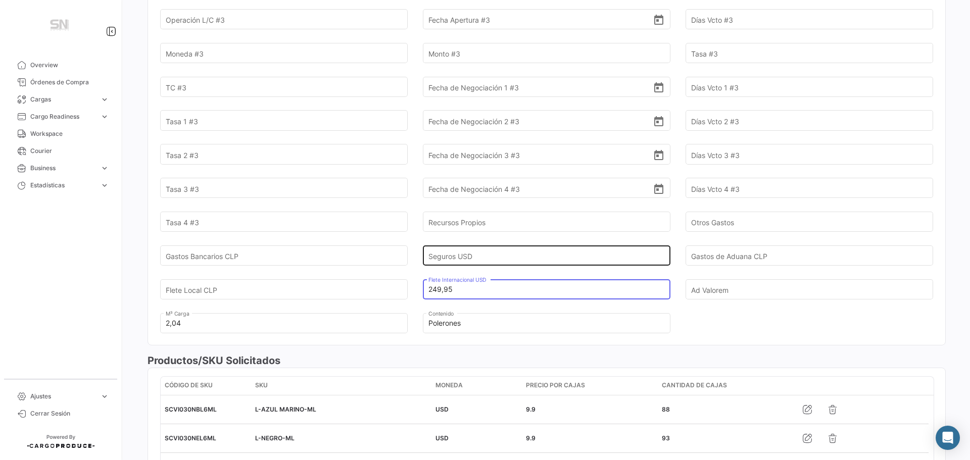
type input "249,95"
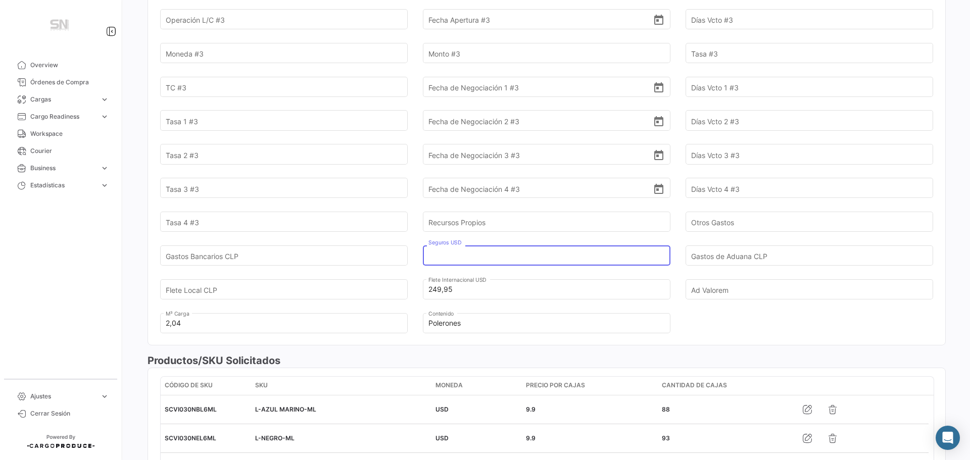
click at [492, 245] on input "Seguros USD" at bounding box center [541, 255] width 225 height 35
type input "6,84"
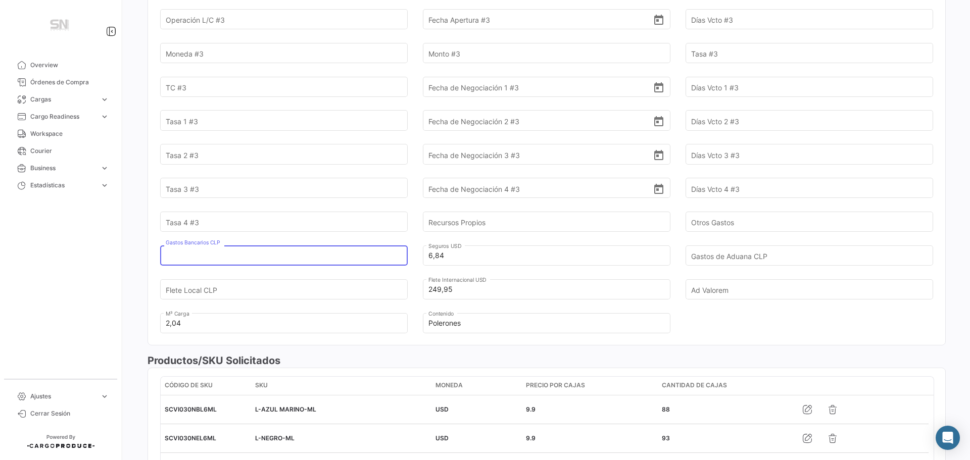
click at [303, 244] on input "Gastos Bancarios CLP" at bounding box center [278, 255] width 225 height 35
type input "5.238,88"
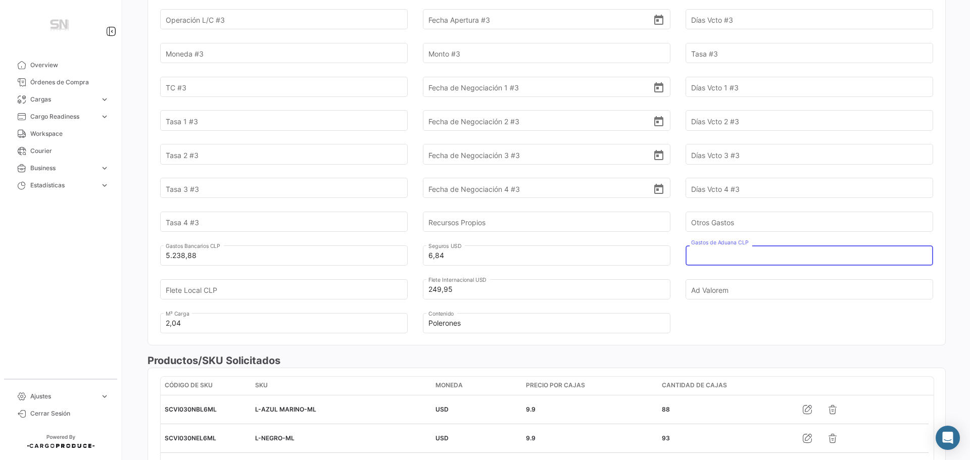
click at [722, 246] on input "Gastos de Aduana CLP" at bounding box center [803, 255] width 225 height 35
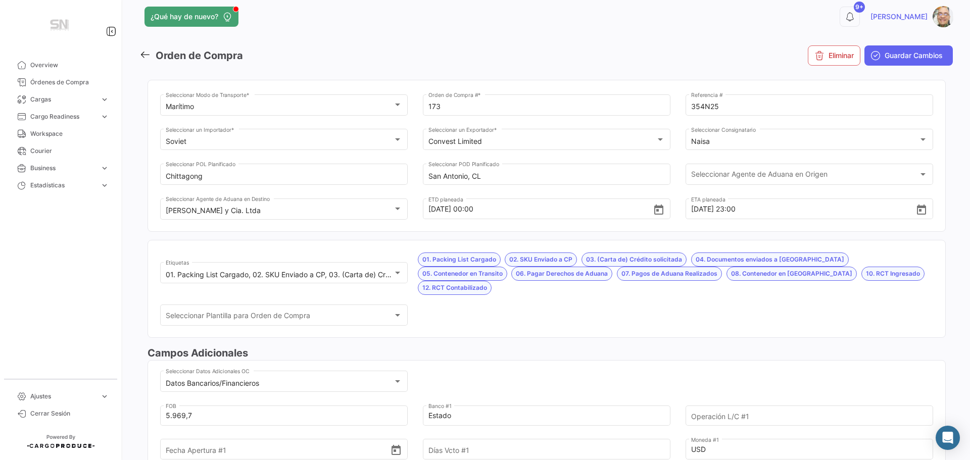
scroll to position [0, 0]
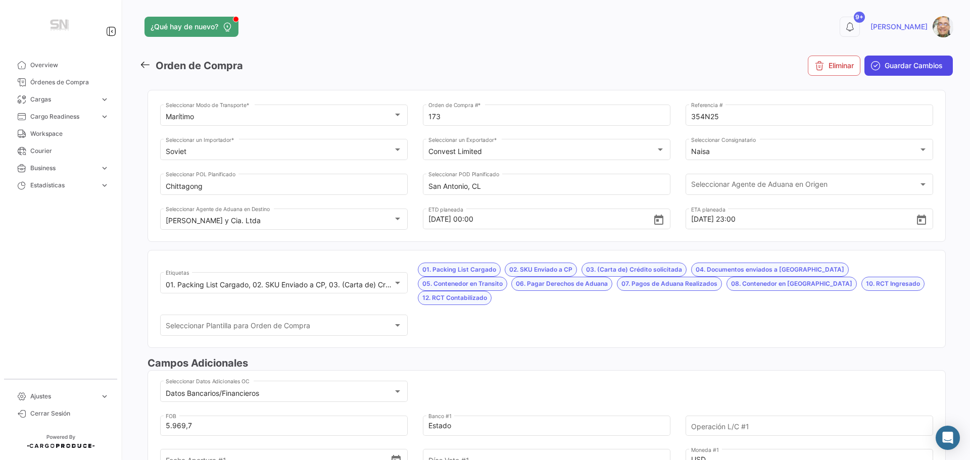
type input "95.102"
click at [910, 71] on button "Guardar Cambios" at bounding box center [909, 66] width 88 height 20
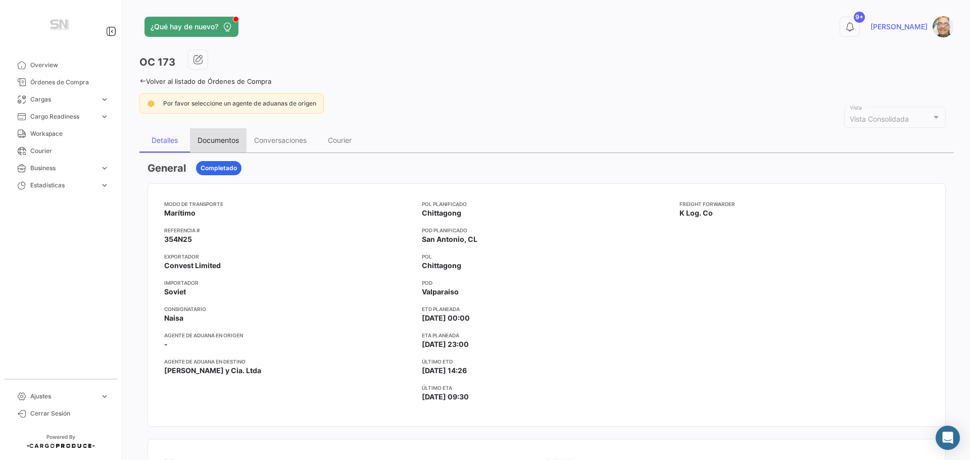
click at [222, 135] on div "Documentos" at bounding box center [218, 140] width 57 height 24
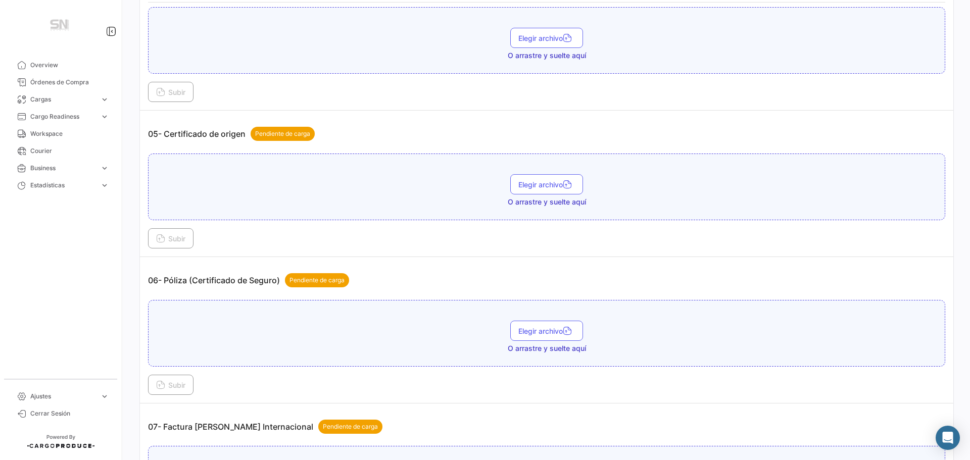
scroll to position [859, 0]
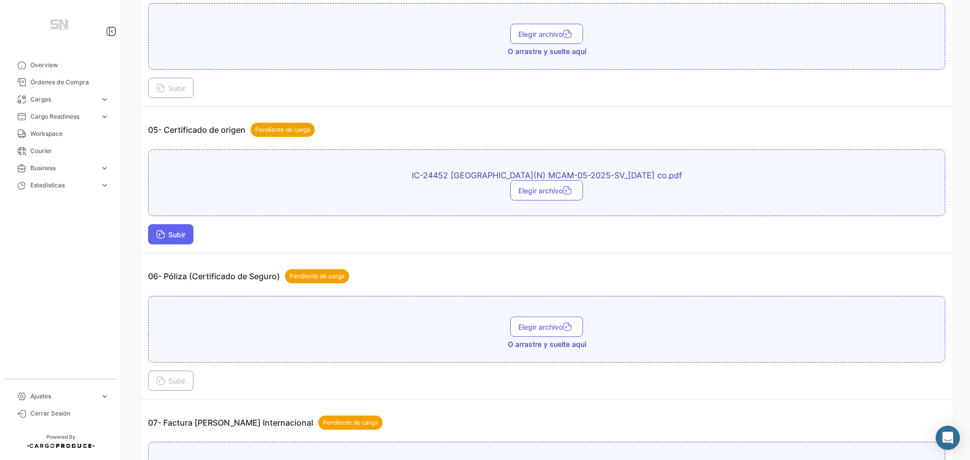
click at [162, 240] on icon at bounding box center [160, 235] width 9 height 9
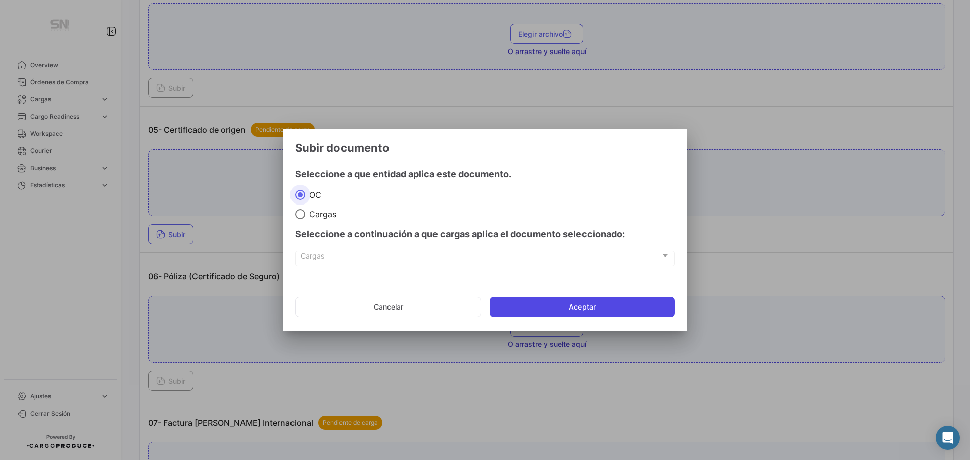
click at [579, 301] on button "Aceptar" at bounding box center [582, 307] width 185 height 20
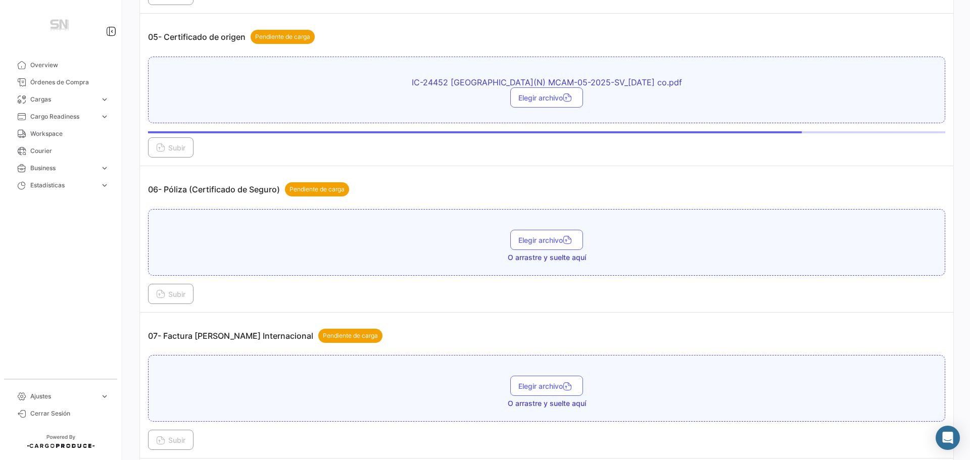
scroll to position [960, 0]
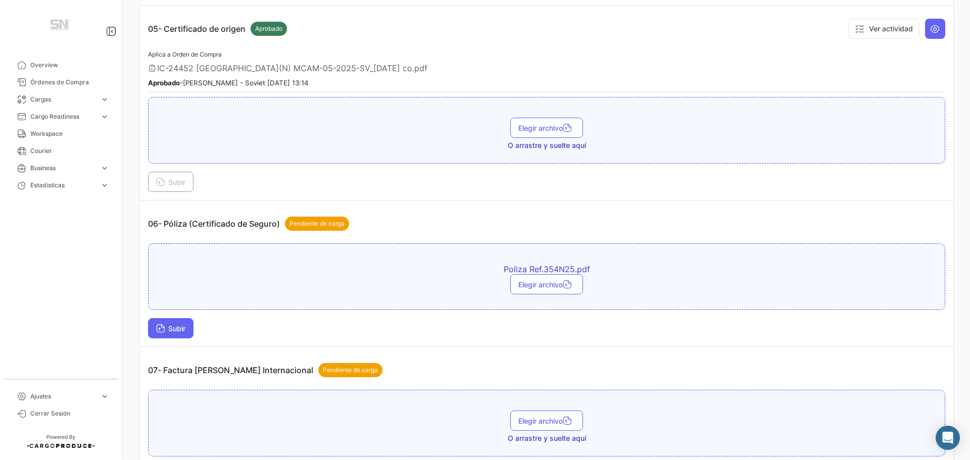
click at [180, 332] on span "Subir" at bounding box center [170, 328] width 29 height 9
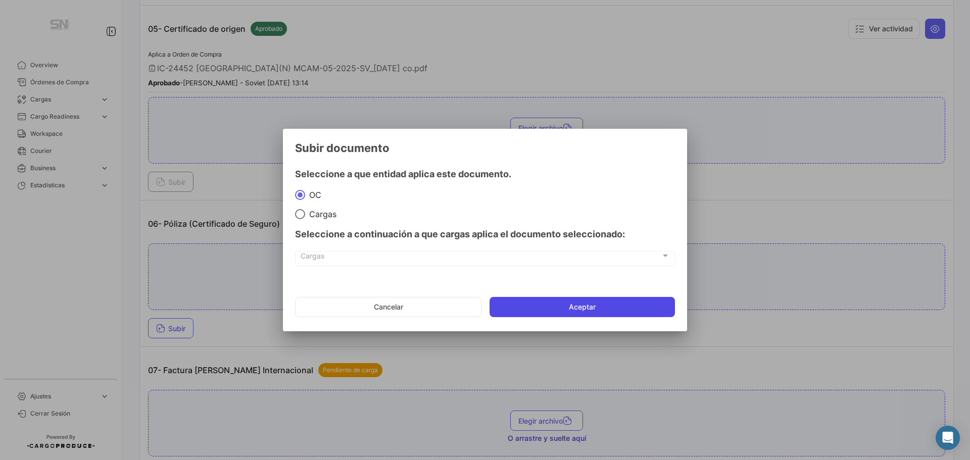
click at [500, 304] on button "Aceptar" at bounding box center [582, 307] width 185 height 20
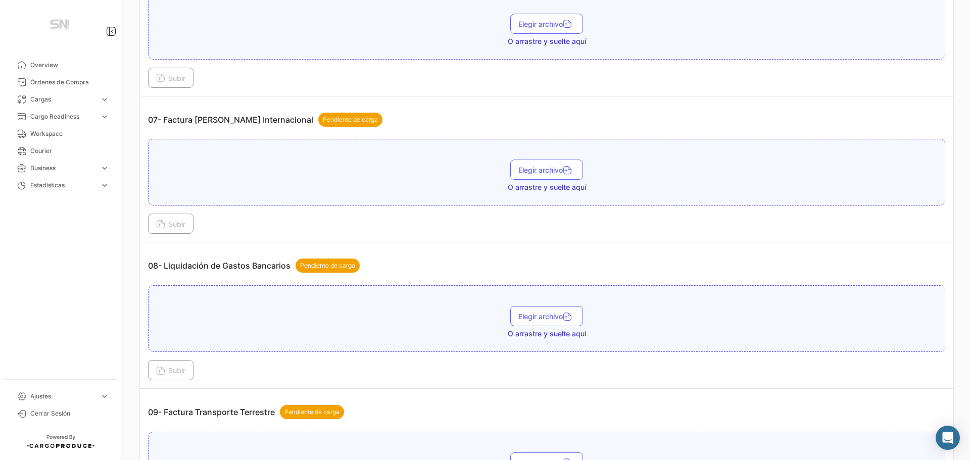
scroll to position [1263, 0]
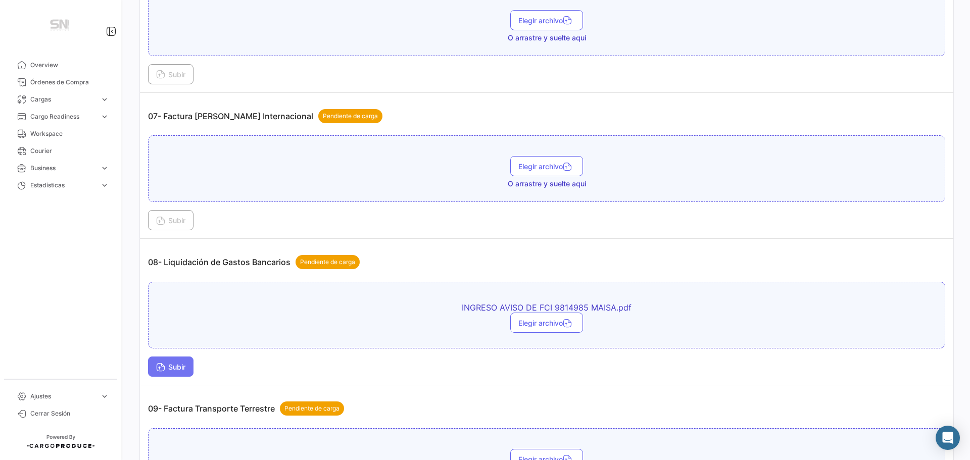
click at [184, 373] on button "Subir" at bounding box center [170, 367] width 45 height 20
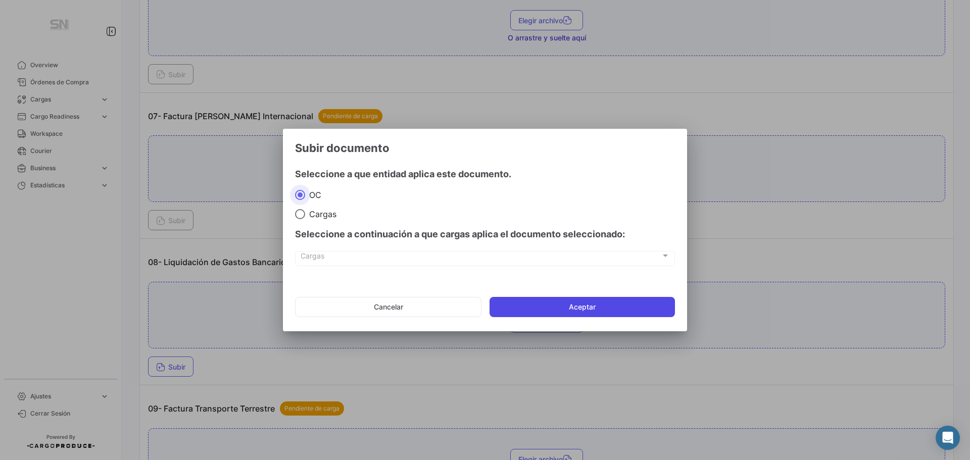
click at [560, 306] on button "Aceptar" at bounding box center [582, 307] width 185 height 20
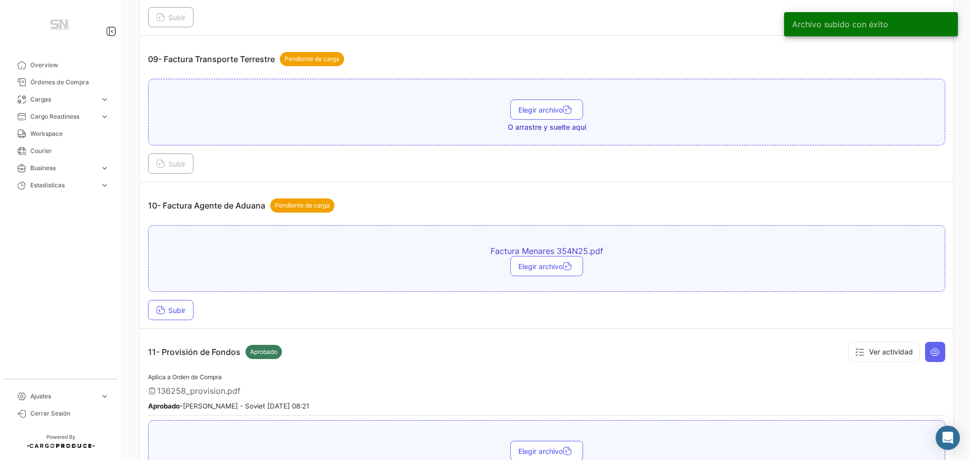
scroll to position [1668, 0]
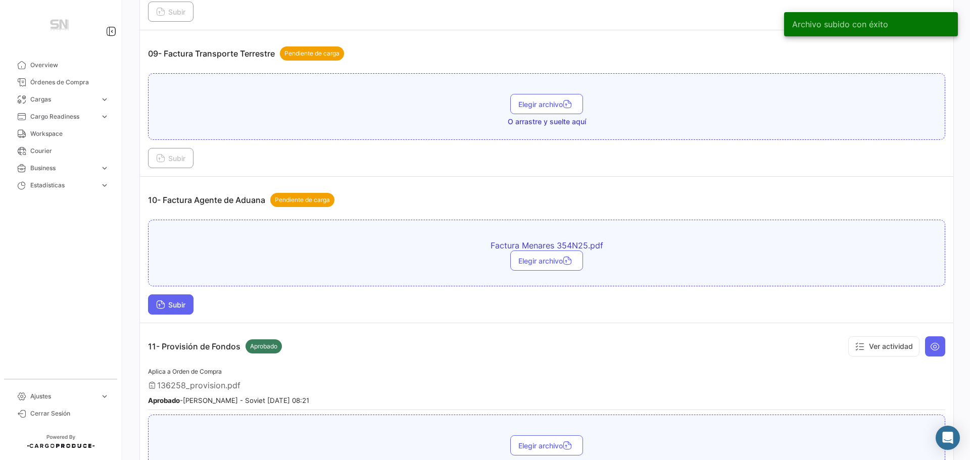
click at [182, 307] on span "Subir" at bounding box center [170, 305] width 29 height 9
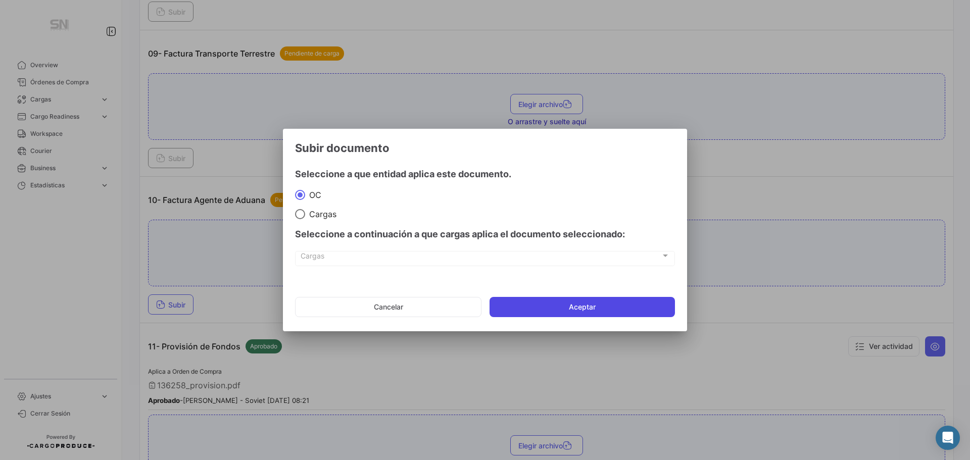
click at [562, 309] on button "Aceptar" at bounding box center [582, 307] width 185 height 20
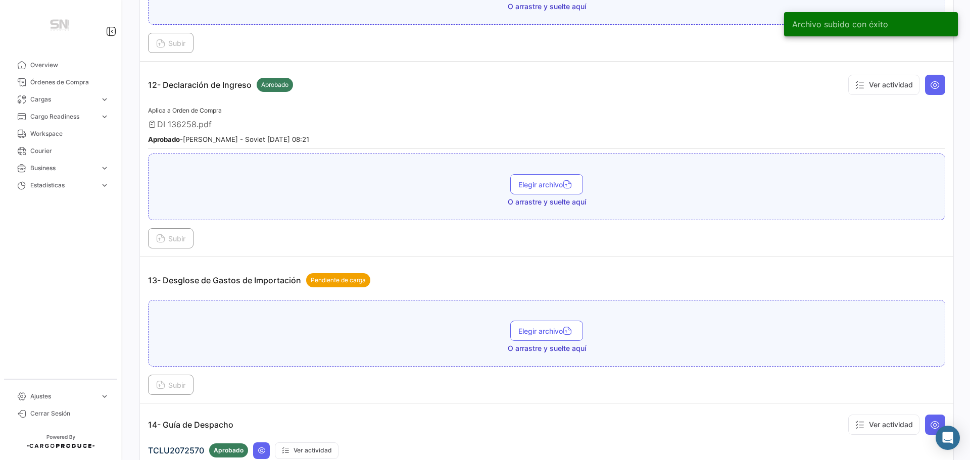
scroll to position [2223, 0]
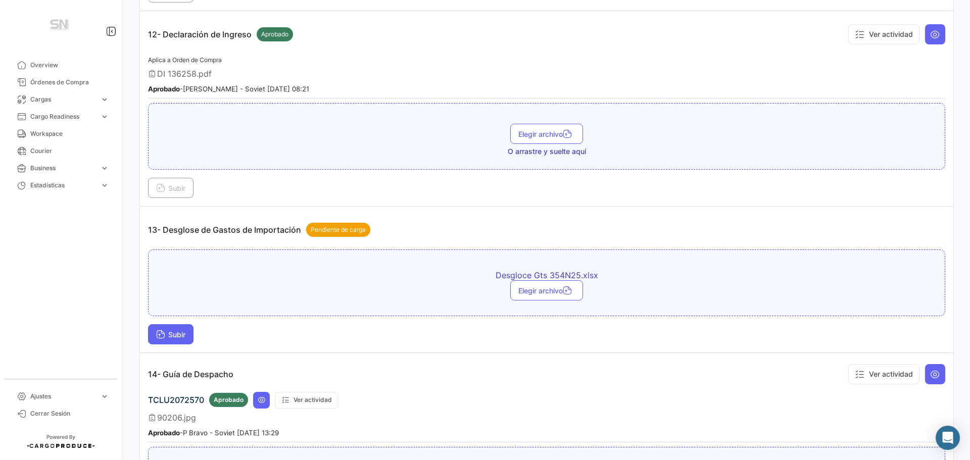
click at [185, 341] on button "Subir" at bounding box center [170, 334] width 45 height 20
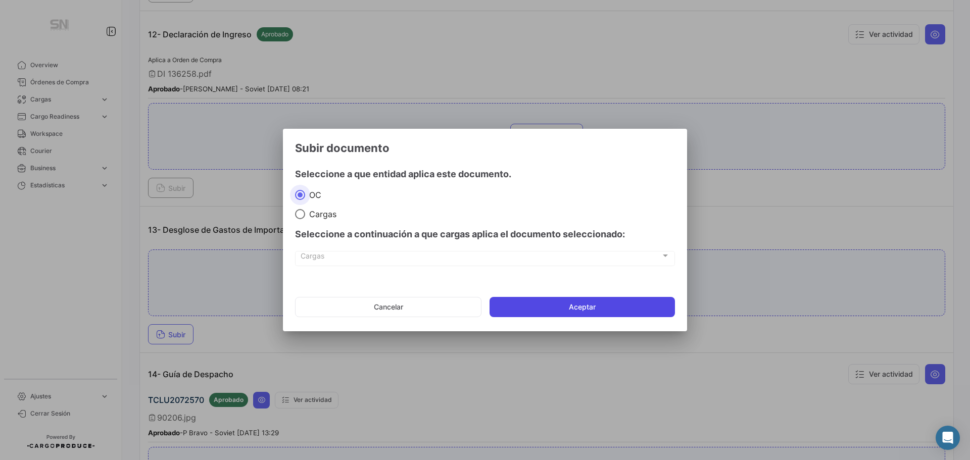
click at [491, 308] on button "Aceptar" at bounding box center [582, 307] width 185 height 20
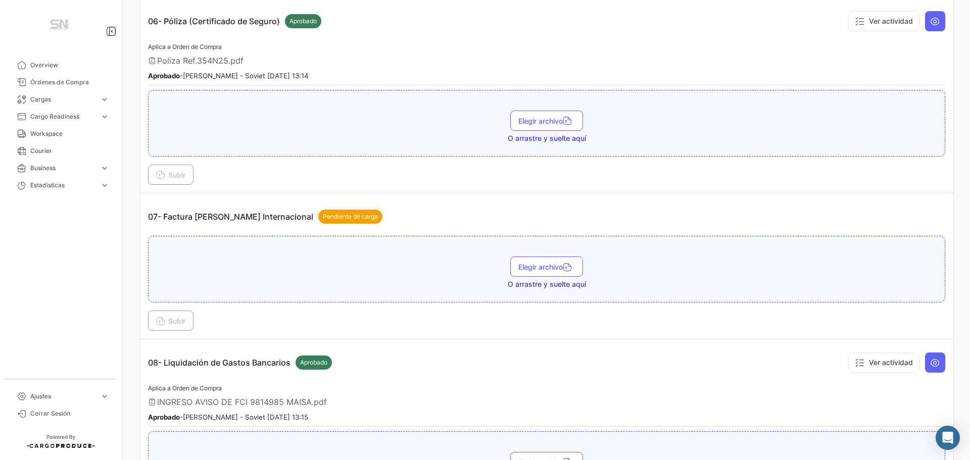
scroll to position [1162, 0]
click at [176, 323] on span "Subir" at bounding box center [170, 321] width 29 height 9
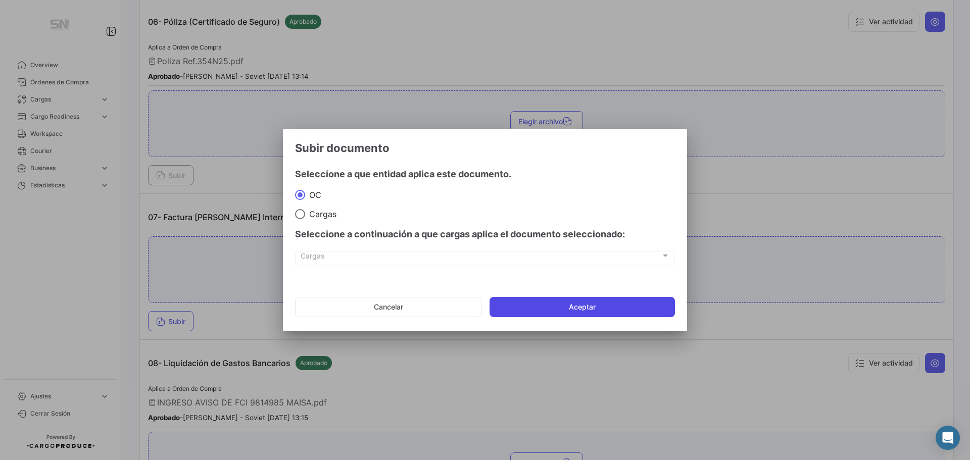
click at [523, 307] on button "Aceptar" at bounding box center [582, 307] width 185 height 20
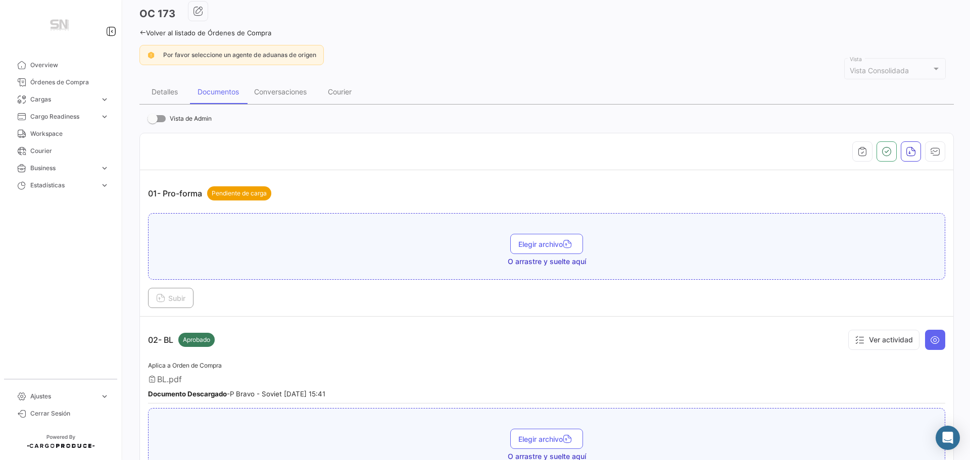
scroll to position [0, 0]
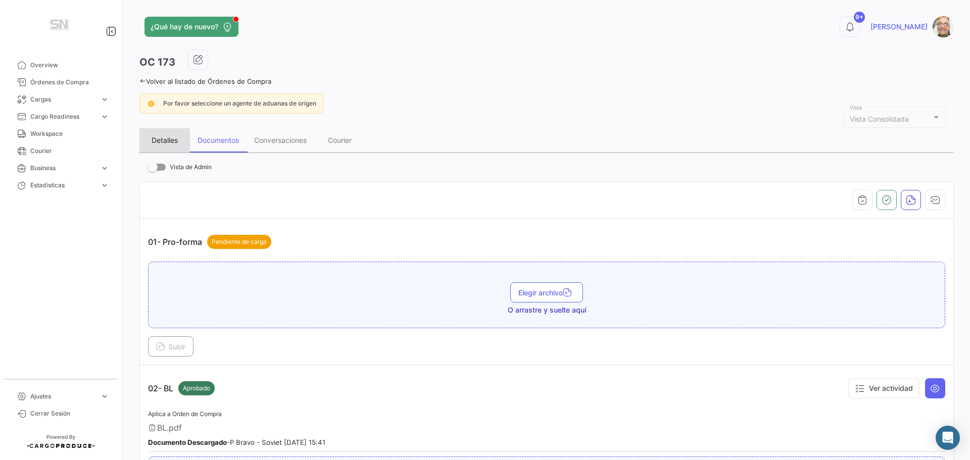
click at [160, 137] on div "Detalles" at bounding box center [165, 140] width 26 height 9
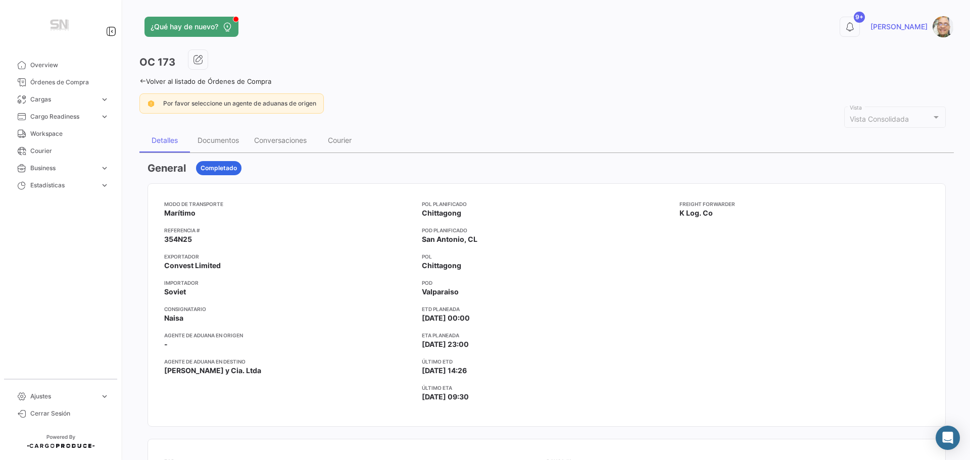
click at [143, 80] on icon at bounding box center [142, 81] width 7 height 7
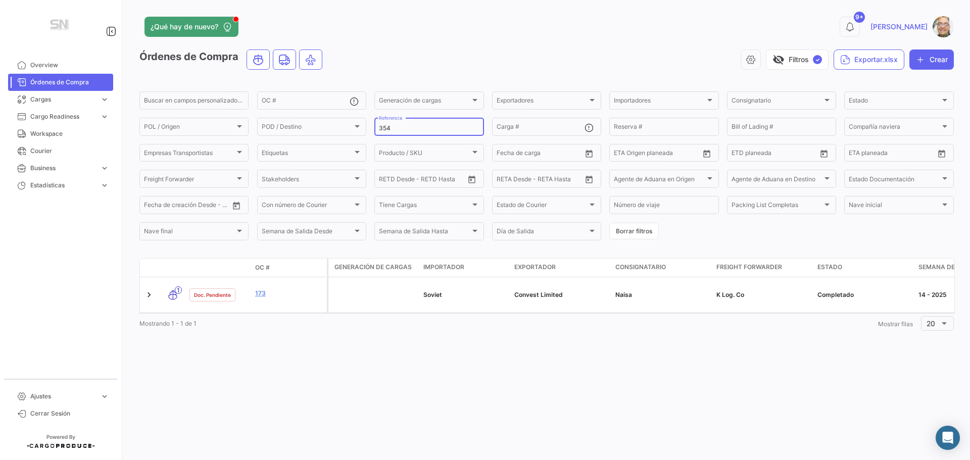
click at [395, 129] on input "354" at bounding box center [429, 128] width 100 height 7
type input "3"
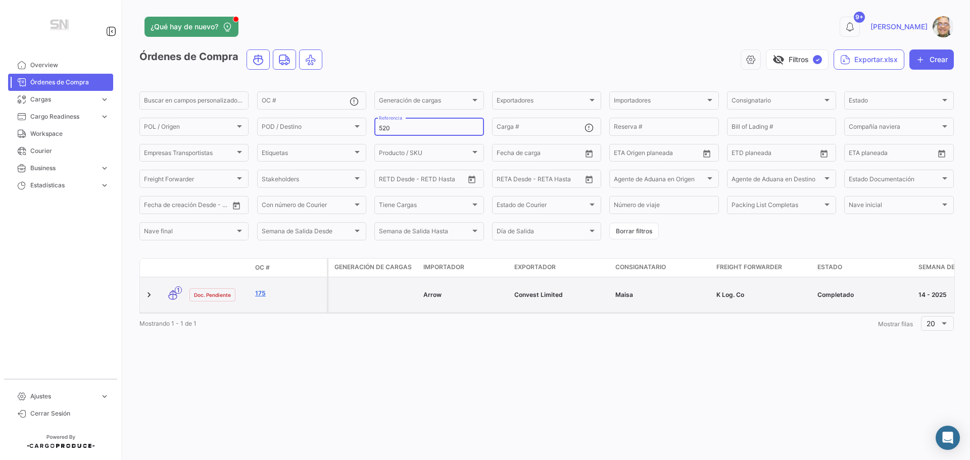
type input "520"
click at [277, 294] on link "175" at bounding box center [289, 293] width 68 height 9
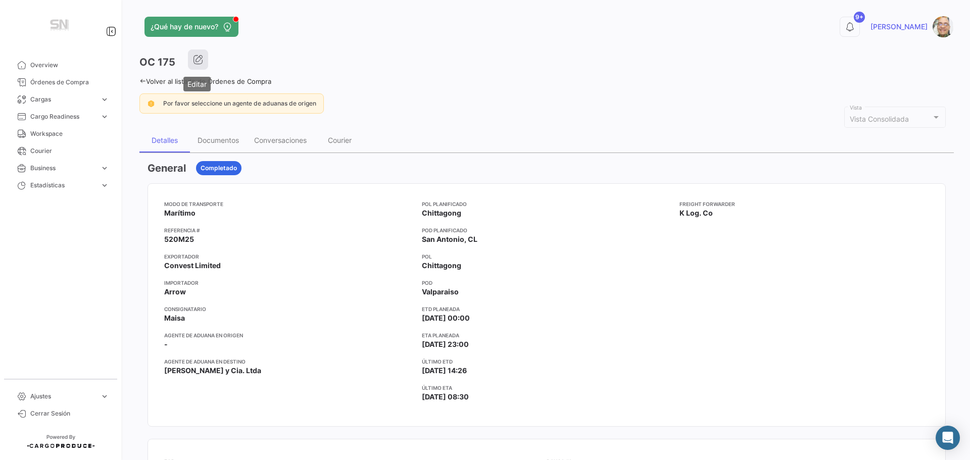
click at [191, 60] on button "button" at bounding box center [198, 60] width 20 height 20
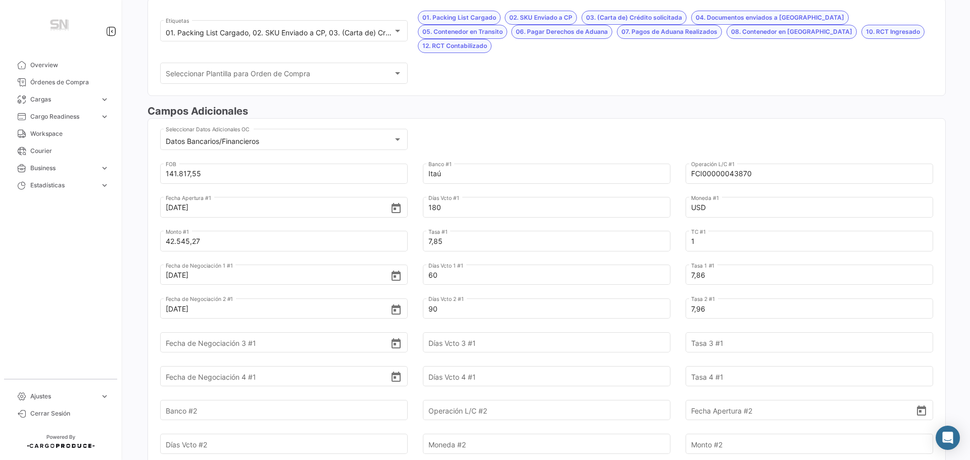
scroll to position [253, 0]
click at [243, 393] on input "Banco #2" at bounding box center [278, 409] width 225 height 35
type input "i"
type input "Internacional"
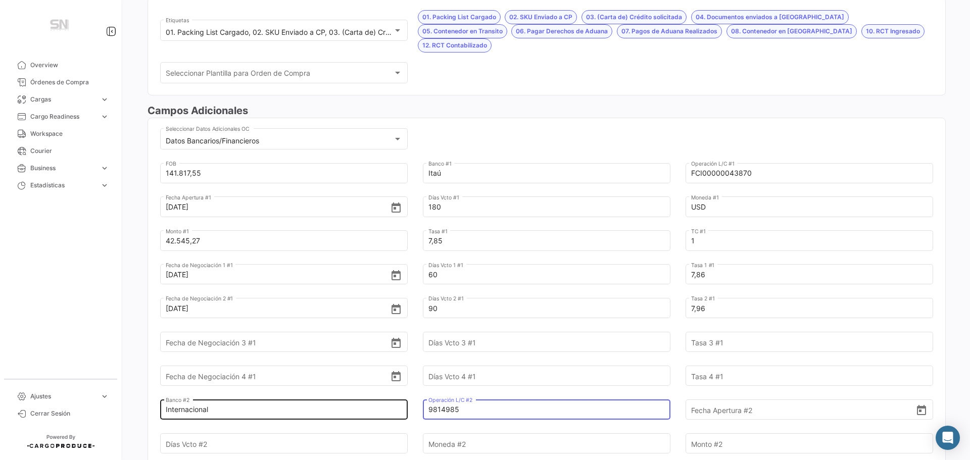
type input "9814985"
type input "18/6/2025"
type input "180"
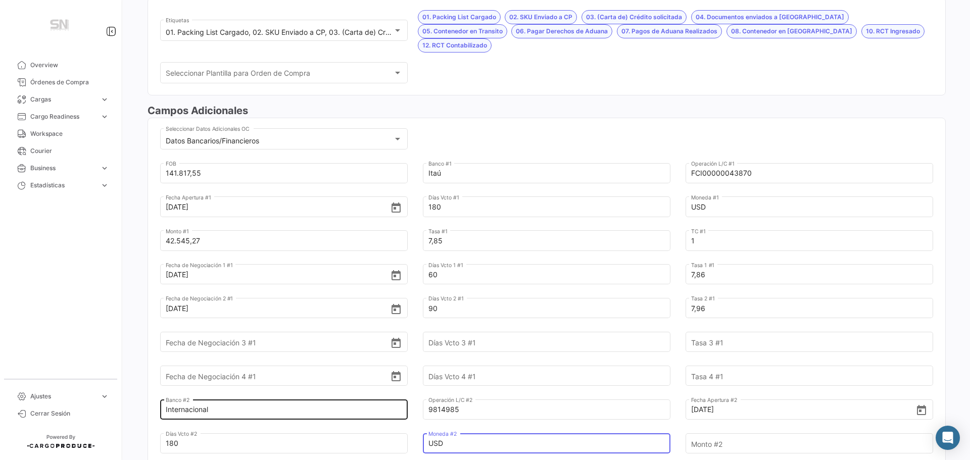
type input "USD"
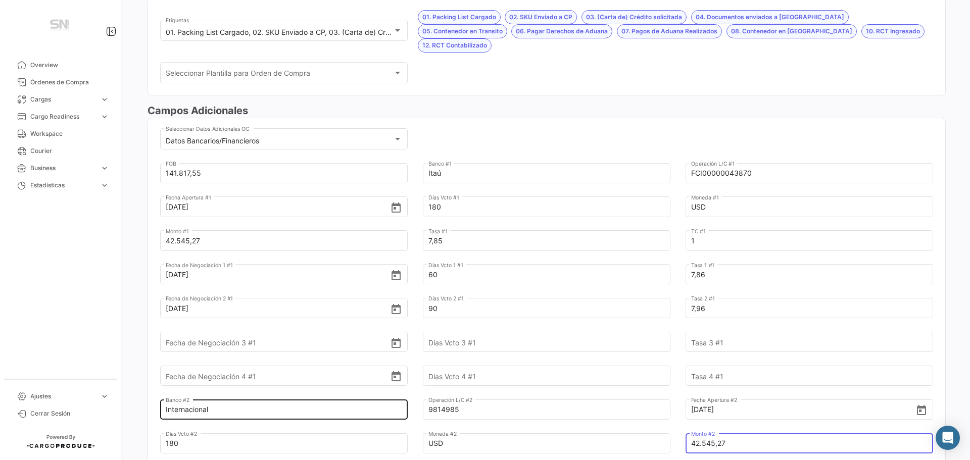
type input "42.545,27"
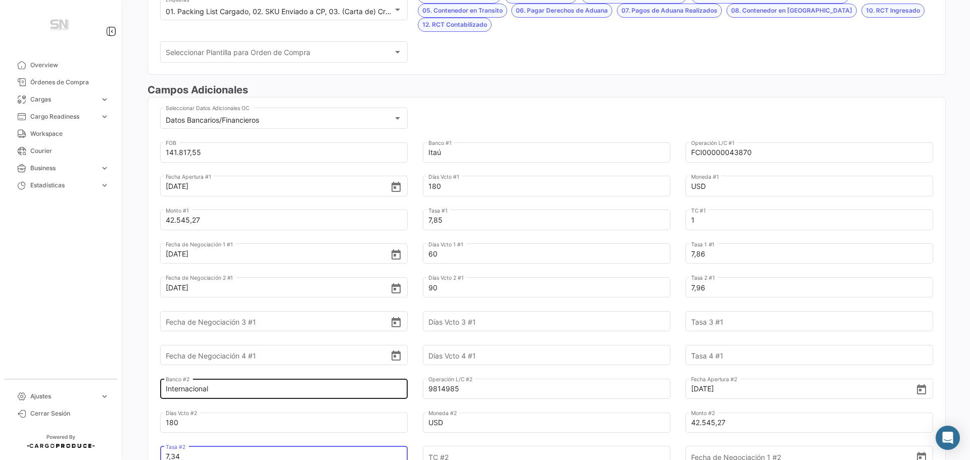
type input "7,34"
type input "1"
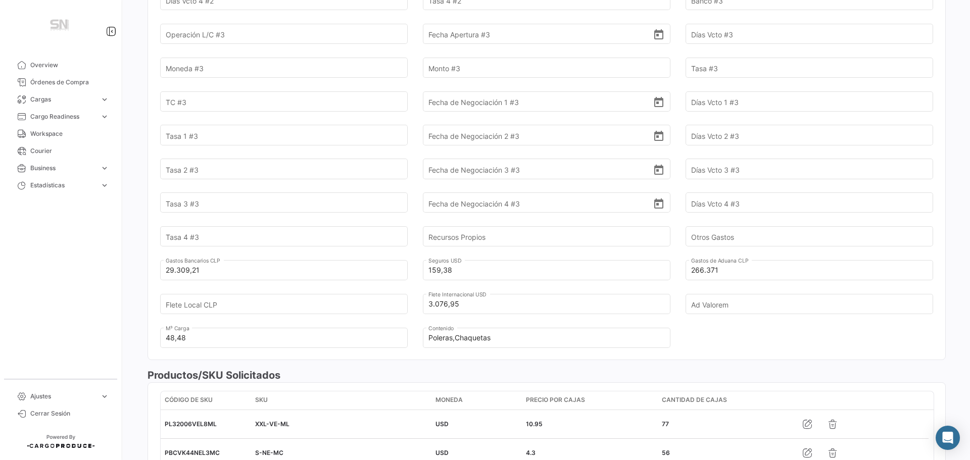
scroll to position [880, 0]
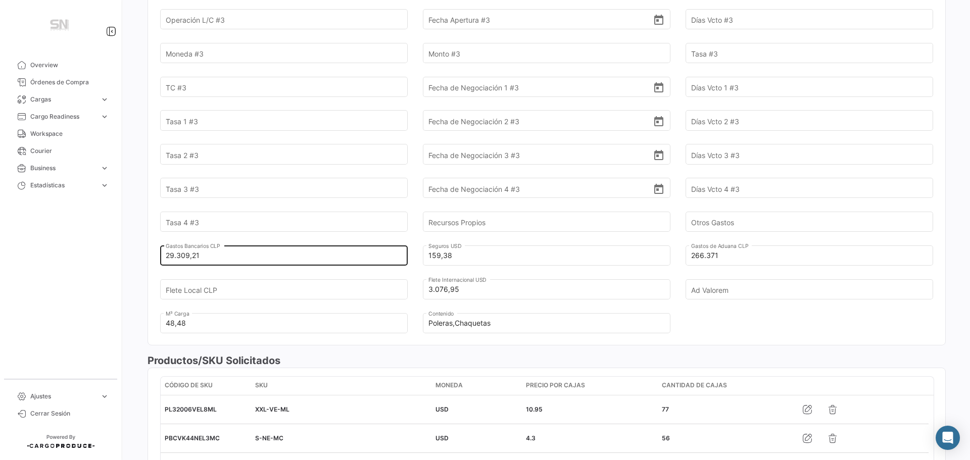
click at [225, 245] on input "29.309,21" at bounding box center [278, 255] width 225 height 35
type input "2"
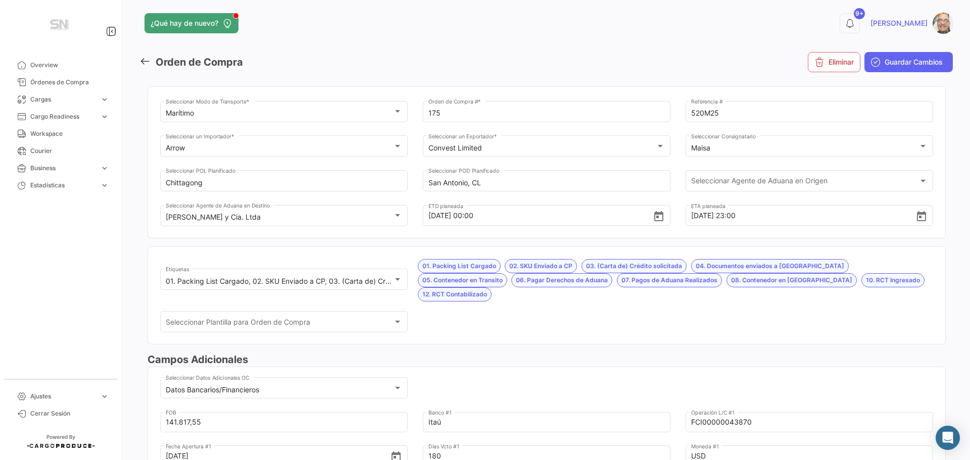
scroll to position [0, 0]
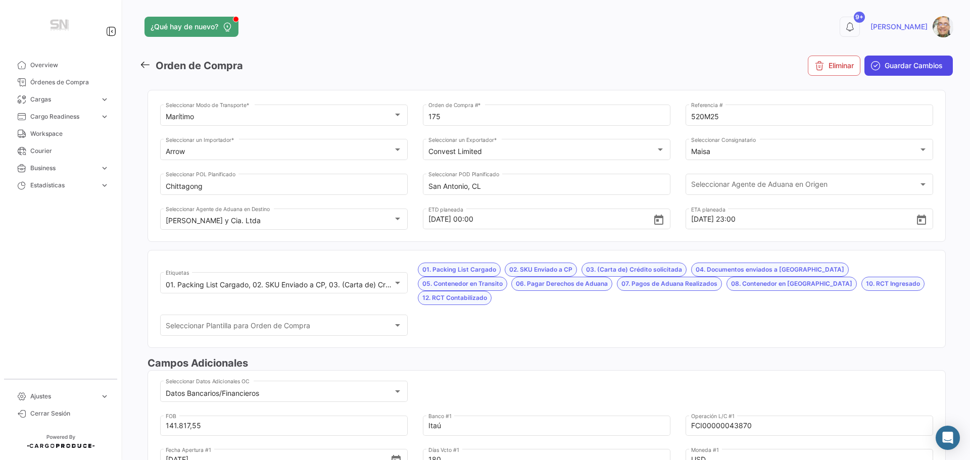
type input "34.548,09"
click at [885, 67] on span "Guardar Cambios" at bounding box center [914, 66] width 58 height 10
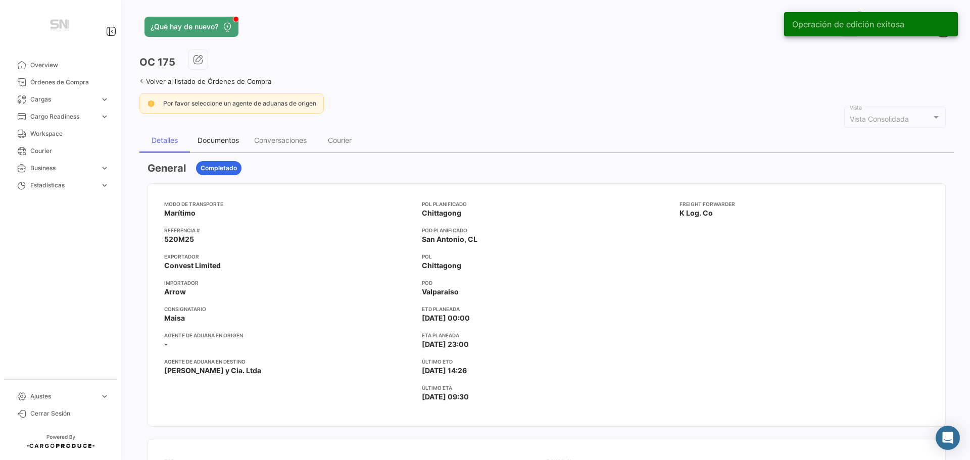
click at [237, 144] on div "Documentos" at bounding box center [218, 140] width 41 height 9
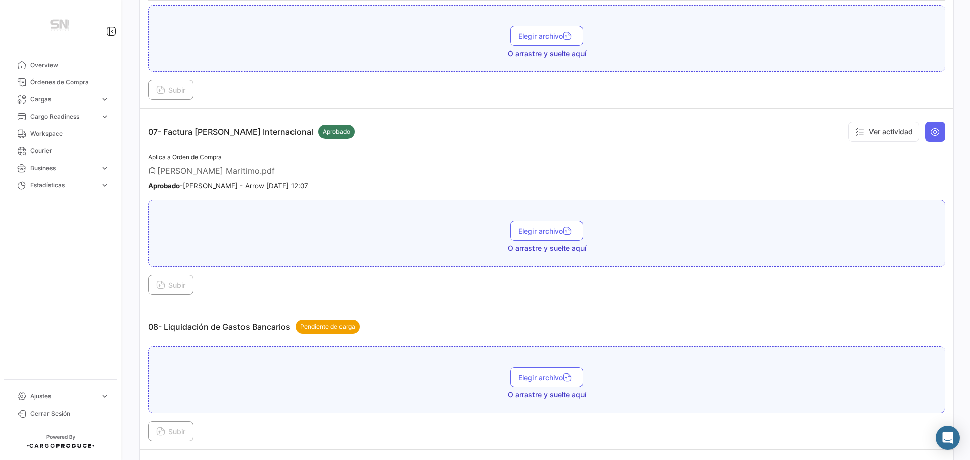
scroll to position [1465, 0]
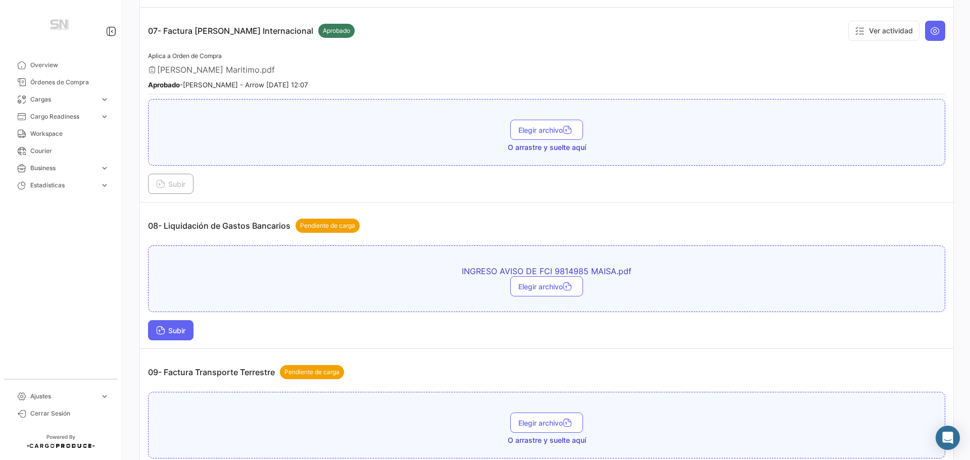
click at [169, 335] on span "Subir" at bounding box center [170, 330] width 29 height 9
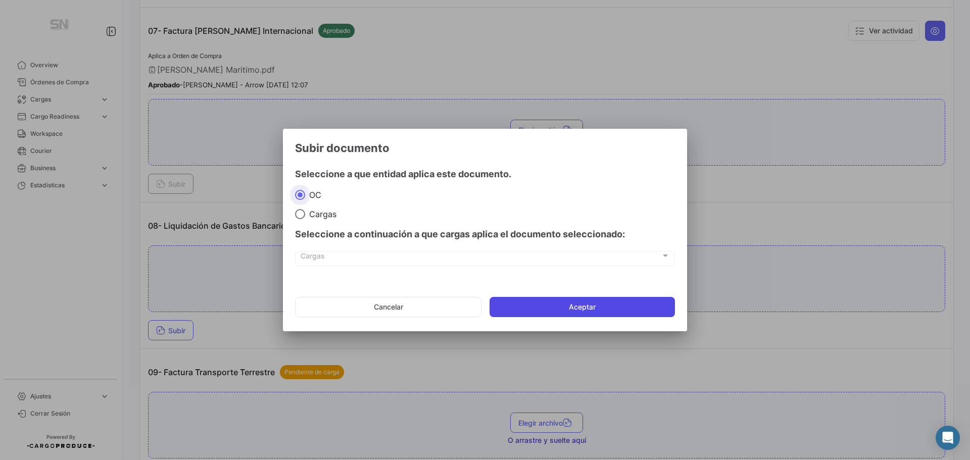
click at [565, 309] on button "Aceptar" at bounding box center [582, 307] width 185 height 20
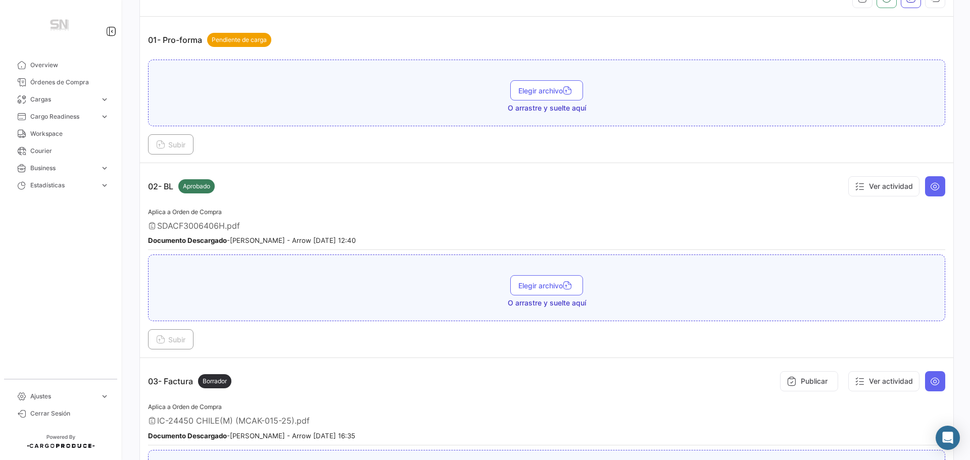
scroll to position [0, 0]
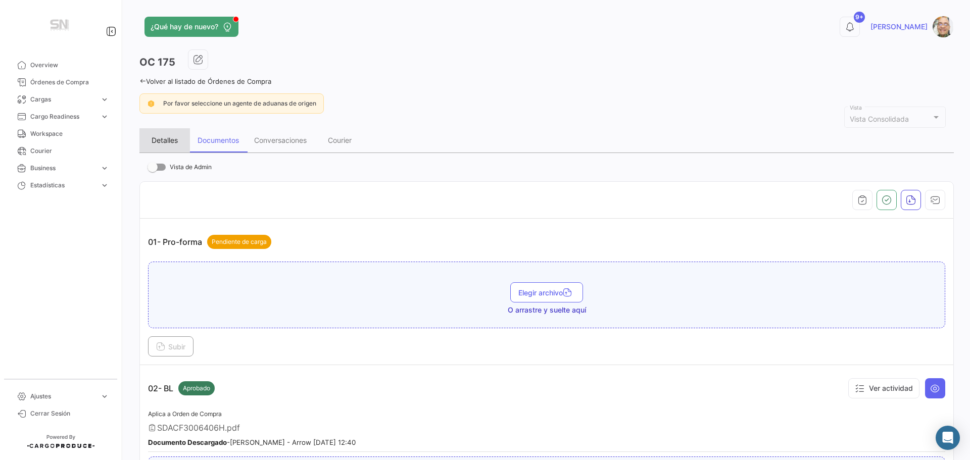
click at [165, 138] on div "Detalles" at bounding box center [165, 140] width 26 height 9
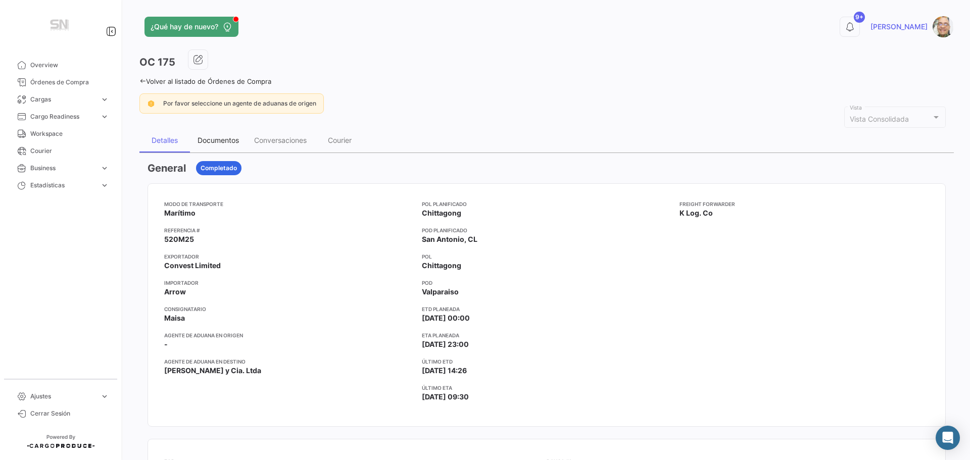
click at [222, 137] on div "Documentos" at bounding box center [218, 140] width 41 height 9
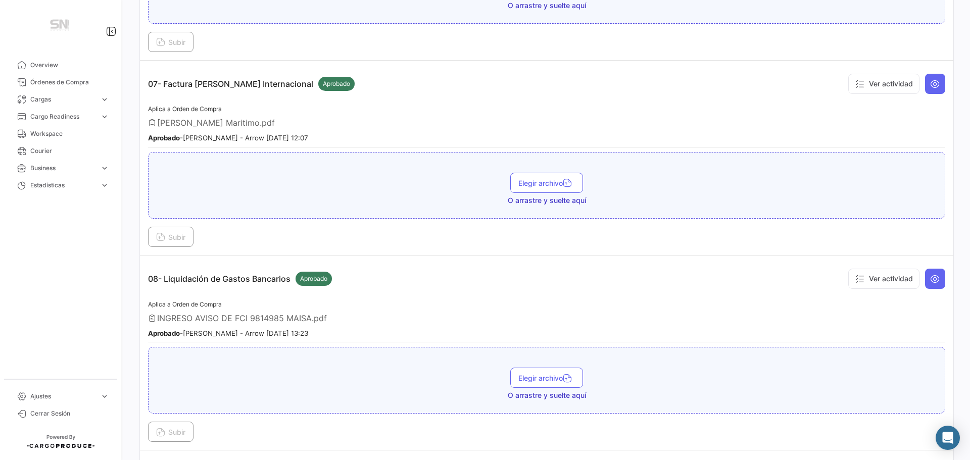
scroll to position [1465, 0]
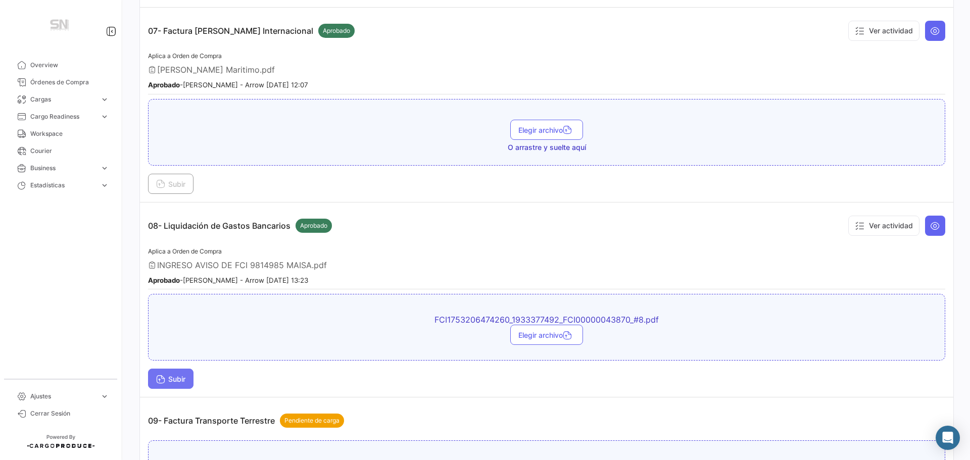
click at [152, 380] on button "Subir" at bounding box center [170, 379] width 45 height 20
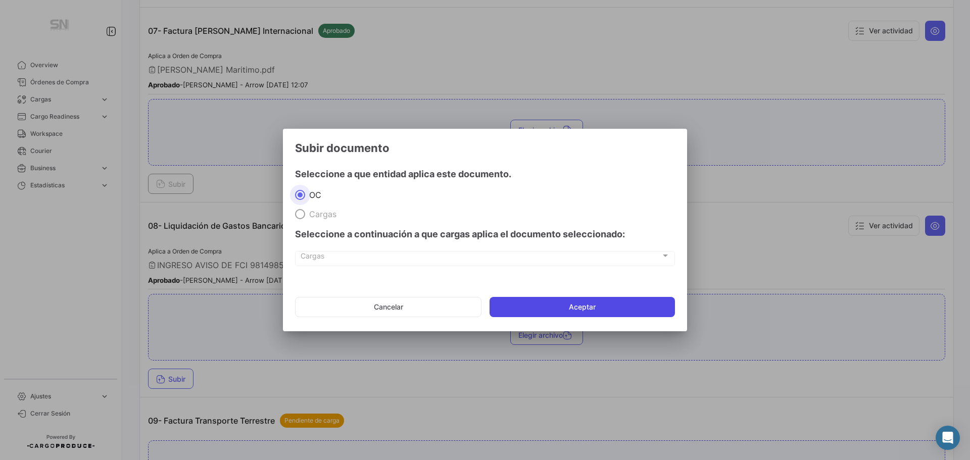
click at [517, 305] on button "Aceptar" at bounding box center [582, 307] width 185 height 20
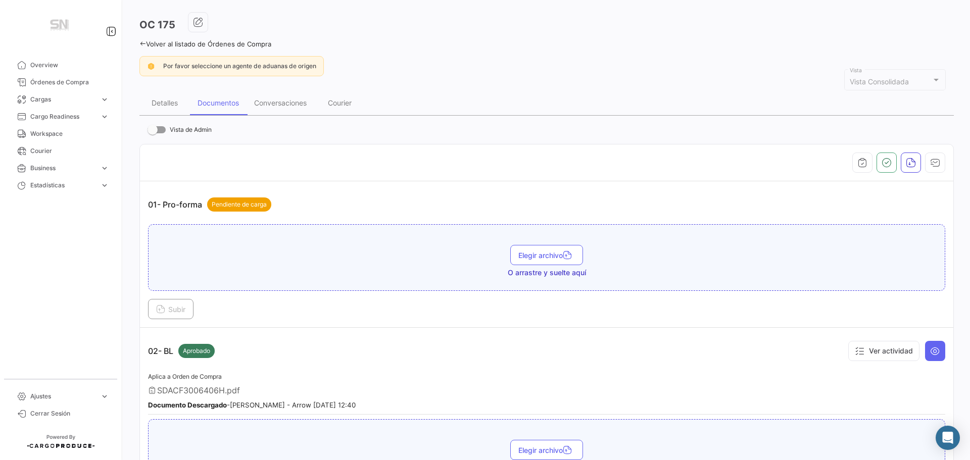
scroll to position [0, 0]
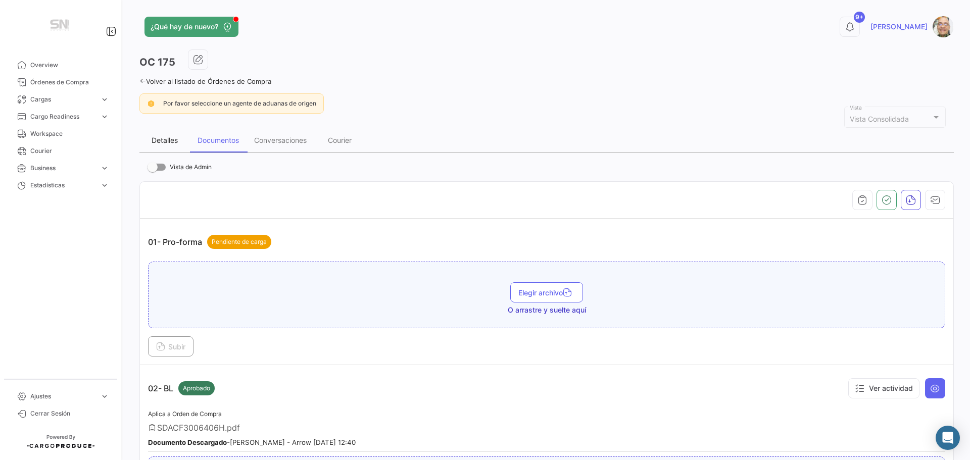
click at [158, 138] on div "Detalles" at bounding box center [165, 140] width 26 height 9
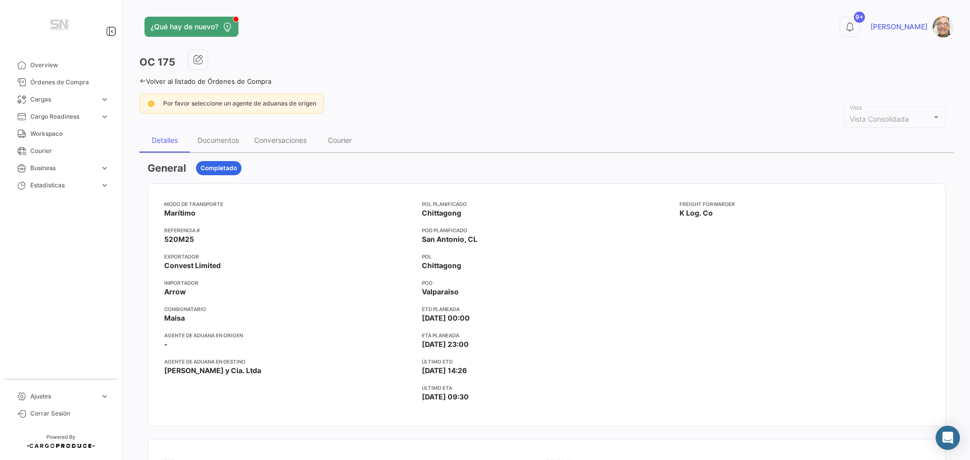
click at [141, 82] on icon at bounding box center [142, 81] width 7 height 7
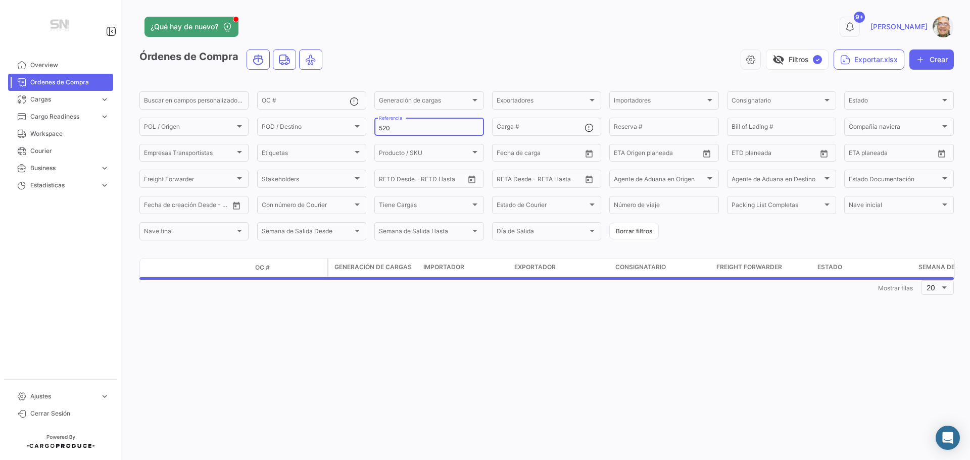
click at [399, 125] on input "520" at bounding box center [429, 128] width 100 height 7
type input "521"
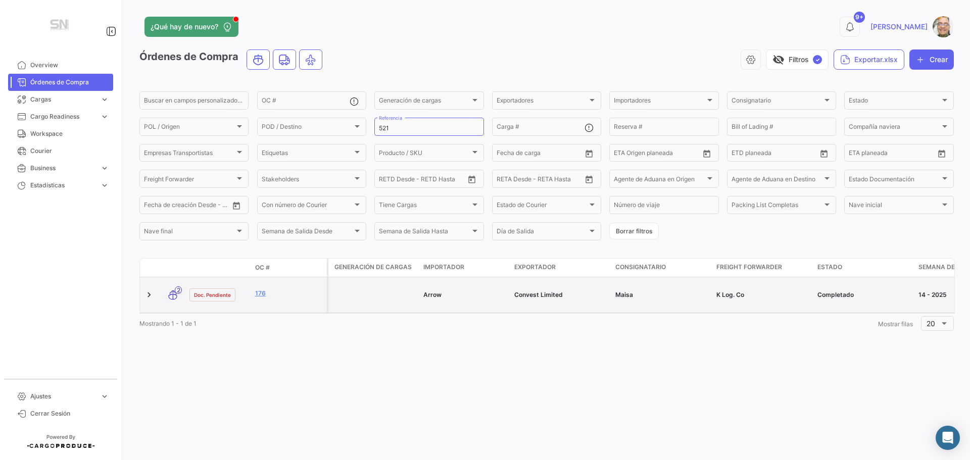
click at [287, 301] on datatable-body-cell "176" at bounding box center [289, 294] width 76 height 35
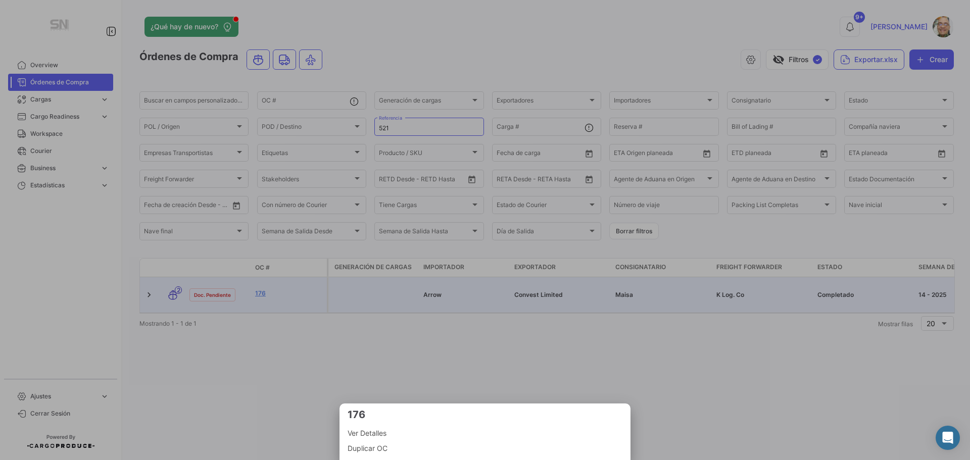
click at [366, 434] on span "Ver Detalles" at bounding box center [485, 433] width 275 height 12
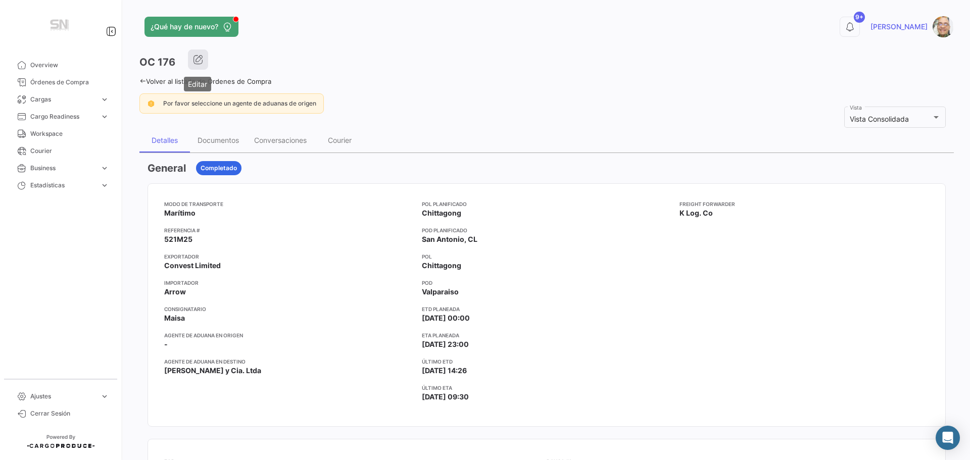
click at [198, 60] on icon "button" at bounding box center [198, 60] width 10 height 10
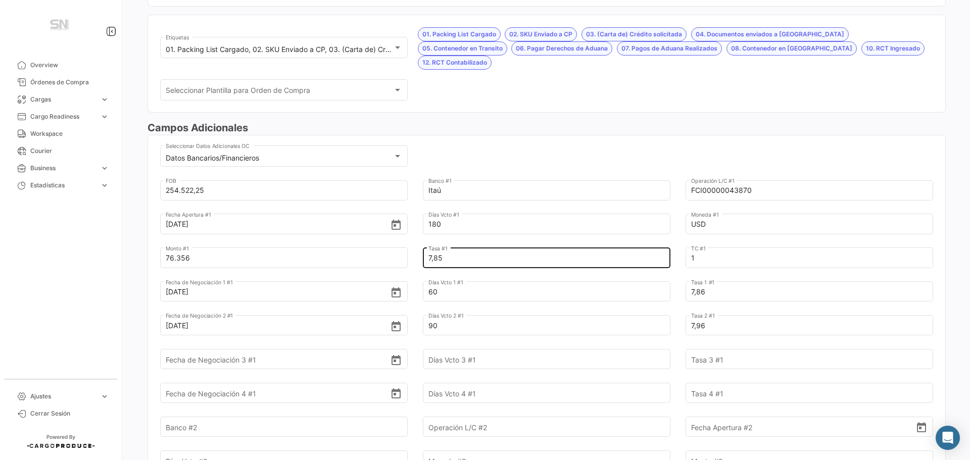
scroll to position [253, 0]
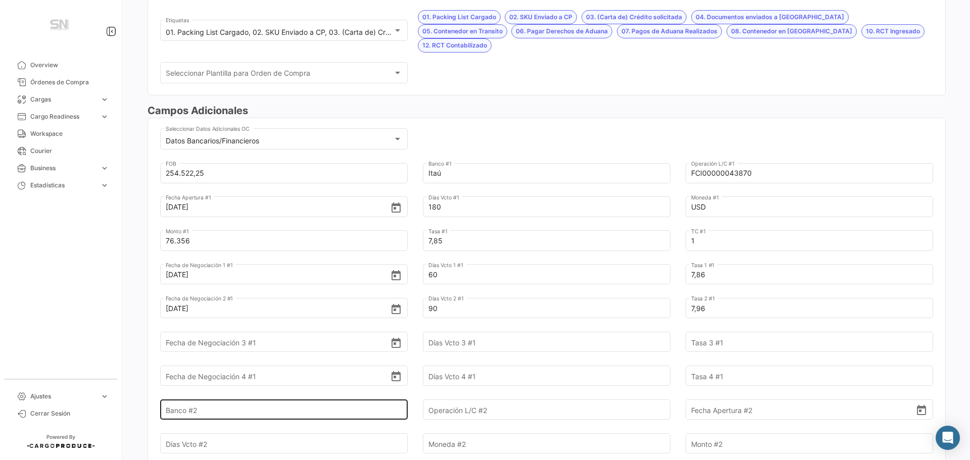
click at [195, 397] on input "Banco #2" at bounding box center [278, 409] width 225 height 35
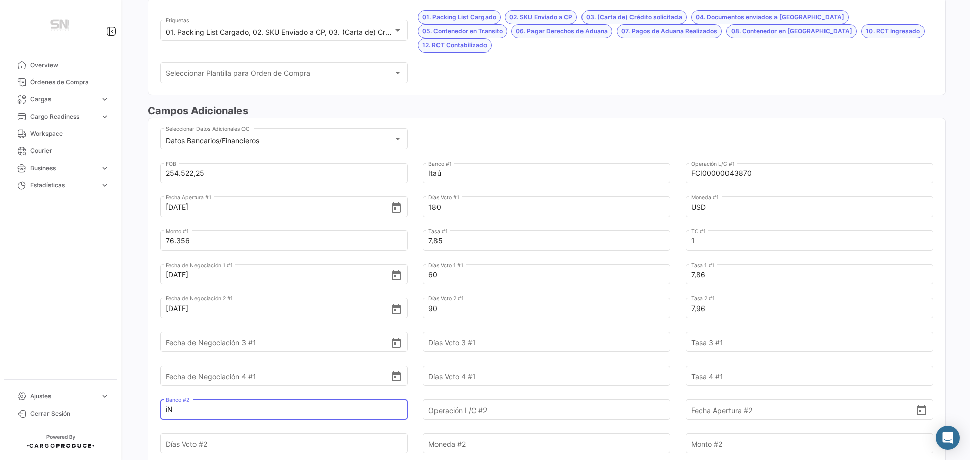
type input "i"
type input "Internacional"
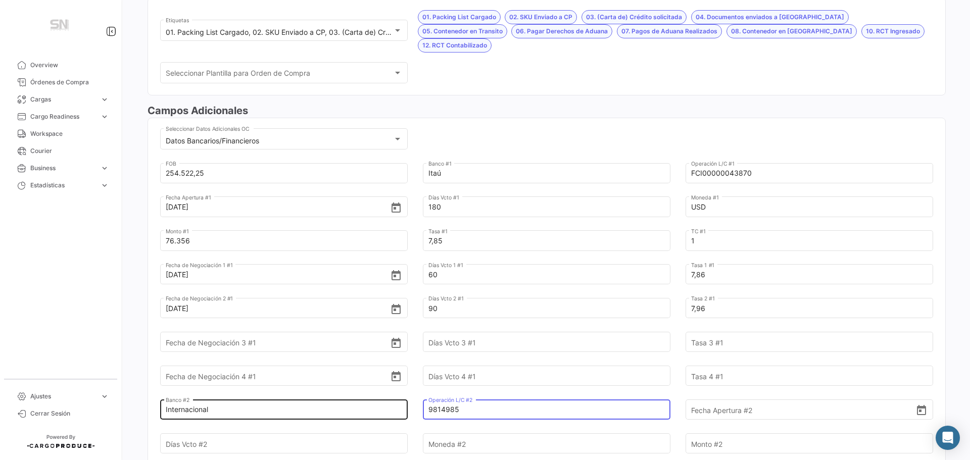
type input "9814985"
type input "18/6/2025"
type input "180"
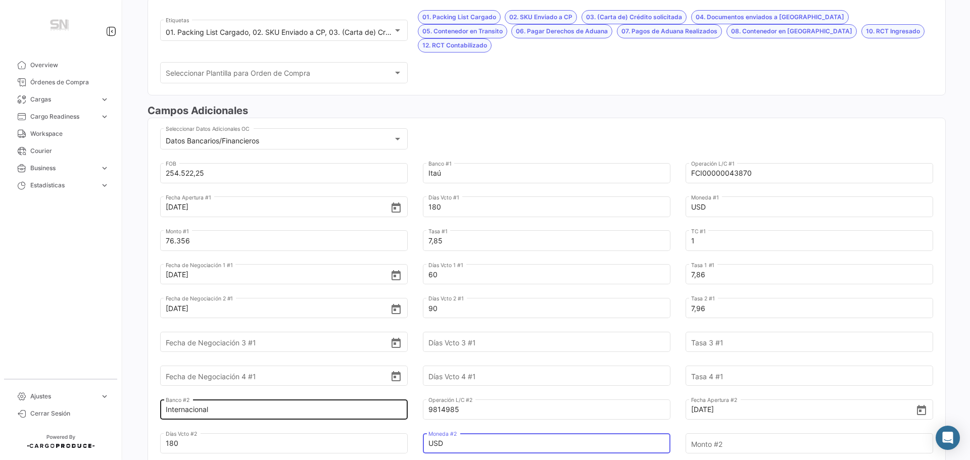
type input "USD"
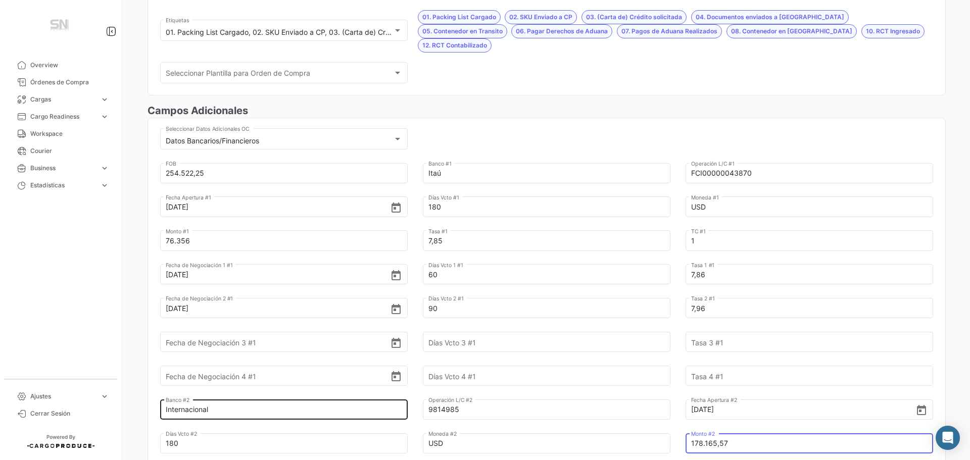
type input "178.165,57"
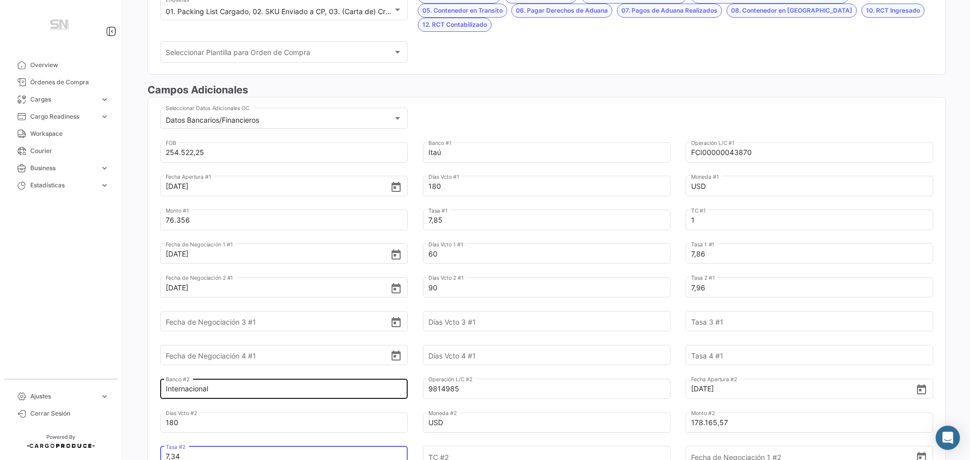
type input "7,34"
type input "1"
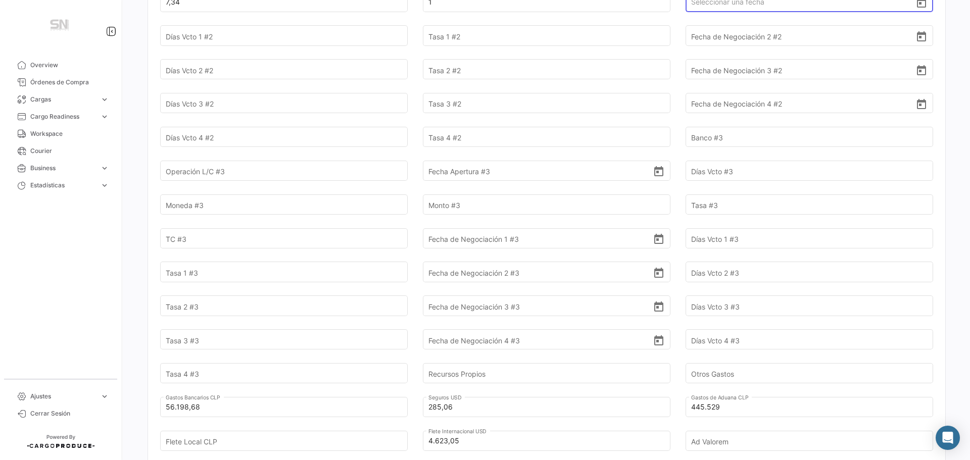
scroll to position [829, 0]
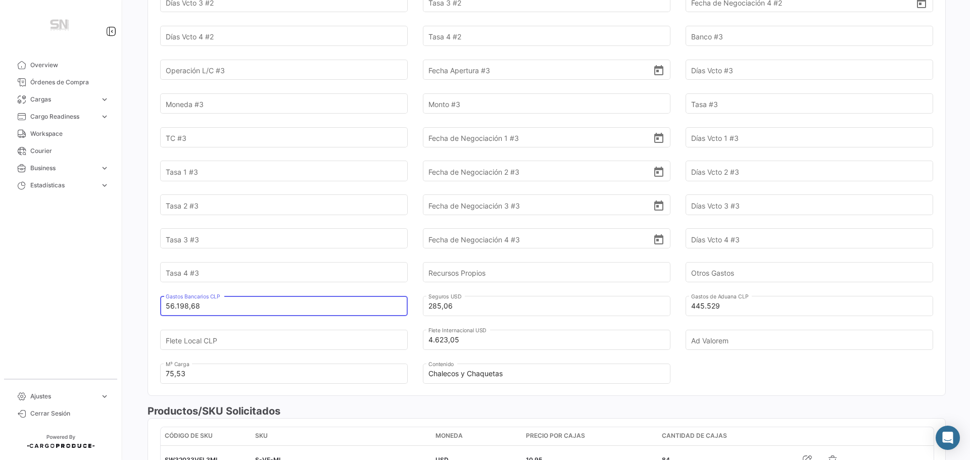
click at [199, 295] on input "56.198,68" at bounding box center [278, 306] width 225 height 35
type input "5"
type input "61.437,56"
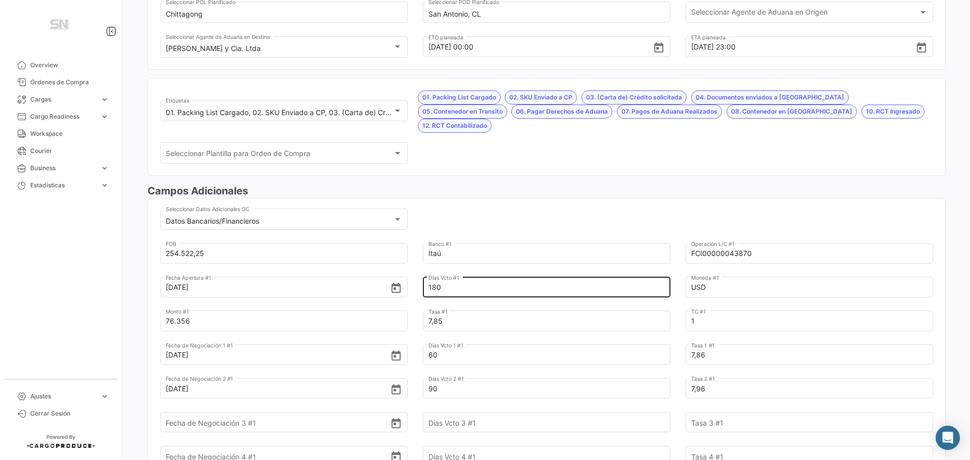
scroll to position [0, 0]
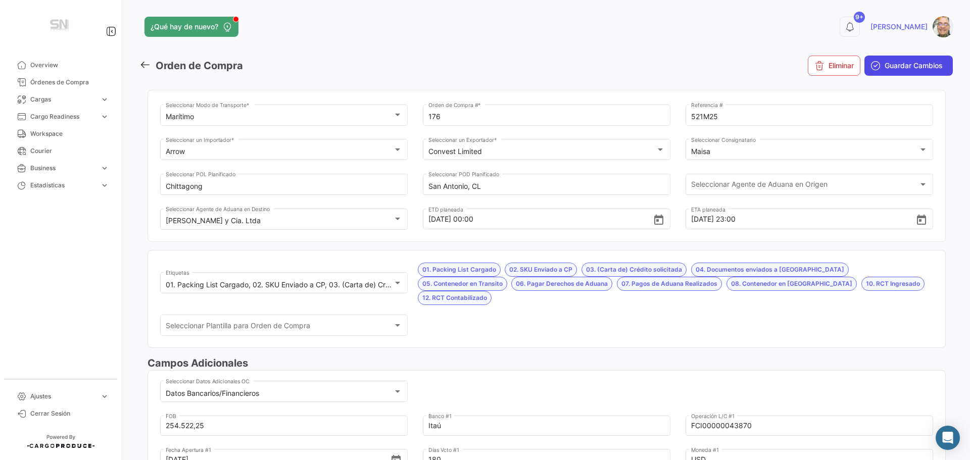
click at [906, 68] on span "Guardar Cambios" at bounding box center [914, 66] width 58 height 10
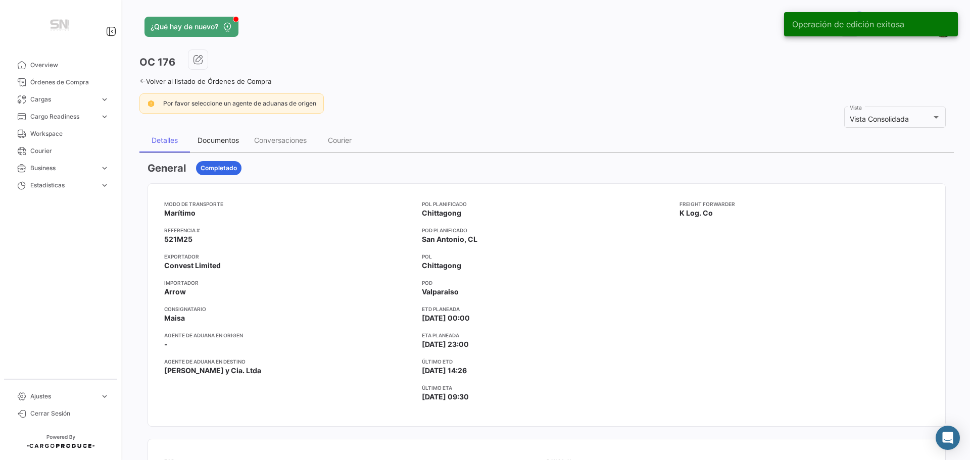
click at [225, 141] on div "Documentos" at bounding box center [218, 140] width 41 height 9
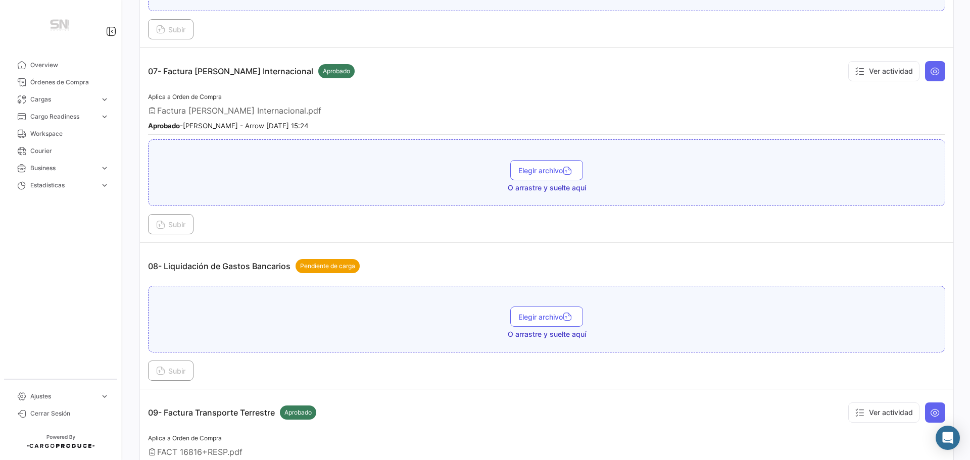
scroll to position [1516, 0]
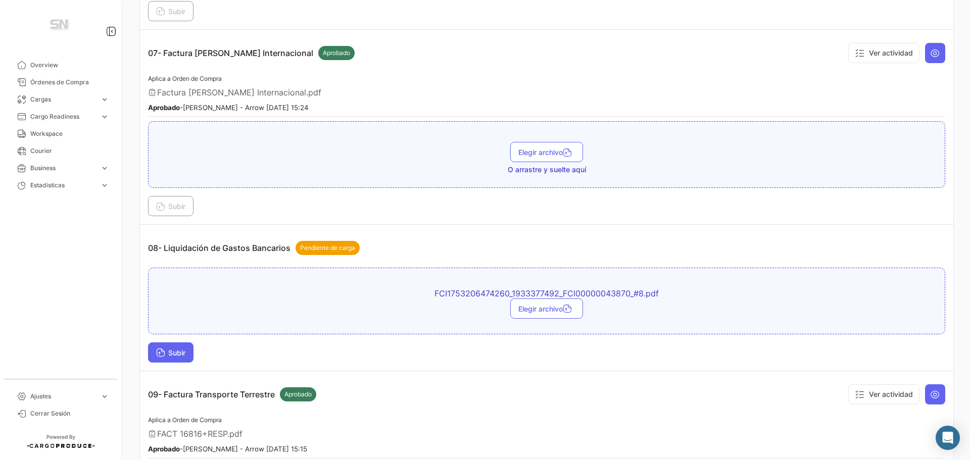
click at [182, 358] on button "Subir" at bounding box center [170, 353] width 45 height 20
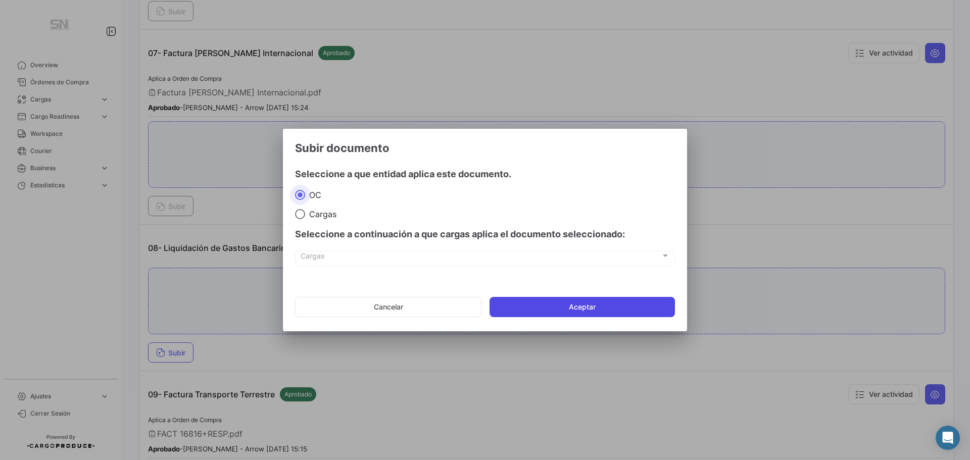
drag, startPoint x: 599, startPoint y: 304, endPoint x: 591, endPoint y: 303, distance: 7.6
click at [599, 305] on button "Aceptar" at bounding box center [582, 307] width 185 height 20
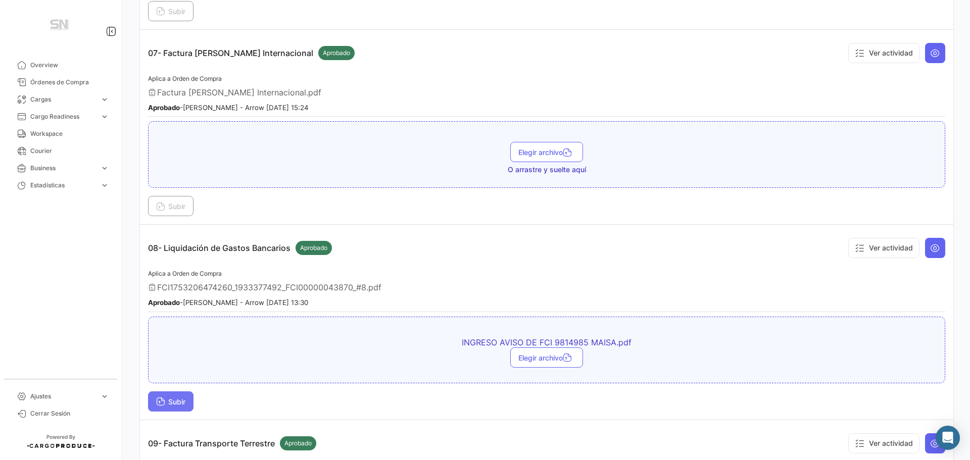
click at [158, 402] on icon at bounding box center [160, 402] width 9 height 9
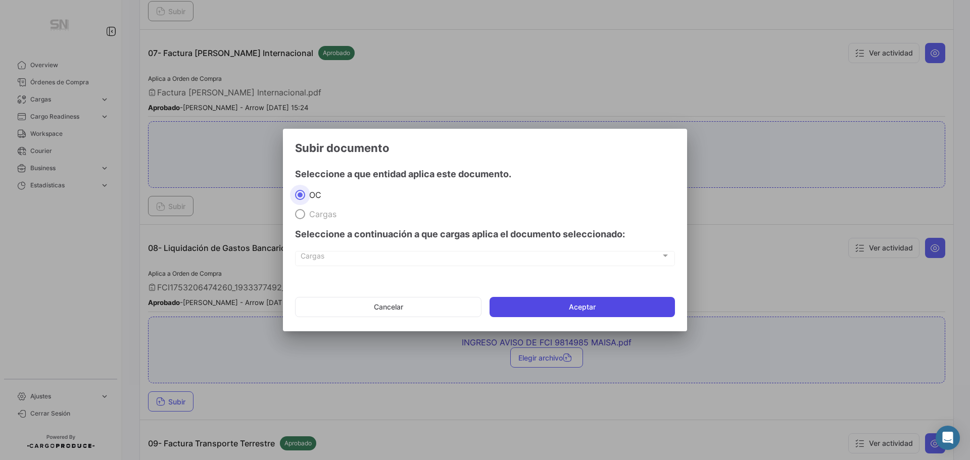
click at [589, 306] on button "Aceptar" at bounding box center [582, 307] width 185 height 20
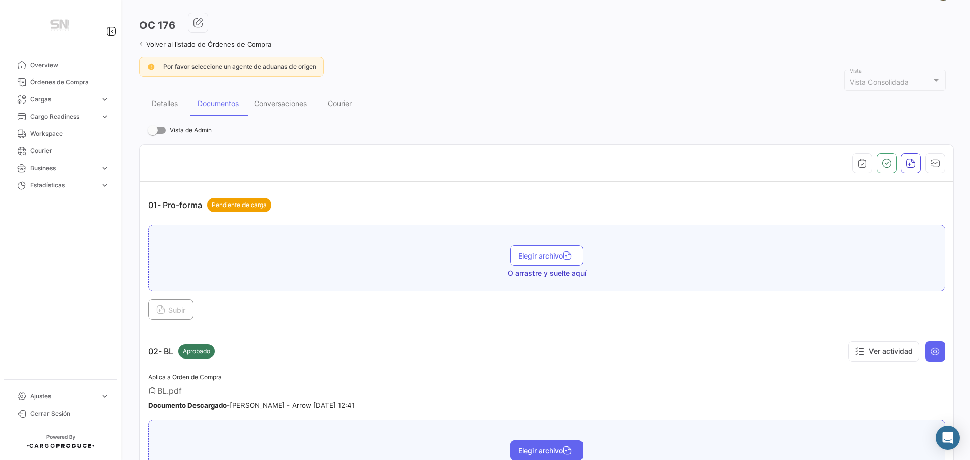
scroll to position [0, 0]
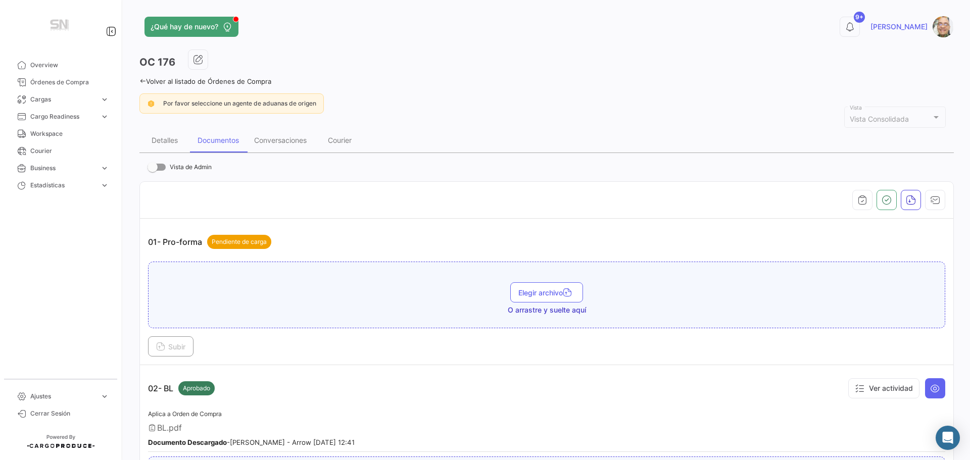
click at [142, 84] on icon at bounding box center [142, 81] width 7 height 7
